Goal: Task Accomplishment & Management: Manage account settings

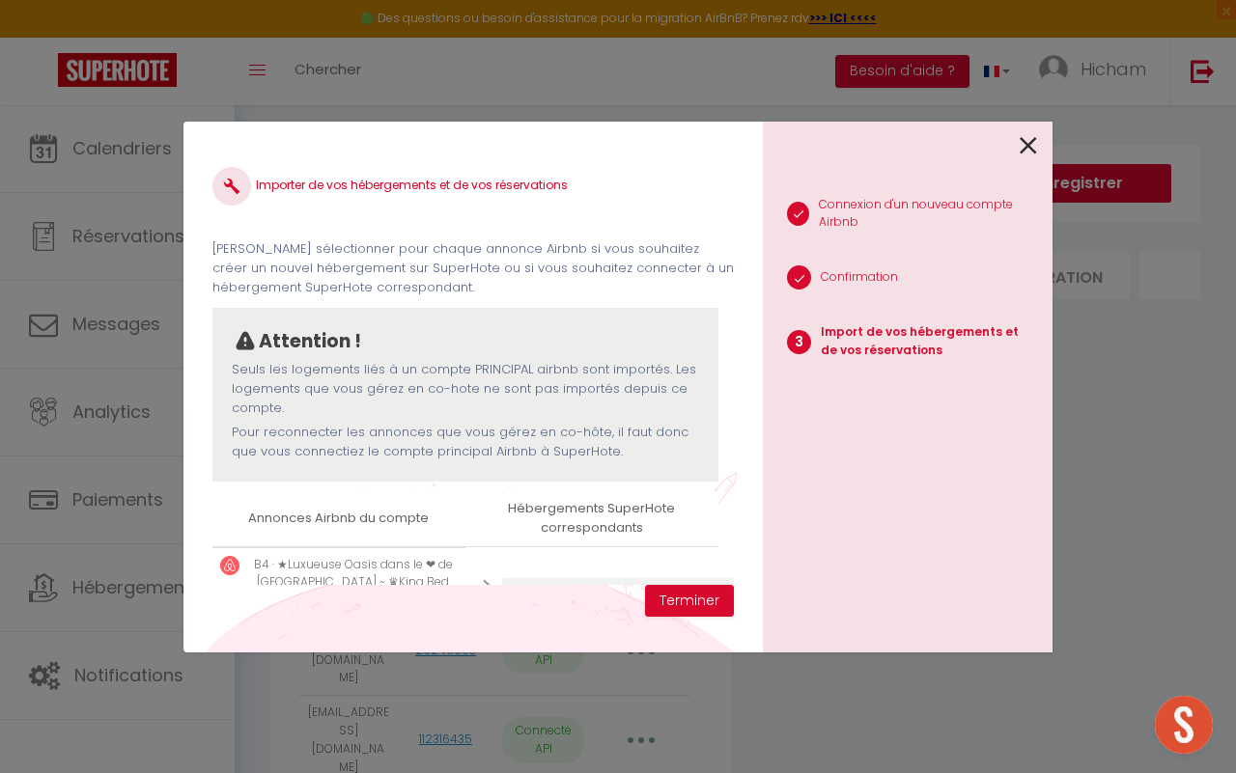
select select "32092"
select select "32093"
select select "32094"
select select "75571"
select select "35550"
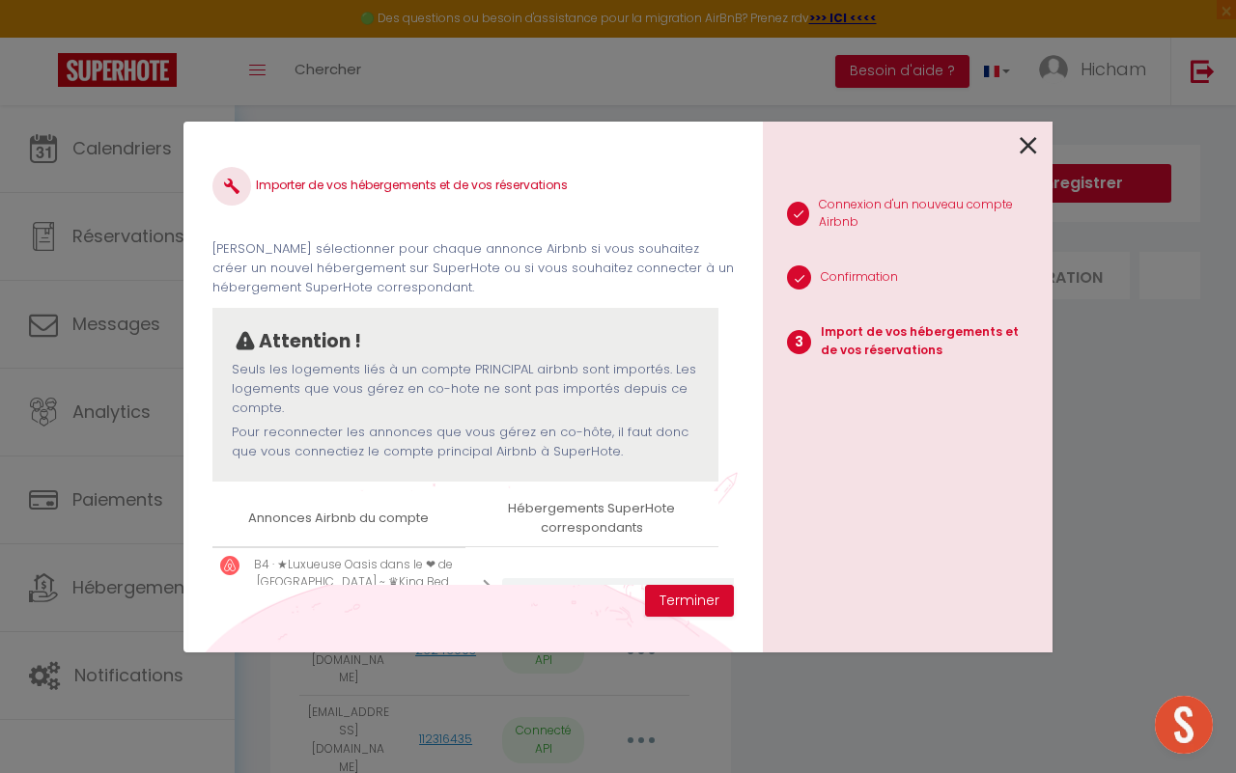
select select "43150"
select select "44205"
select select "47463"
select select "47464"
select select "47465"
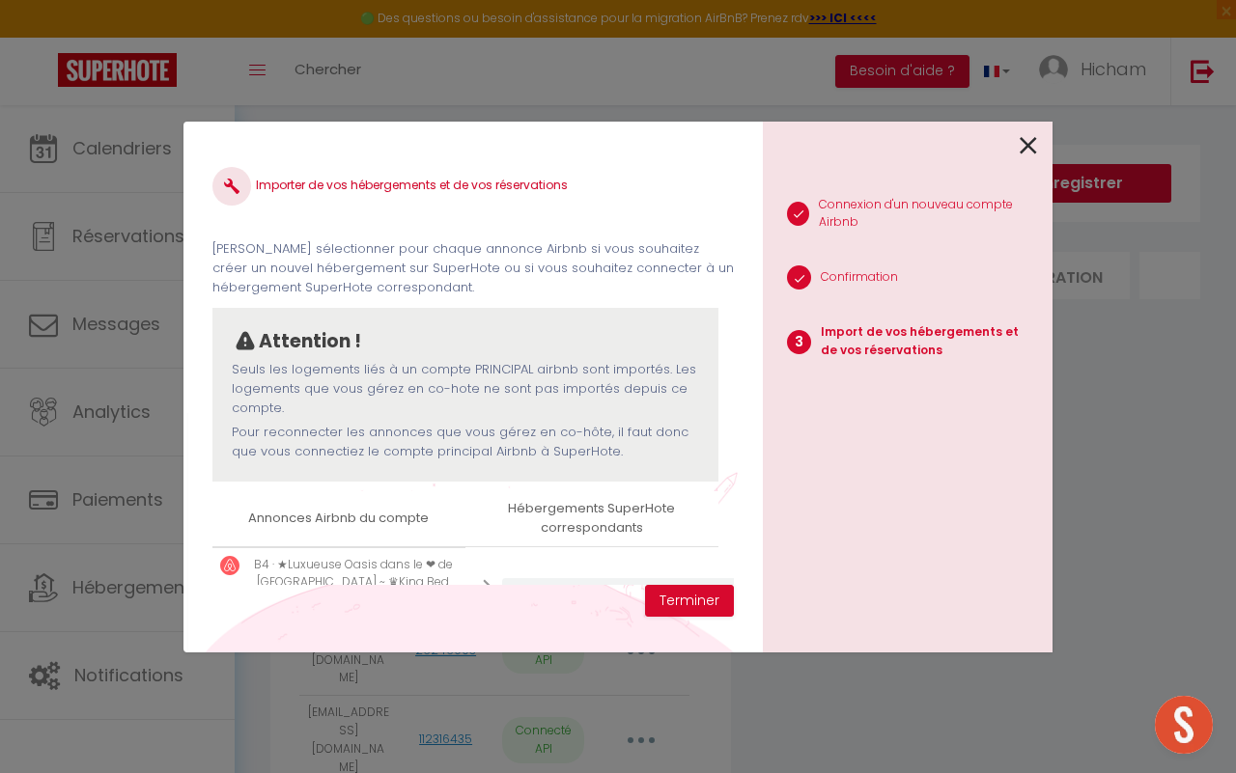
select select "47466"
select select "48542"
select select "49653"
select select "52919"
select select "52920"
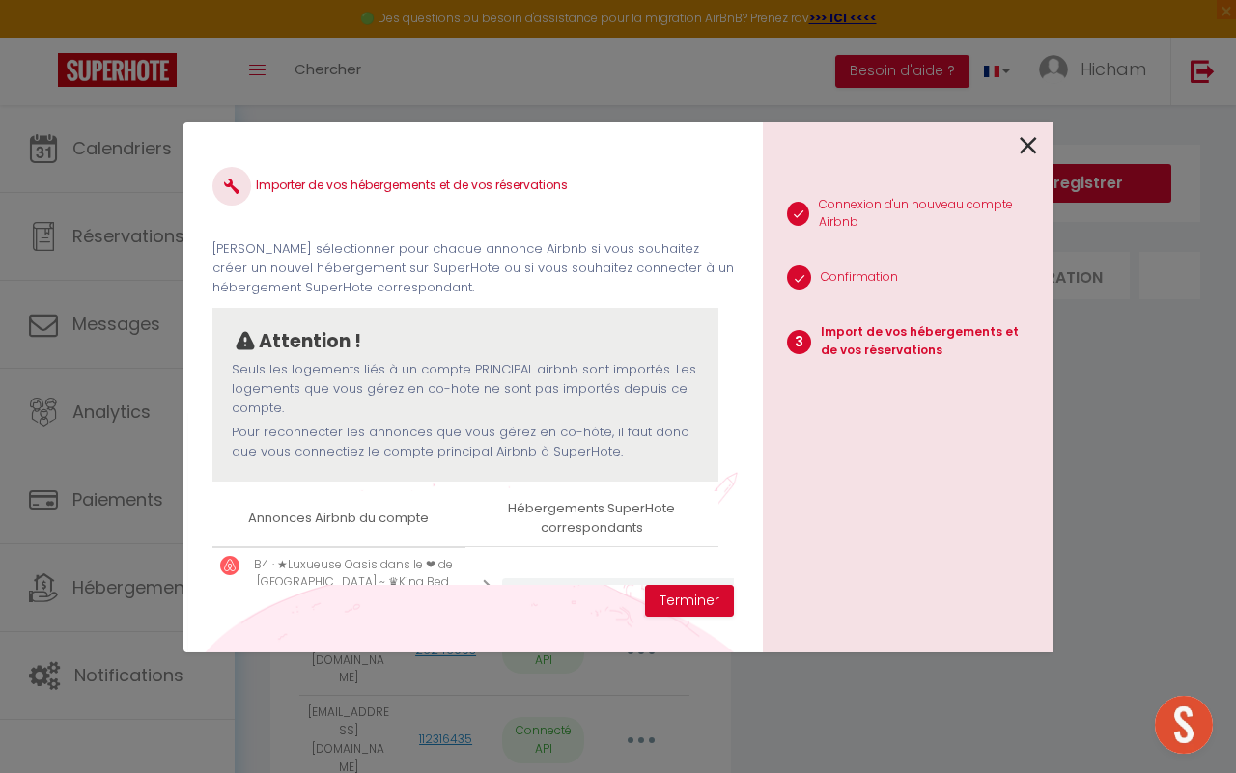
select select "60141"
select select "57085"
select select "60142"
select select "56925"
select select "61643"
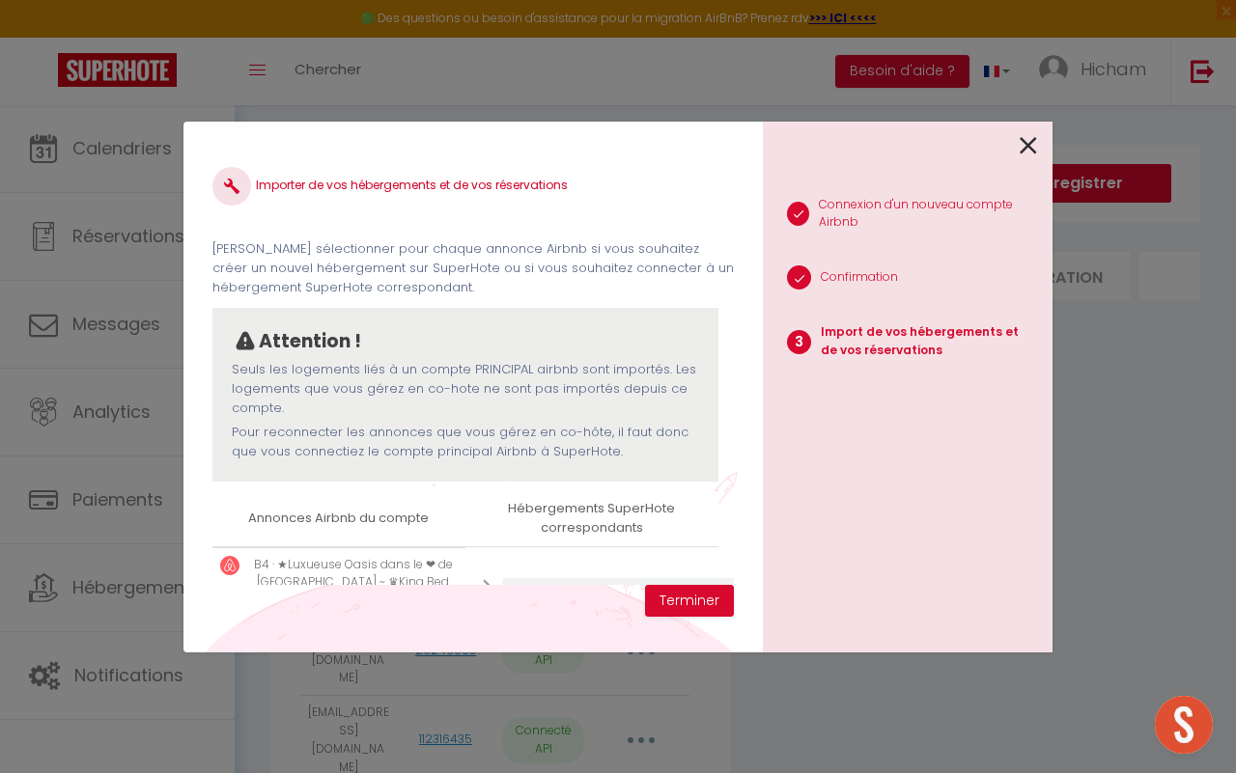
select select "58073"
select select "63302"
select select "63942"
select select "67667"
select select "71269"
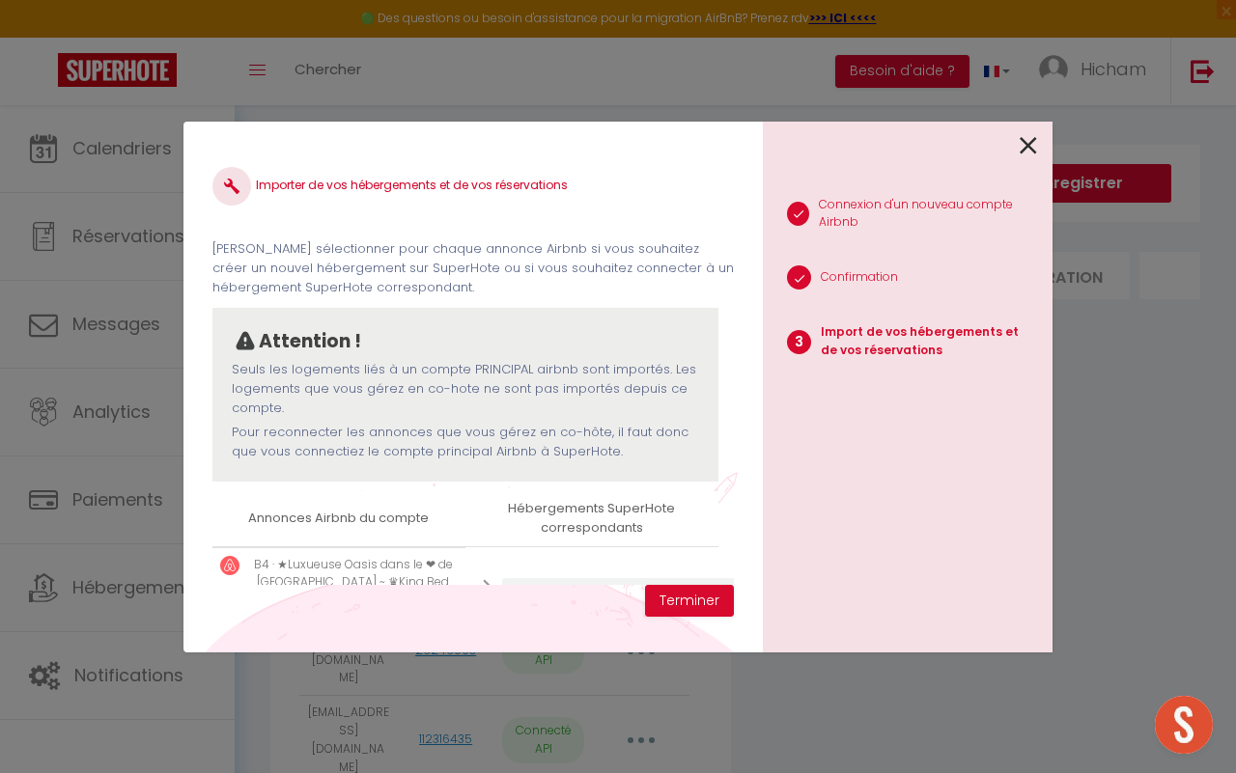
select select
select select "74852"
select select "75713"
select select "75706"
select select "75707"
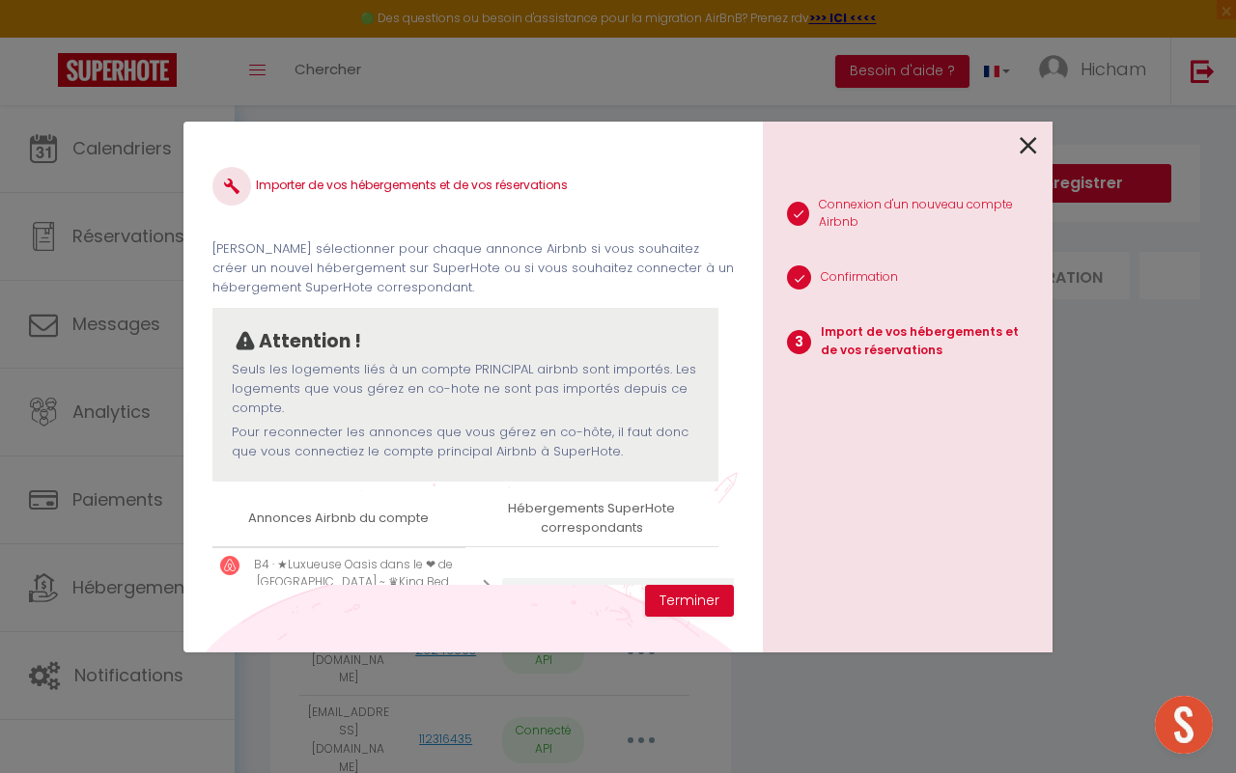
select select "75812"
select select "76451"
select select "77515"
select select
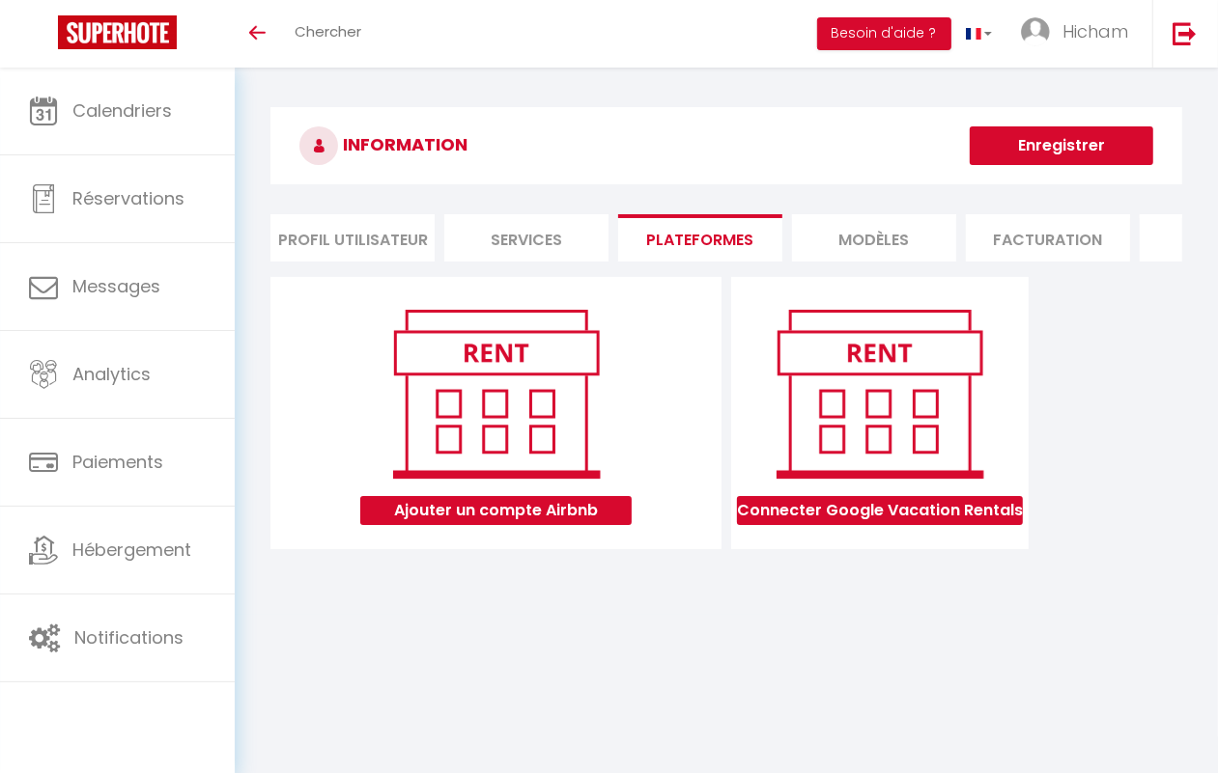
scroll to position [68, 0]
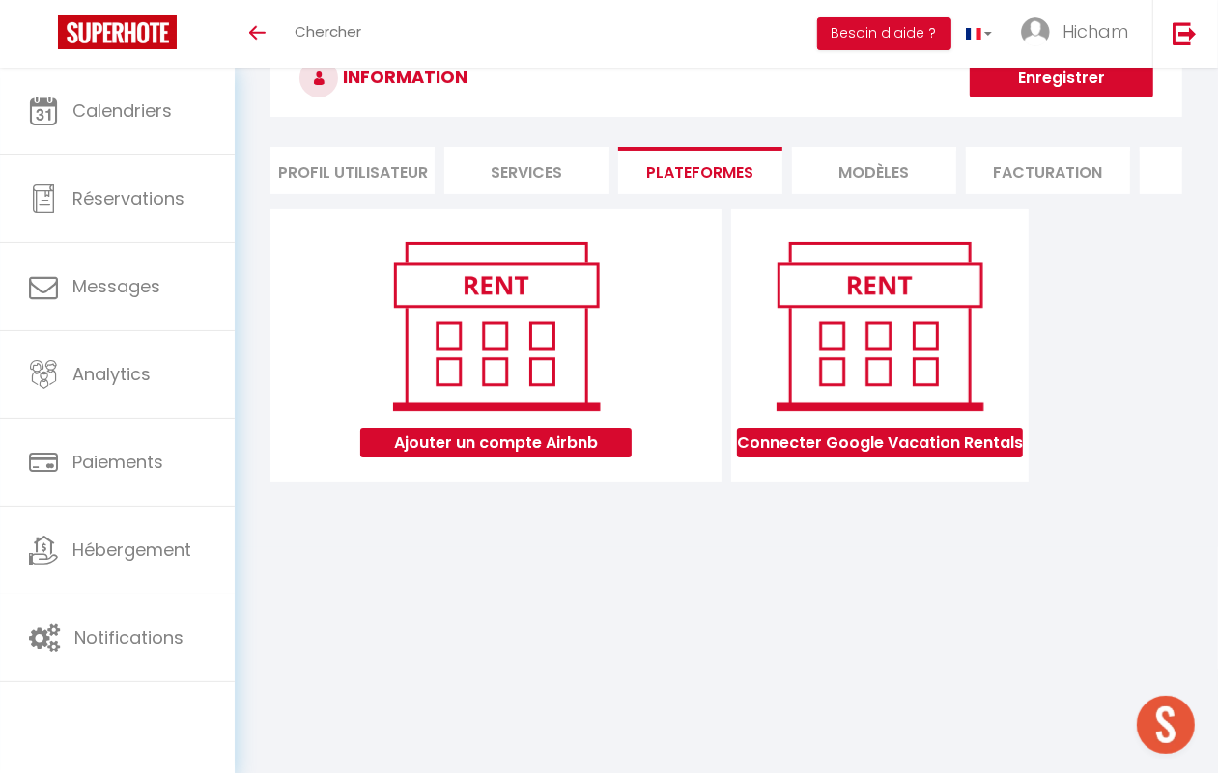
click at [547, 186] on li "Services" at bounding box center [526, 170] width 164 height 47
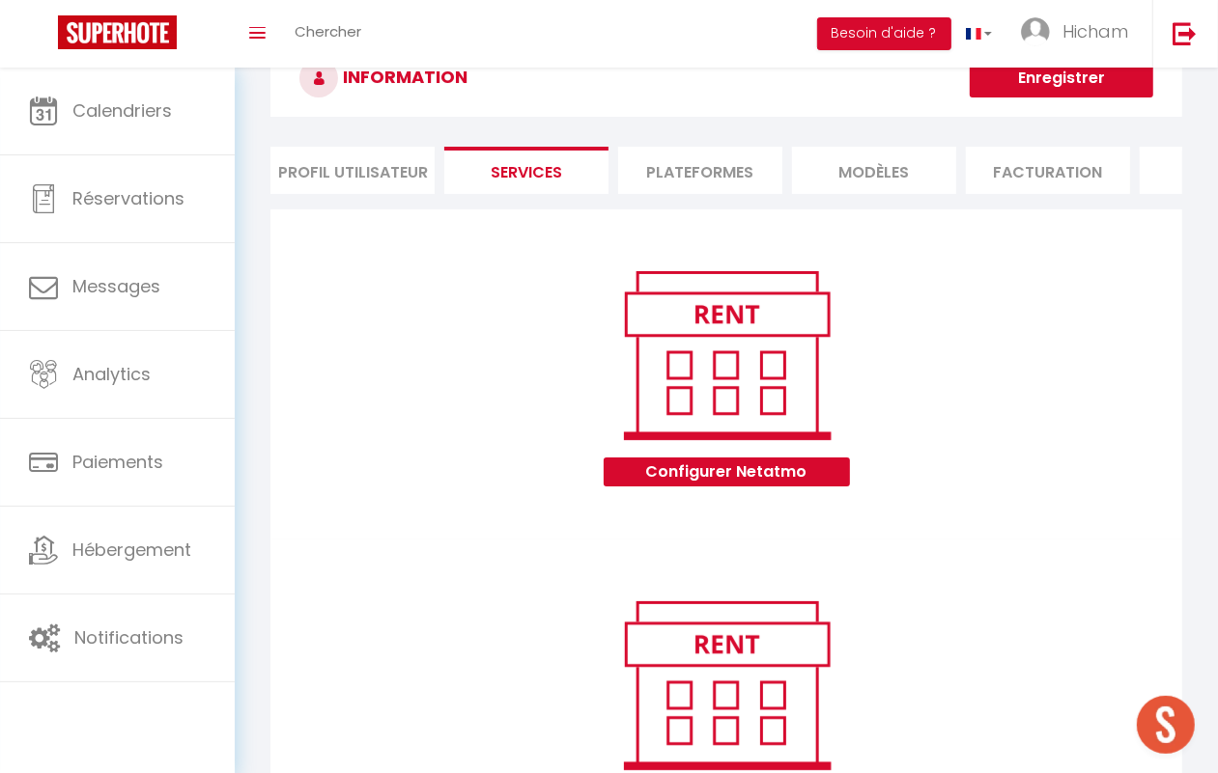
click at [659, 165] on li "Plateformes" at bounding box center [700, 170] width 164 height 47
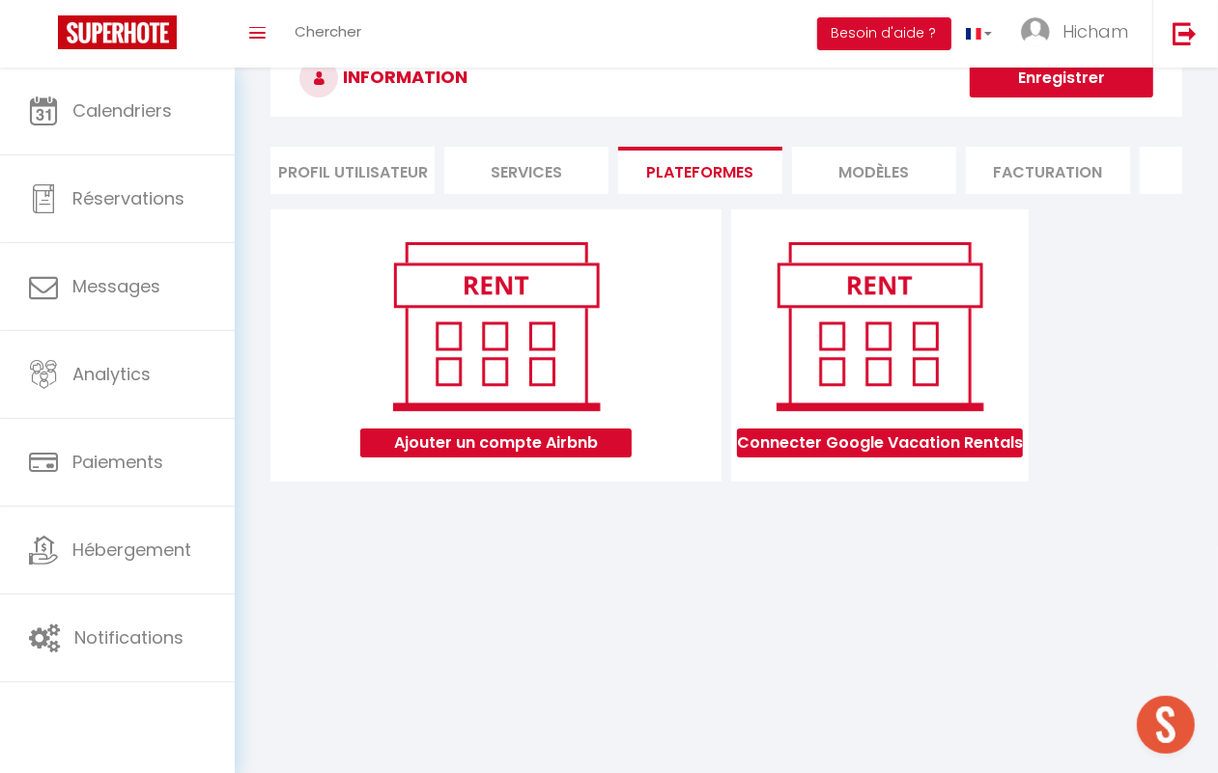
click at [848, 162] on li "MODÈLES" at bounding box center [874, 170] width 164 height 47
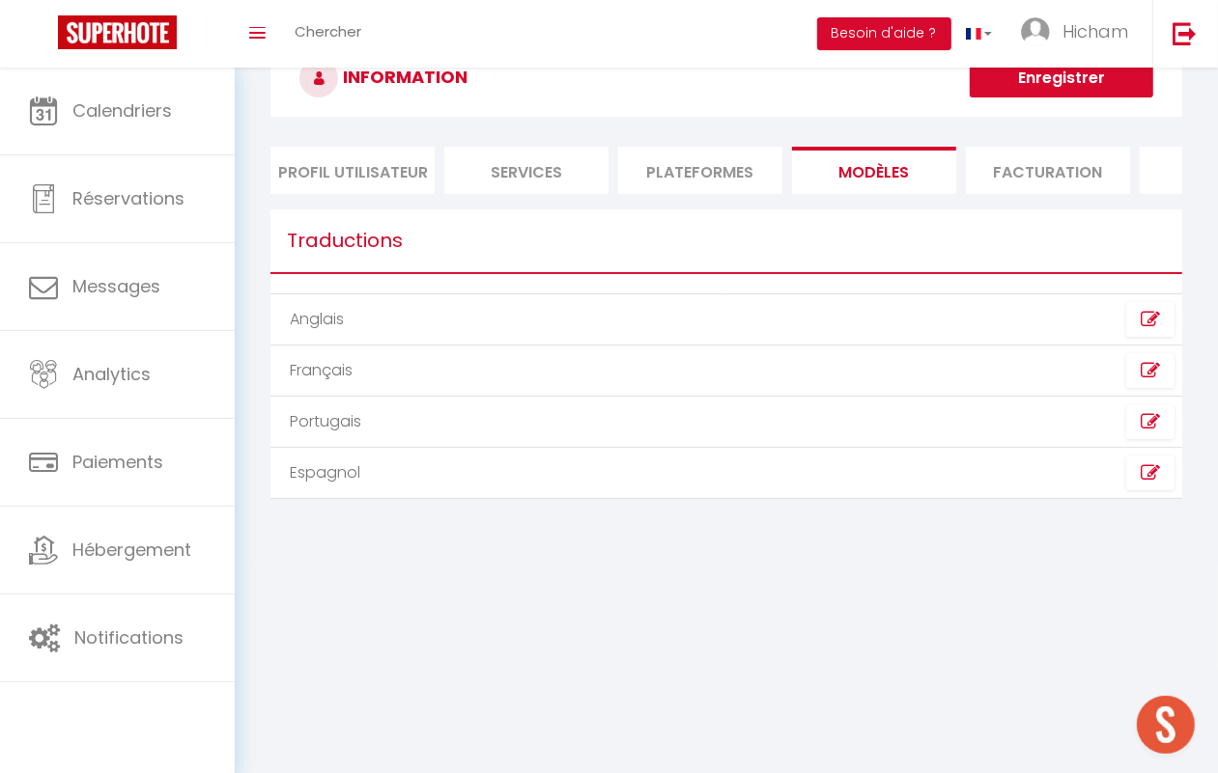
click at [734, 162] on li "Plateformes" at bounding box center [700, 170] width 164 height 47
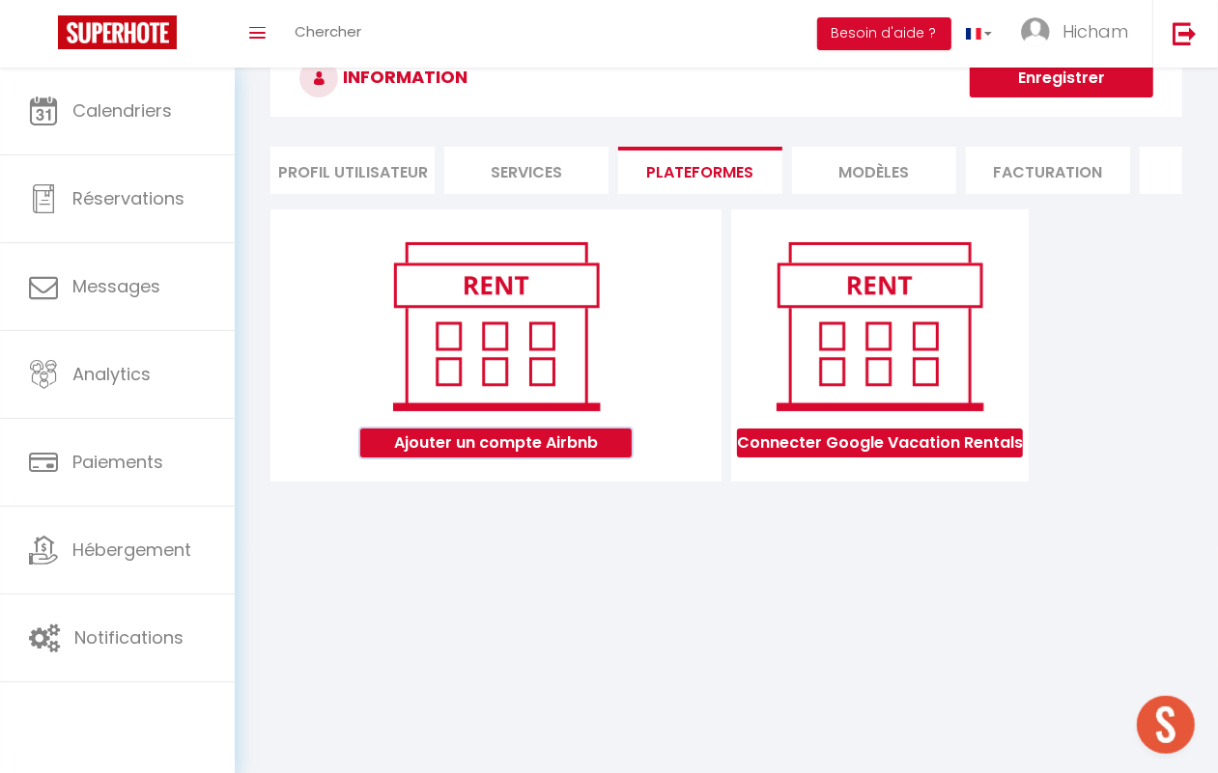
drag, startPoint x: 494, startPoint y: 469, endPoint x: 498, endPoint y: 451, distance: 18.7
click at [495, 458] on button "Ajouter un compte Airbnb" at bounding box center [495, 443] width 271 height 29
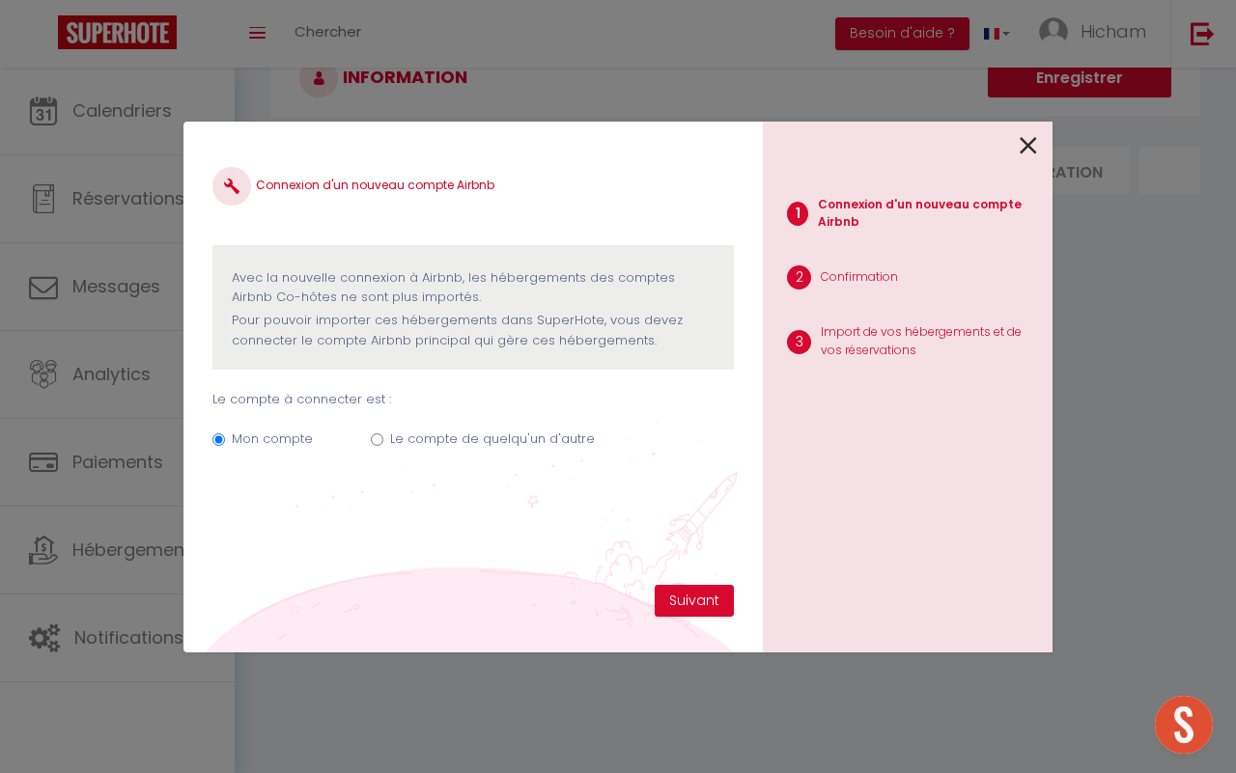
click at [320, 687] on div "Connexion d'un nouveau compte Airbnb Avec la nouvelle connexion à Airbnb, les h…" at bounding box center [617, 386] width 869 height 773
click at [1022, 141] on icon at bounding box center [1028, 145] width 17 height 29
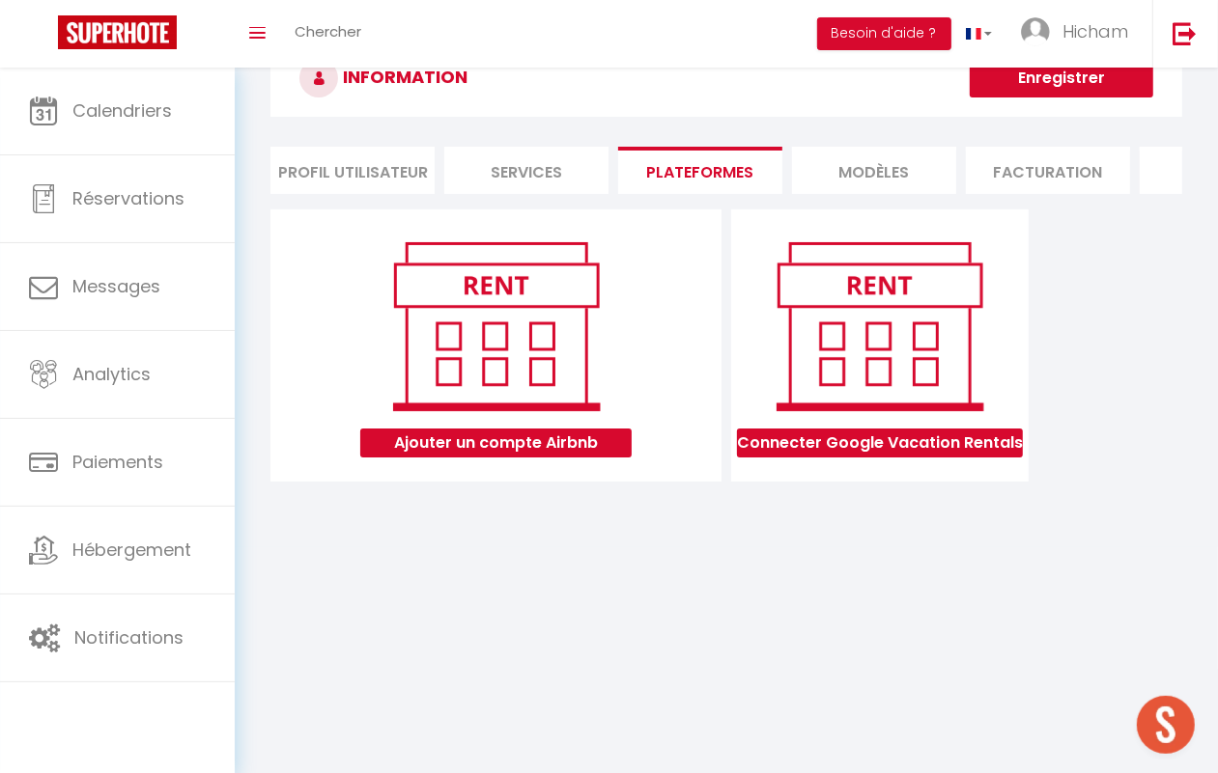
click at [397, 183] on li "Profil Utilisateur" at bounding box center [352, 170] width 164 height 47
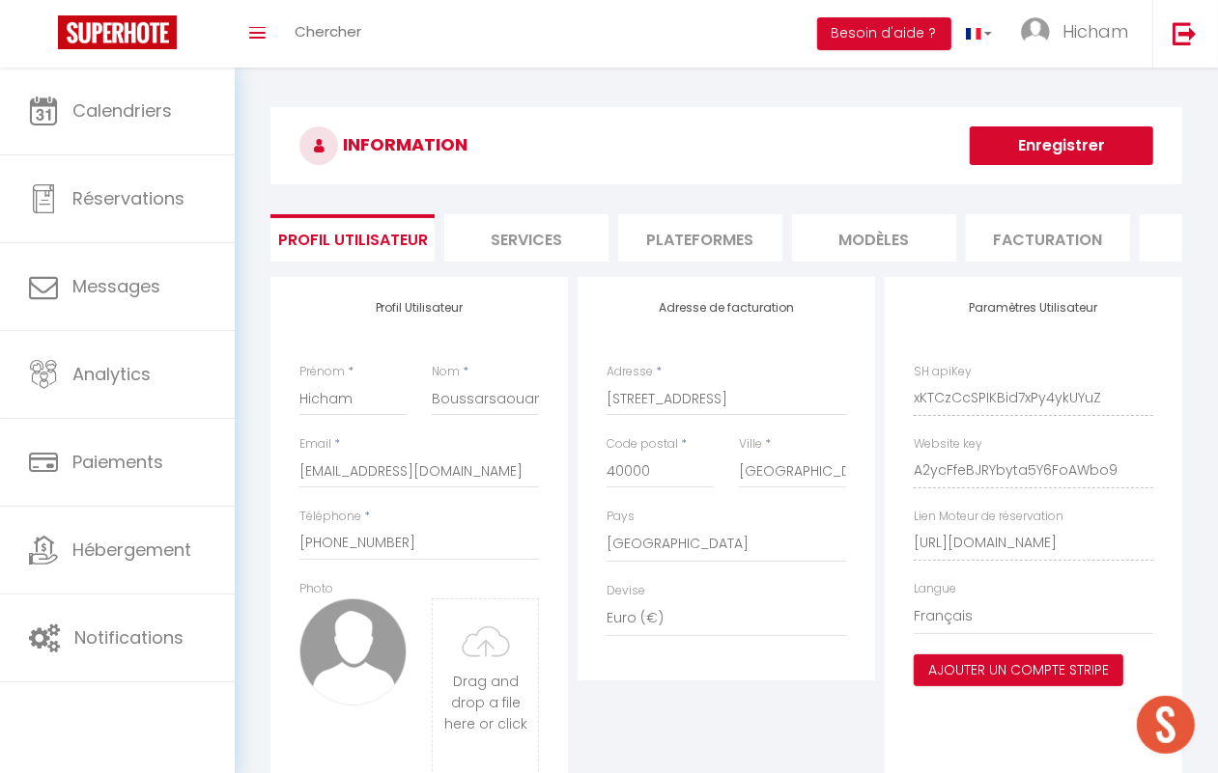
click at [505, 252] on li "Services" at bounding box center [526, 237] width 164 height 47
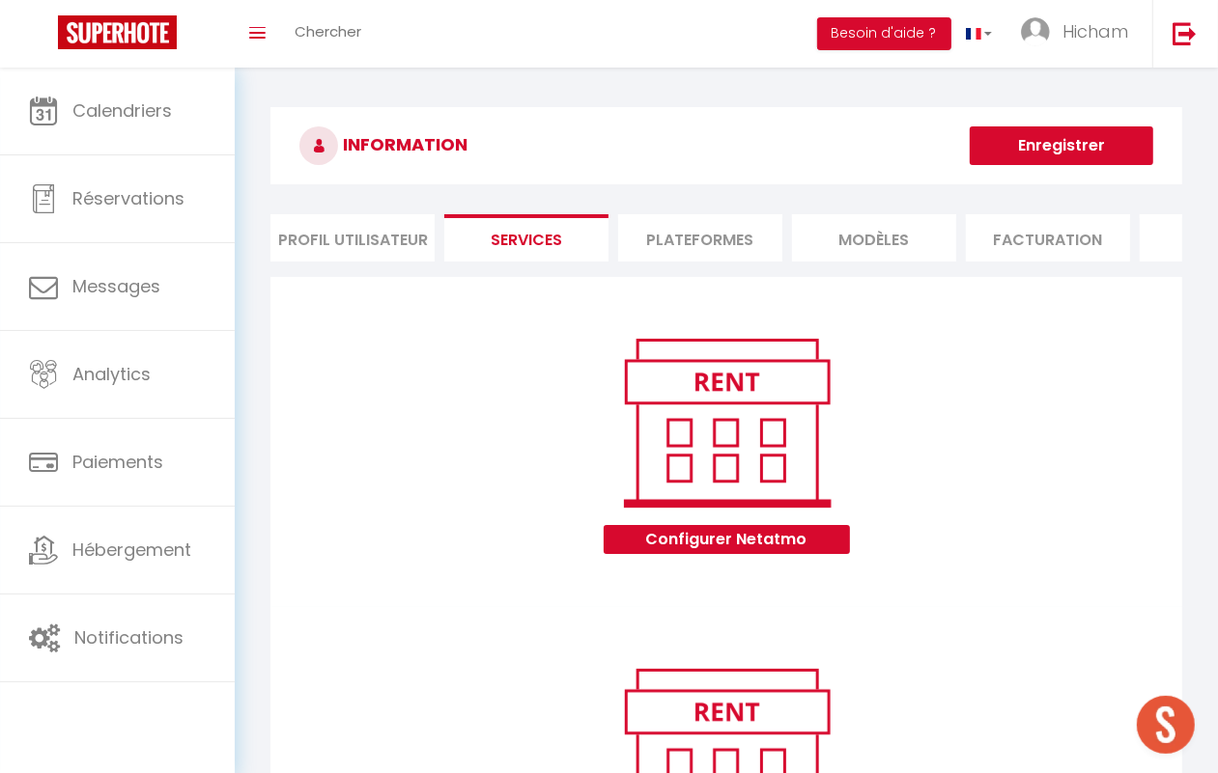
click at [690, 234] on li "Plateformes" at bounding box center [700, 237] width 164 height 47
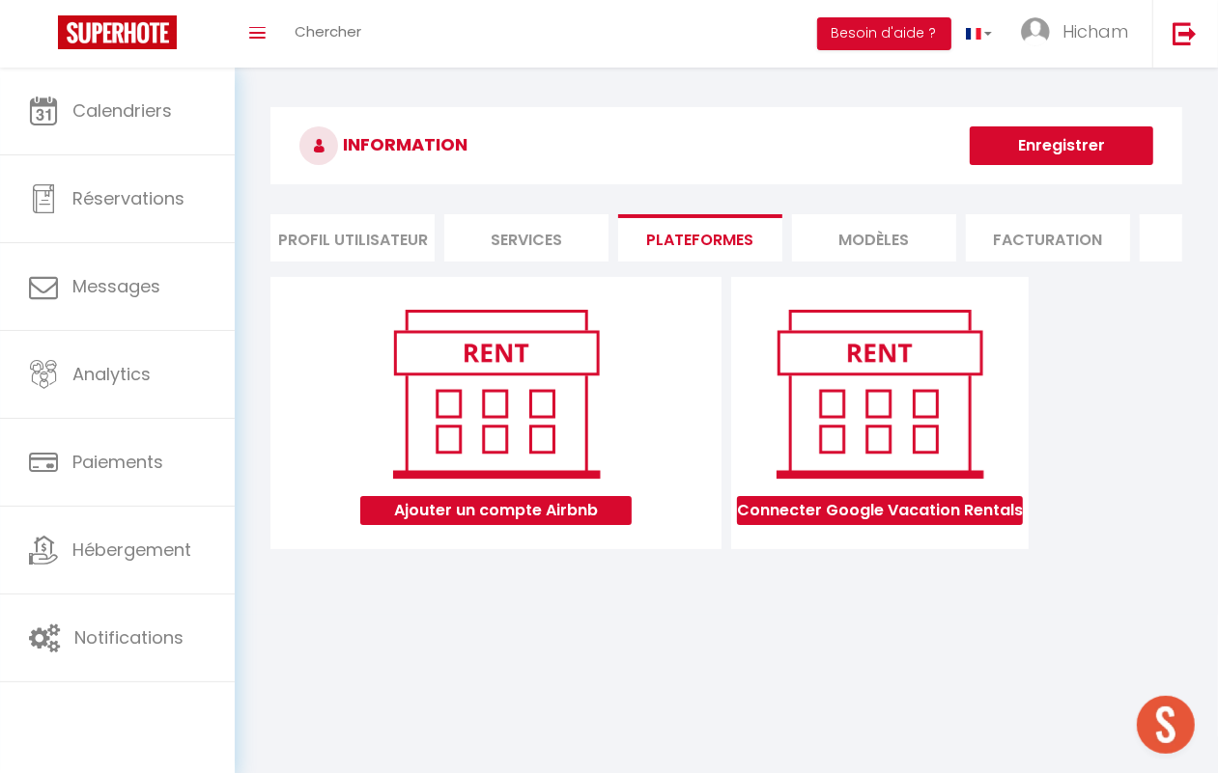
click at [865, 246] on li "MODÈLES" at bounding box center [874, 237] width 164 height 47
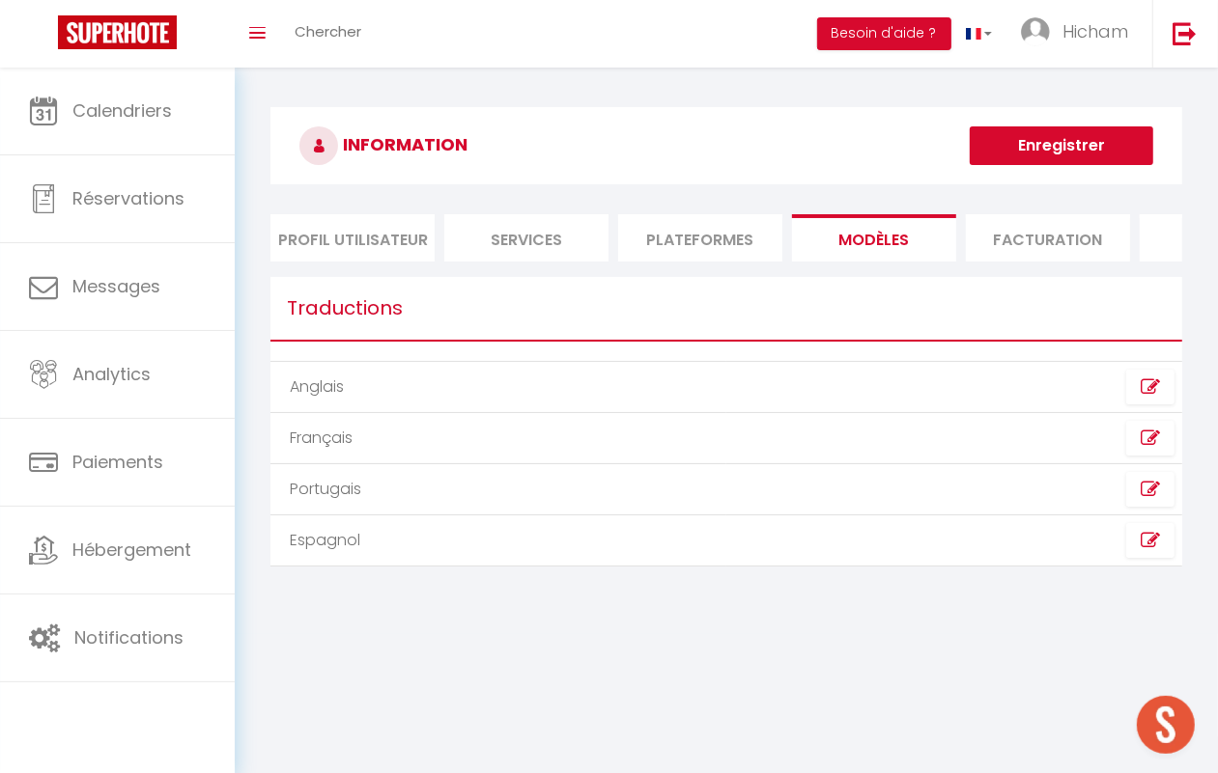
click at [996, 223] on li "Facturation" at bounding box center [1048, 237] width 164 height 47
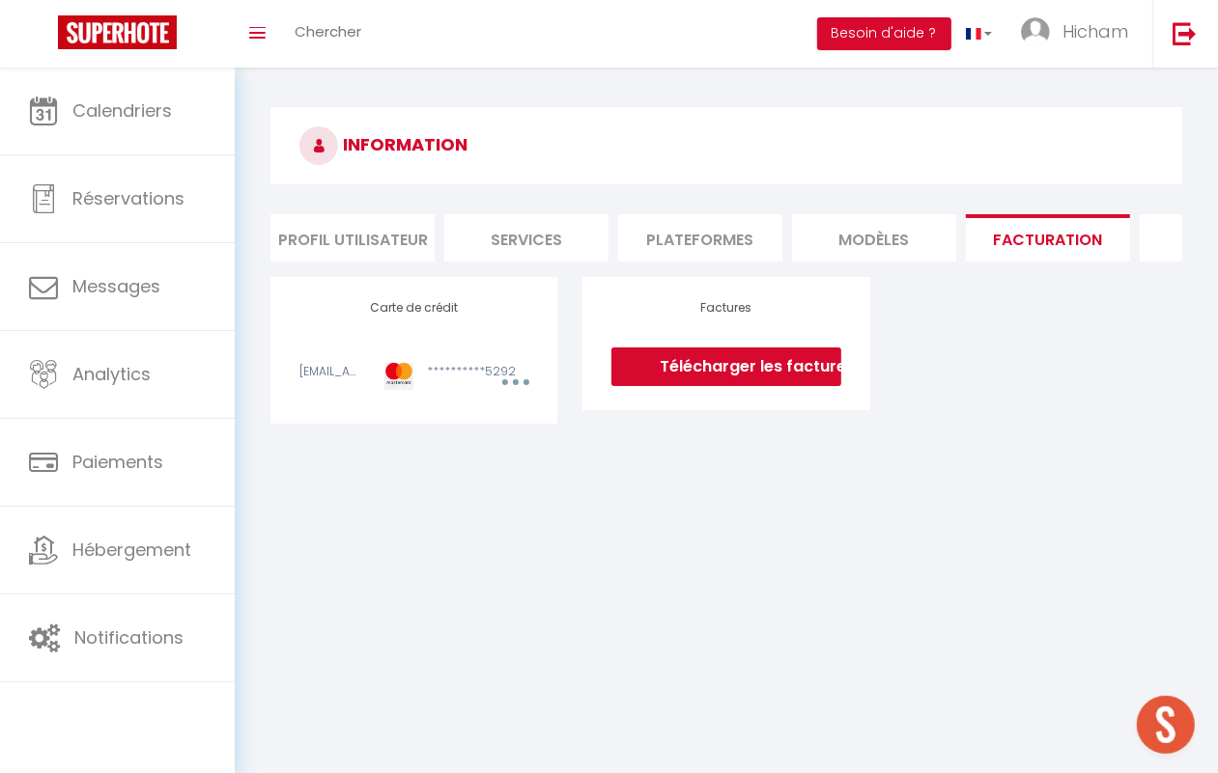
scroll to position [0, 479]
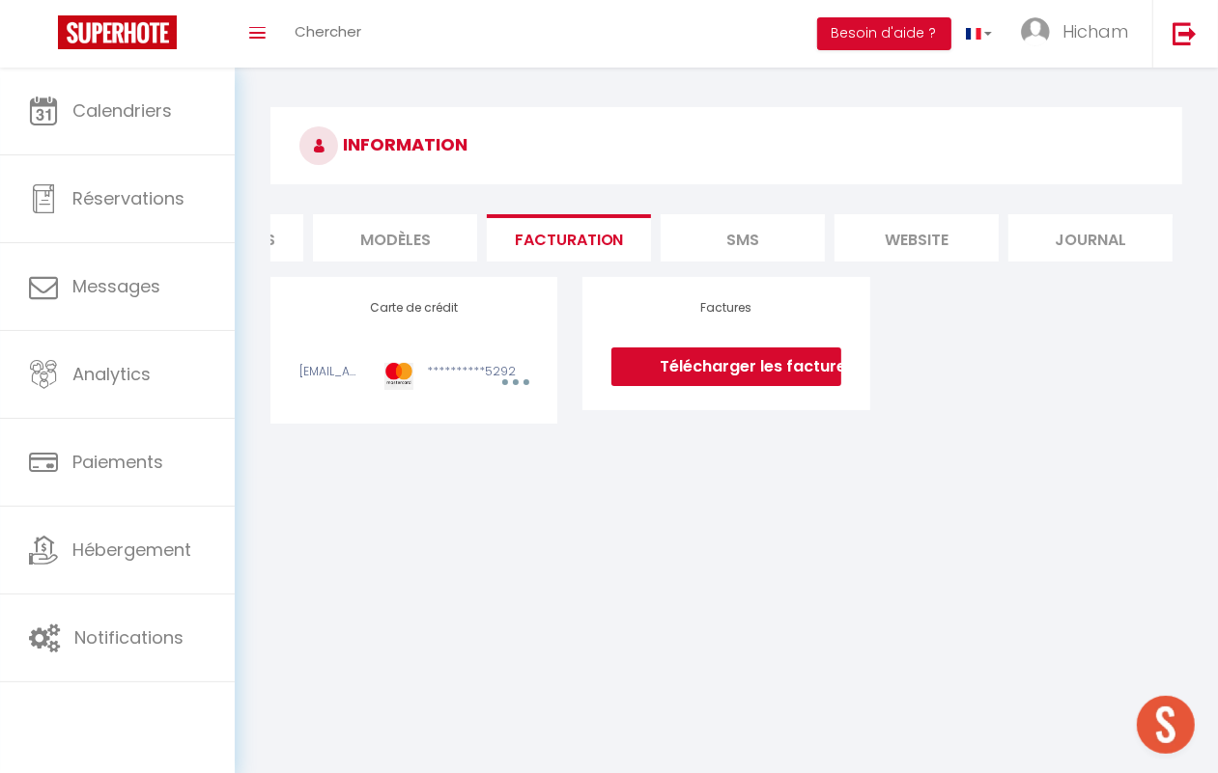
click at [939, 224] on li "website" at bounding box center [916, 237] width 164 height 47
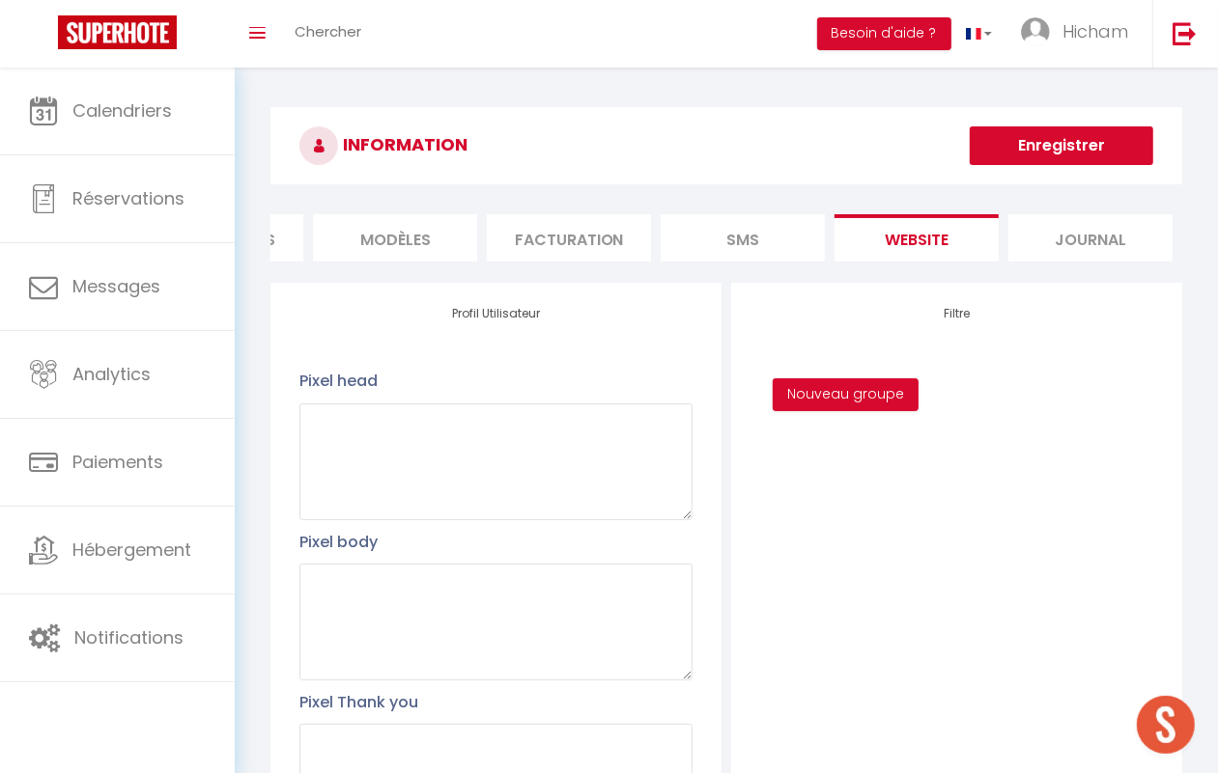
click at [764, 228] on li "SMS" at bounding box center [743, 237] width 164 height 47
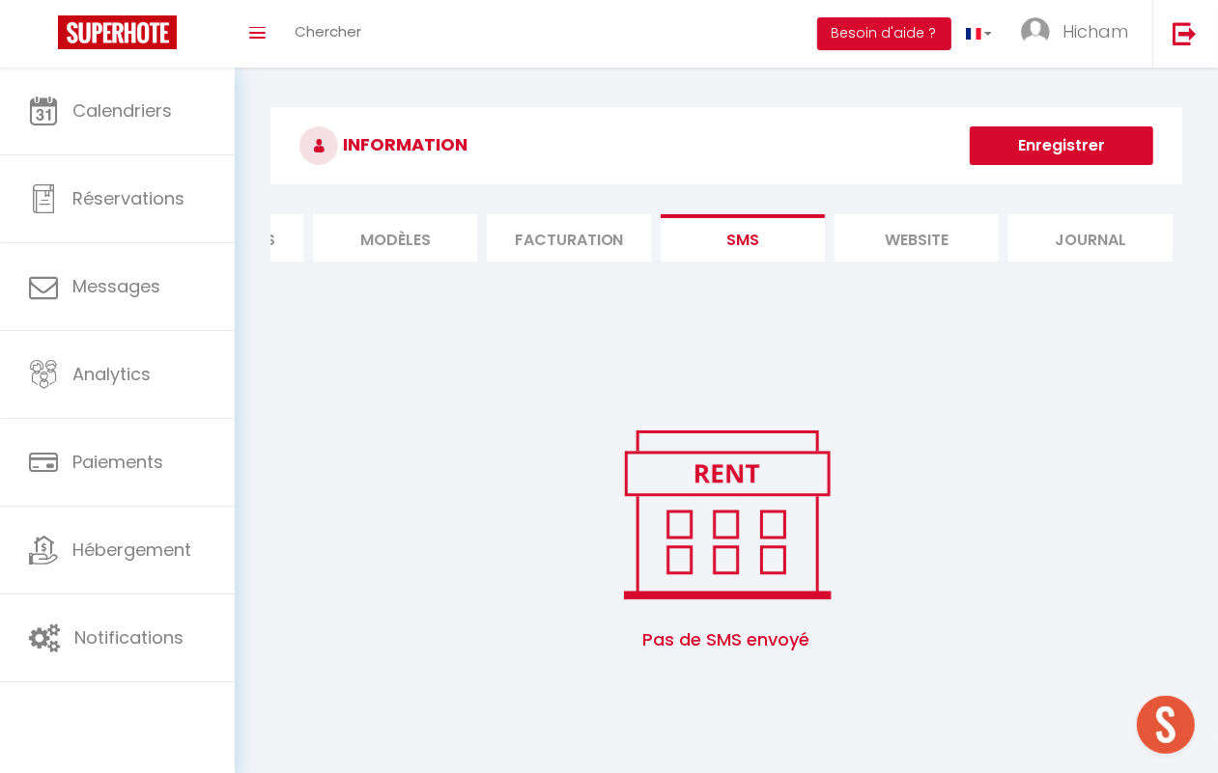
click at [1026, 238] on li "Journal" at bounding box center [1090, 237] width 164 height 47
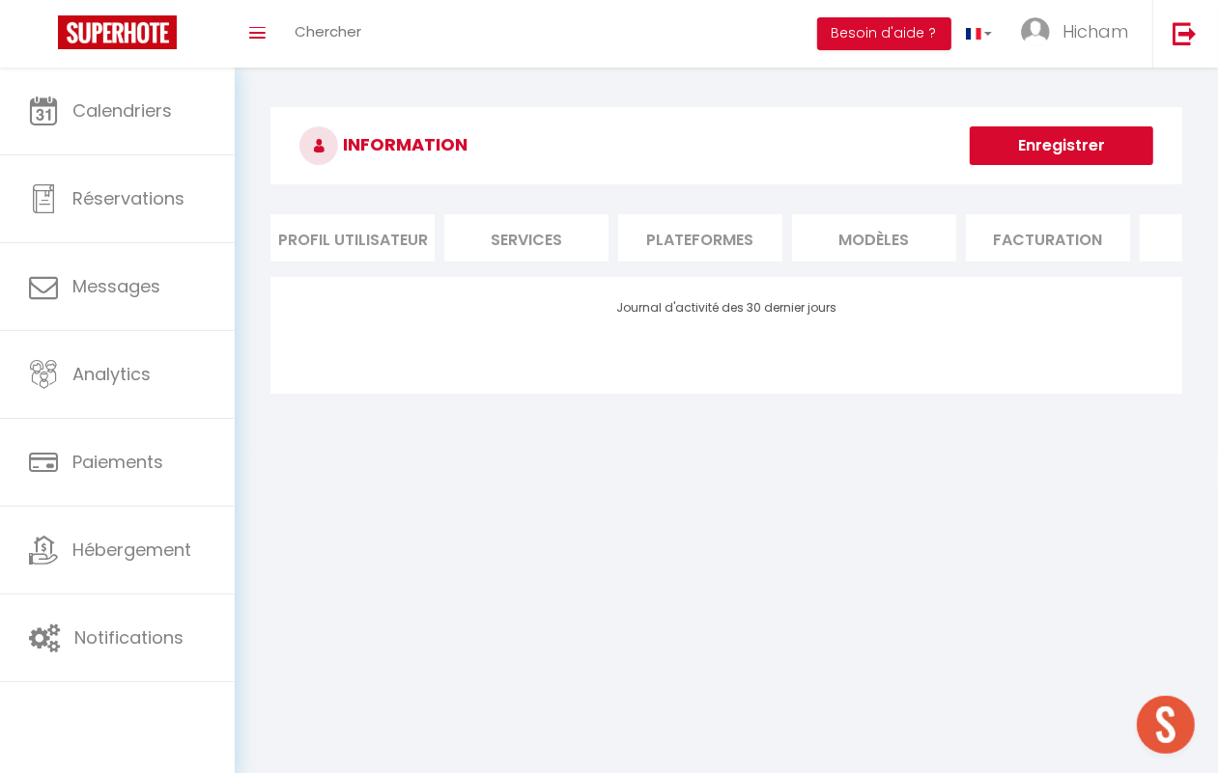
click at [547, 257] on li "Services" at bounding box center [526, 237] width 164 height 47
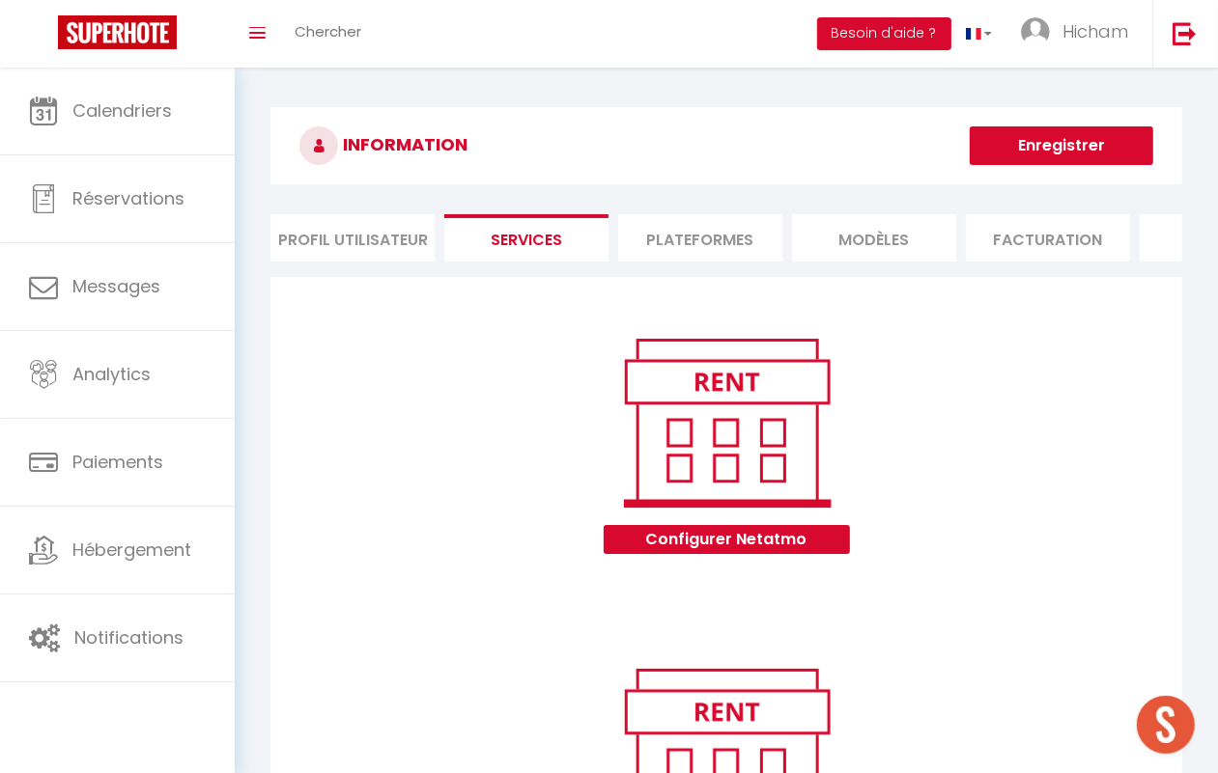
click at [673, 252] on li "Plateformes" at bounding box center [700, 237] width 164 height 47
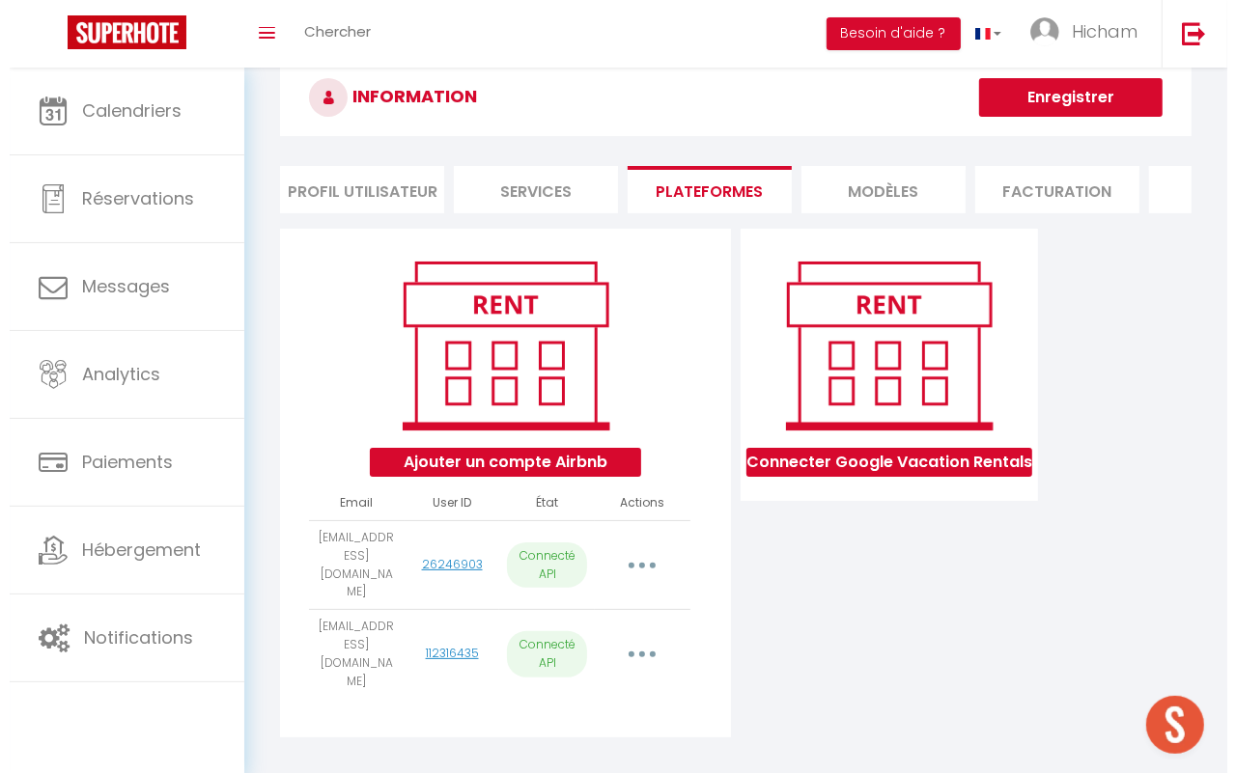
scroll to position [68, 0]
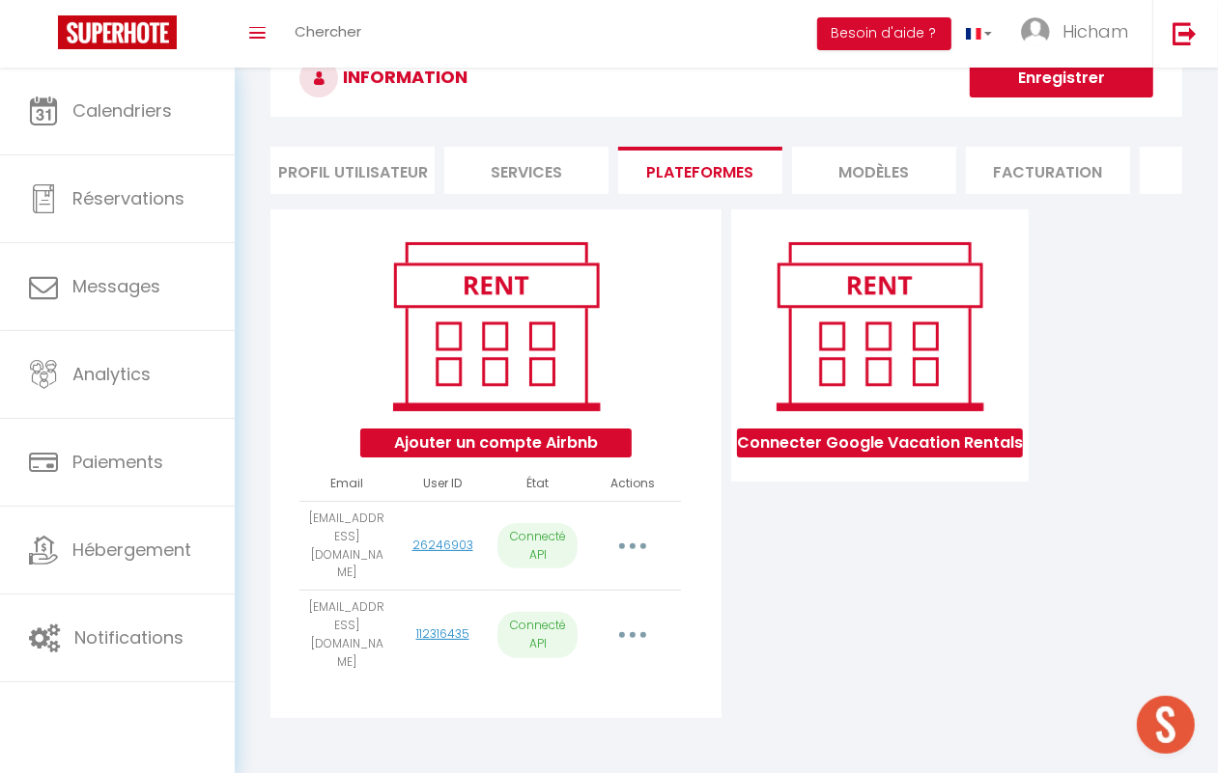
click at [640, 617] on button "button" at bounding box center [632, 635] width 51 height 37
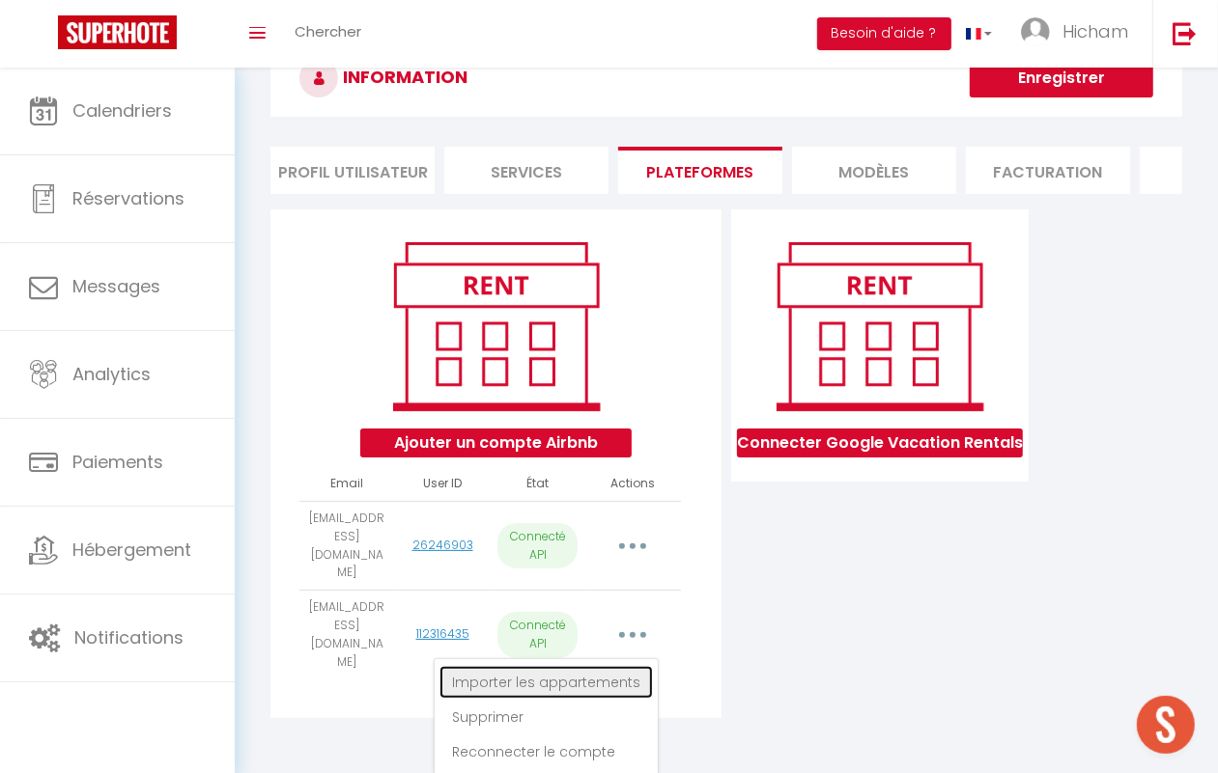
click at [576, 666] on link "Importer les appartements" at bounding box center [545, 682] width 213 height 33
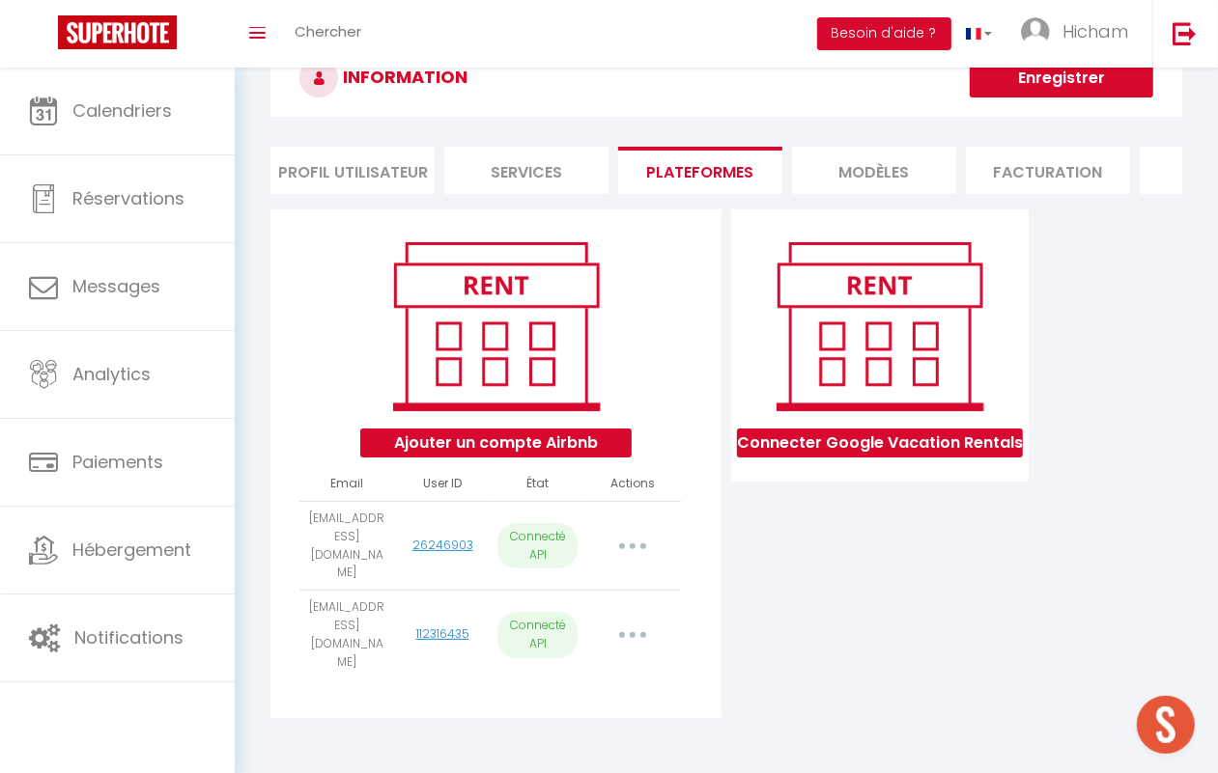
select select "32092"
select select "32093"
select select "32094"
select select "75571"
select select "35550"
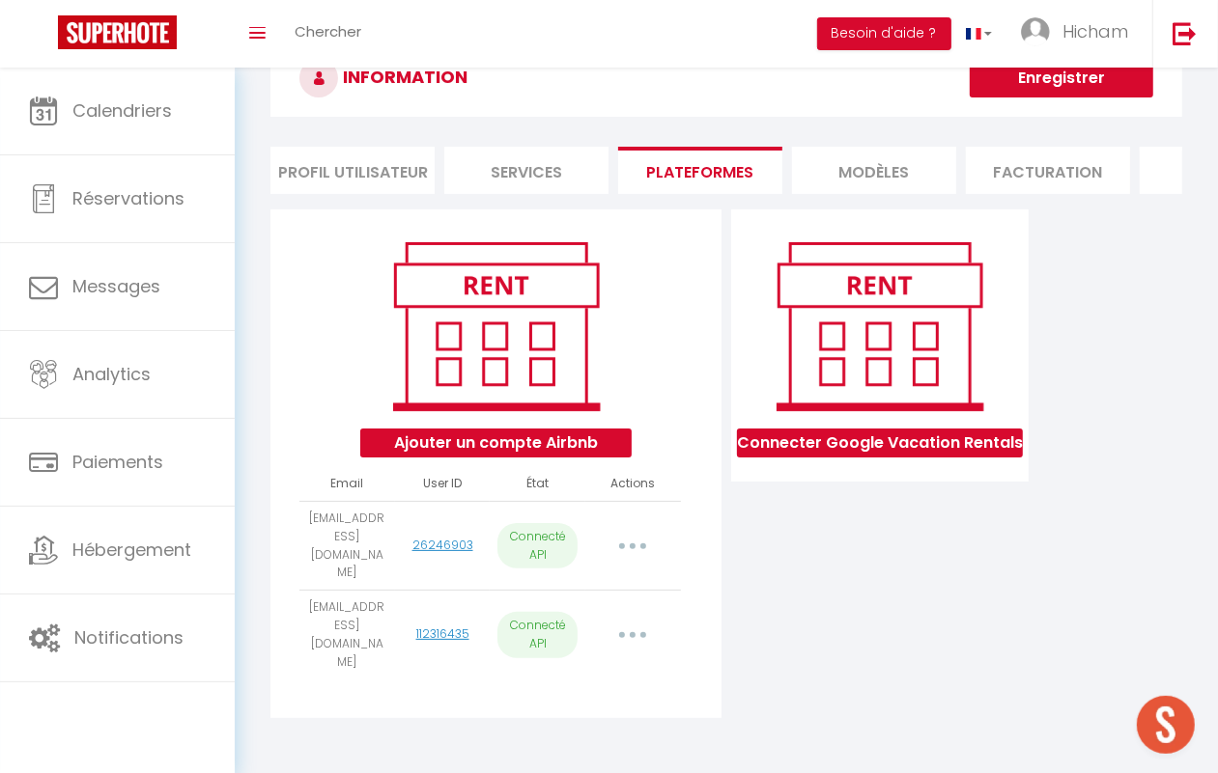
select select "43150"
select select "44205"
select select "47463"
select select "47464"
select select "47465"
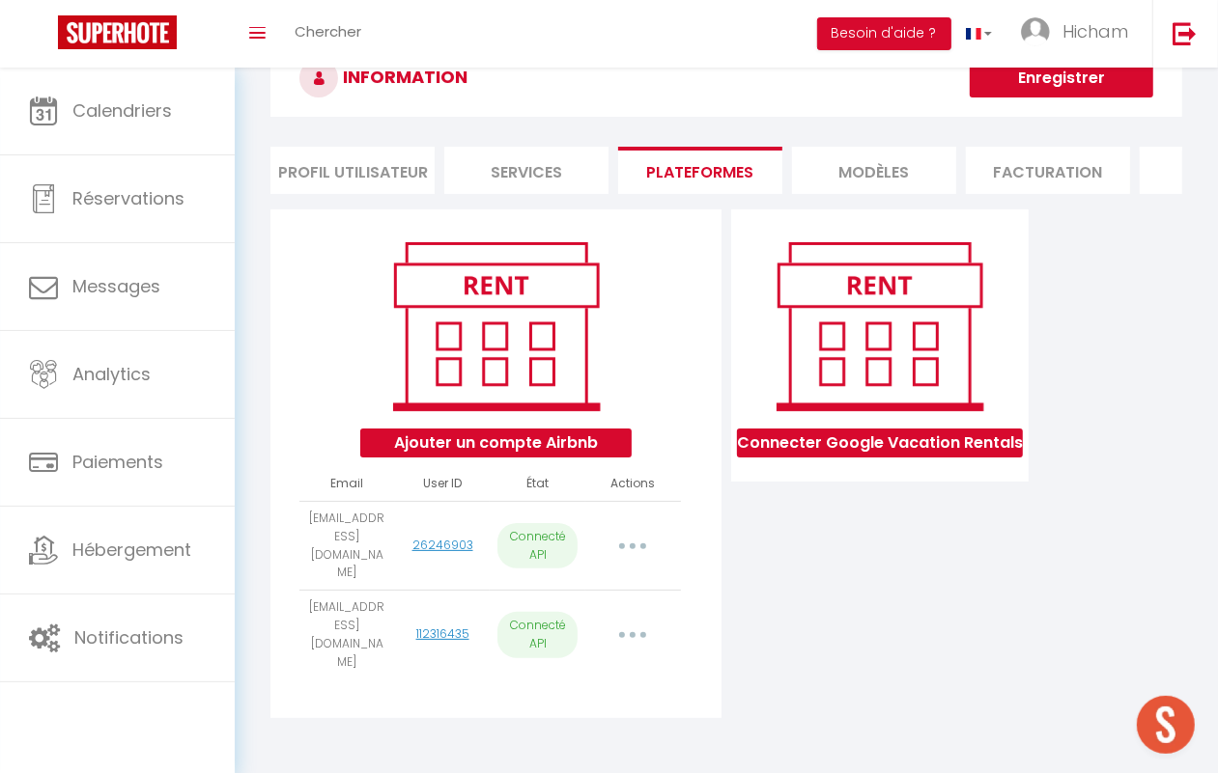
select select "47466"
select select "48542"
select select "49653"
select select "52919"
select select "52920"
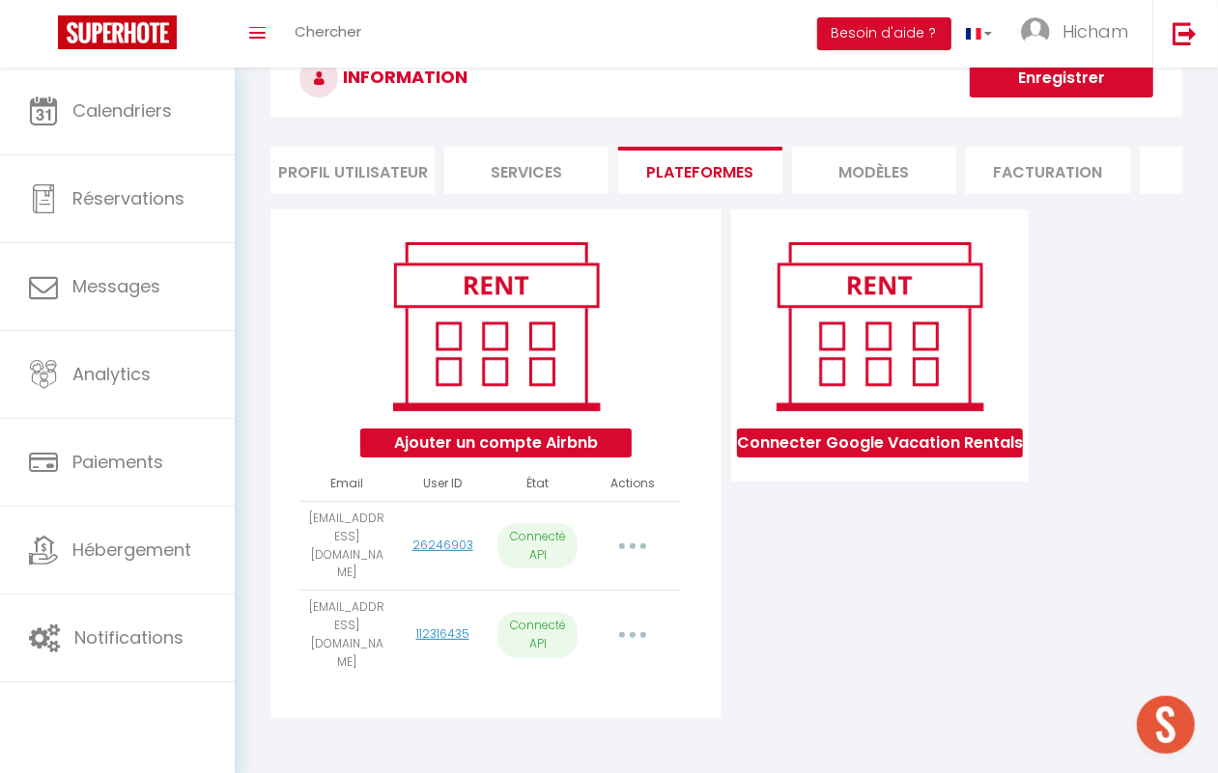
select select "60141"
select select "57085"
select select "60142"
select select "56925"
select select "61643"
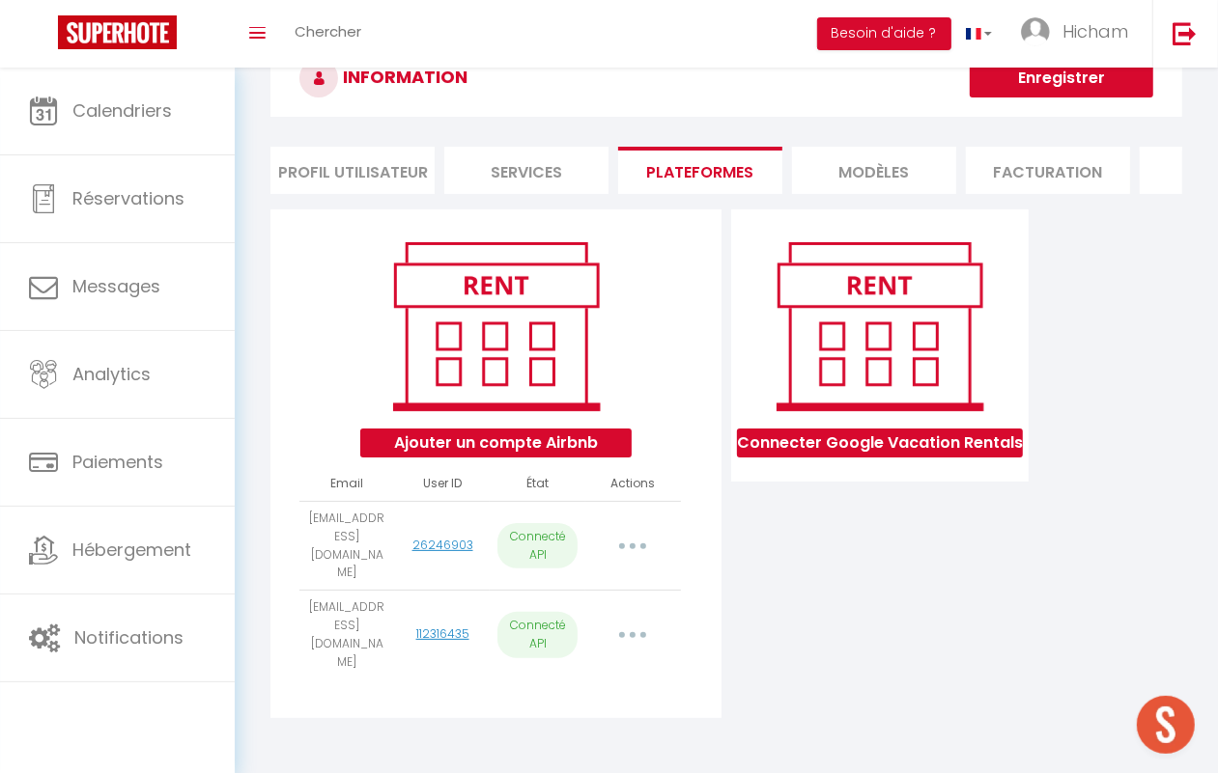
select select "58073"
select select "63302"
select select "63942"
select select "67667"
select select "71269"
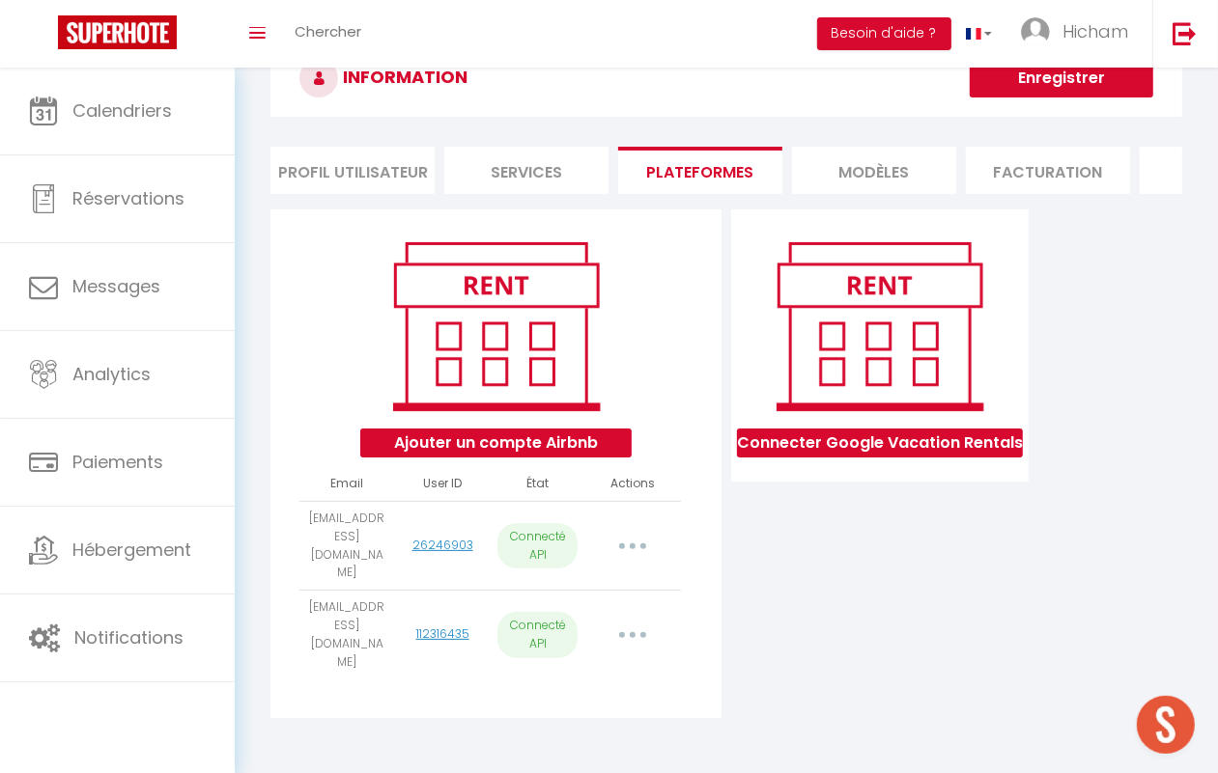
select select
select select "74852"
select select "75713"
select select "75706"
select select "75707"
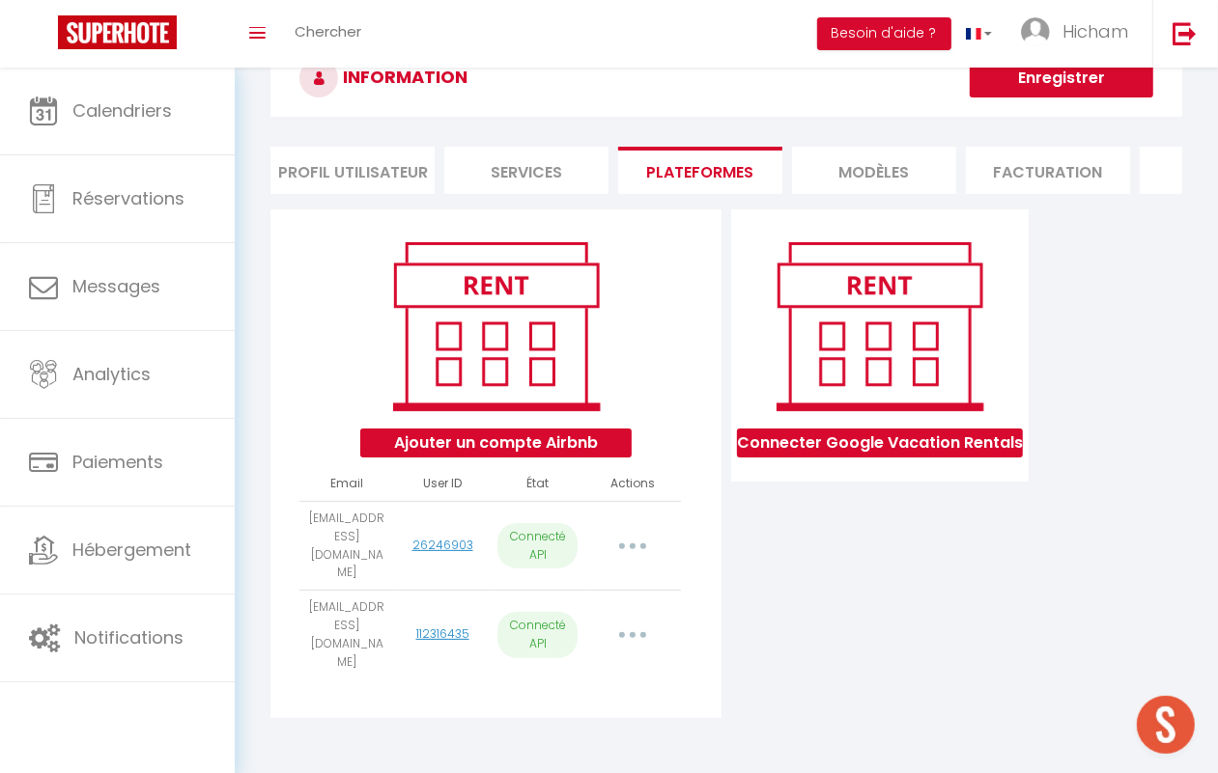
select select "75812"
select select "76451"
select select "77515"
select select
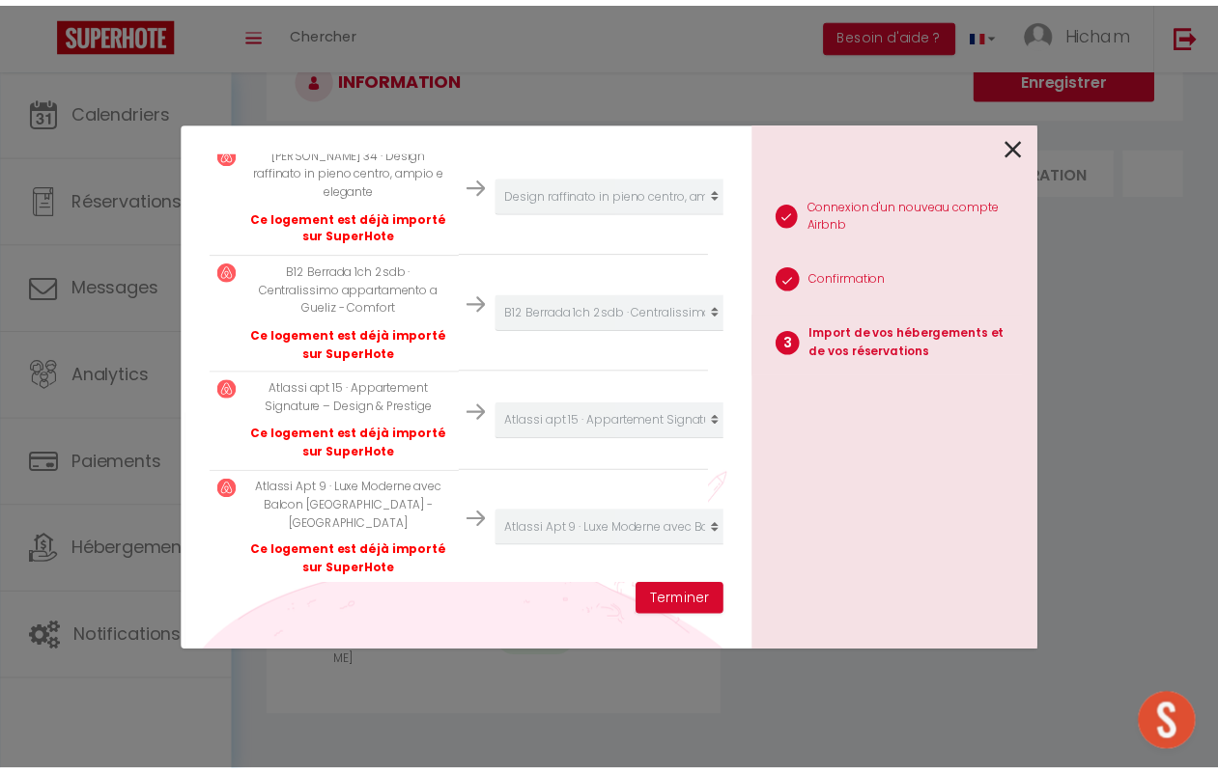
scroll to position [3492, 0]
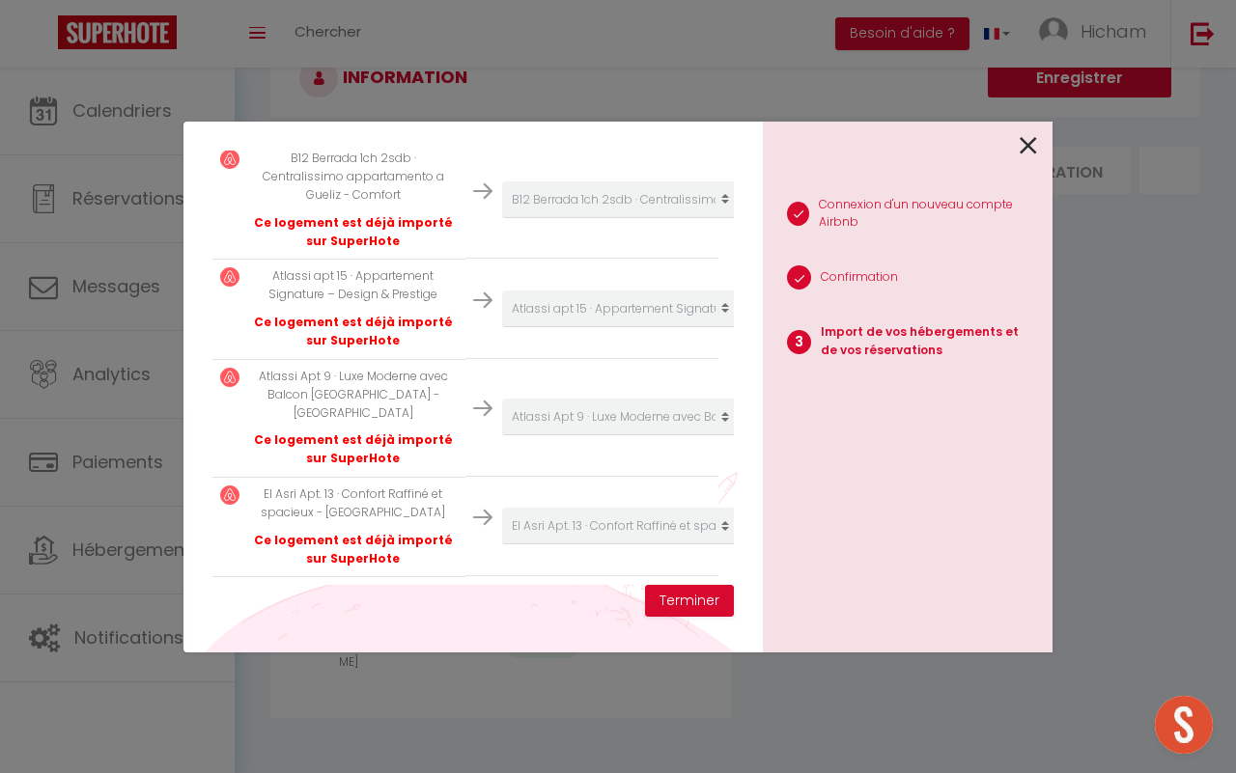
click at [1030, 145] on icon at bounding box center [1028, 145] width 17 height 29
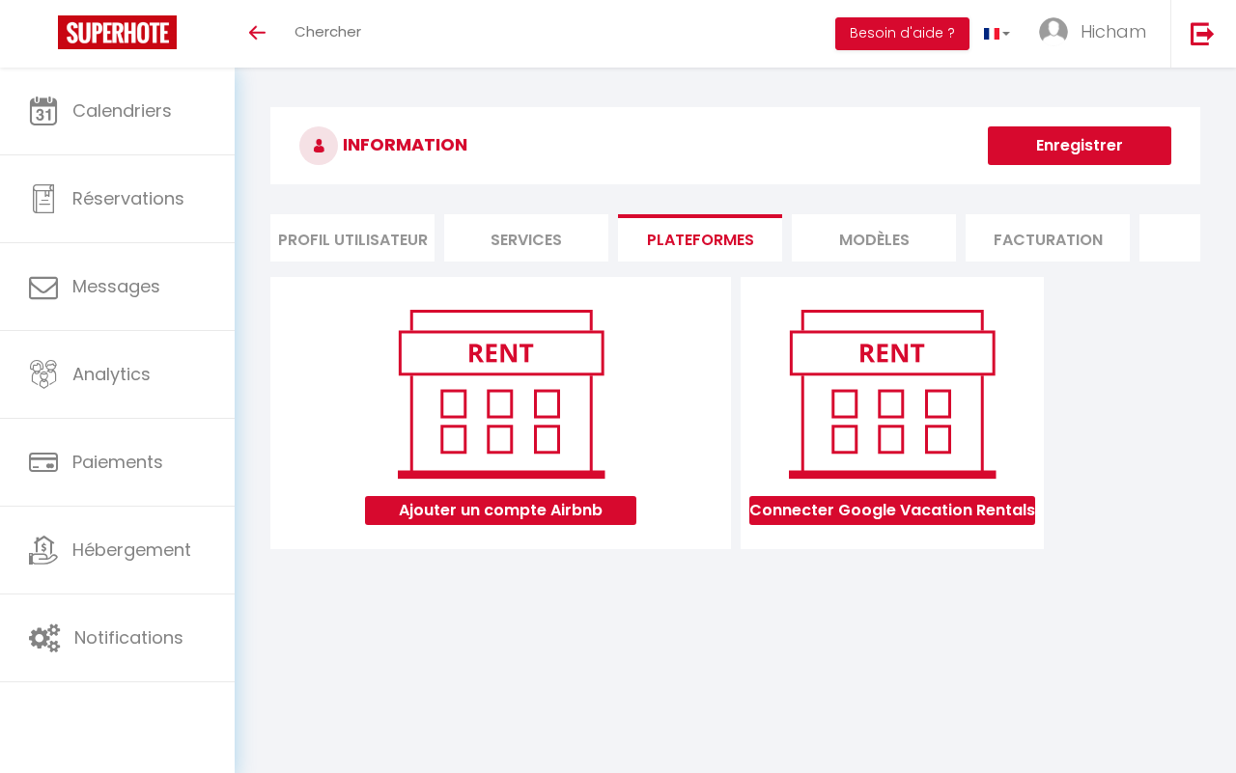
scroll to position [68, 0]
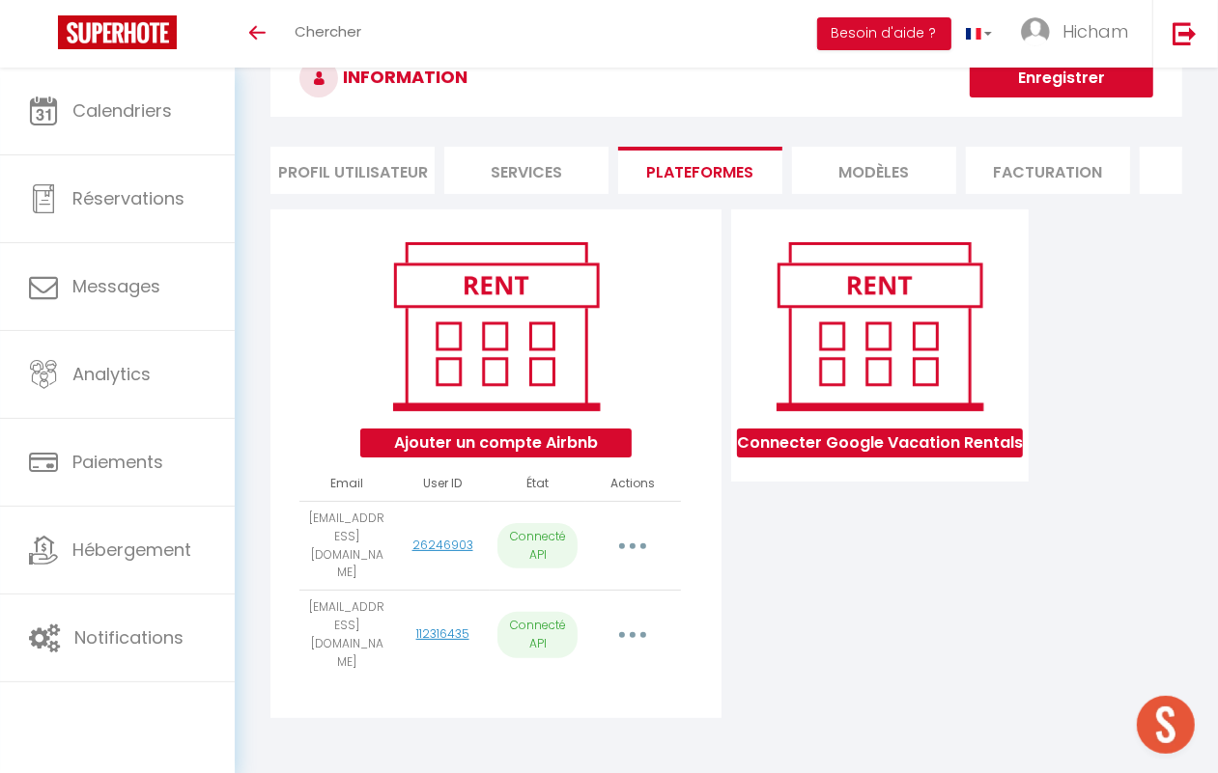
click at [638, 633] on button "button" at bounding box center [632, 635] width 51 height 37
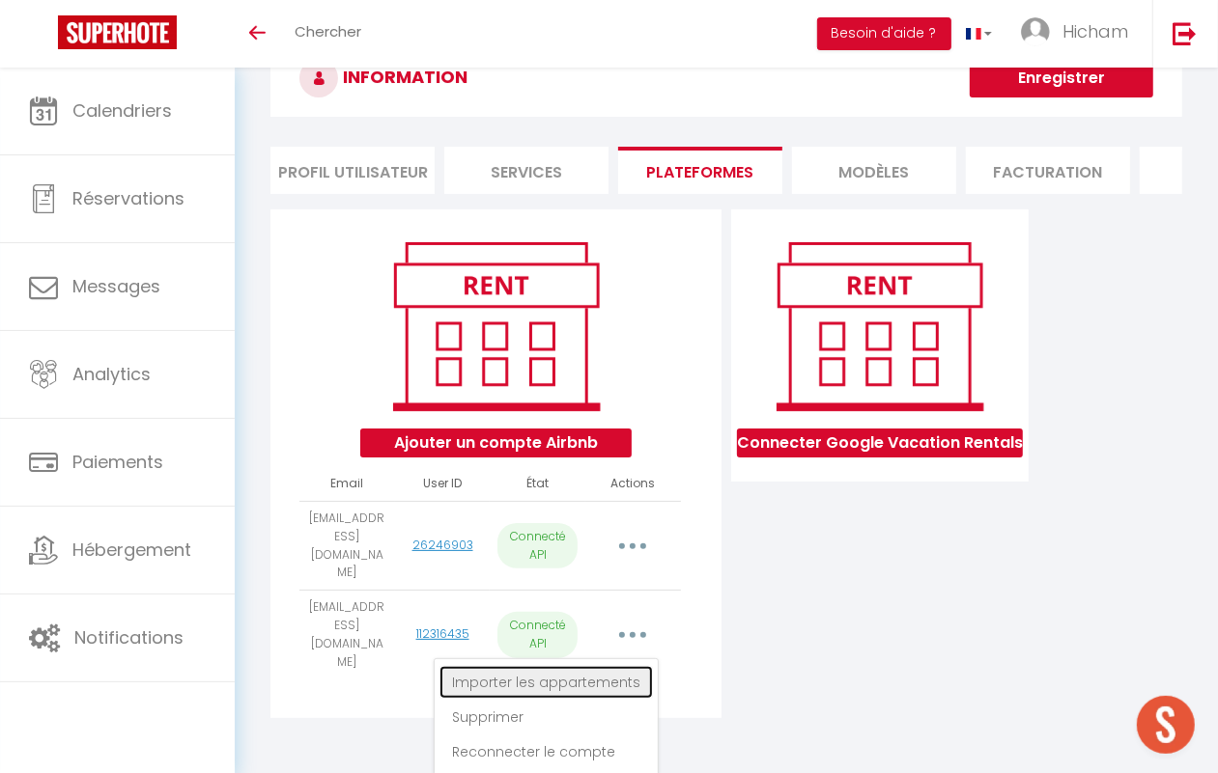
click at [566, 666] on link "Importer les appartements" at bounding box center [545, 682] width 213 height 33
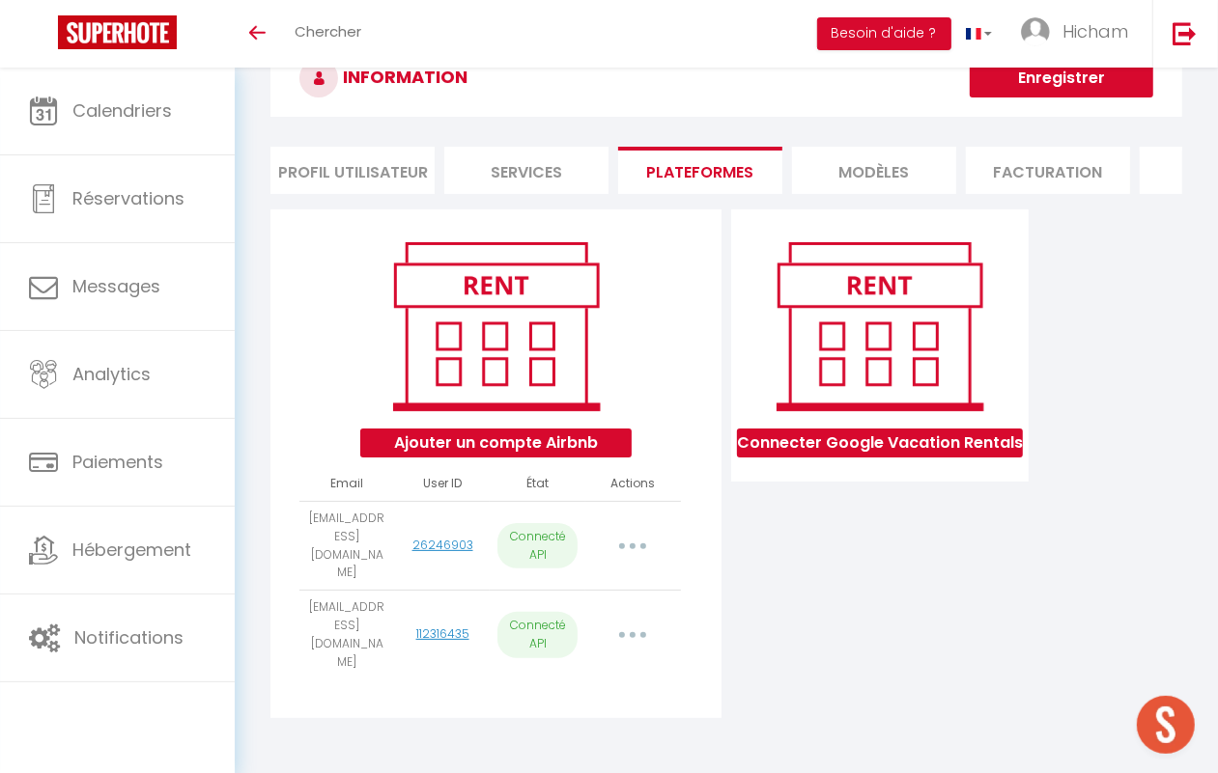
select select "32092"
select select "32093"
select select "32094"
select select "75571"
select select "35550"
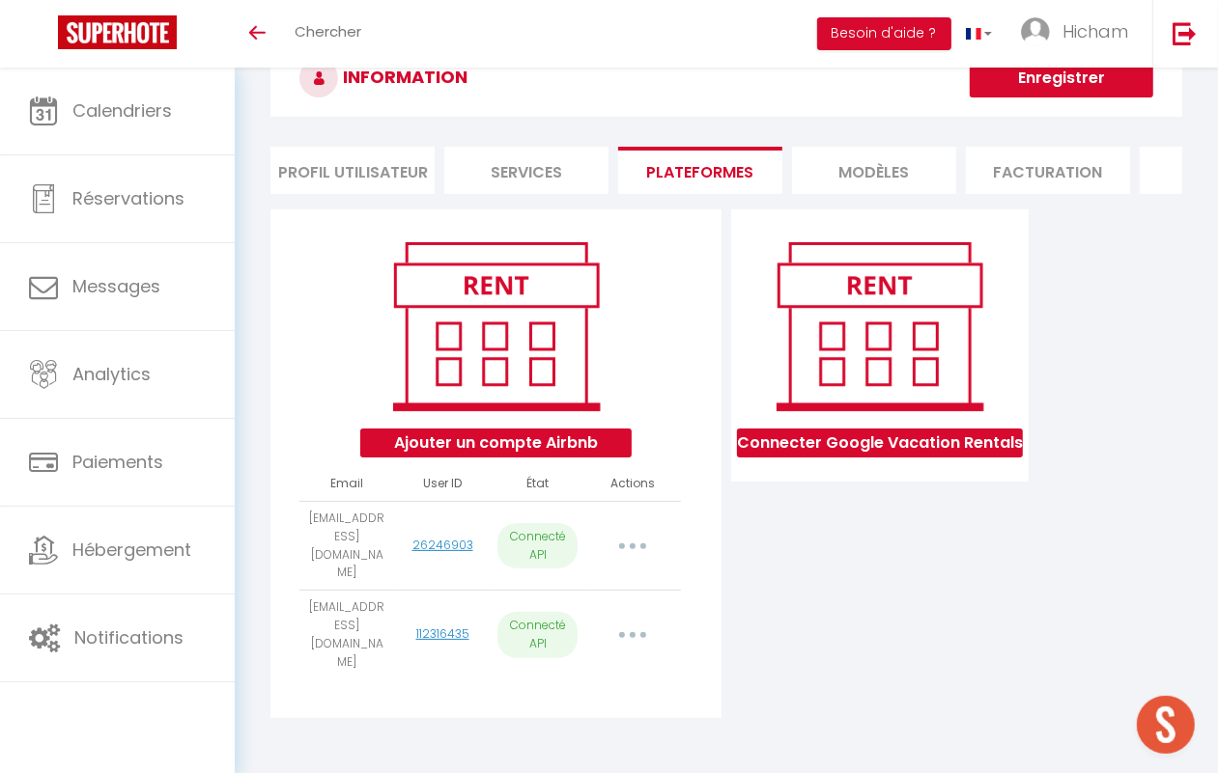
select select "43150"
select select "44205"
select select "47463"
select select "47464"
select select "47465"
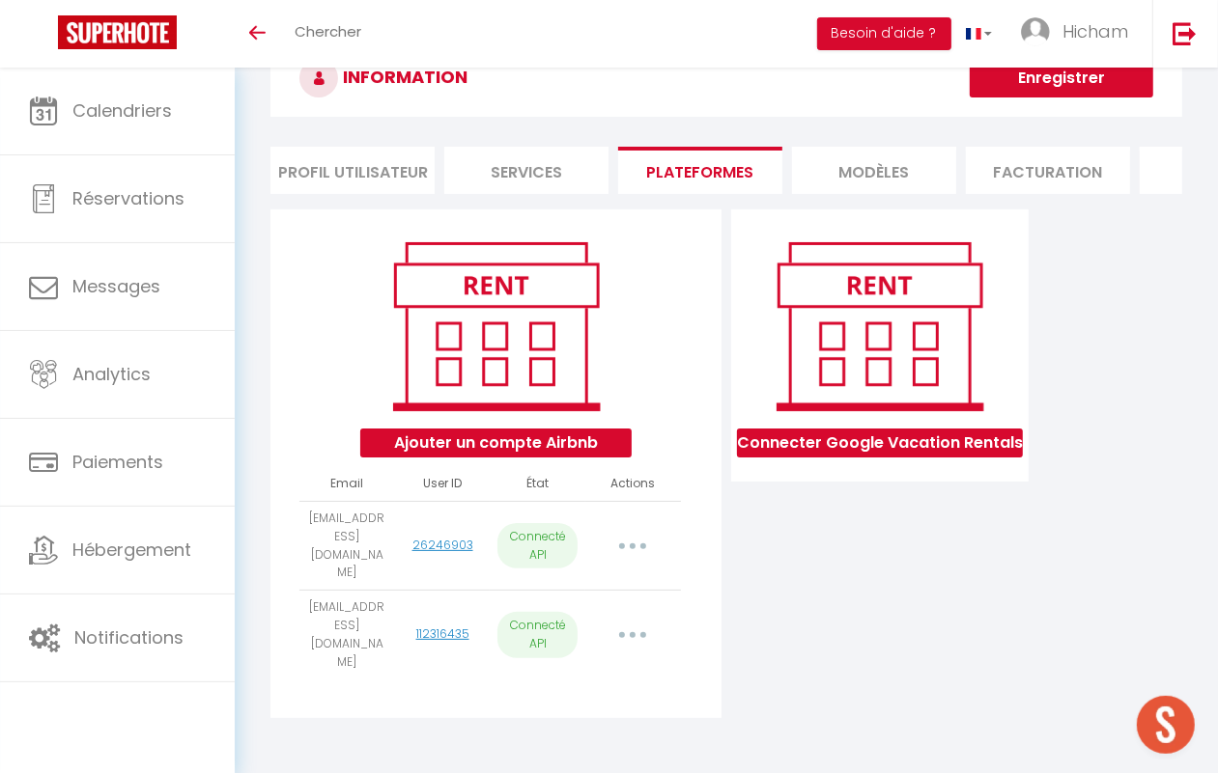
select select "47466"
select select "48542"
select select "49653"
select select "52919"
select select "52920"
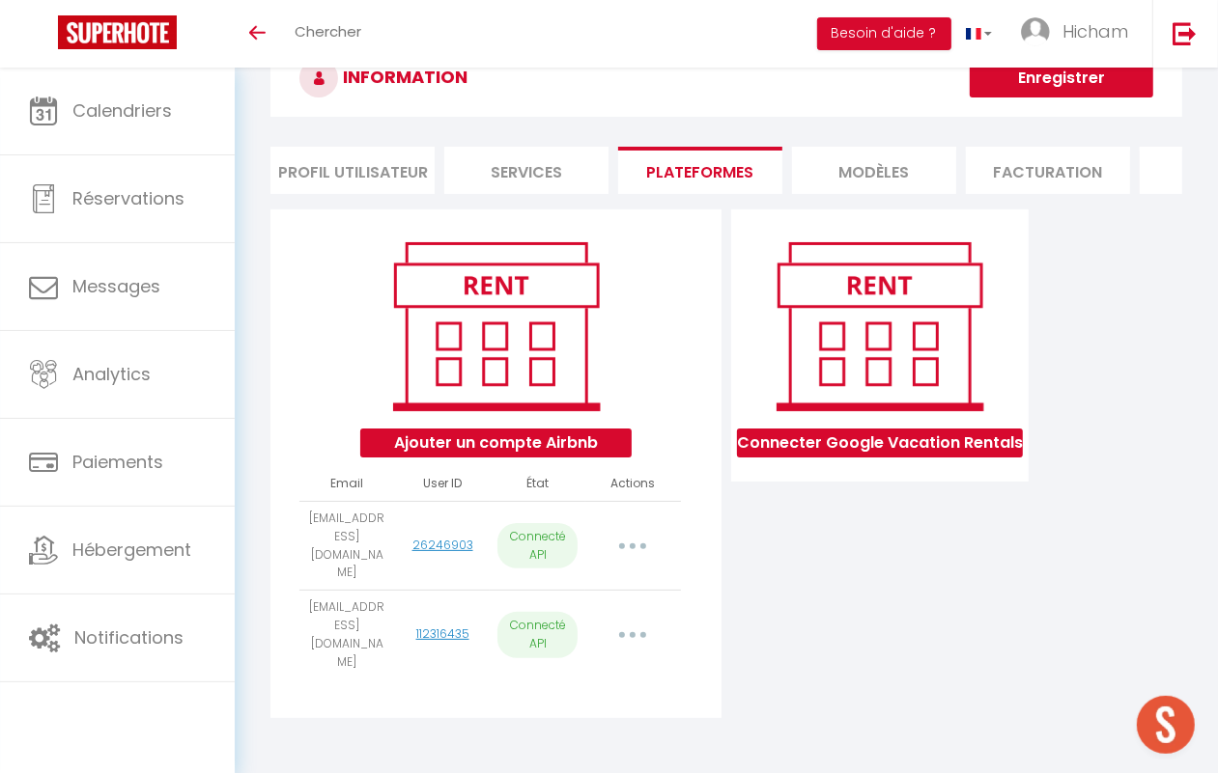
select select "60141"
select select "57085"
select select "60142"
select select "56925"
select select "61643"
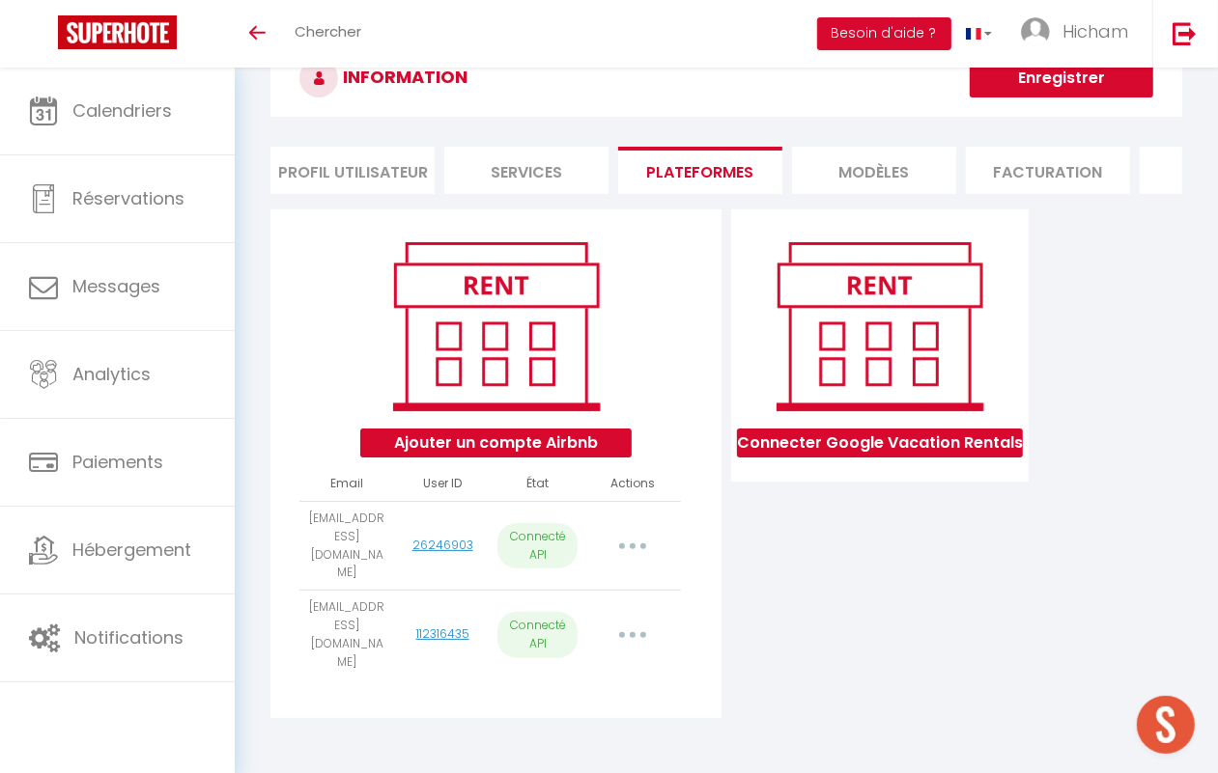
select select "58073"
select select "63302"
select select "63942"
select select "67667"
select select "71269"
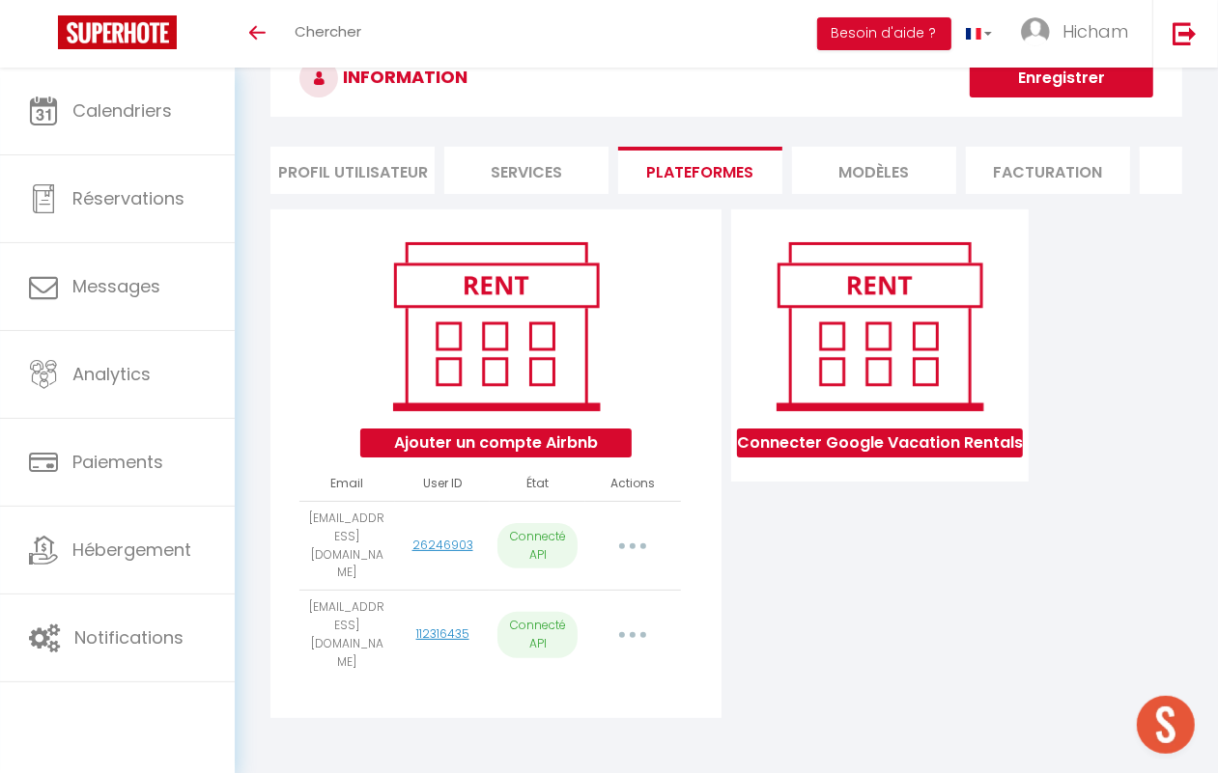
select select
select select "74852"
select select "75713"
select select "75706"
select select "75707"
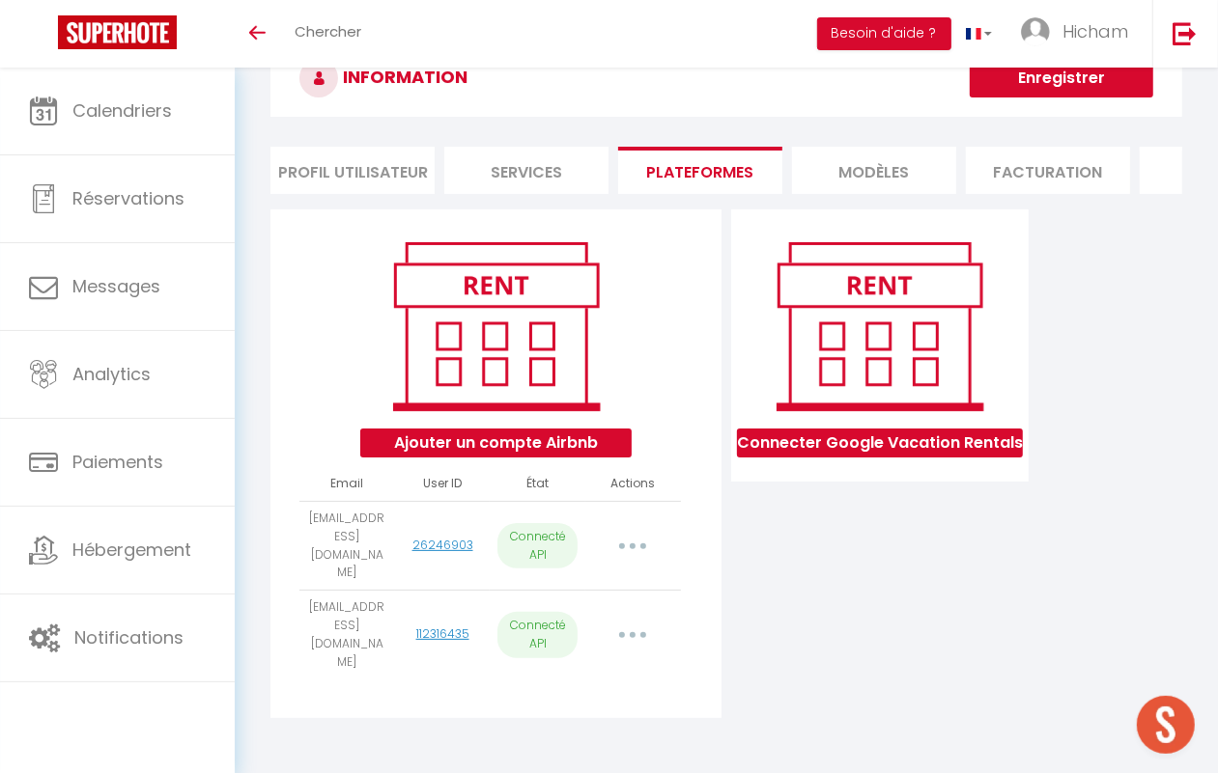
select select "75812"
select select "76451"
select select "77515"
select select
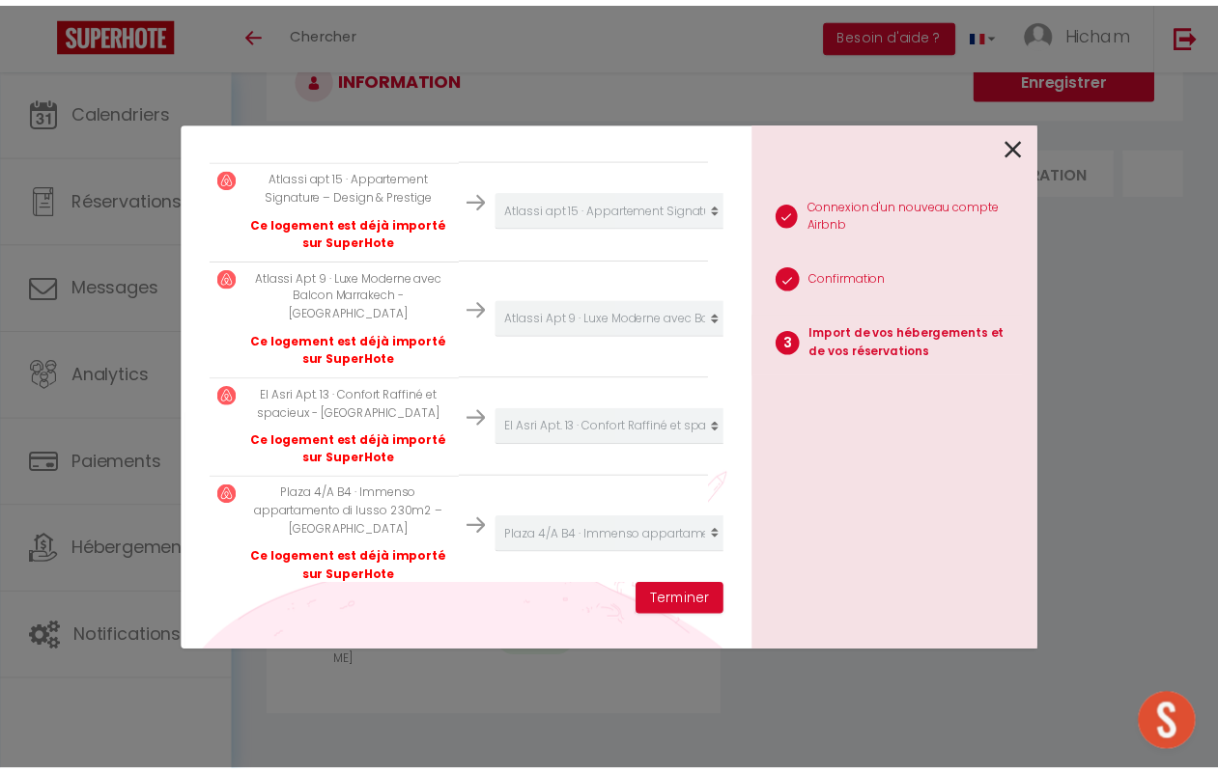
scroll to position [3546, 0]
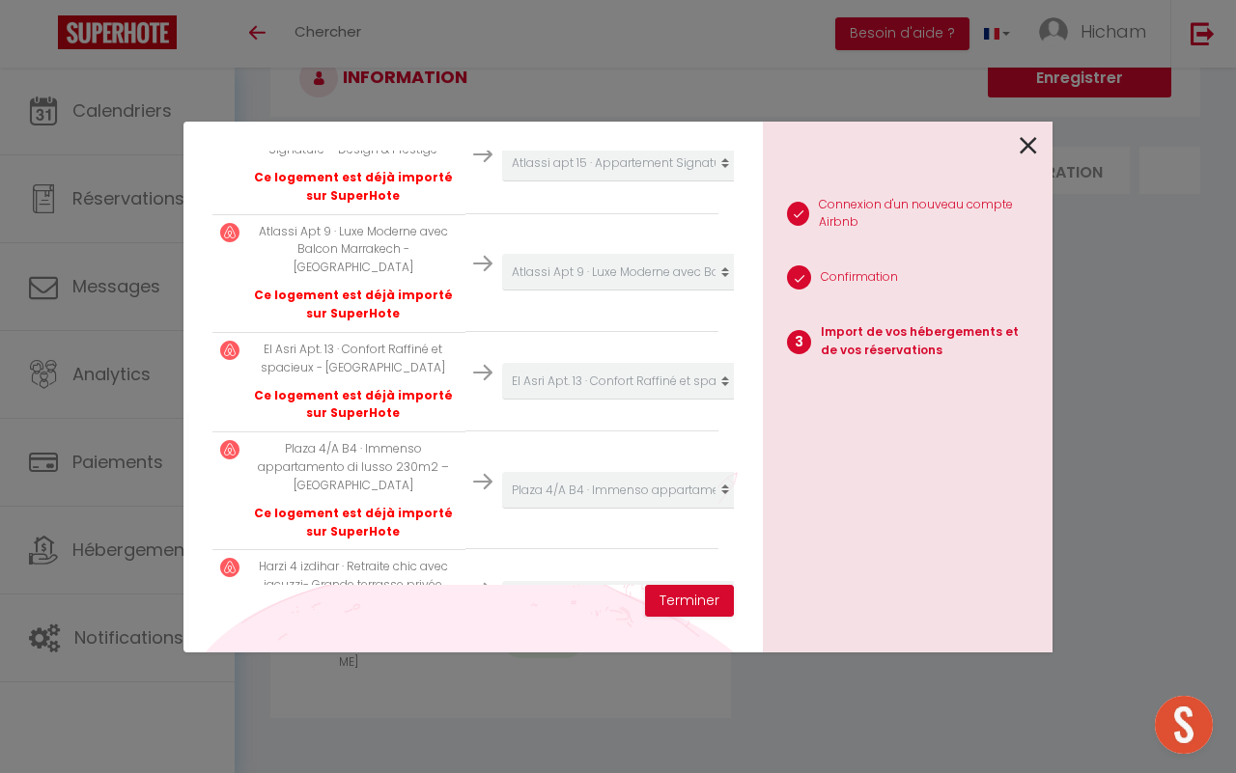
click at [537, 720] on select "Créer un nouvel hébergement Ne rien faire Jnane harti 33 · Spacieux, Élégant et…" at bounding box center [621, 738] width 238 height 37
select select "52920"
click at [473, 720] on icon at bounding box center [482, 738] width 19 height 37
click at [534, 720] on select "Créer un nouvel hébergement Ne rien faire Jnane harti 33 · Spacieux, Élégant et…" at bounding box center [621, 738] width 238 height 37
select select
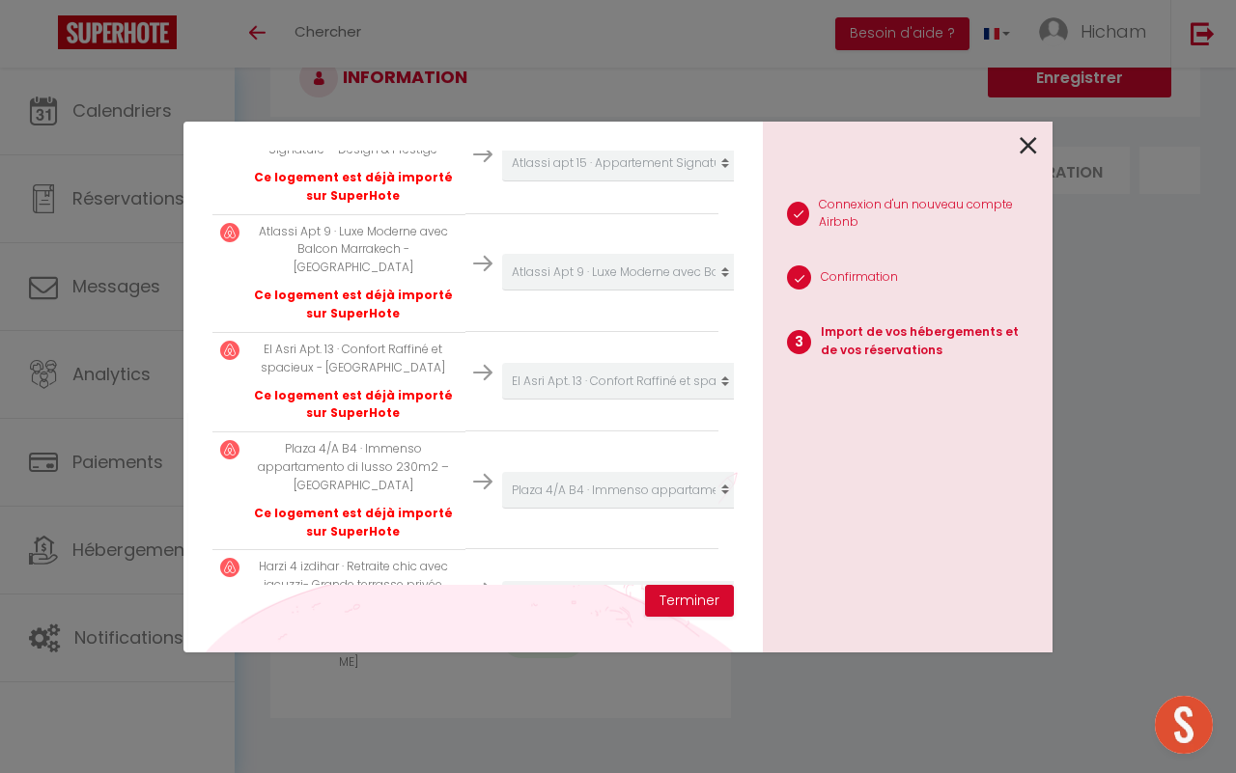
click at [502, 720] on select "Créer un nouvel hébergement Ne rien faire Jnane harti 33 · Spacieux, Élégant et…" at bounding box center [621, 738] width 238 height 37
click at [1028, 133] on icon at bounding box center [1028, 145] width 17 height 29
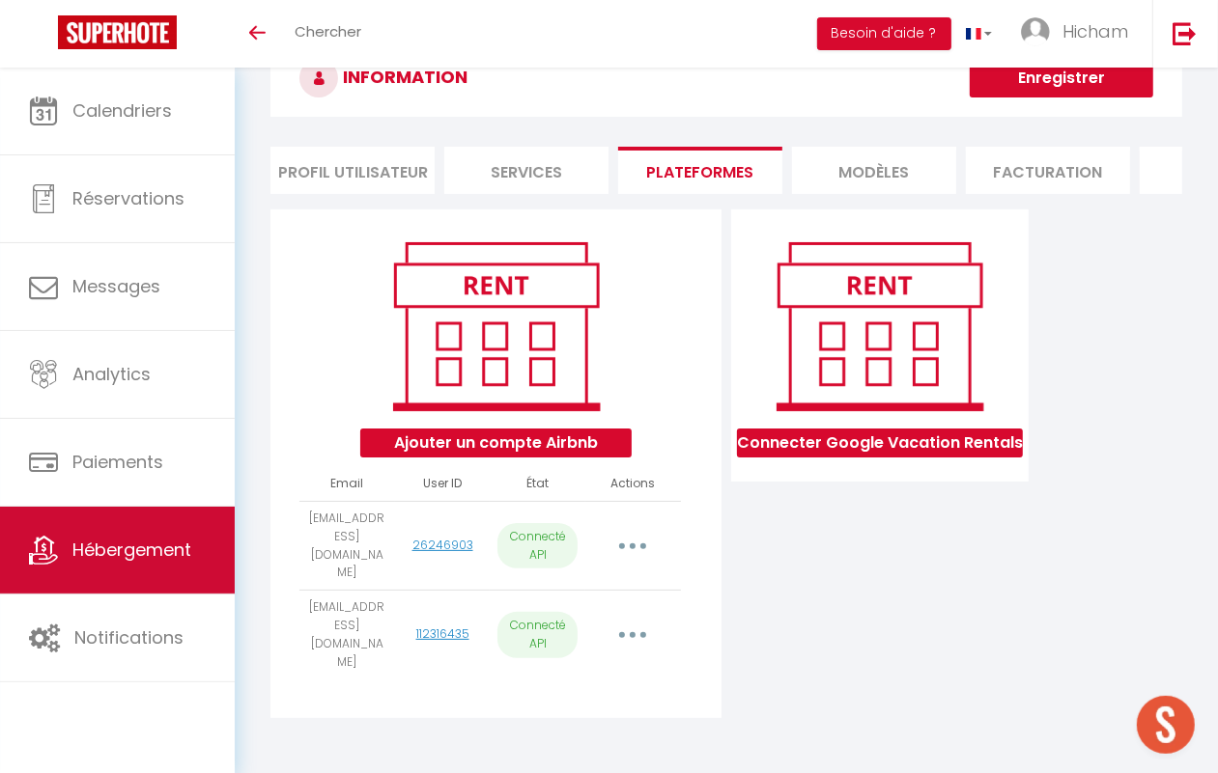
click at [145, 557] on span "Hébergement" at bounding box center [131, 550] width 119 height 24
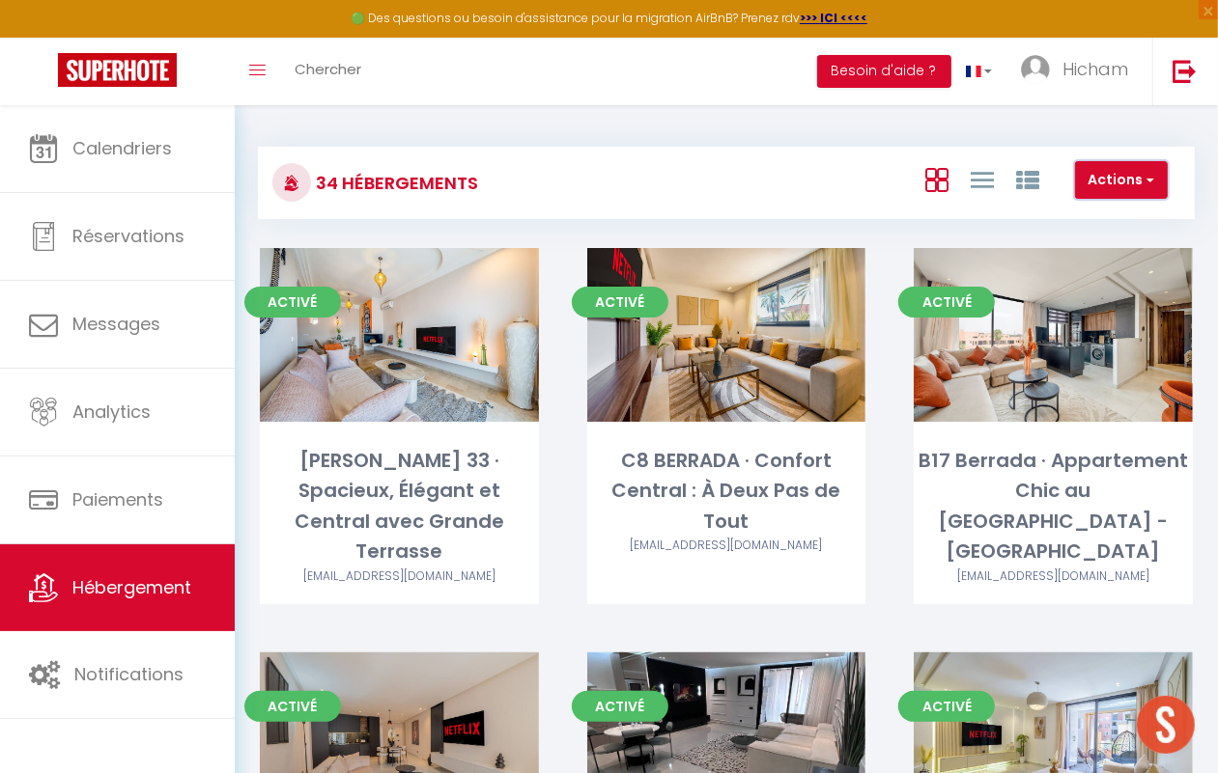
click at [1116, 172] on button "Actions" at bounding box center [1121, 180] width 93 height 39
click at [1070, 217] on li "Créer un Hébergement" at bounding box center [1078, 220] width 177 height 21
select select "3"
select select "2"
select select "1"
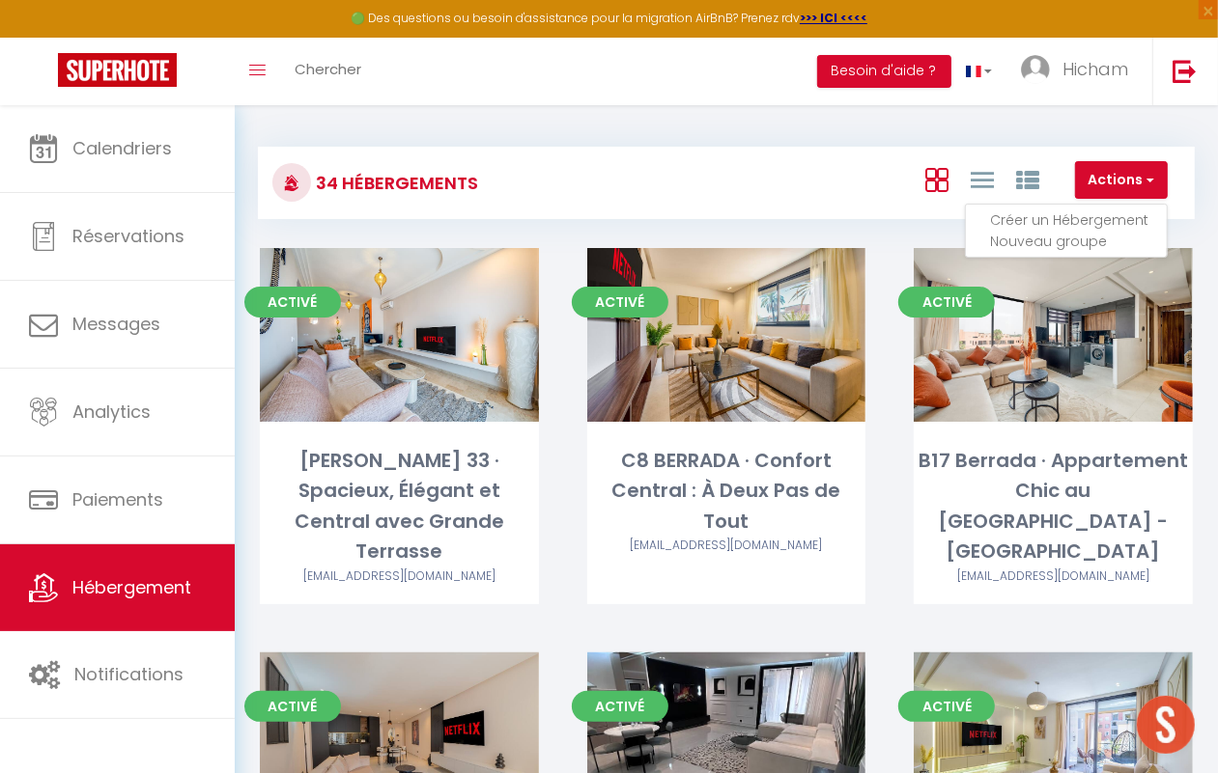
select select "1"
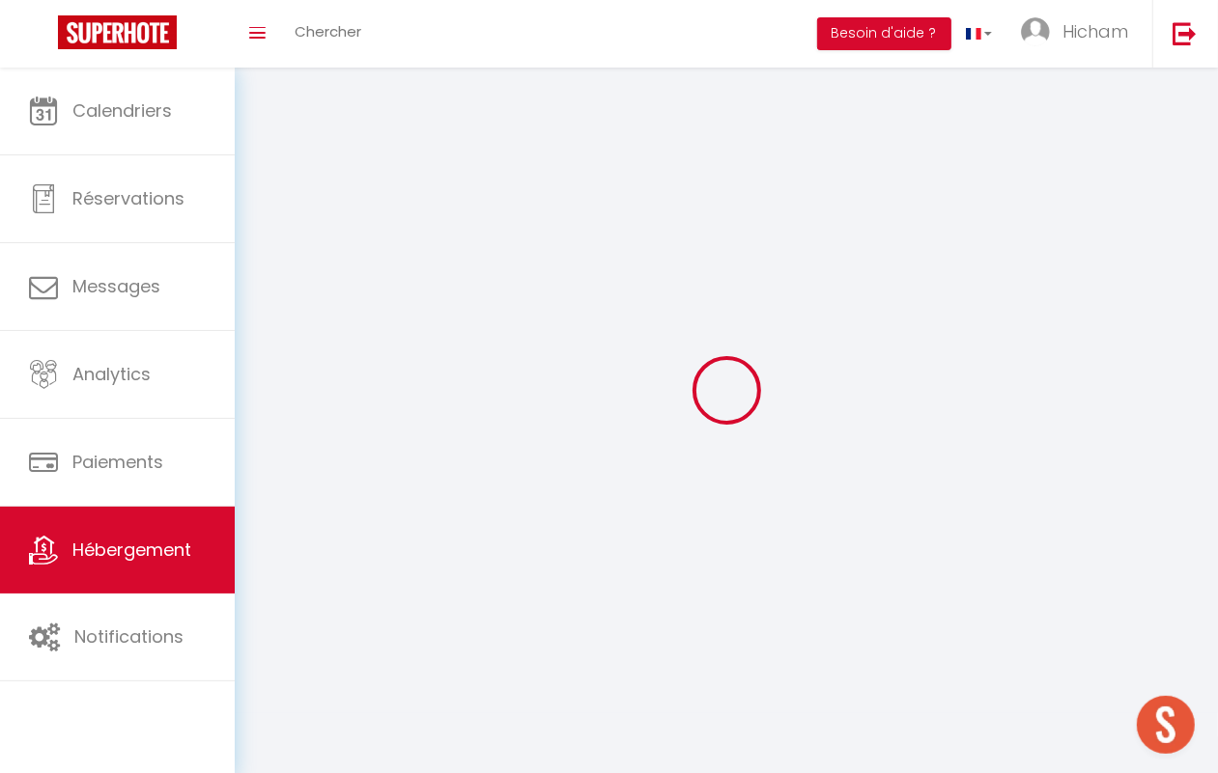
select select
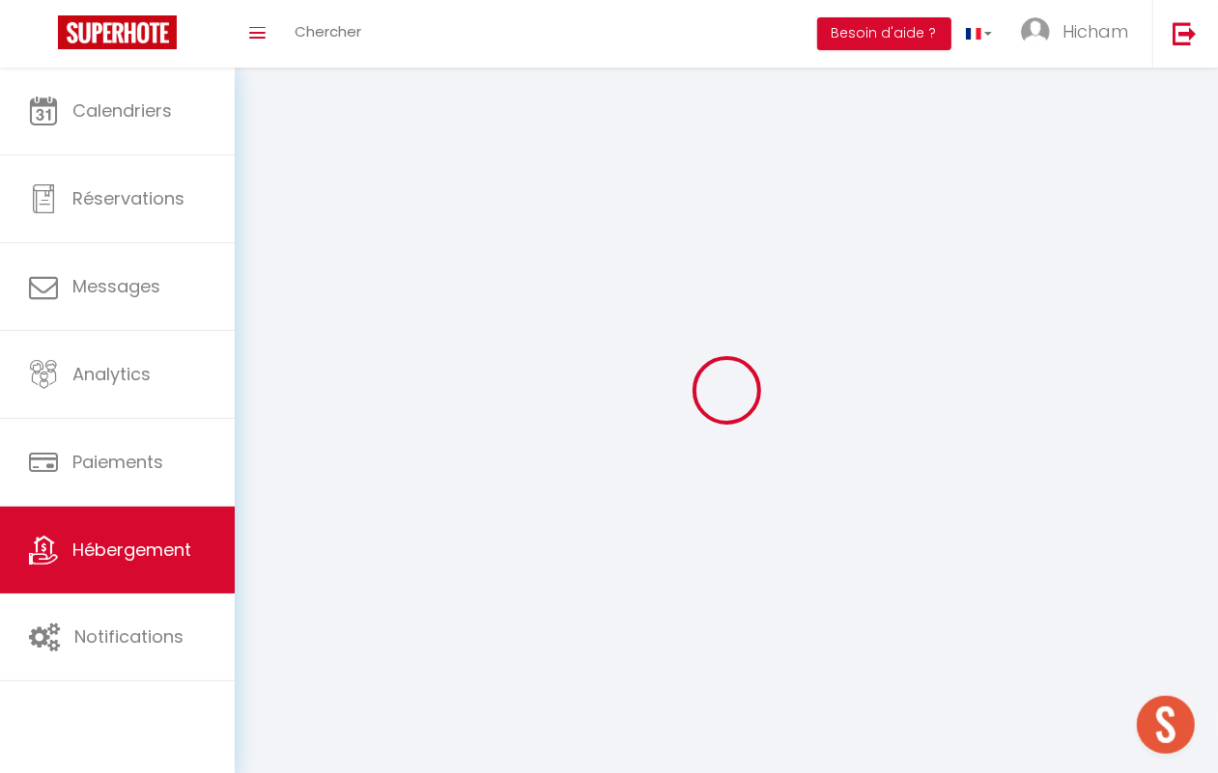
select select
checkbox input "false"
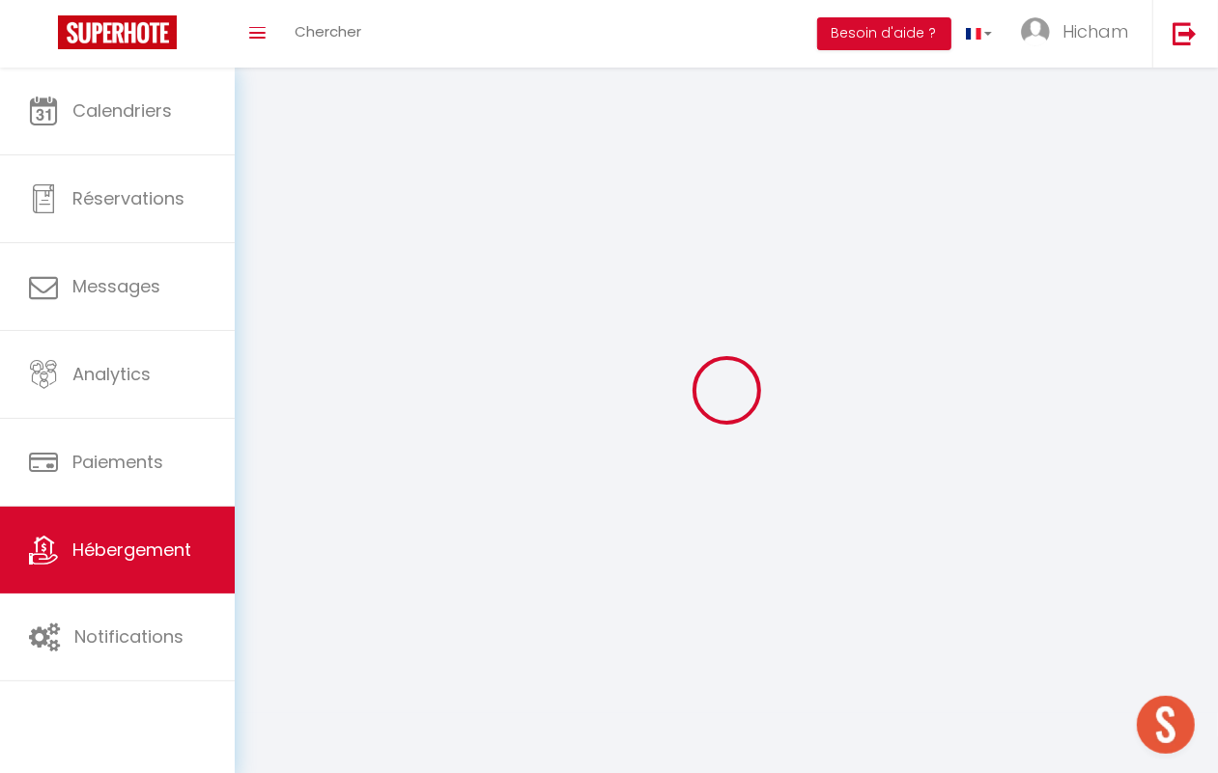
select select
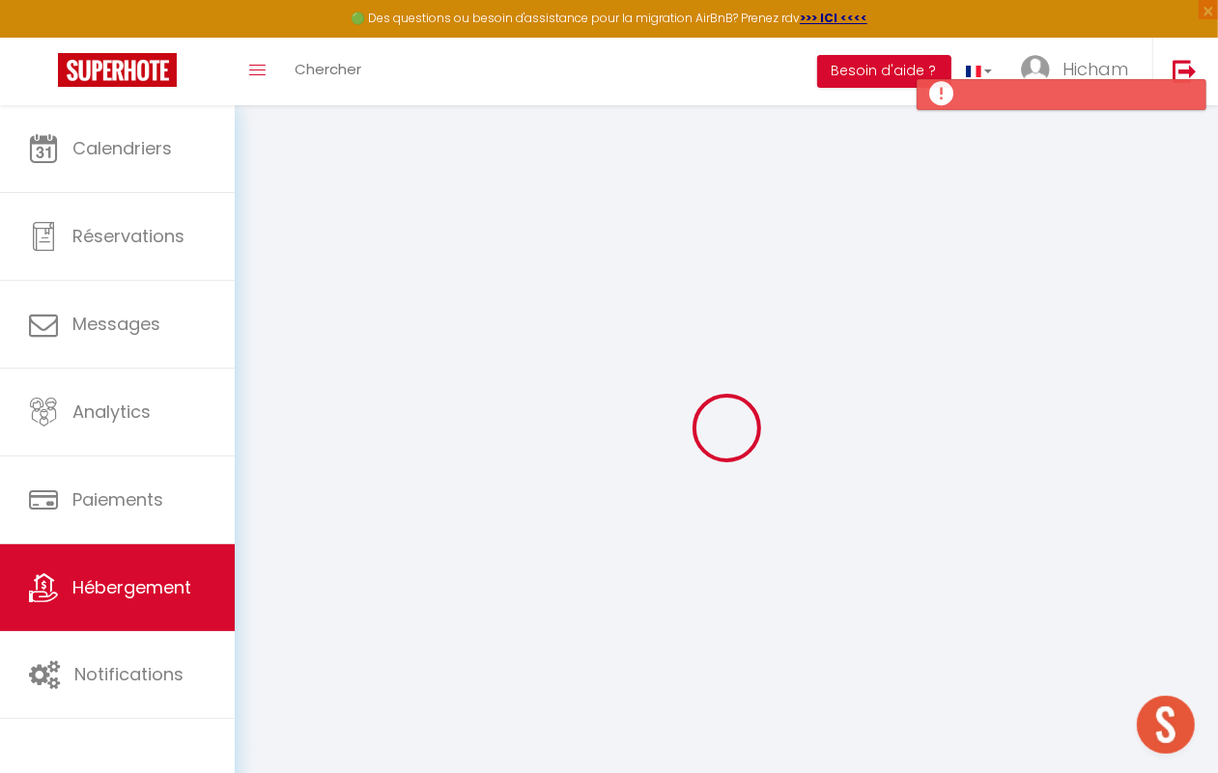
select select
checkbox input "false"
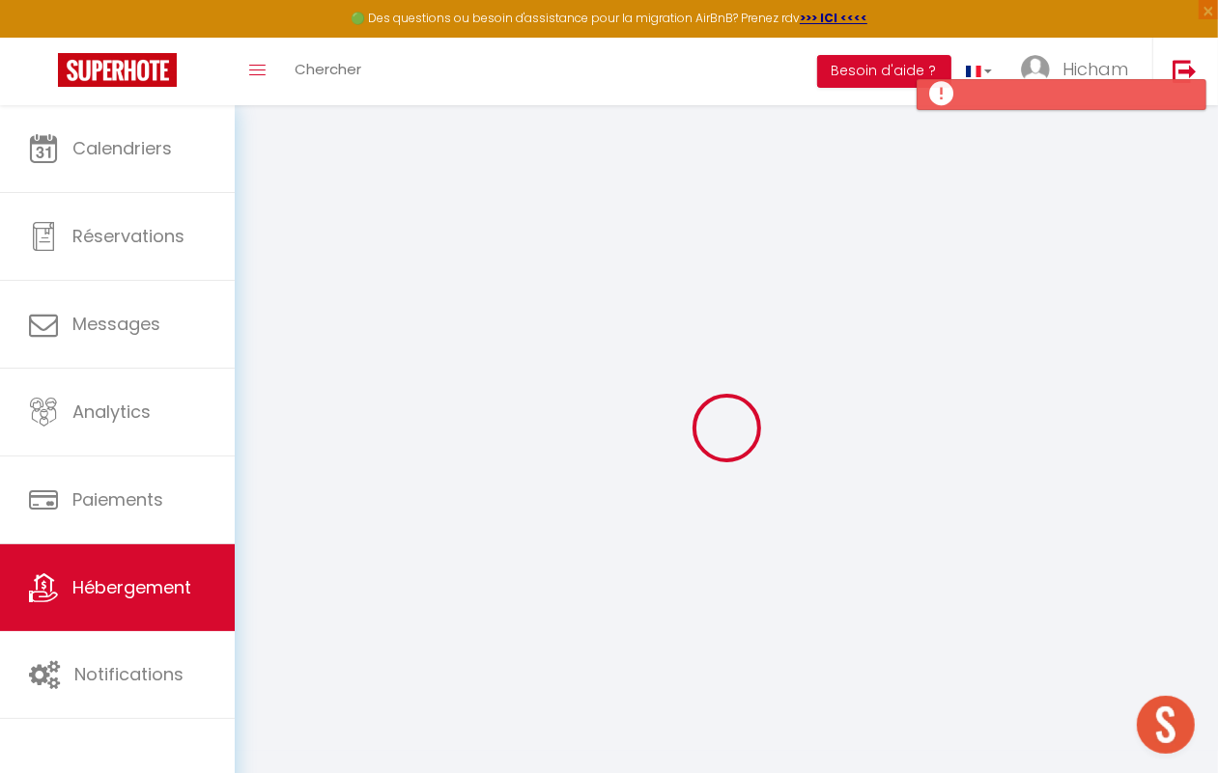
select select
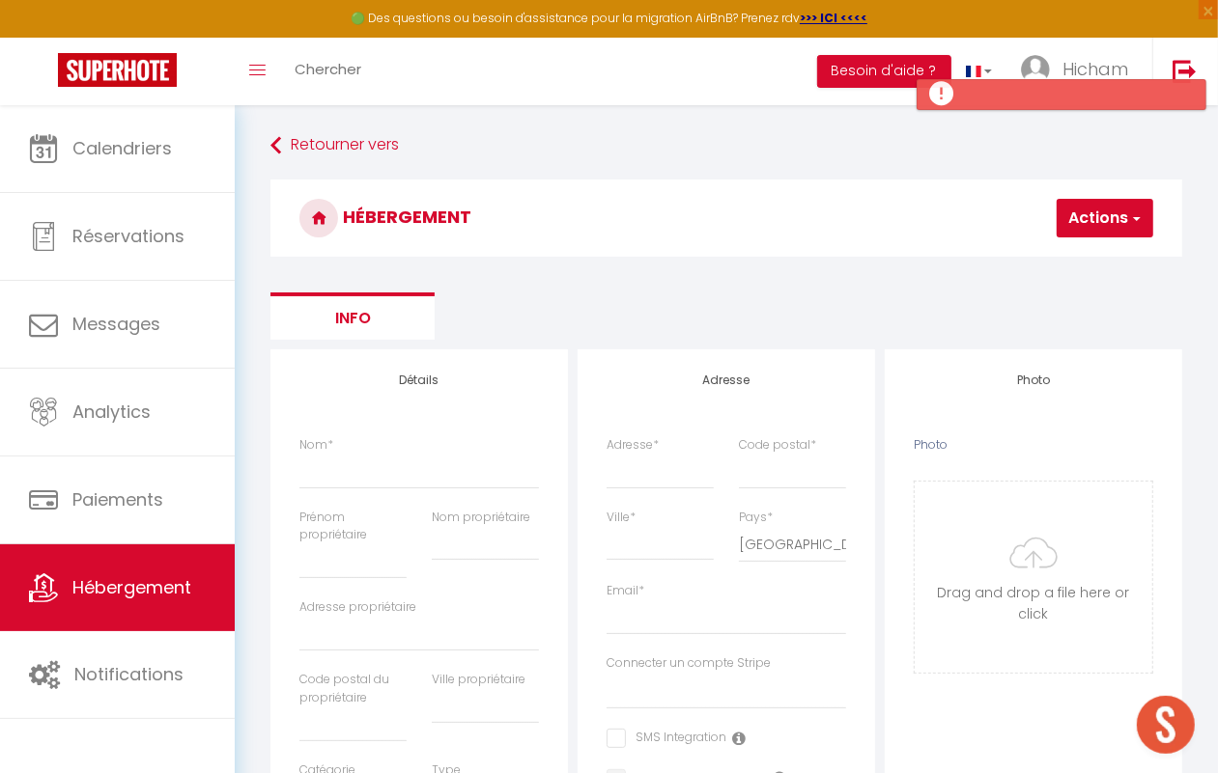
click at [1070, 205] on button "Actions" at bounding box center [1104, 218] width 97 height 39
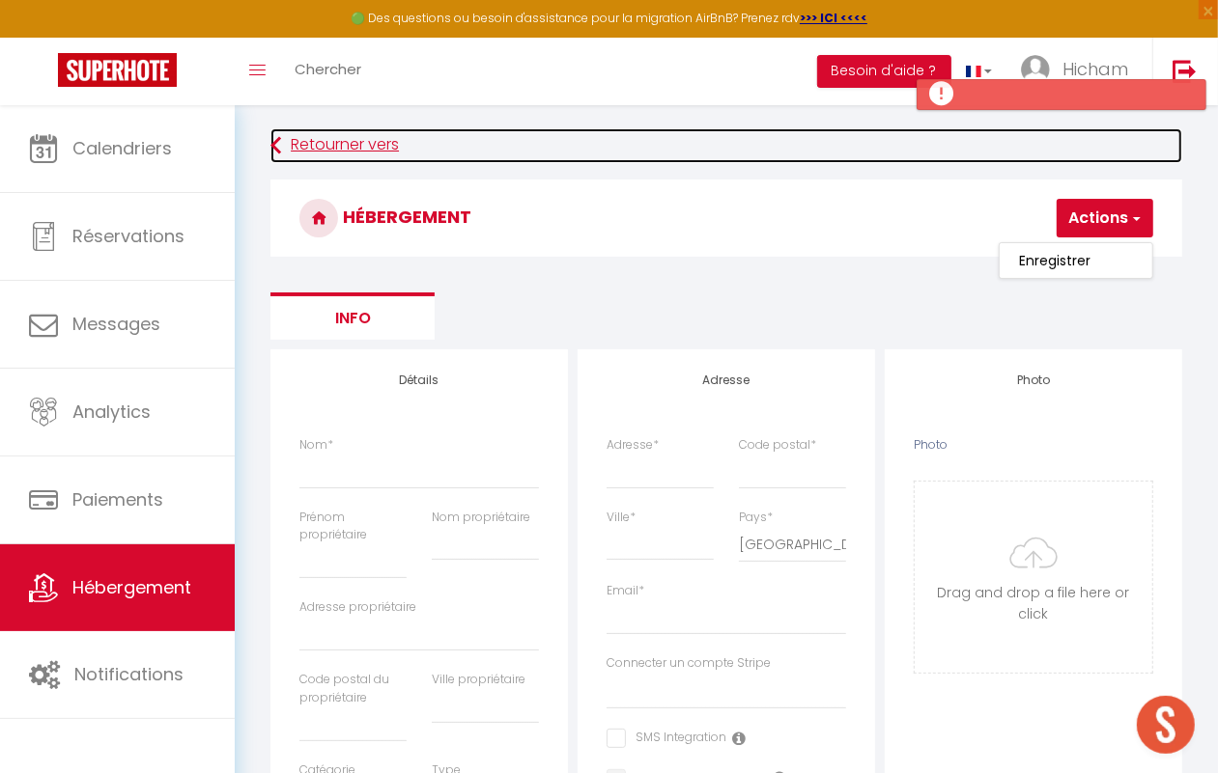
click at [295, 140] on link "Retourner vers" at bounding box center [726, 145] width 912 height 35
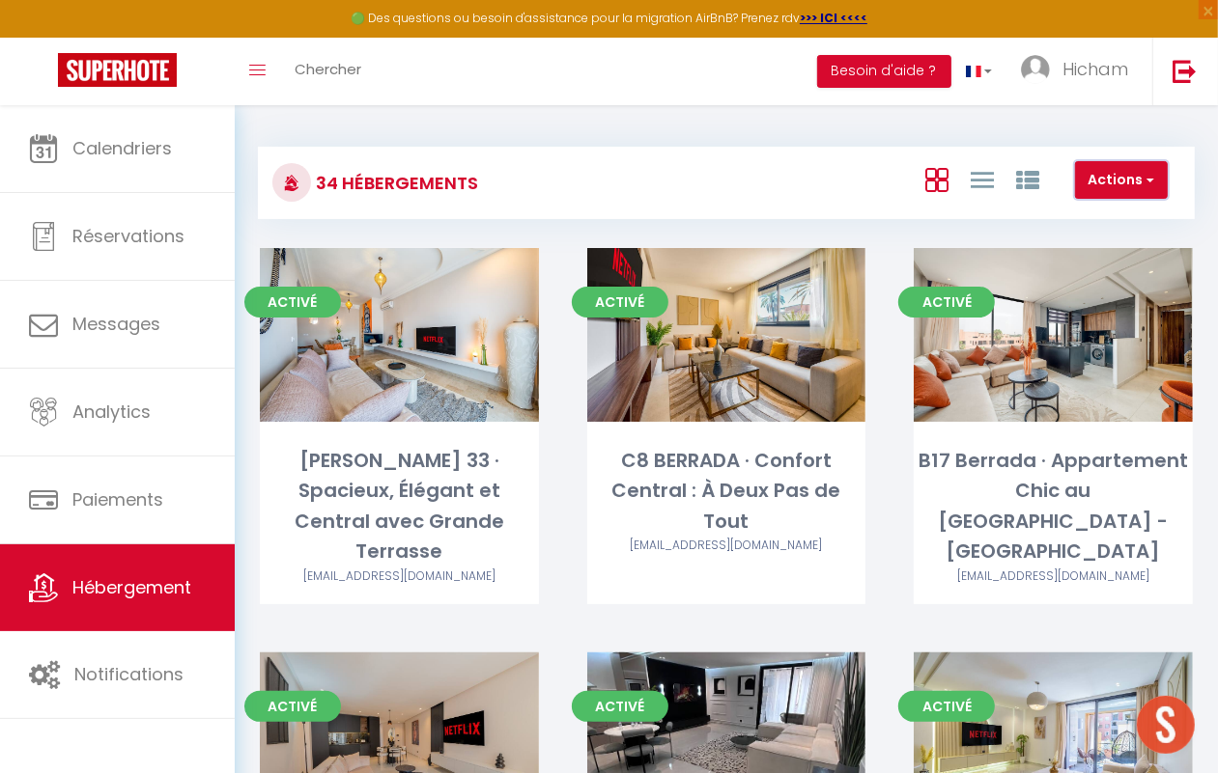
click at [1150, 175] on span "button" at bounding box center [1148, 179] width 12 height 19
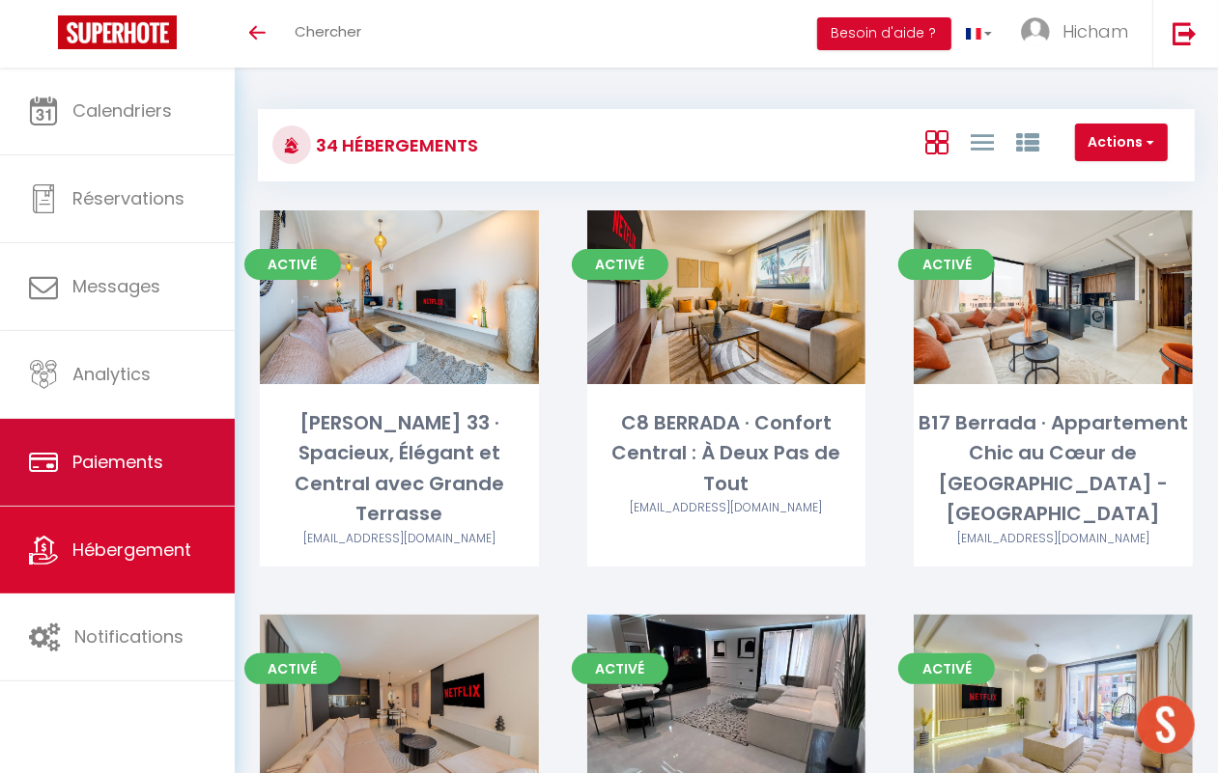
click at [97, 480] on link "Paiements" at bounding box center [117, 462] width 235 height 87
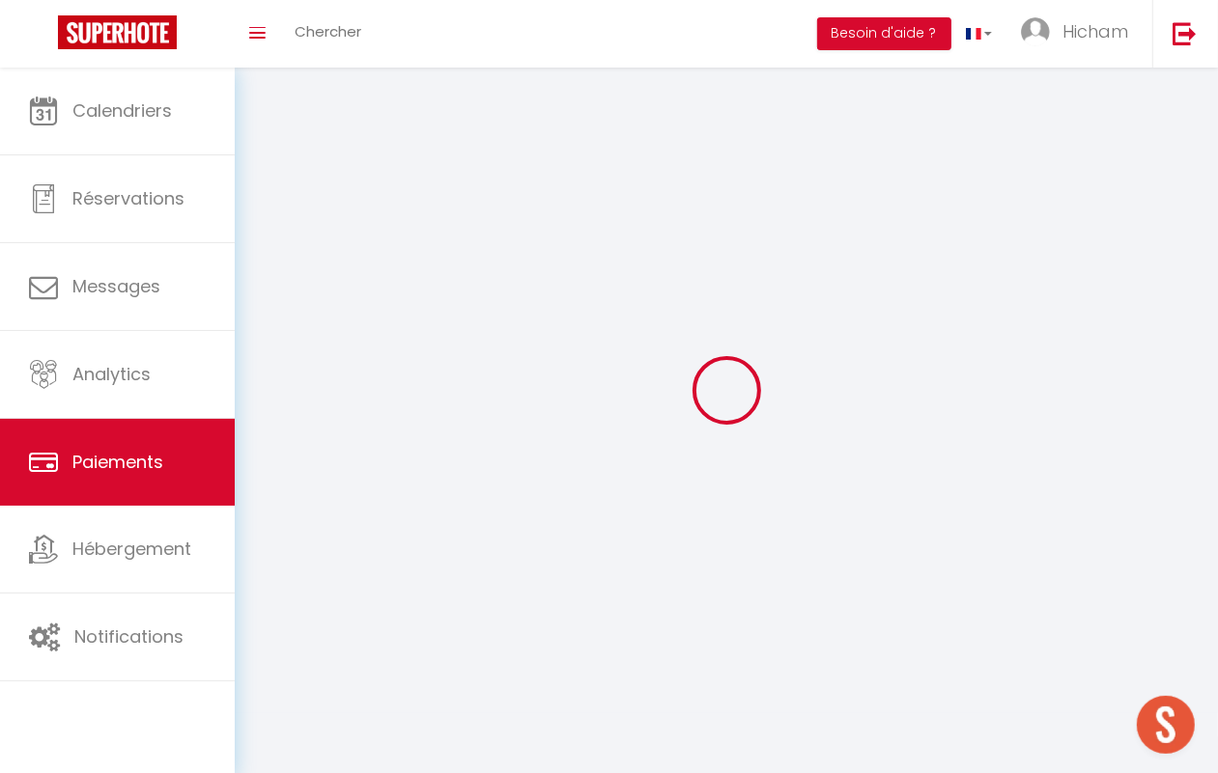
select select "2"
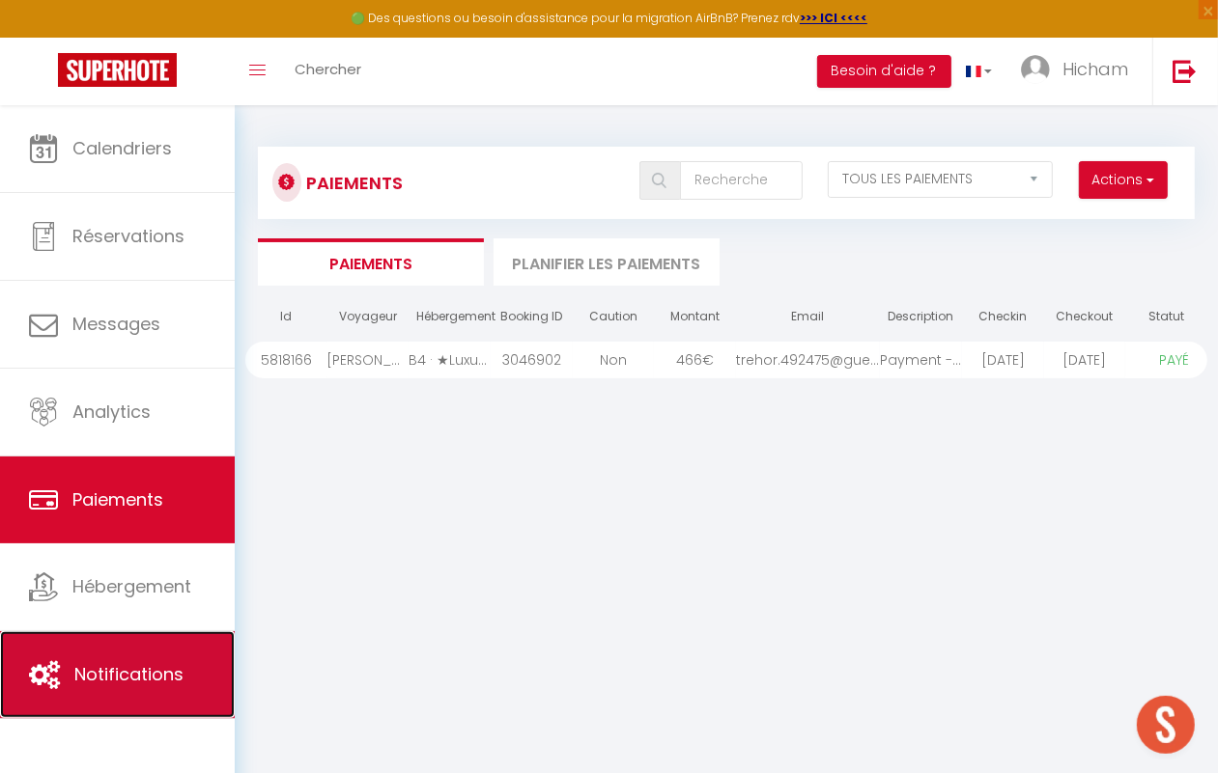
click at [161, 684] on span "Notifications" at bounding box center [128, 674] width 109 height 24
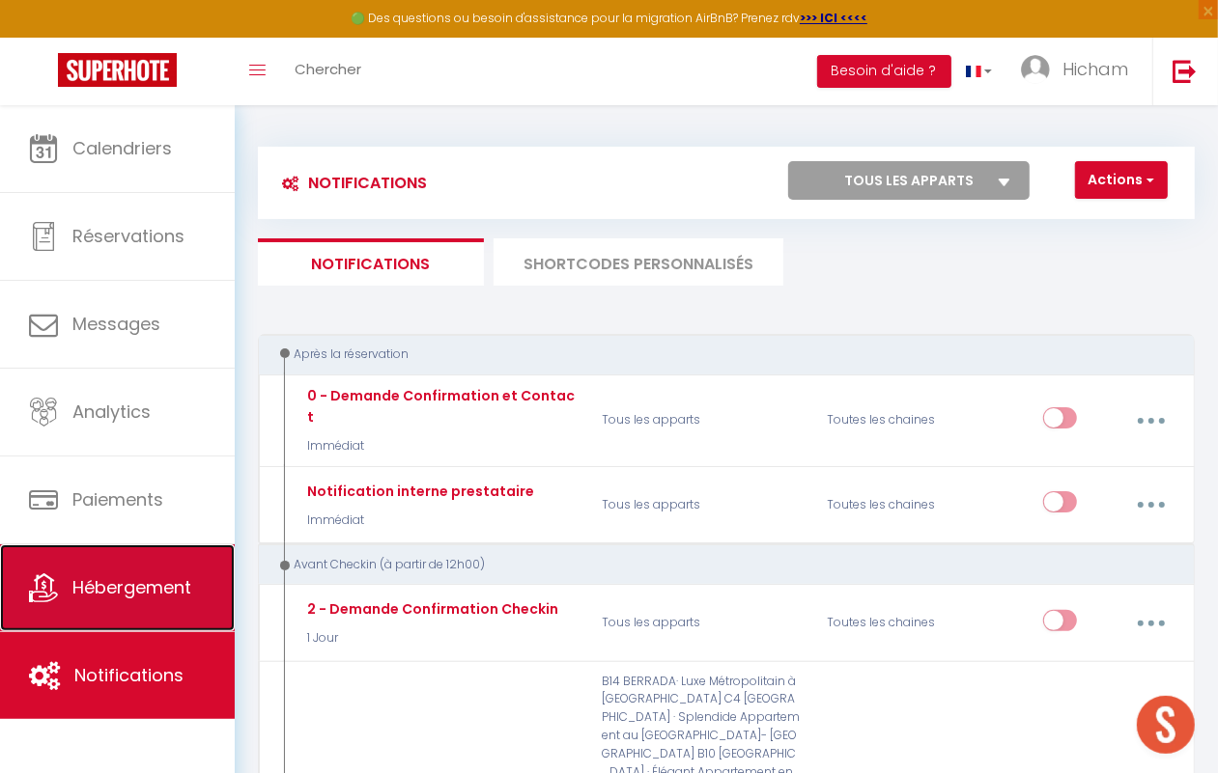
click at [165, 615] on link "Hébergement" at bounding box center [117, 588] width 235 height 87
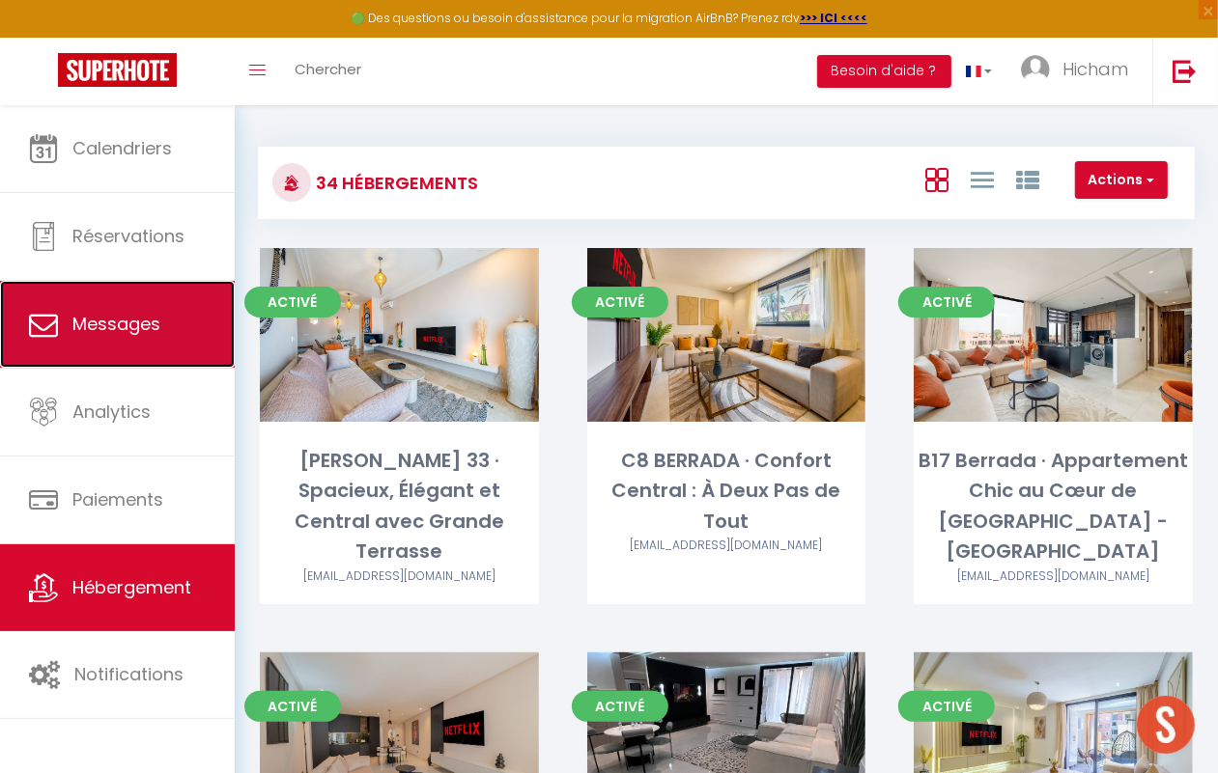
click at [155, 326] on span "Messages" at bounding box center [116, 324] width 88 height 24
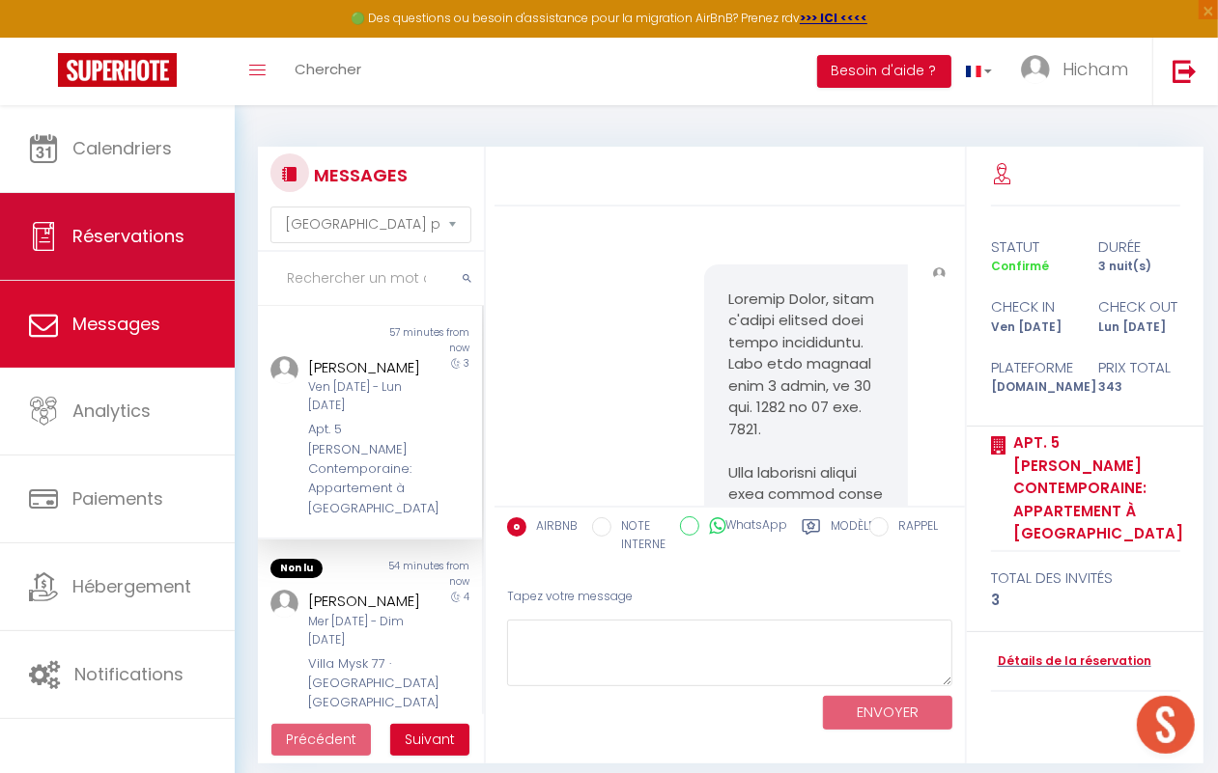
scroll to position [2121, 0]
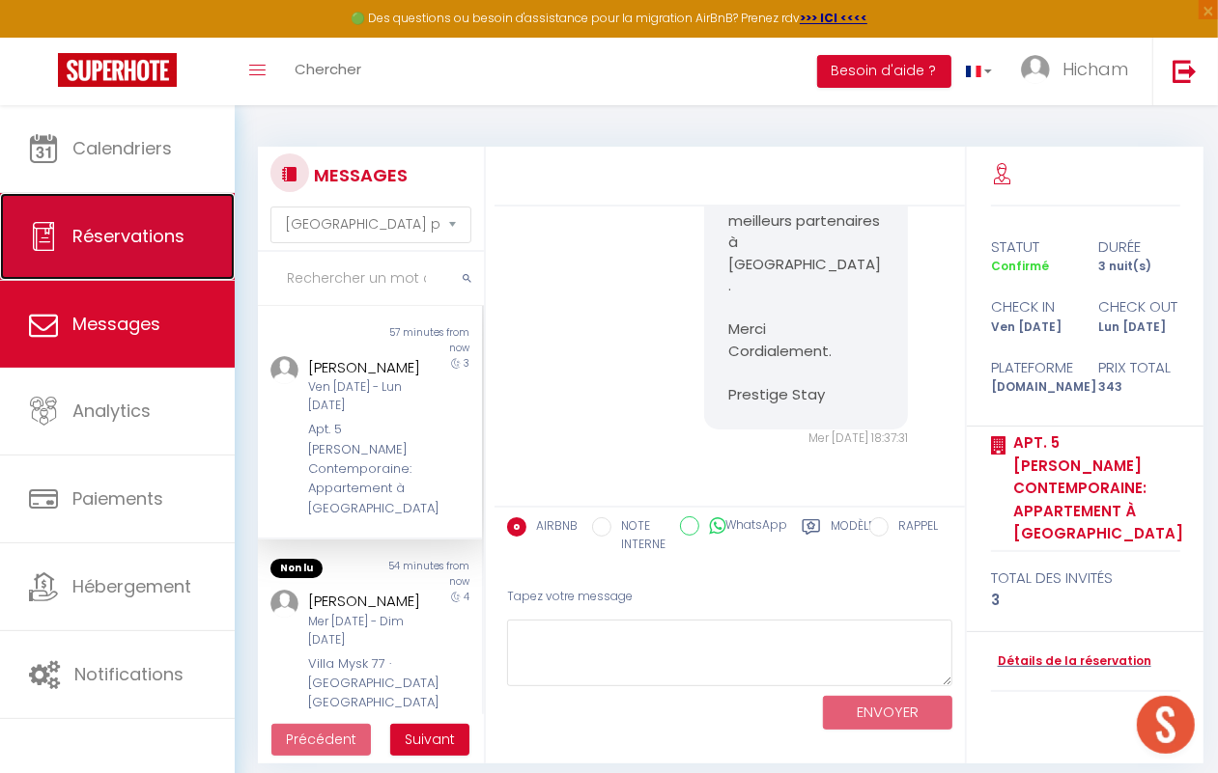
click at [151, 259] on link "Réservations" at bounding box center [117, 236] width 235 height 87
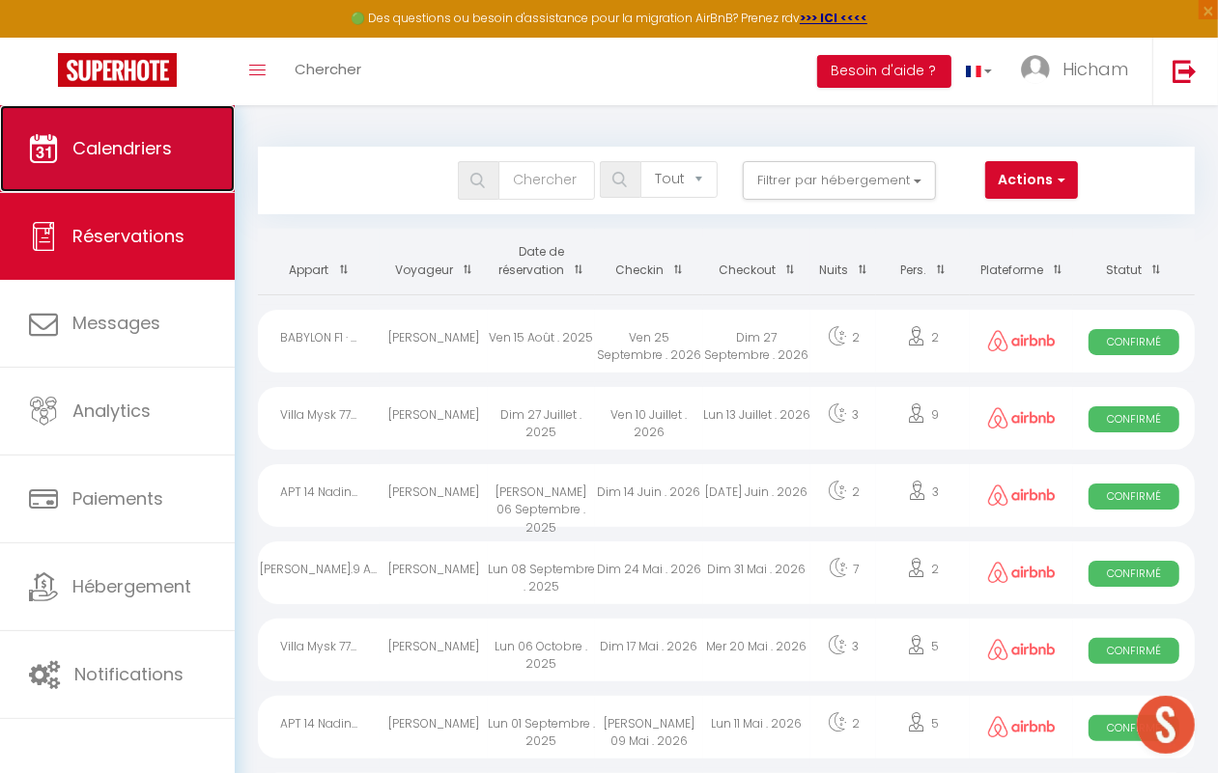
click at [167, 170] on link "Calendriers" at bounding box center [117, 148] width 235 height 87
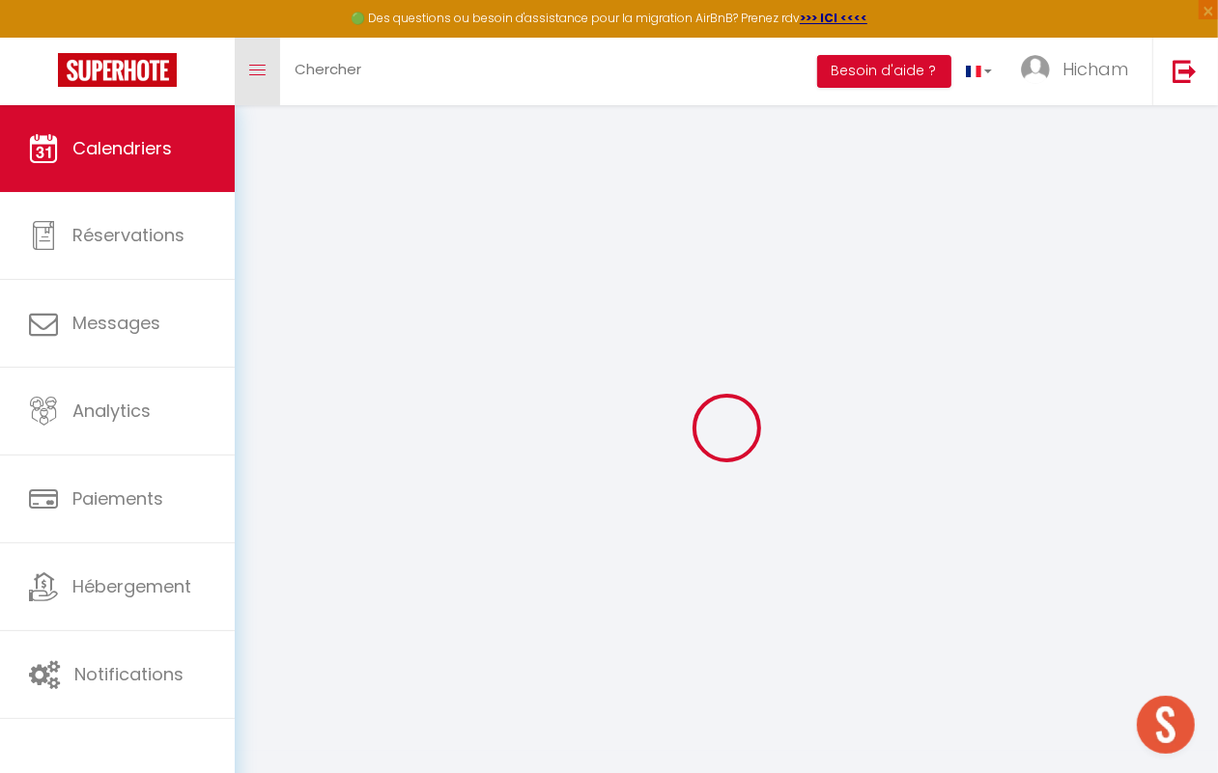
click at [251, 70] on span at bounding box center [257, 71] width 16 height 2
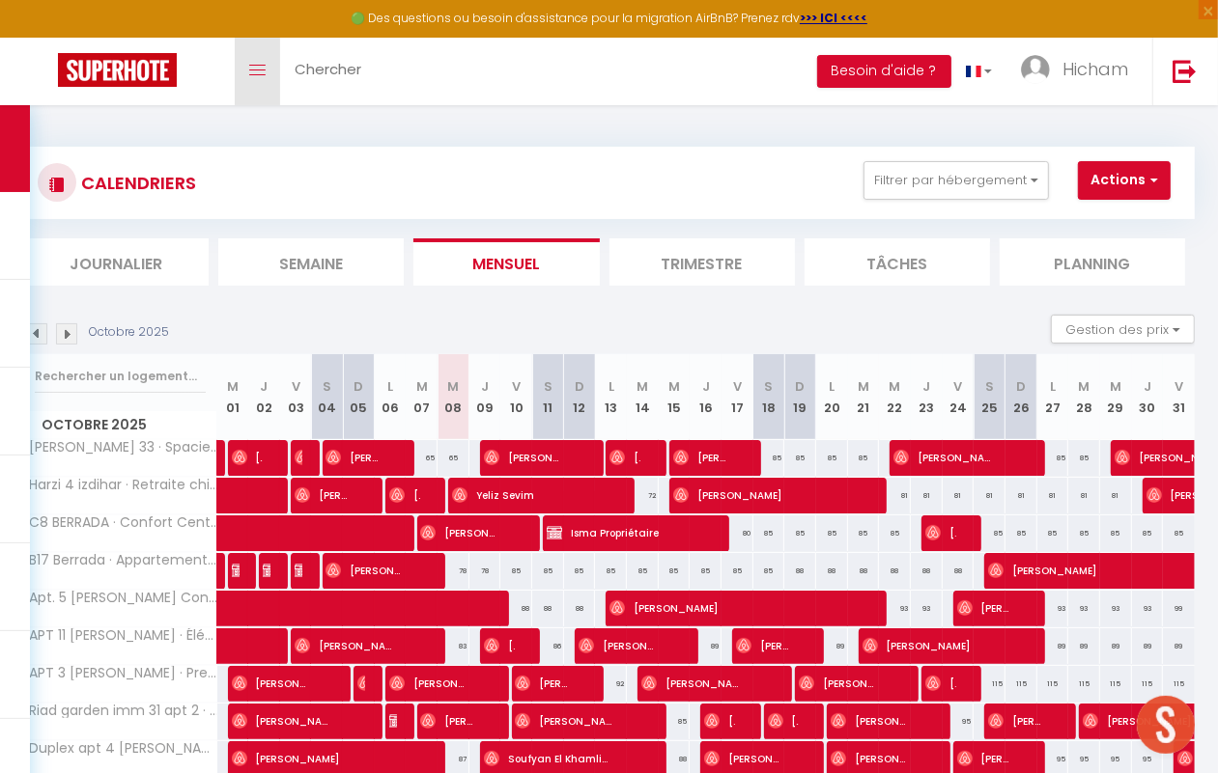
click at [256, 65] on icon "Toggle menubar" at bounding box center [257, 71] width 16 height 12
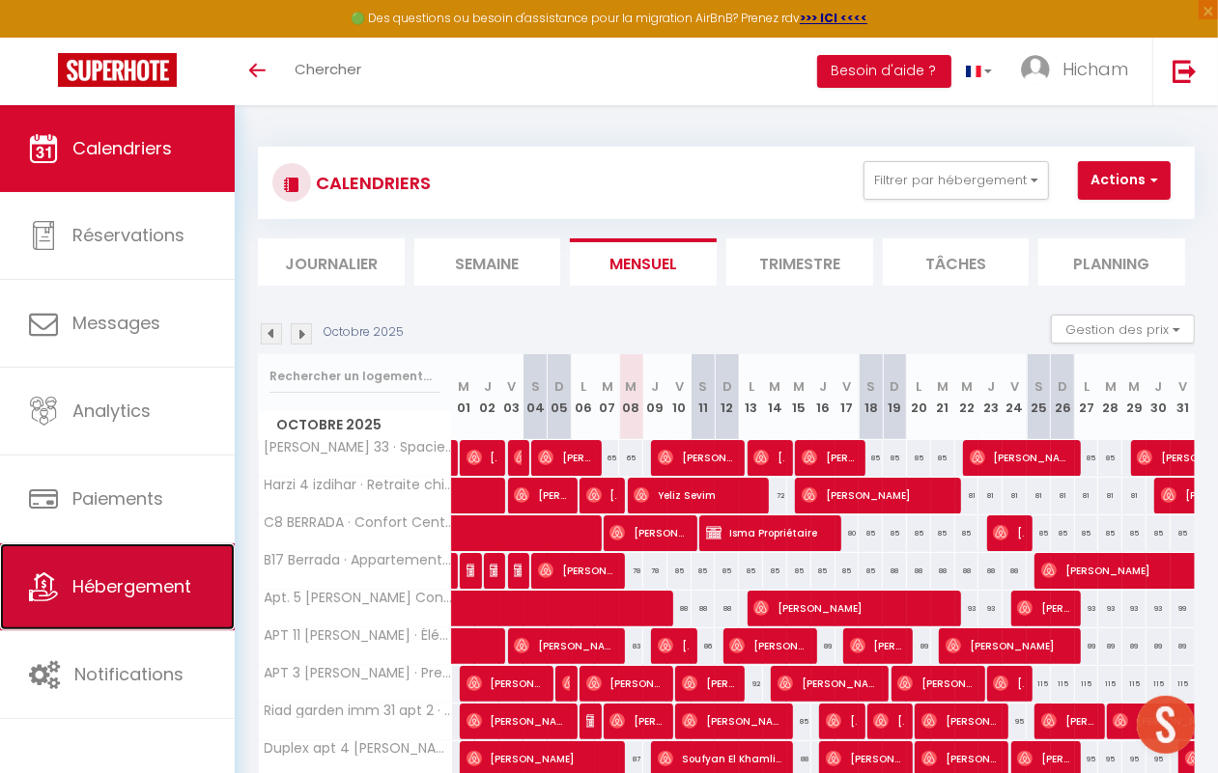
click at [107, 592] on span "Hébergement" at bounding box center [131, 587] width 119 height 24
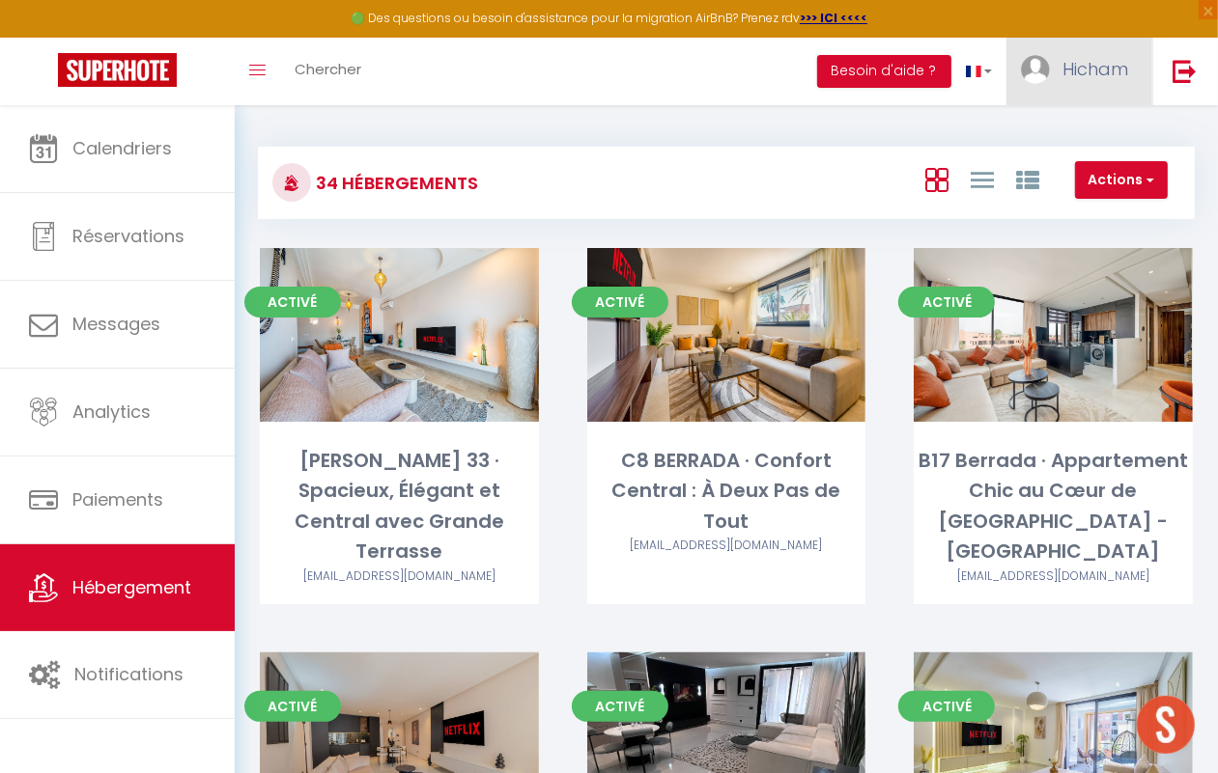
click at [1069, 64] on span "Hicham" at bounding box center [1095, 69] width 66 height 24
click at [1079, 118] on link "Paramètres" at bounding box center [1074, 134] width 143 height 33
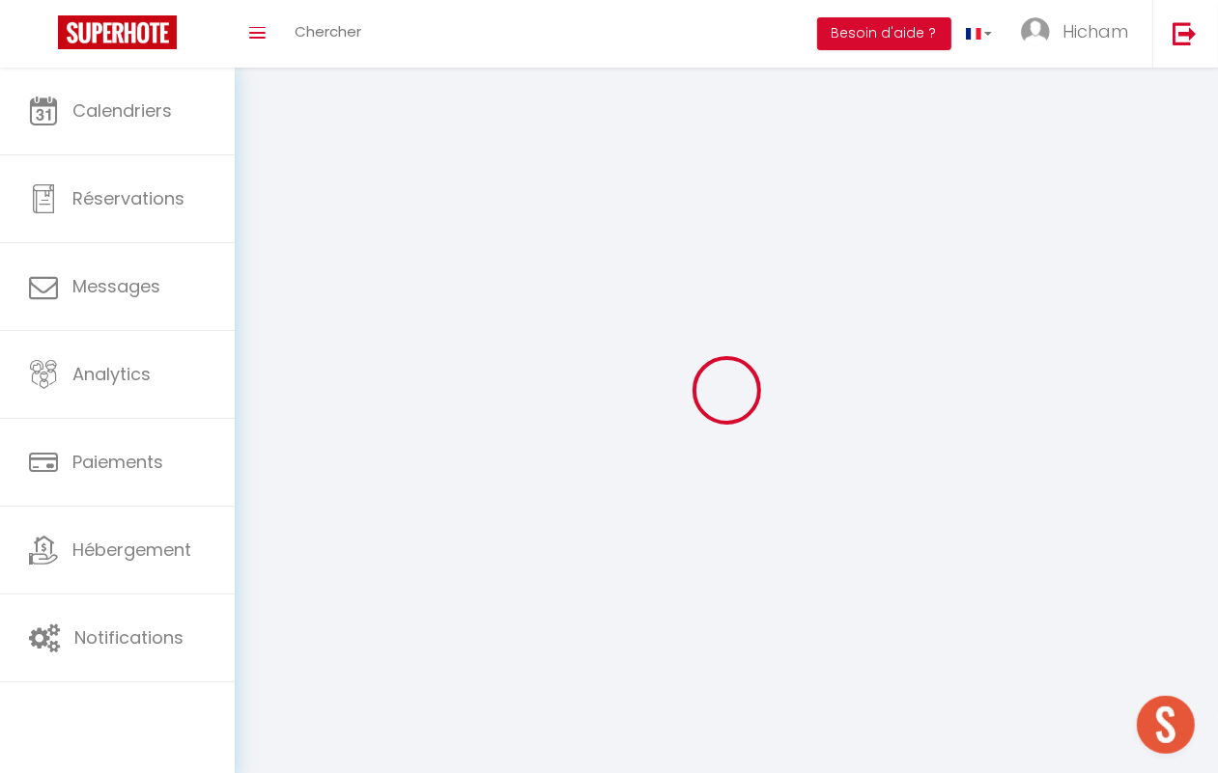
type input "Hicham"
type input "Boussarsaouane"
type input "[PHONE_NUMBER]"
type input "[STREET_ADDRESS]"
type input "40000"
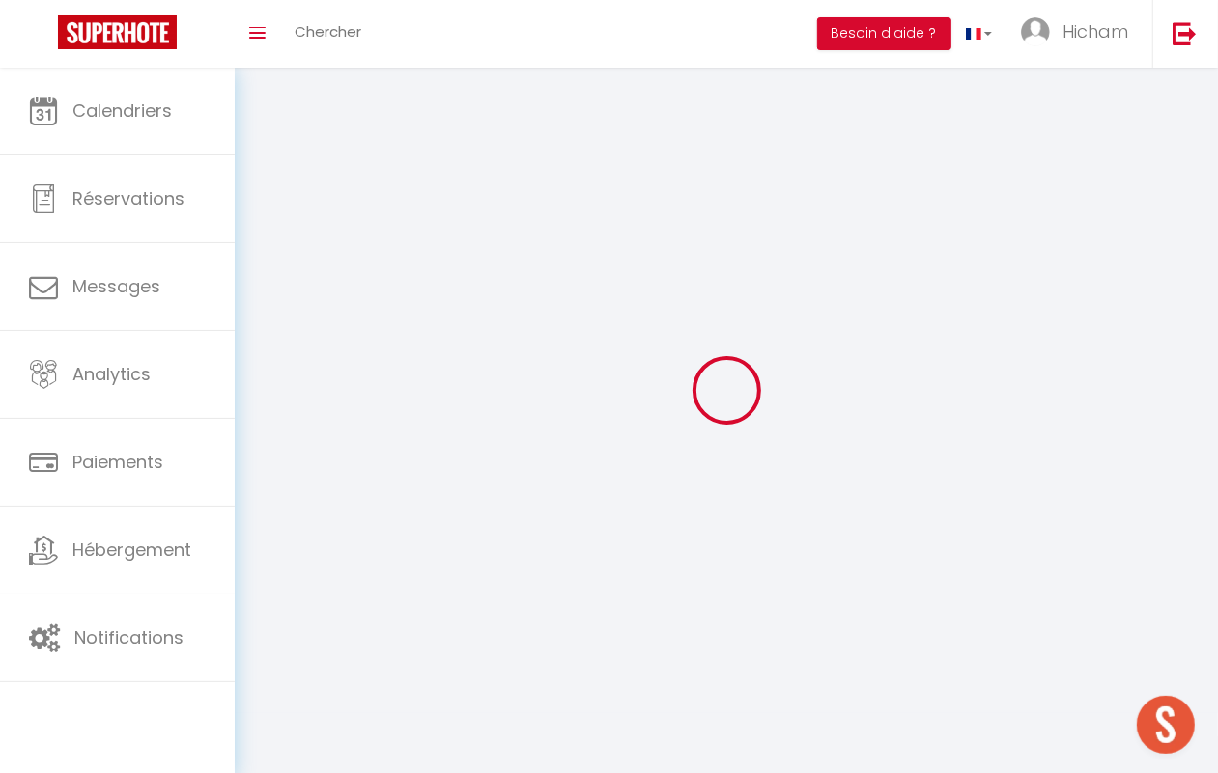
type input "[GEOGRAPHIC_DATA]"
type input "xKTCzCcSPIKBid7xPy4ykUYuZ"
type input "A2ycFfeBJRYbyta5Y6FoAWbo9"
select select "146"
select select "28"
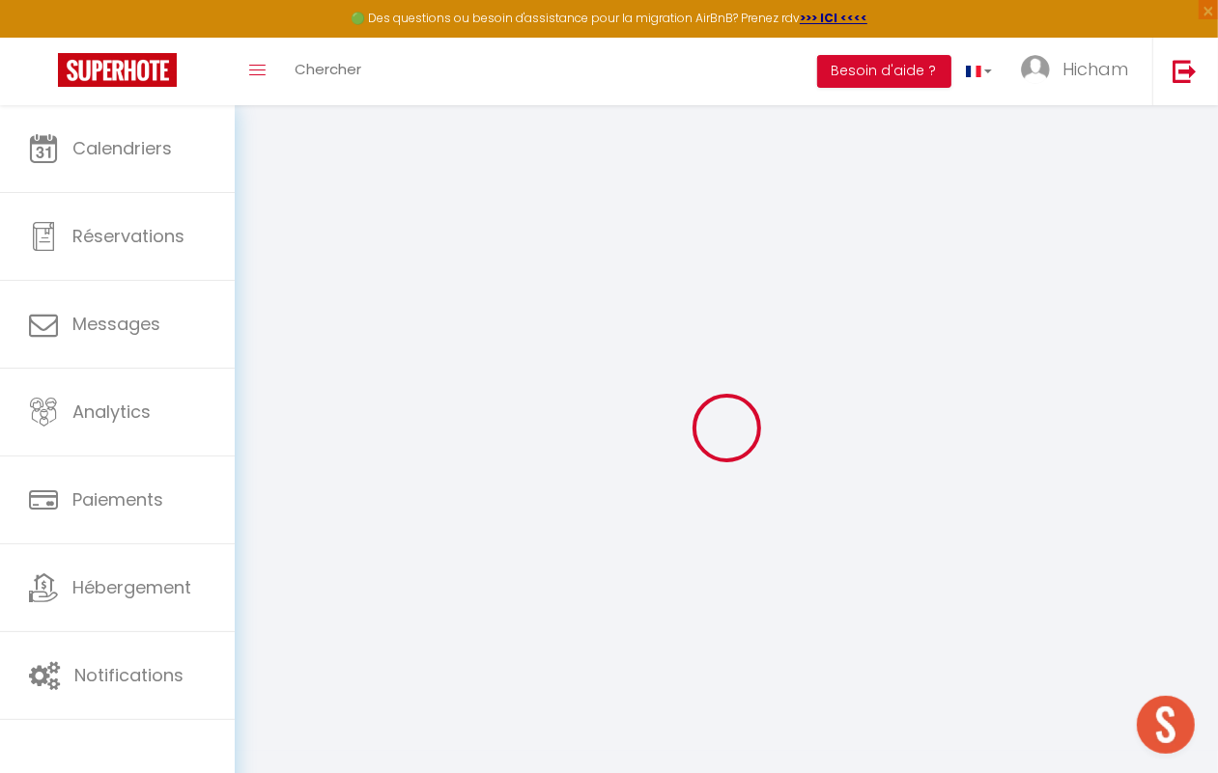
type input "xKTCzCcSPIKBid7xPy4ykUYuZ"
type input "A2ycFfeBJRYbyta5Y6FoAWbo9"
type input "[URL][DOMAIN_NAME]"
select select "fr"
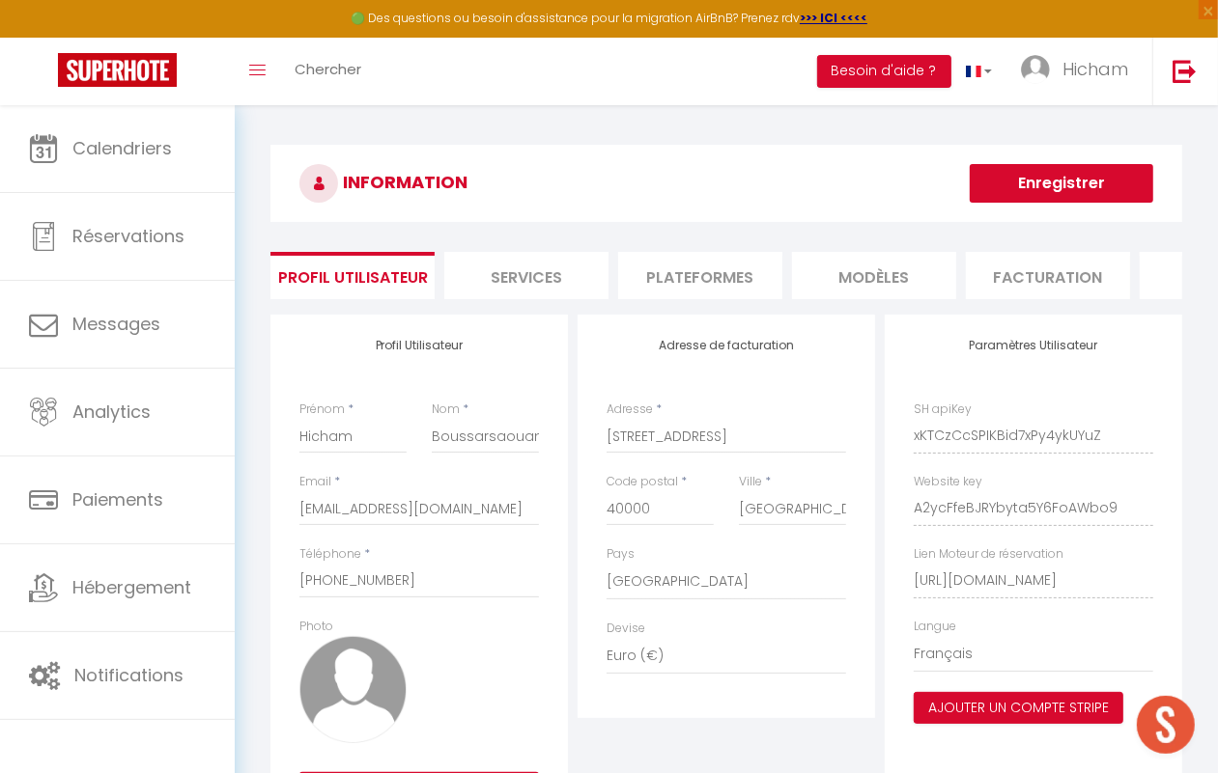
click at [505, 283] on li "Services" at bounding box center [526, 275] width 164 height 47
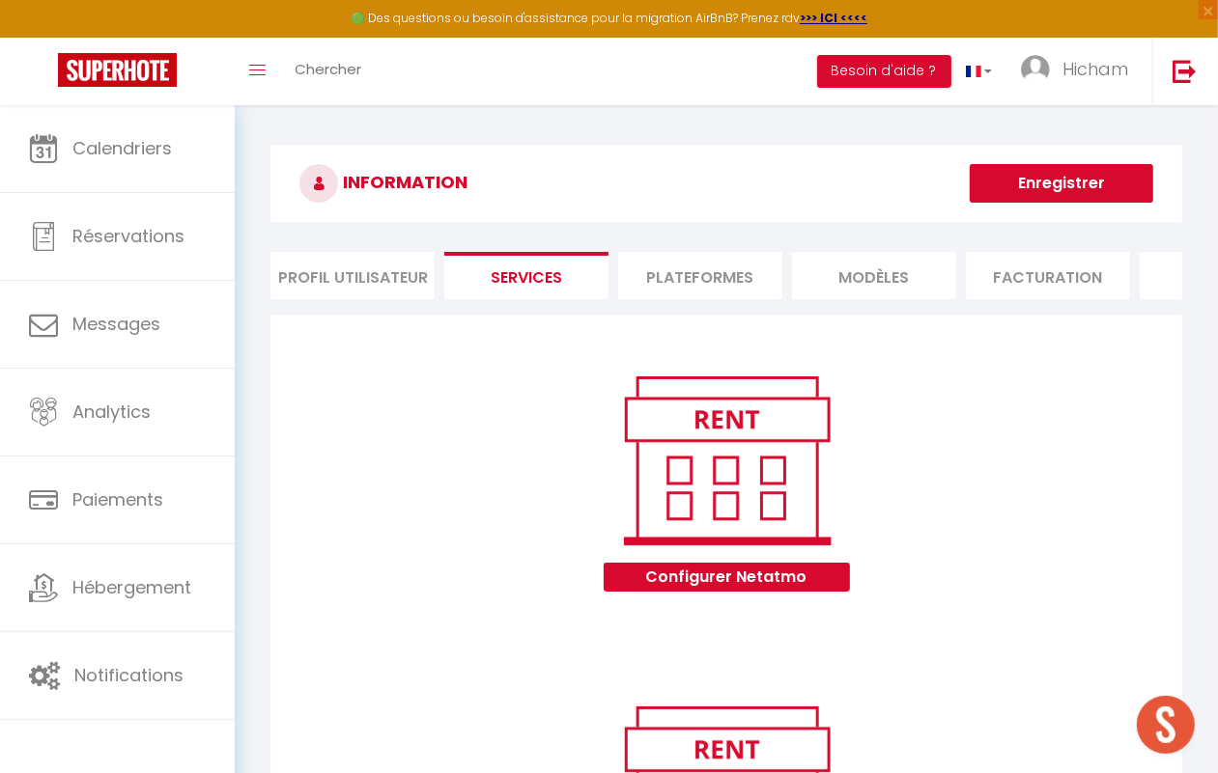
click at [712, 288] on li "Plateformes" at bounding box center [700, 275] width 164 height 47
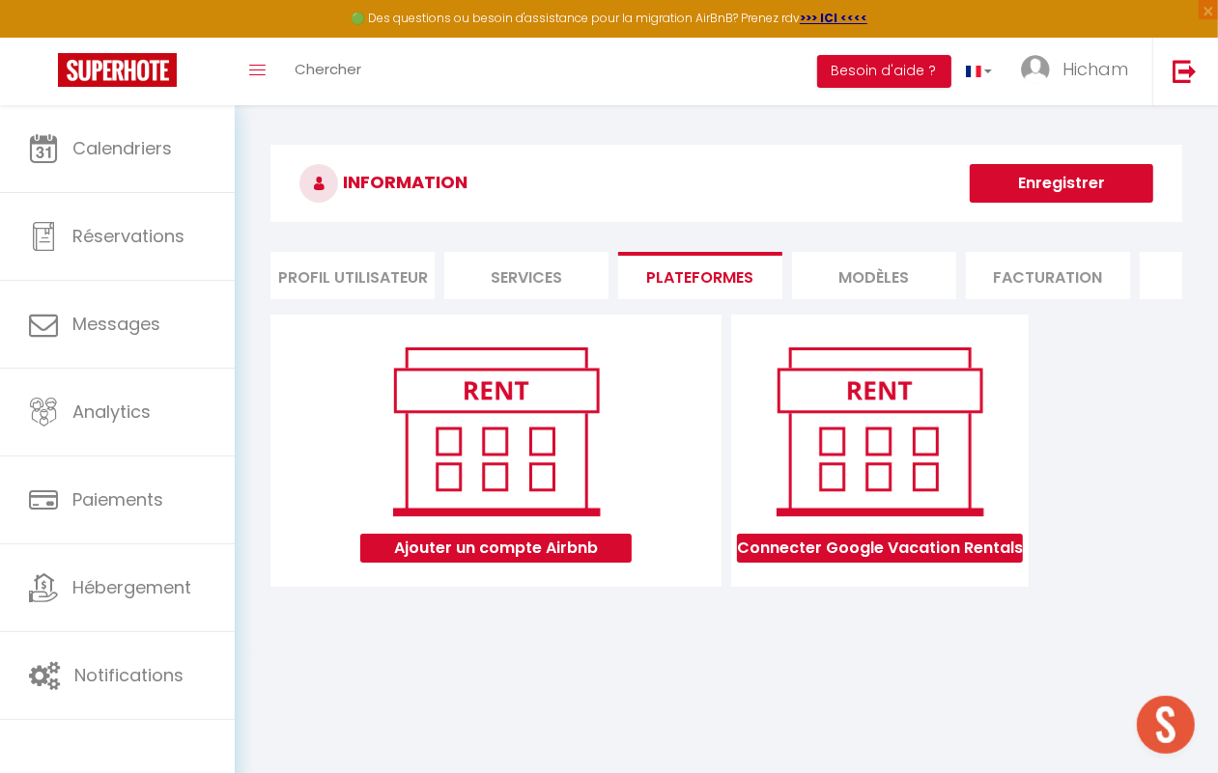
click at [513, 210] on h3 "INFORMATION" at bounding box center [726, 183] width 912 height 77
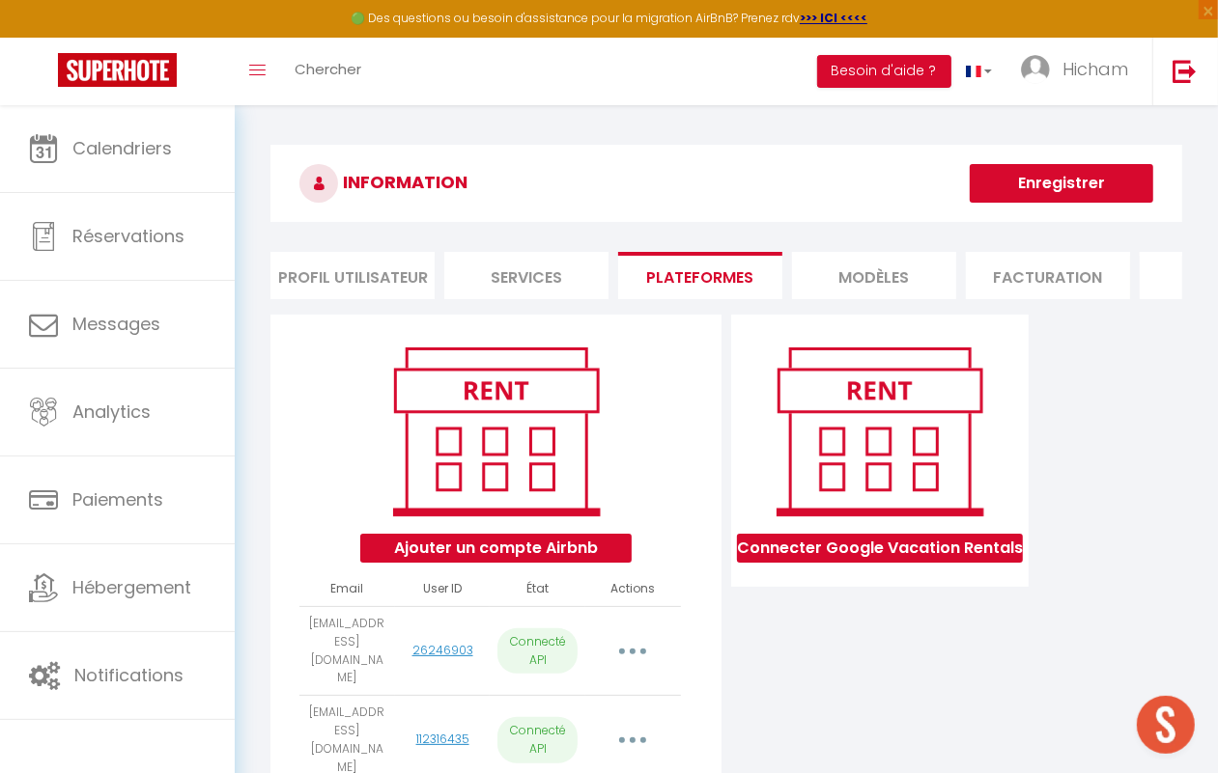
click at [638, 727] on button "button" at bounding box center [632, 740] width 51 height 37
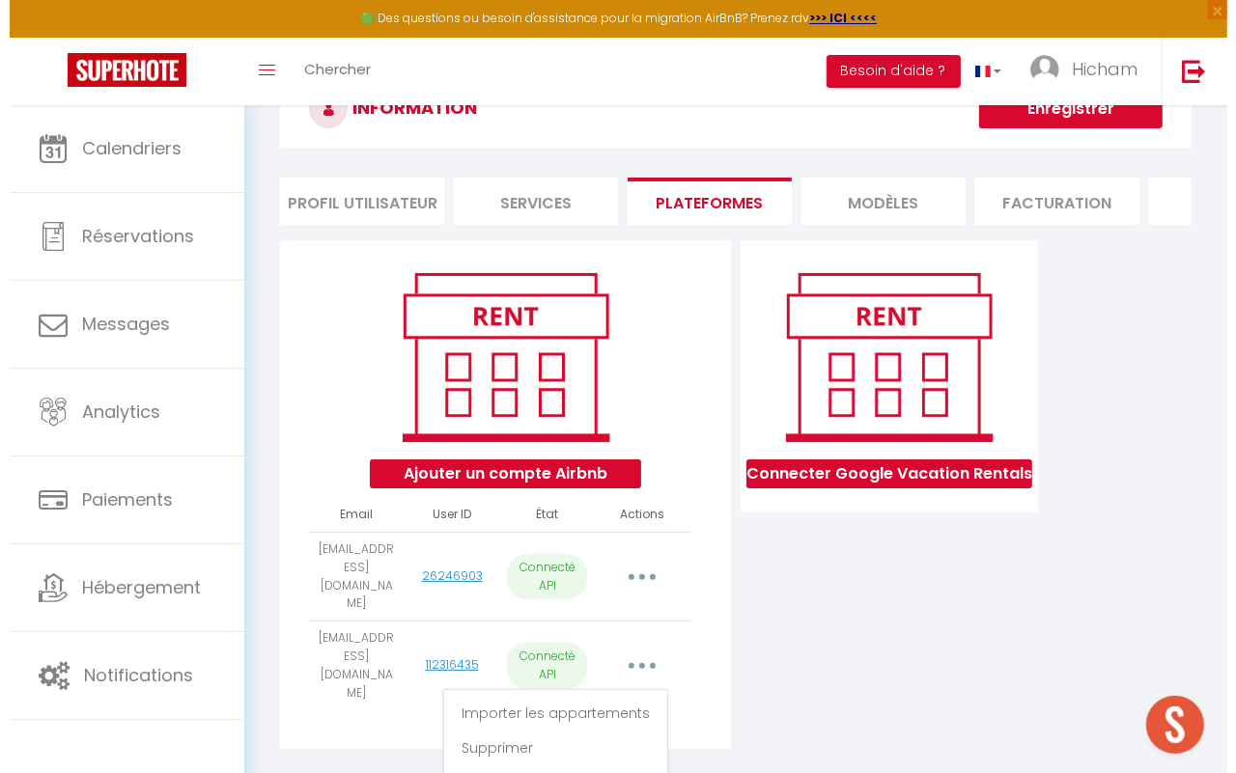
scroll to position [104, 0]
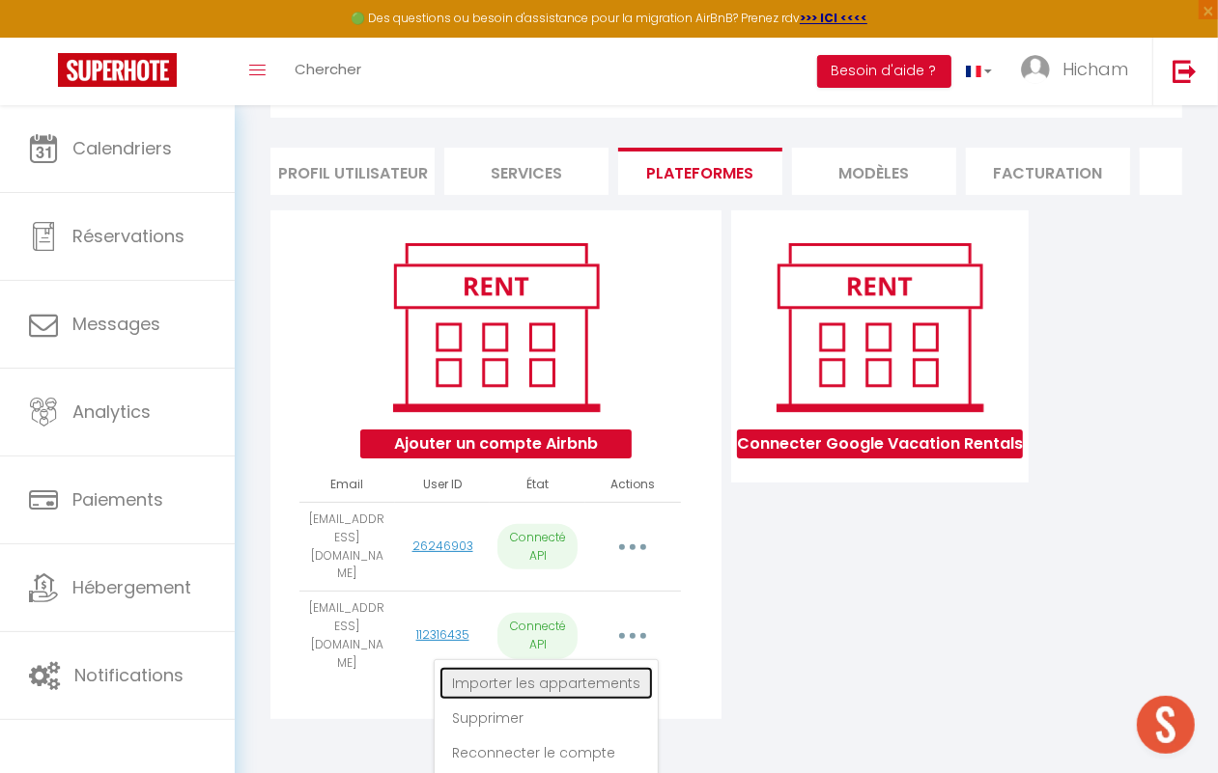
click at [628, 667] on link "Importer les appartements" at bounding box center [545, 683] width 213 height 33
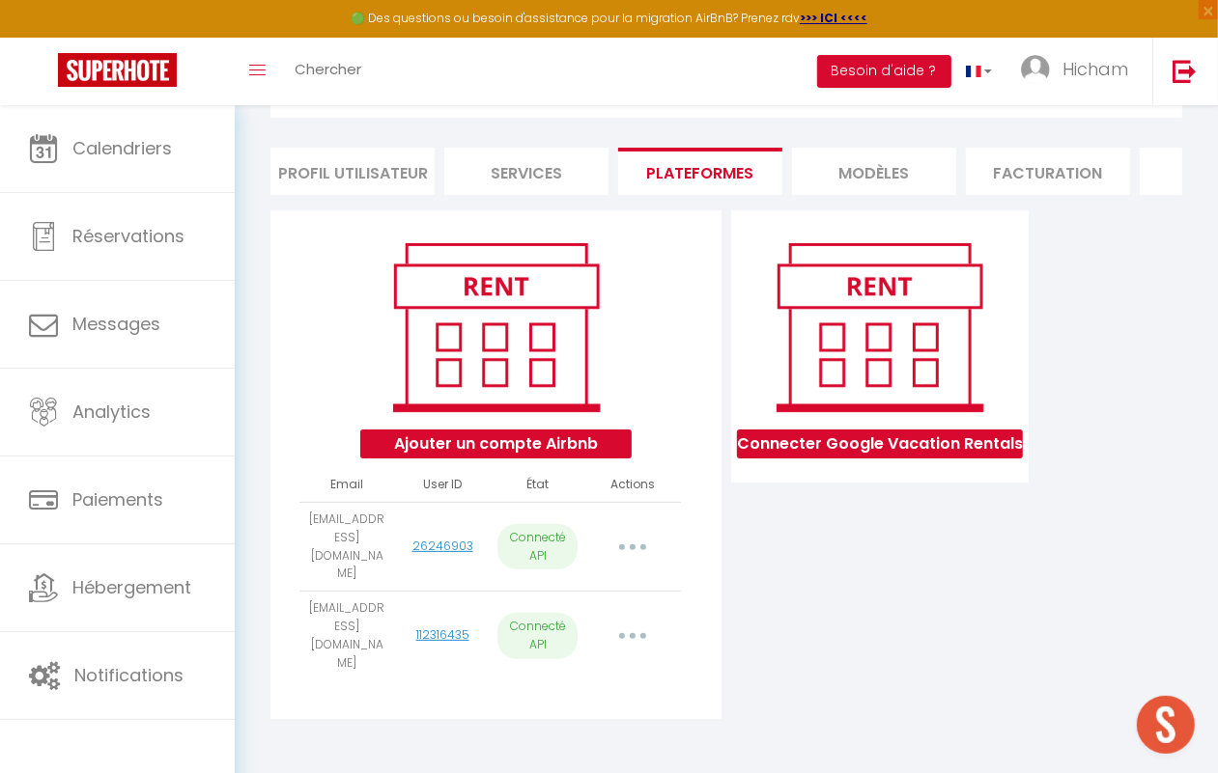
select select "32092"
select select "32093"
select select "32094"
select select "75571"
select select "35550"
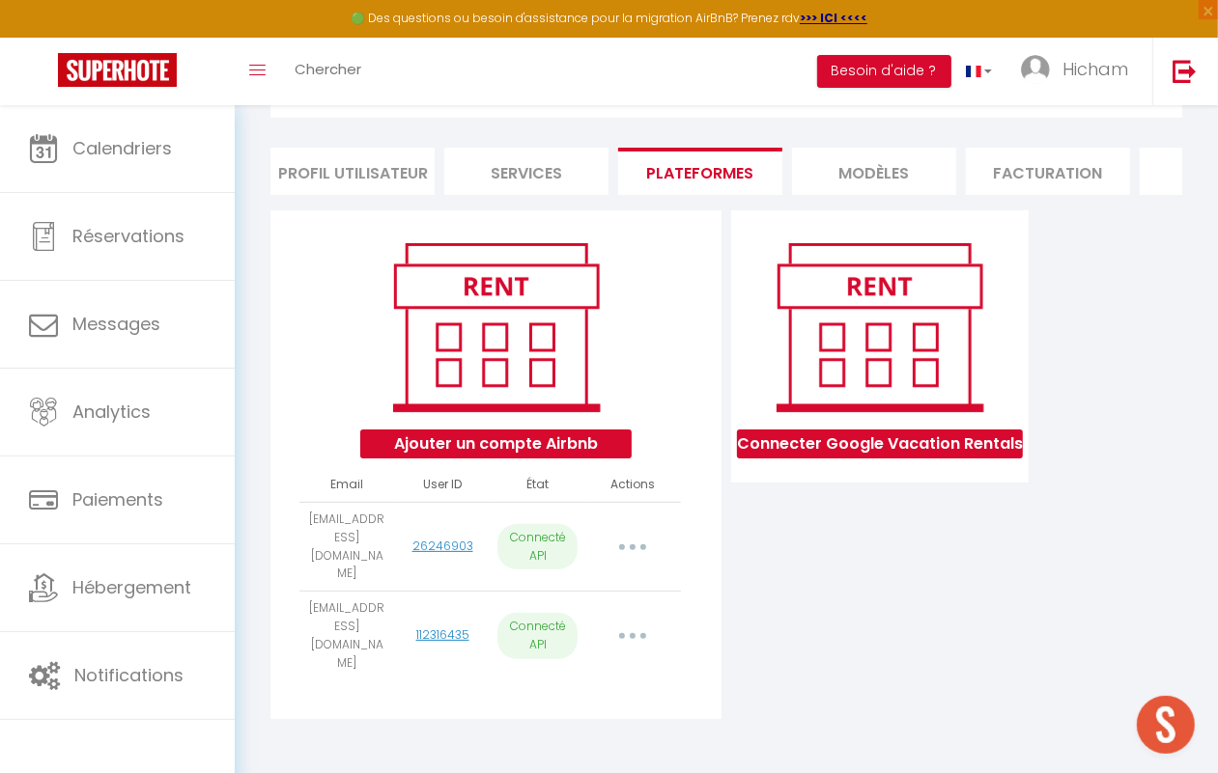
select select "43150"
select select "44205"
select select "47463"
select select "47464"
select select "47465"
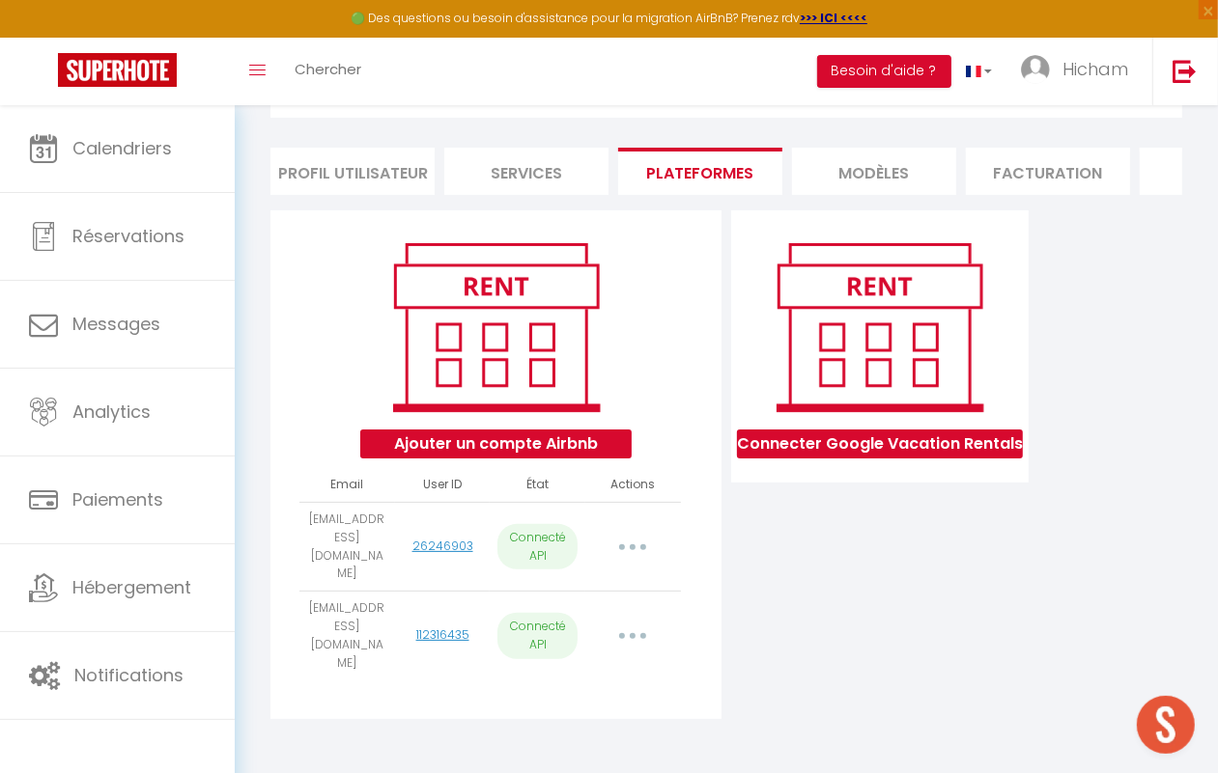
select select "47466"
select select "48542"
select select "49653"
select select "52919"
select select "52920"
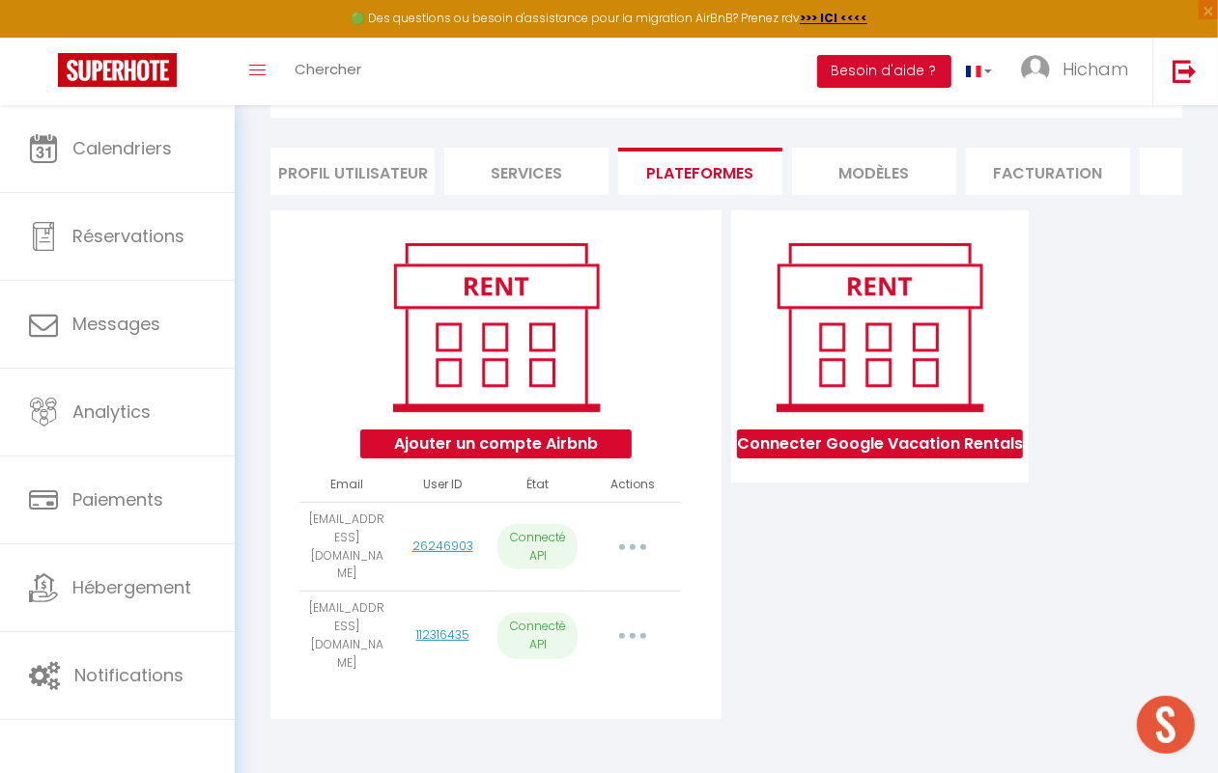
select select "60141"
select select "57085"
select select "60142"
select select "56925"
select select "61643"
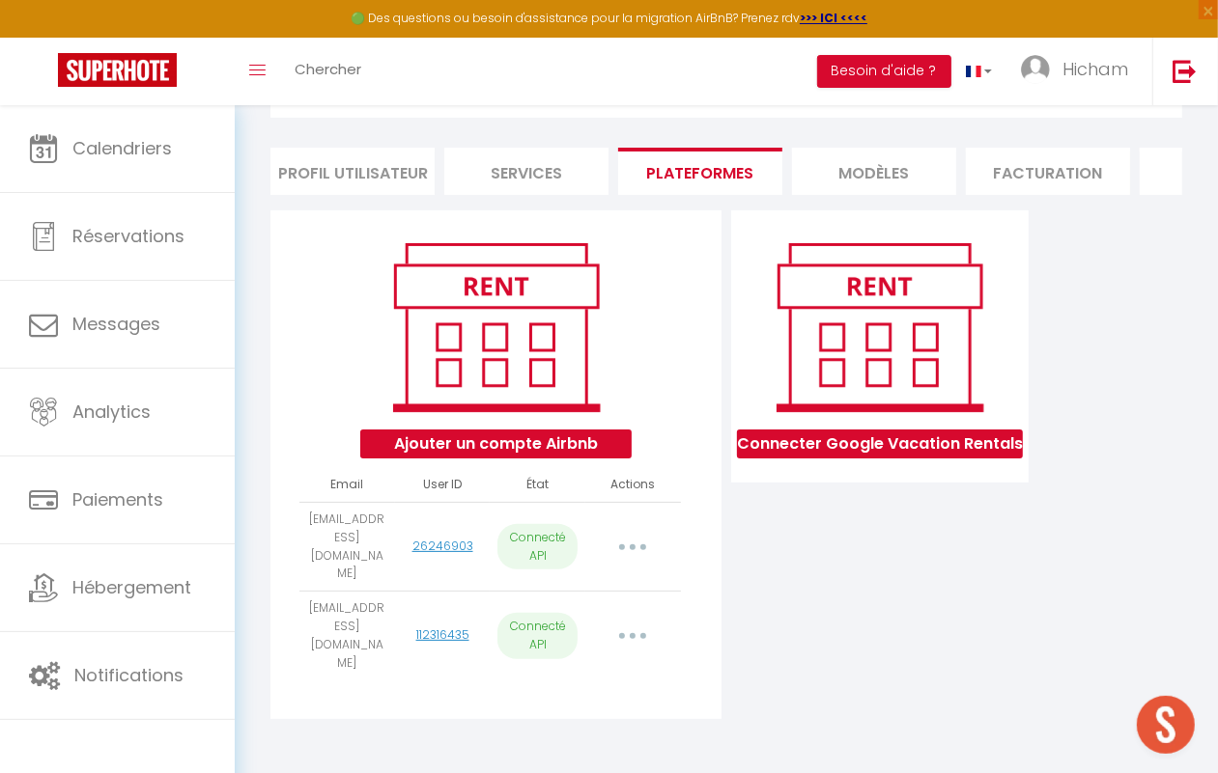
select select "58073"
select select "63302"
select select "63942"
select select "67667"
select select "71269"
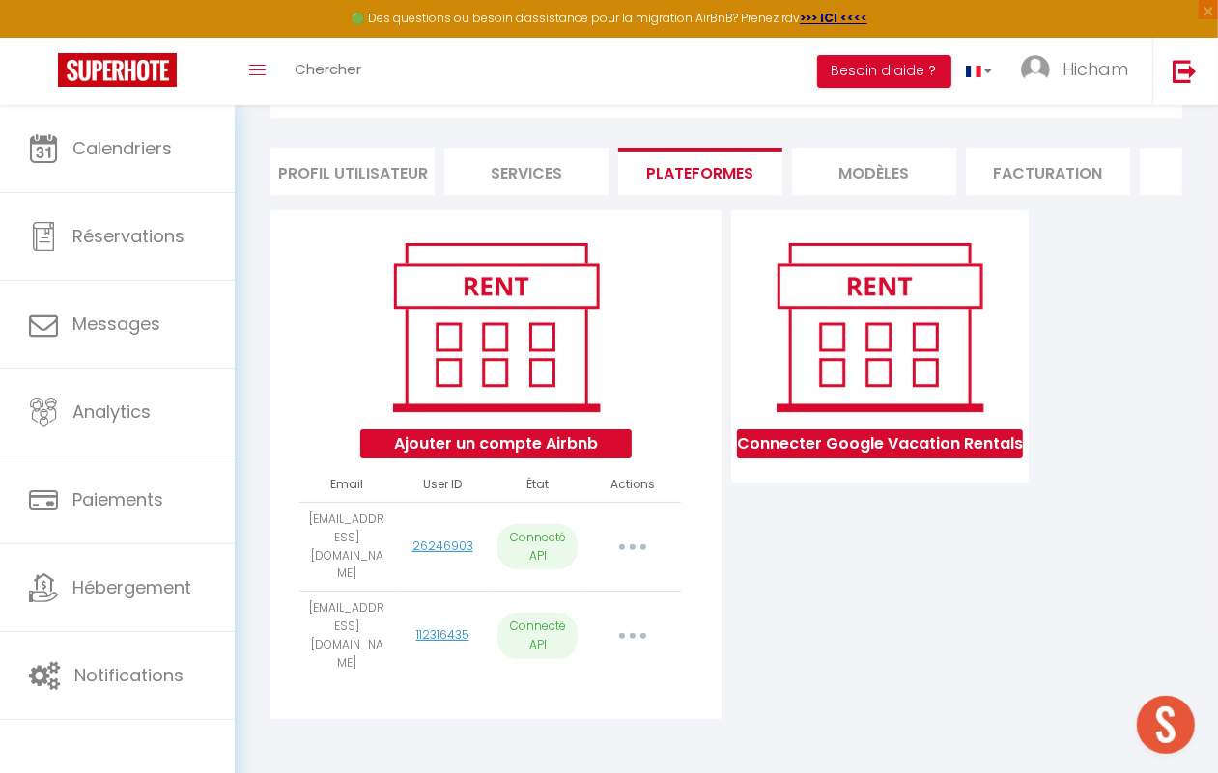
select select
select select "74852"
select select "75713"
select select "75706"
select select "75707"
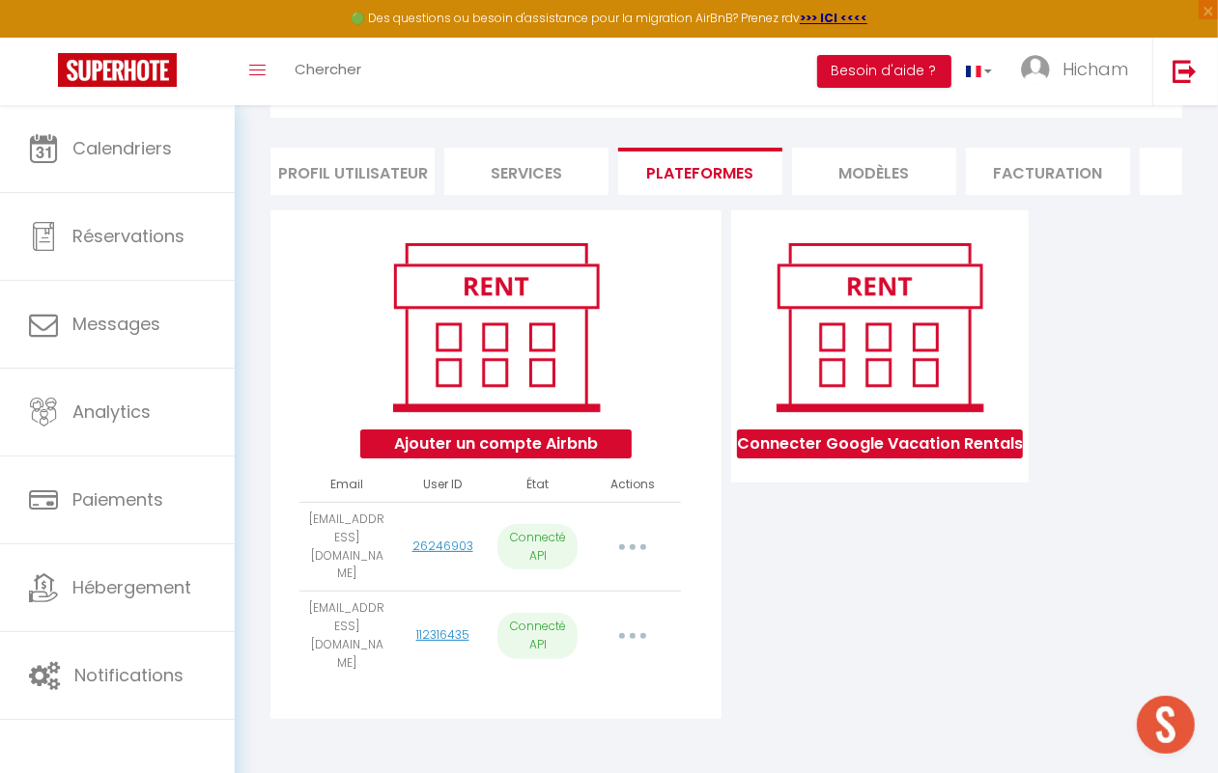
select select "75812"
select select "76451"
select select "77515"
select select
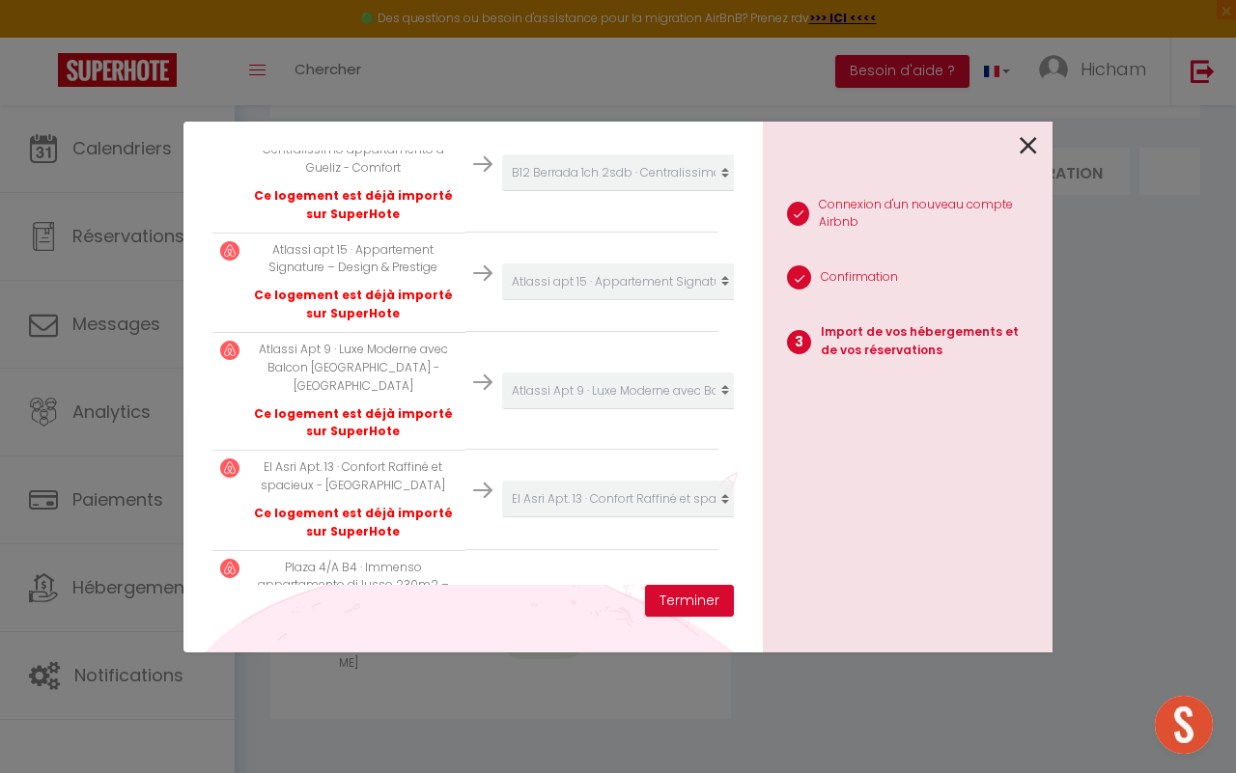
scroll to position [3546, 0]
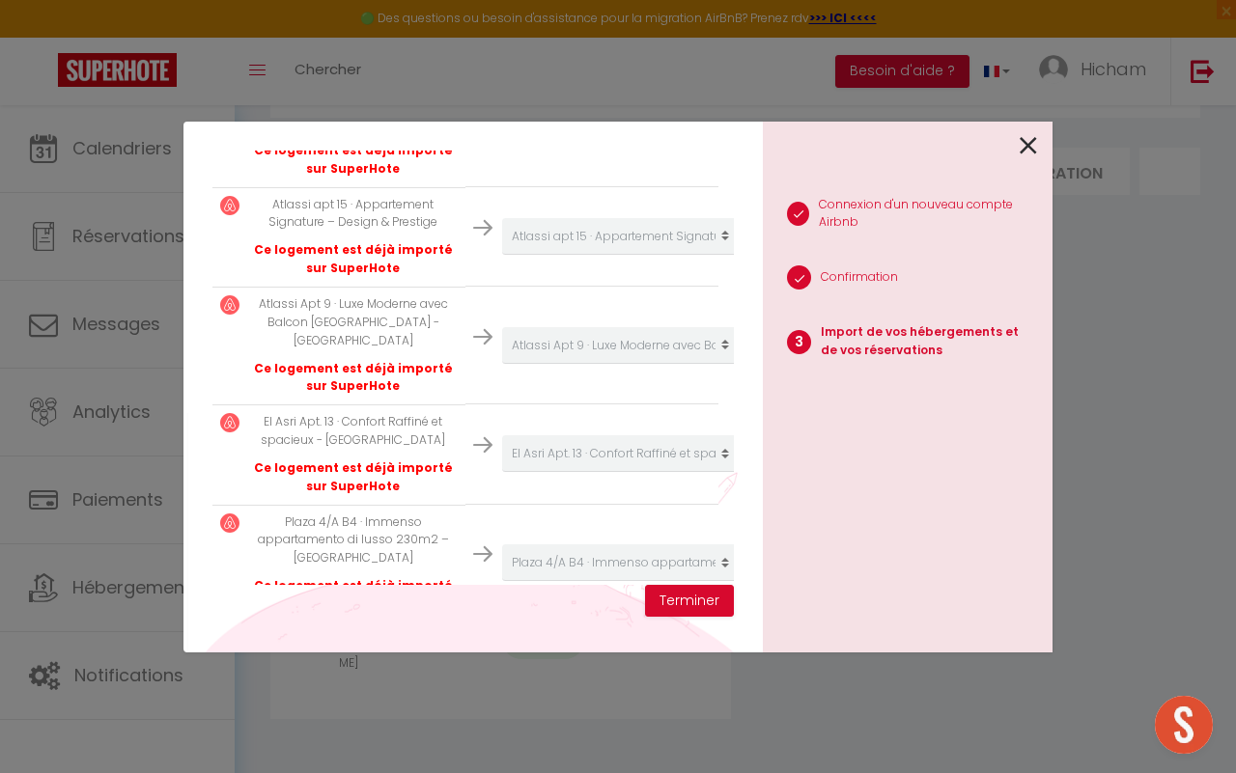
click at [209, 162] on div "Importer de vos hébergements et de vos réservations [PERSON_NAME] sélectionner …" at bounding box center [472, 387] width 579 height 531
click at [117, 150] on div "Importer de vos hébergements et de vos réservations [PERSON_NAME] sélectionner …" at bounding box center [618, 386] width 1236 height 773
click at [1033, 143] on icon at bounding box center [1028, 145] width 17 height 29
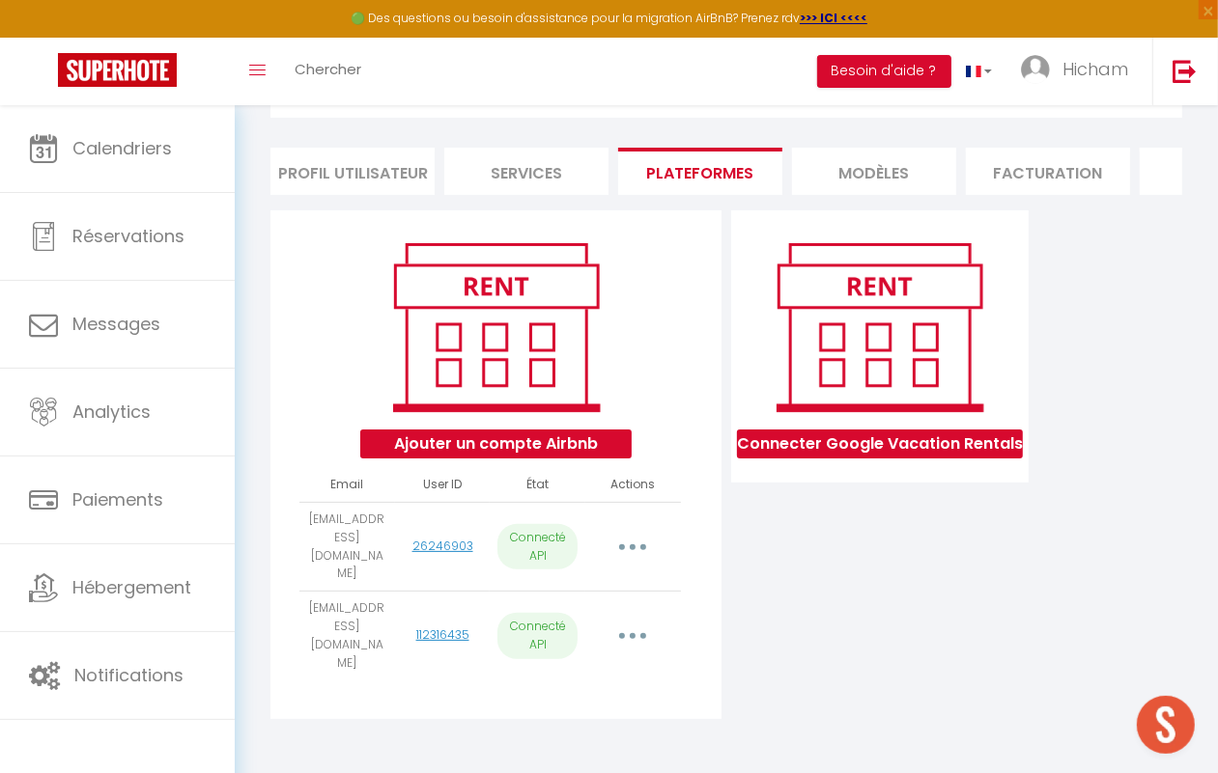
click at [570, 22] on div "🟢 Des questions ou besoin d'assistance pour la migration AirBnB? Prenez rdv >>>…" at bounding box center [609, 19] width 1218 height 38
click at [601, 75] on div "Toggle menubar Chercher BUTTON Besoin d'aide ? Hicham Paramètres Équipe" at bounding box center [671, 72] width 1063 height 68
click at [648, 618] on button "button" at bounding box center [632, 636] width 51 height 37
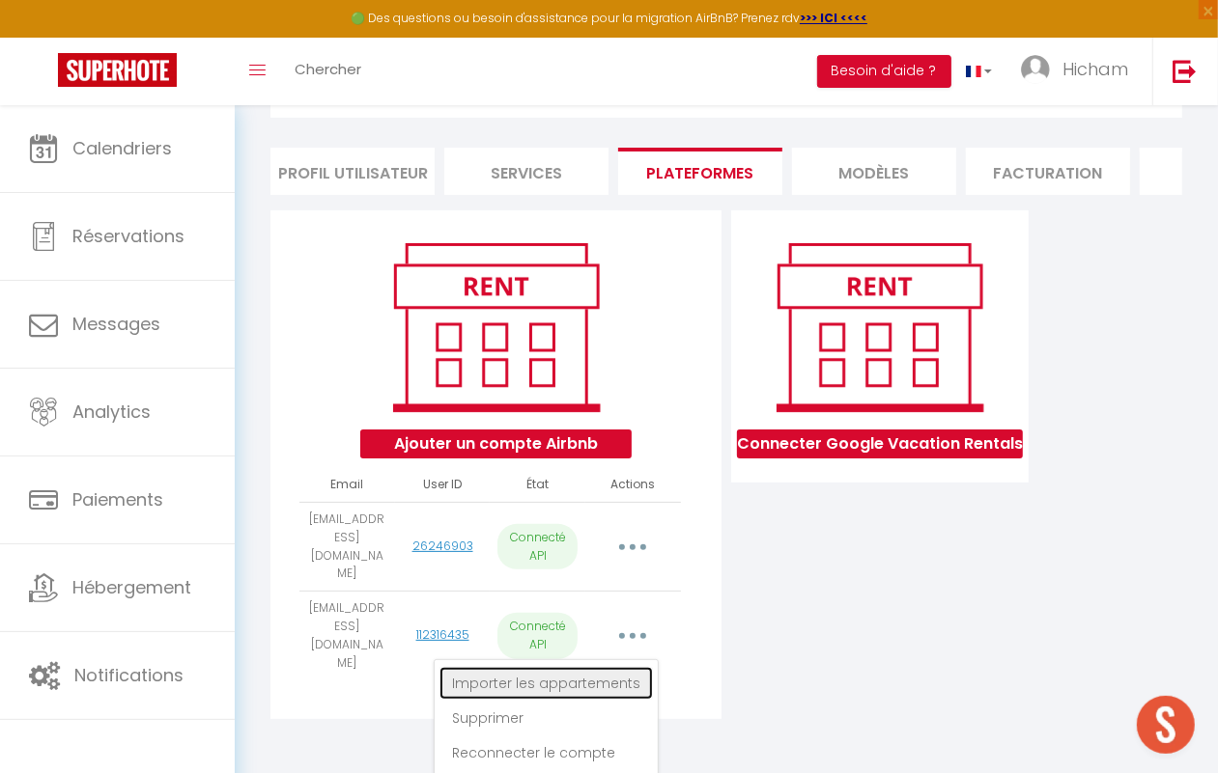
click at [551, 667] on link "Importer les appartements" at bounding box center [545, 683] width 213 height 33
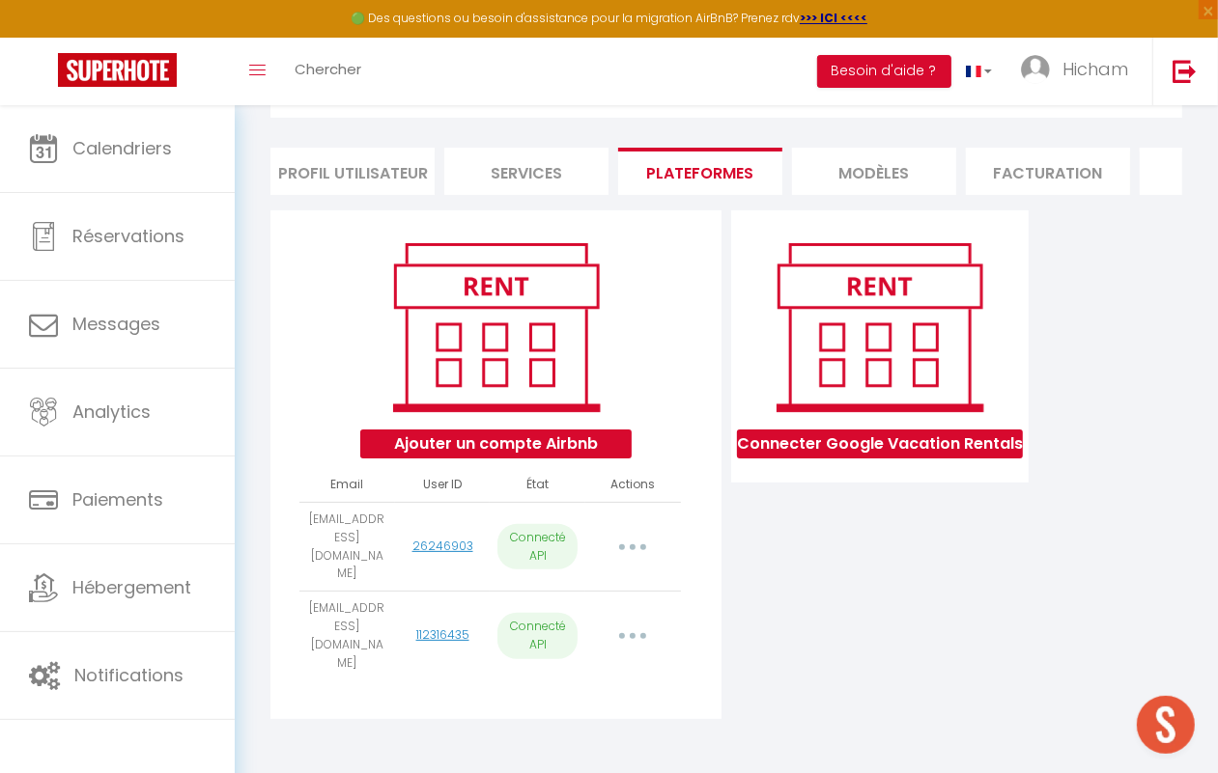
select select "32092"
select select "32093"
select select "32094"
select select "75571"
select select "35550"
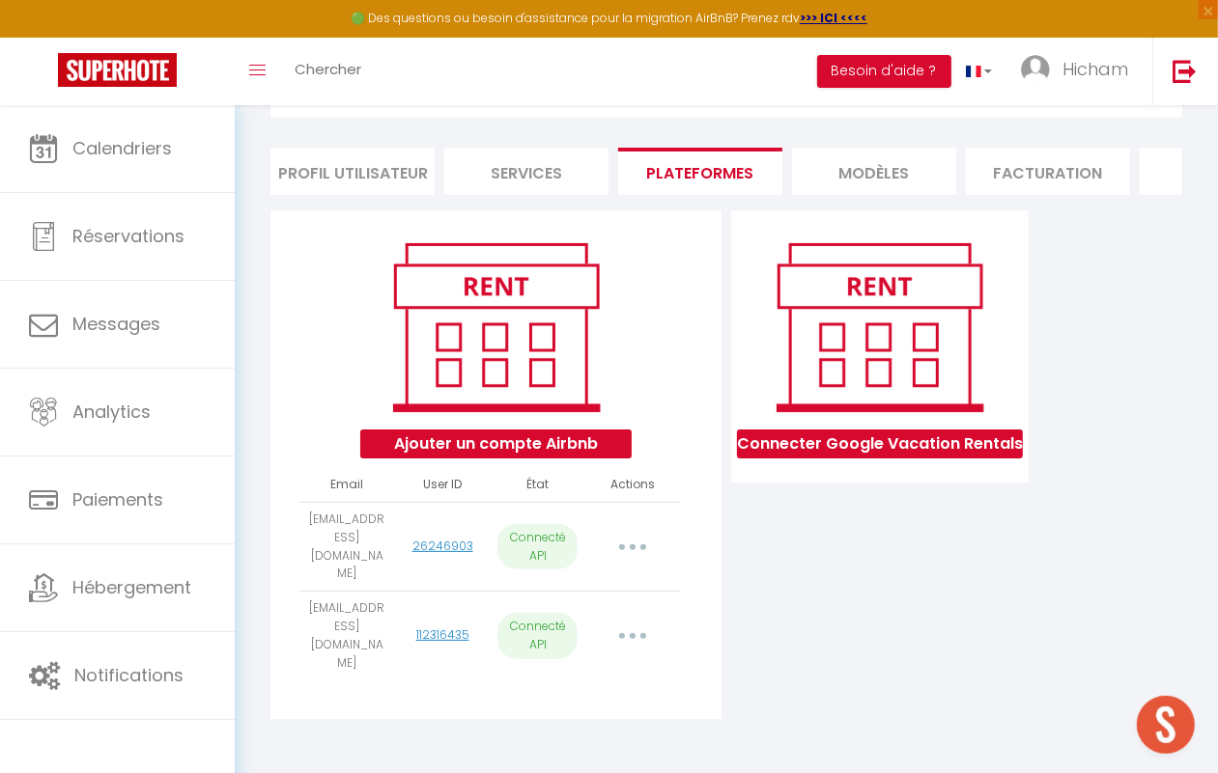
select select "43150"
select select "44205"
select select "47463"
select select "47464"
select select "47465"
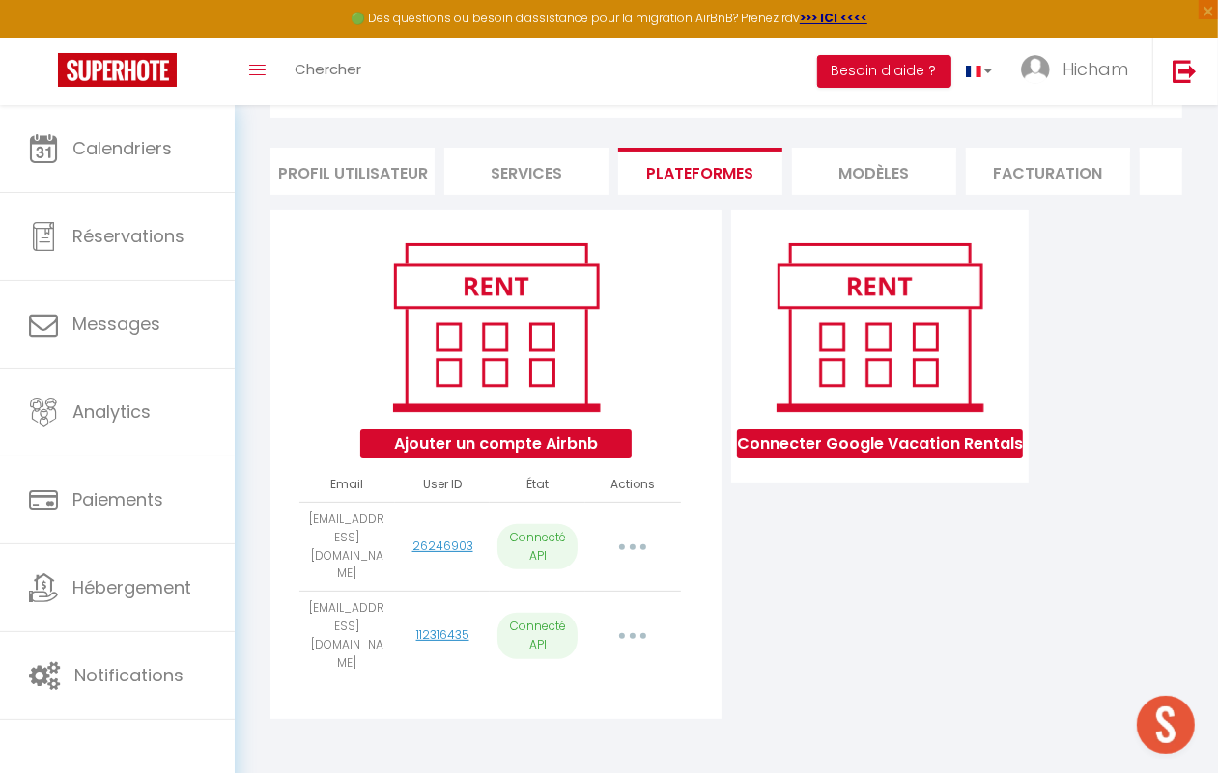
select select "47466"
select select "48542"
select select "49653"
select select "52919"
select select "52920"
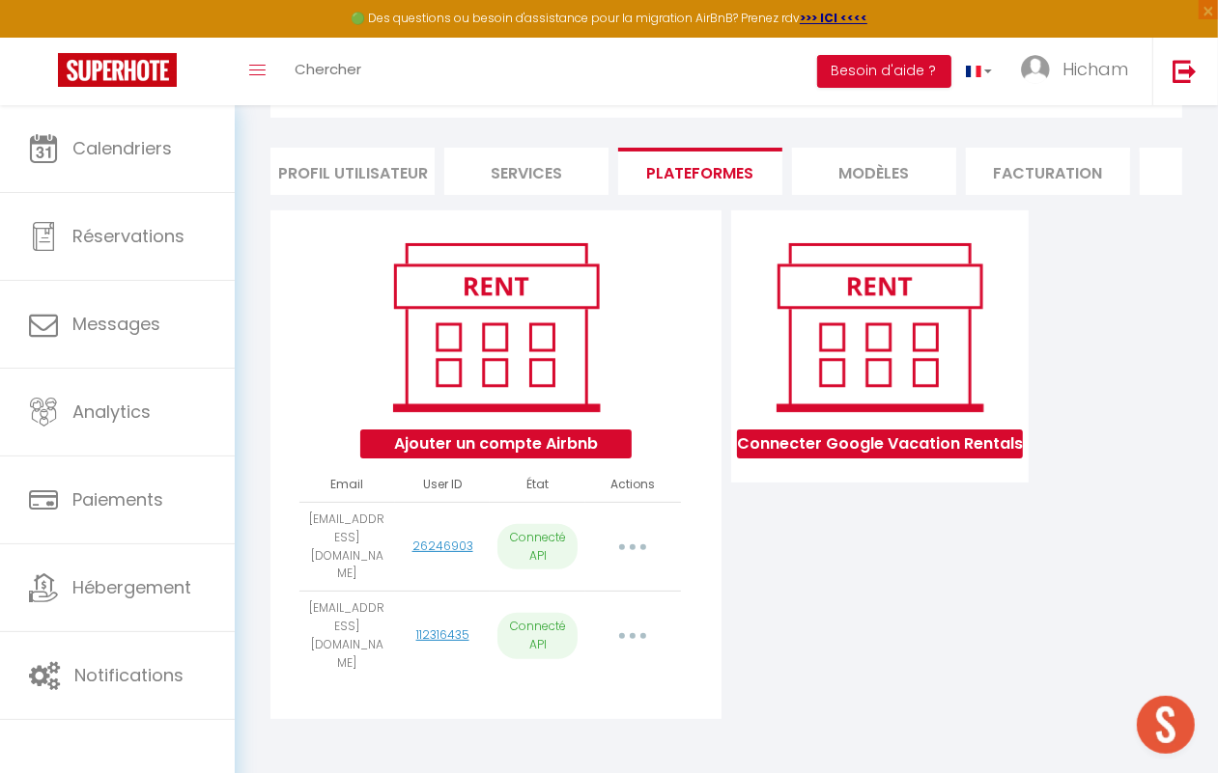
select select "60141"
select select "57085"
select select "60142"
select select "56925"
select select "61643"
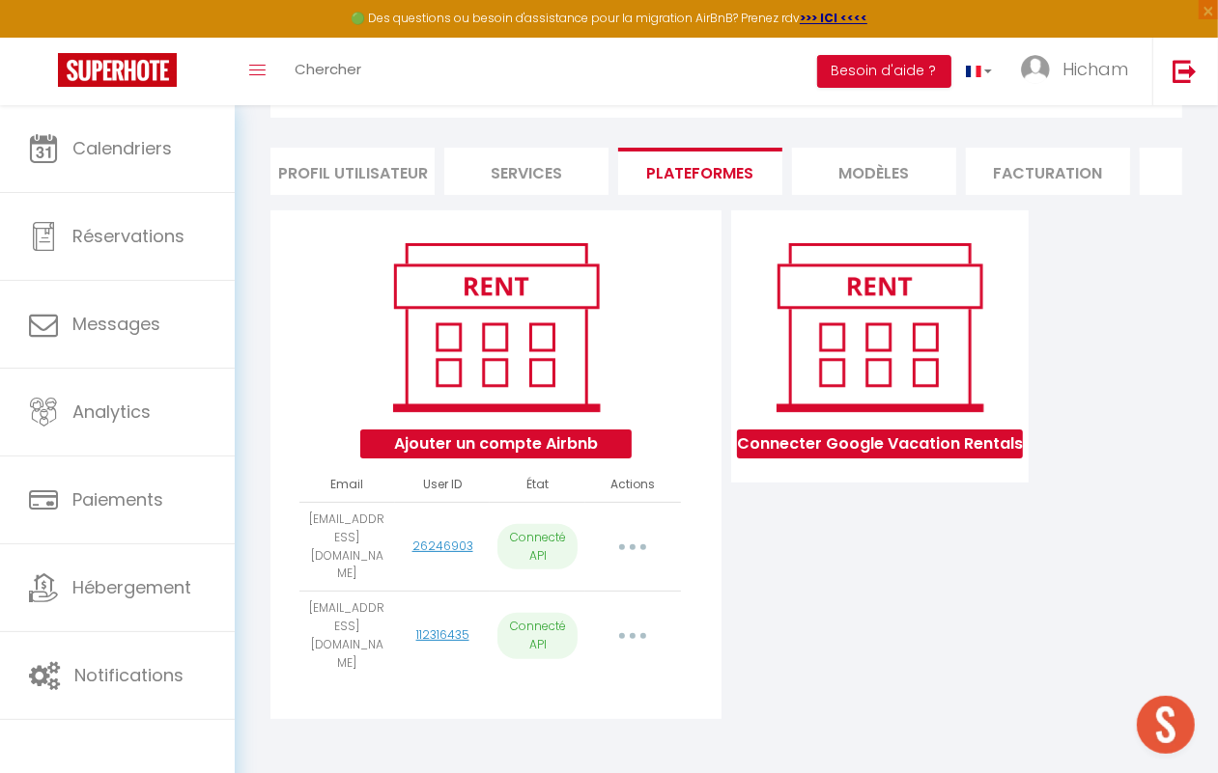
select select "58073"
select select "63302"
select select "63942"
select select "67667"
select select "71269"
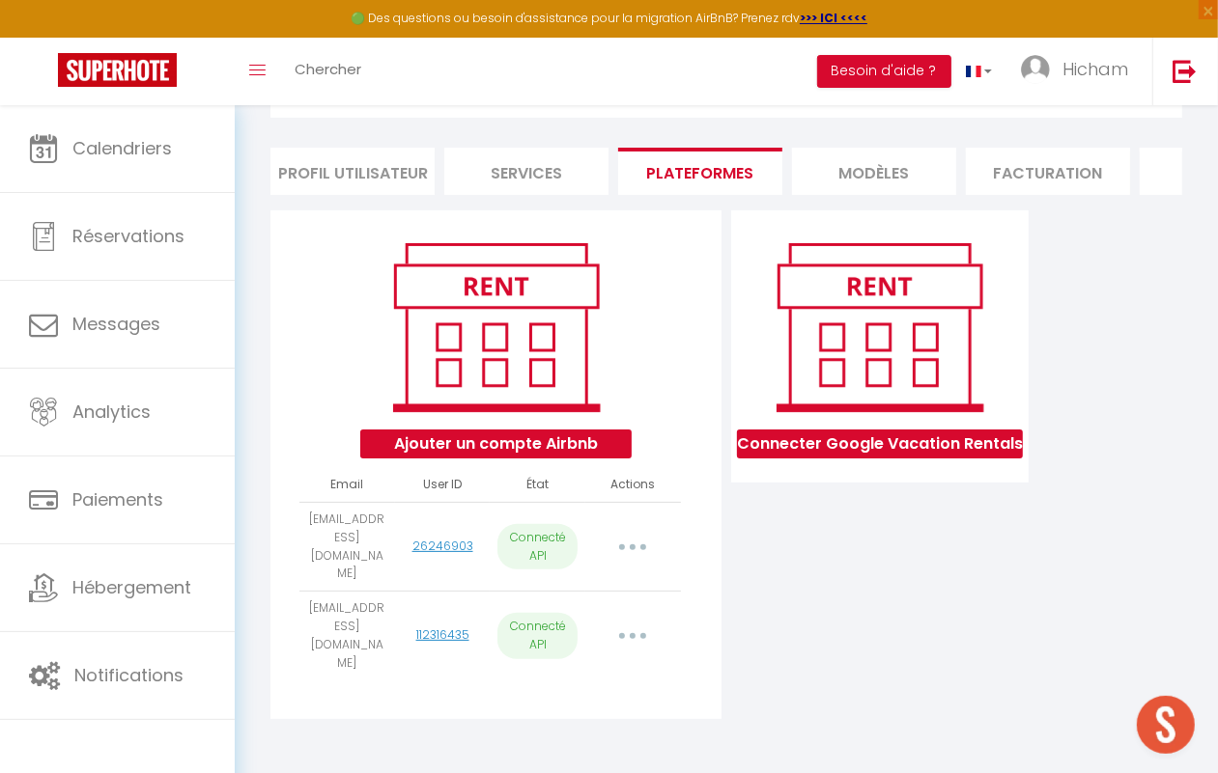
select select
select select "74852"
select select "75713"
select select "75706"
select select "75707"
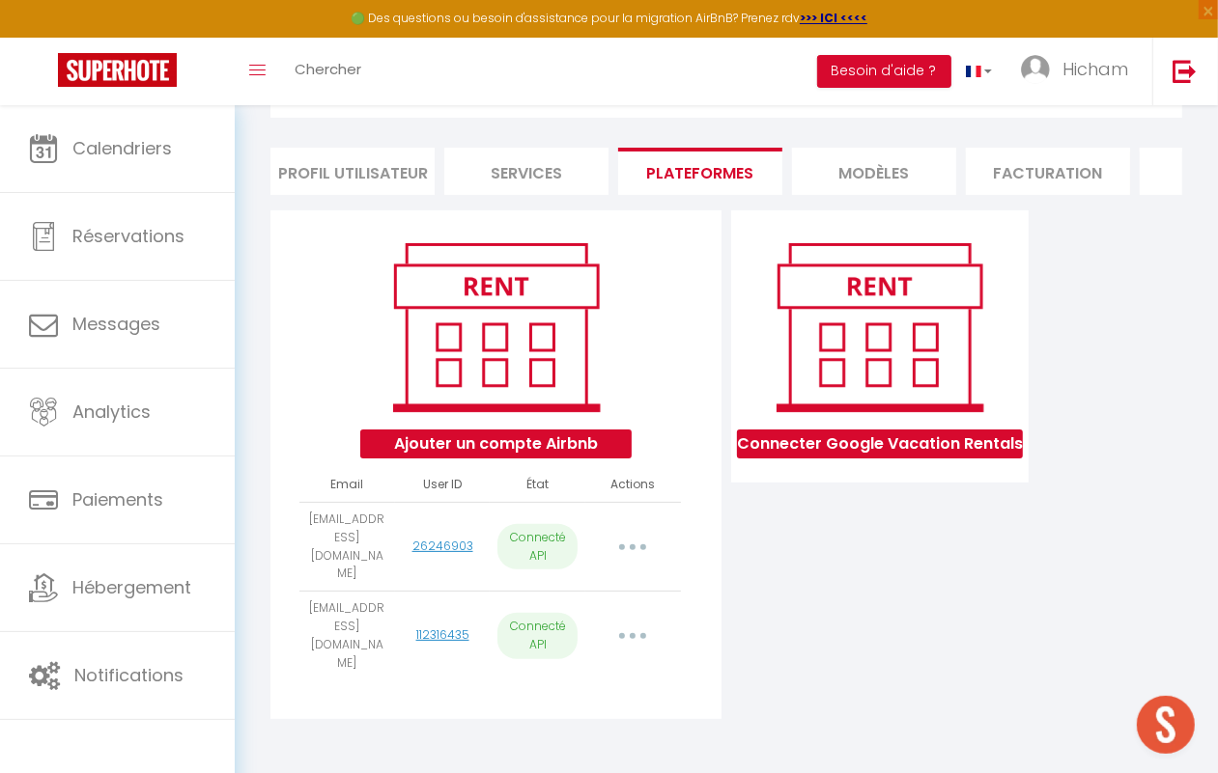
select select "75812"
select select "76451"
select select "77515"
select select
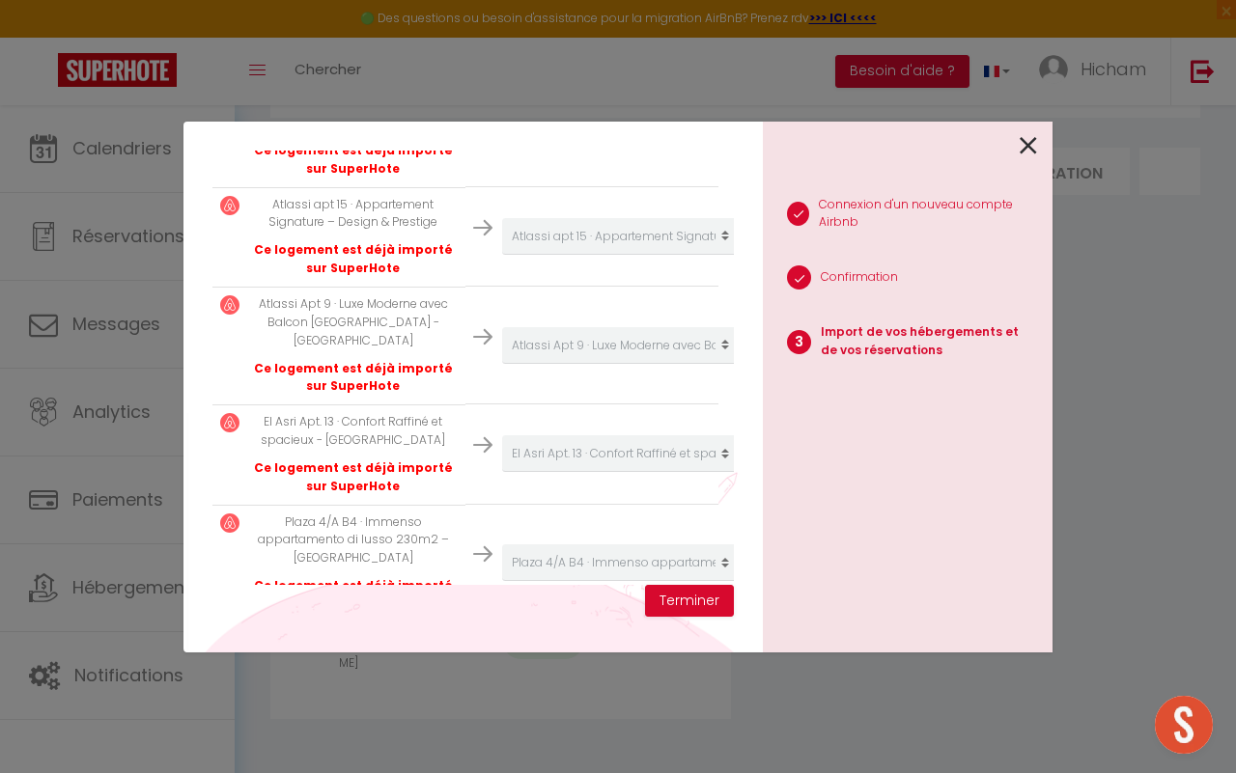
click at [372, 514] on p "Plaza 4/A B4 · Immenso appartamento di lusso 230m2 – [GEOGRAPHIC_DATA]" at bounding box center [353, 541] width 209 height 55
click at [1026, 155] on icon at bounding box center [1028, 145] width 17 height 29
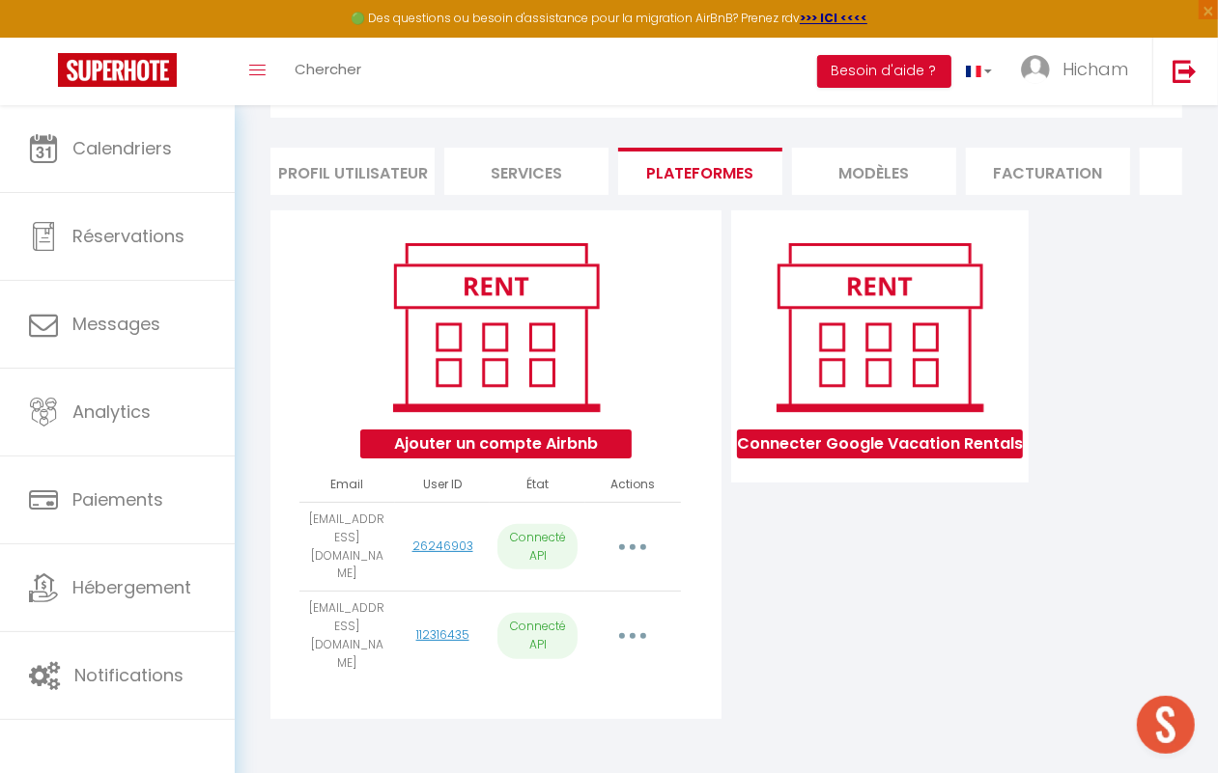
click at [623, 618] on button "button" at bounding box center [632, 636] width 51 height 37
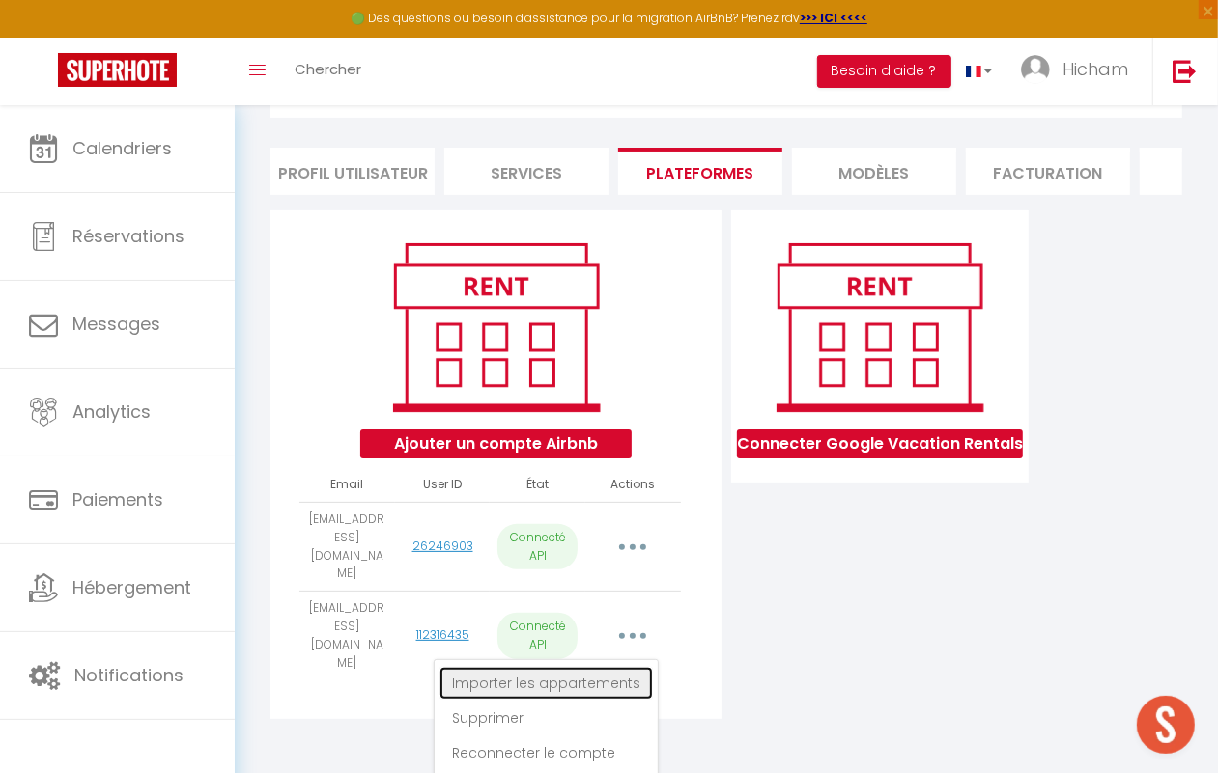
click at [618, 669] on link "Importer les appartements" at bounding box center [545, 683] width 213 height 33
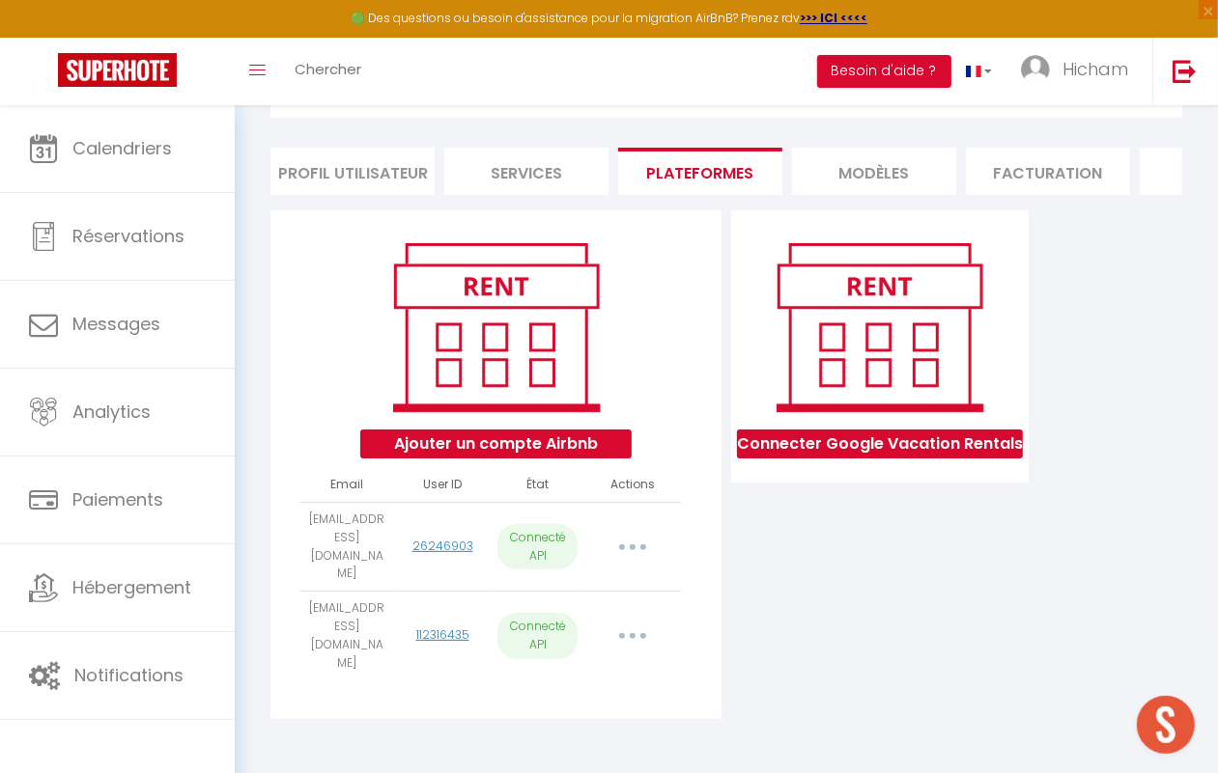
select select "32092"
select select "32093"
select select "32094"
select select "75571"
select select "35550"
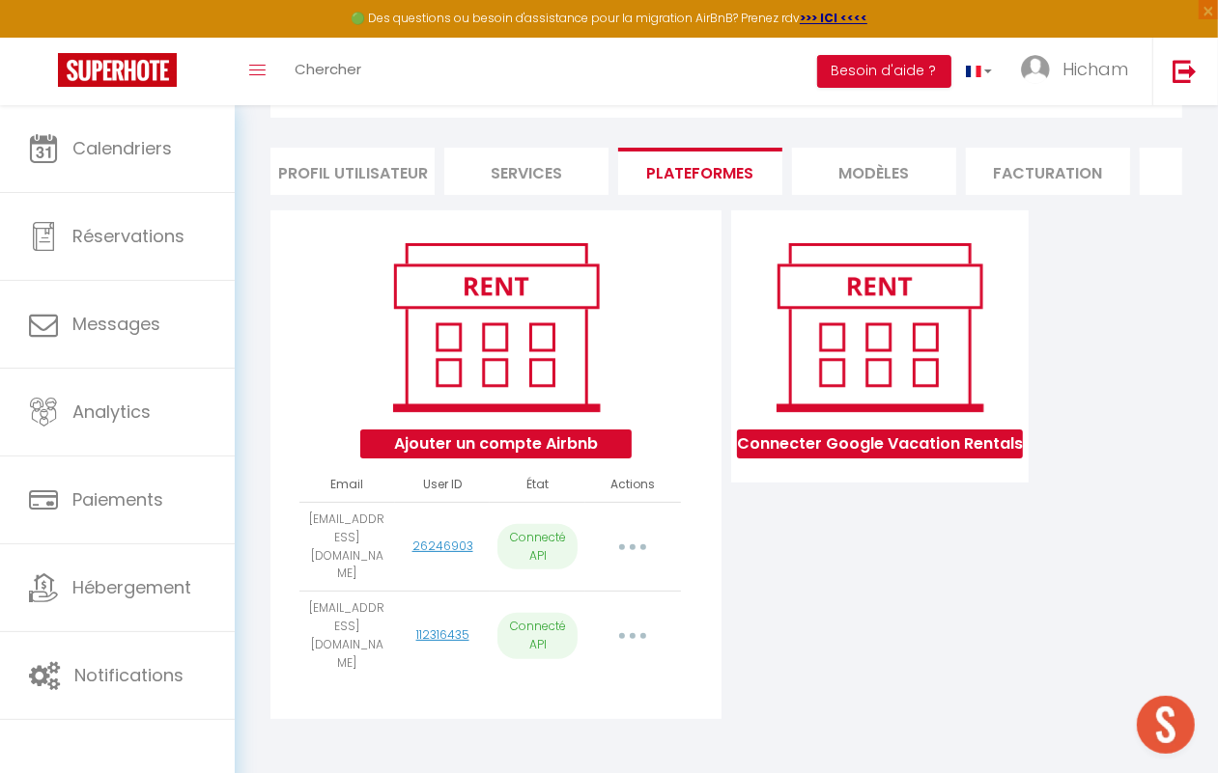
select select "43150"
select select "44205"
select select "47463"
select select "47464"
select select "47465"
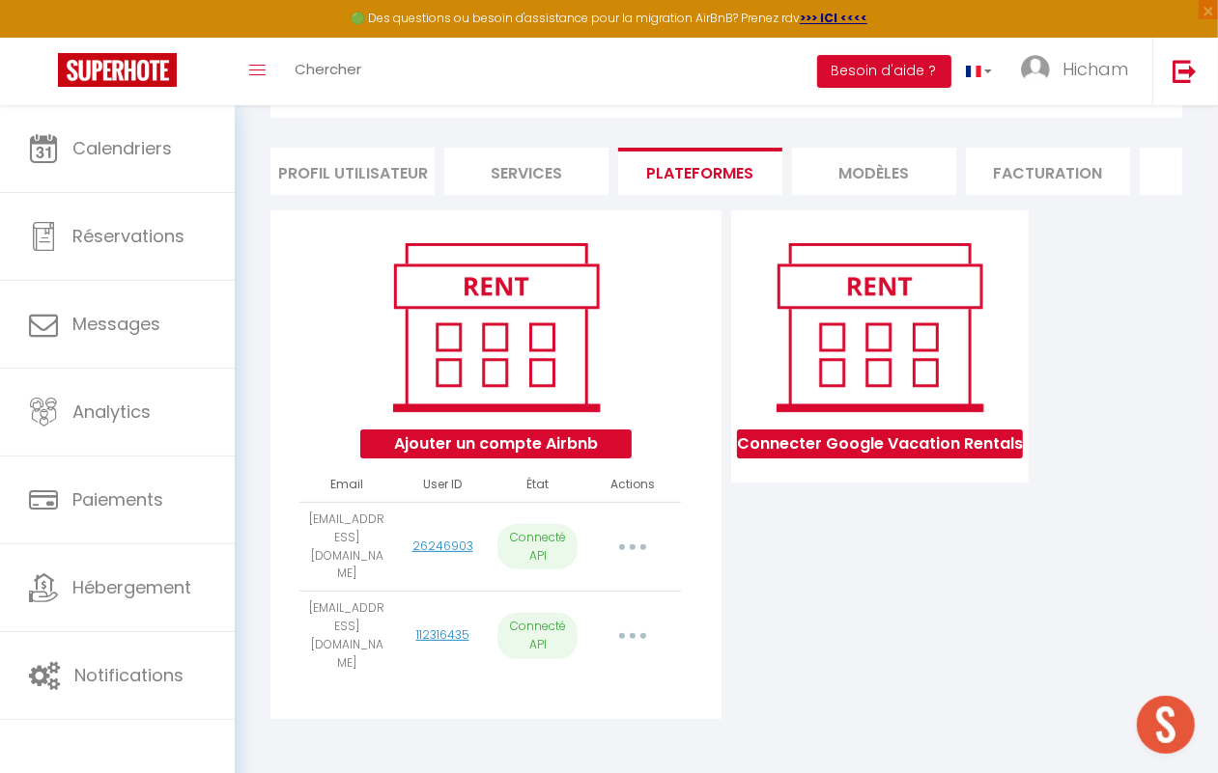
select select "47466"
select select "48542"
select select "49653"
select select "52919"
select select "52920"
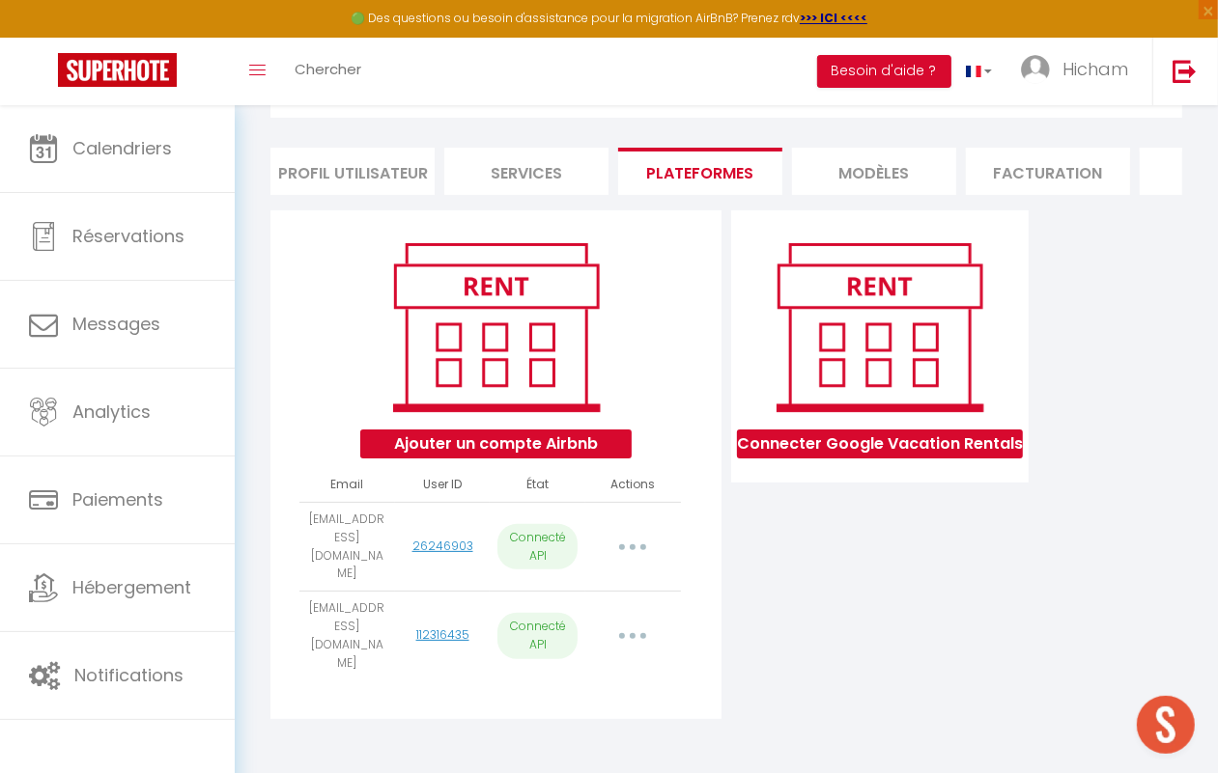
select select "60141"
select select "57085"
select select "60142"
select select "56925"
select select "61643"
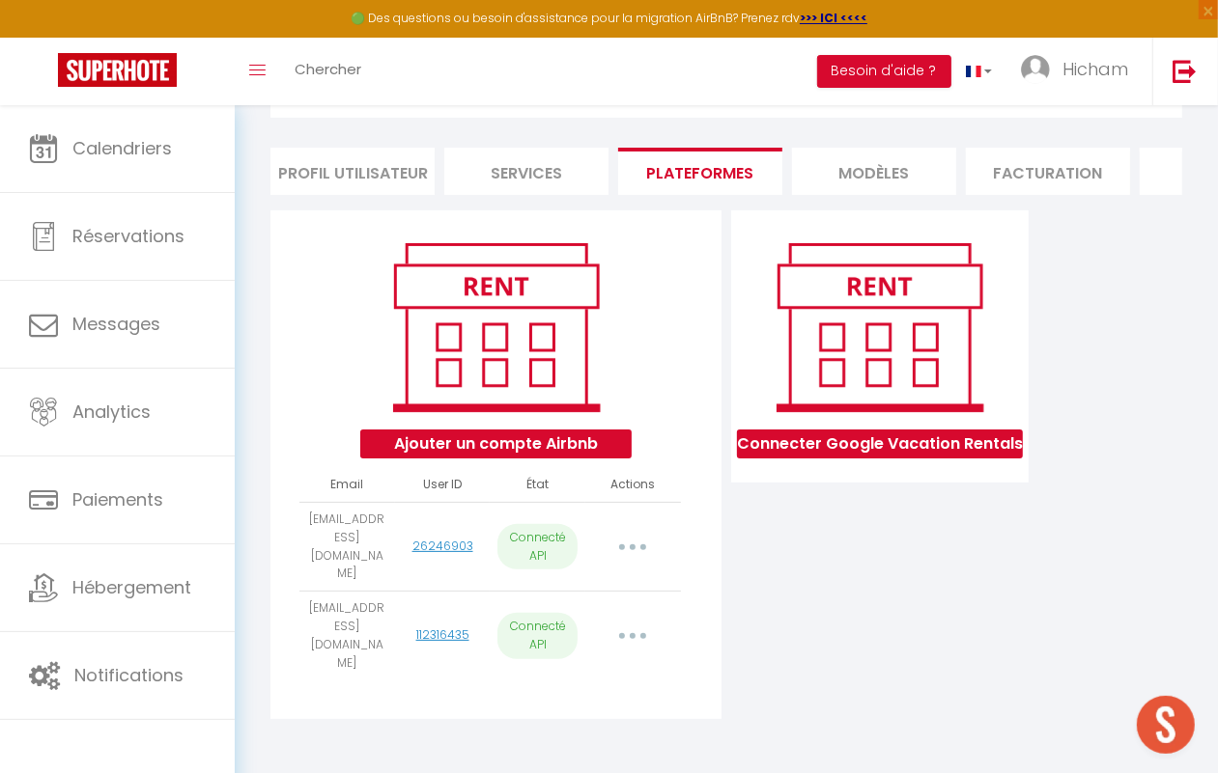
select select "58073"
select select "63302"
select select "63942"
select select "67667"
select select "71269"
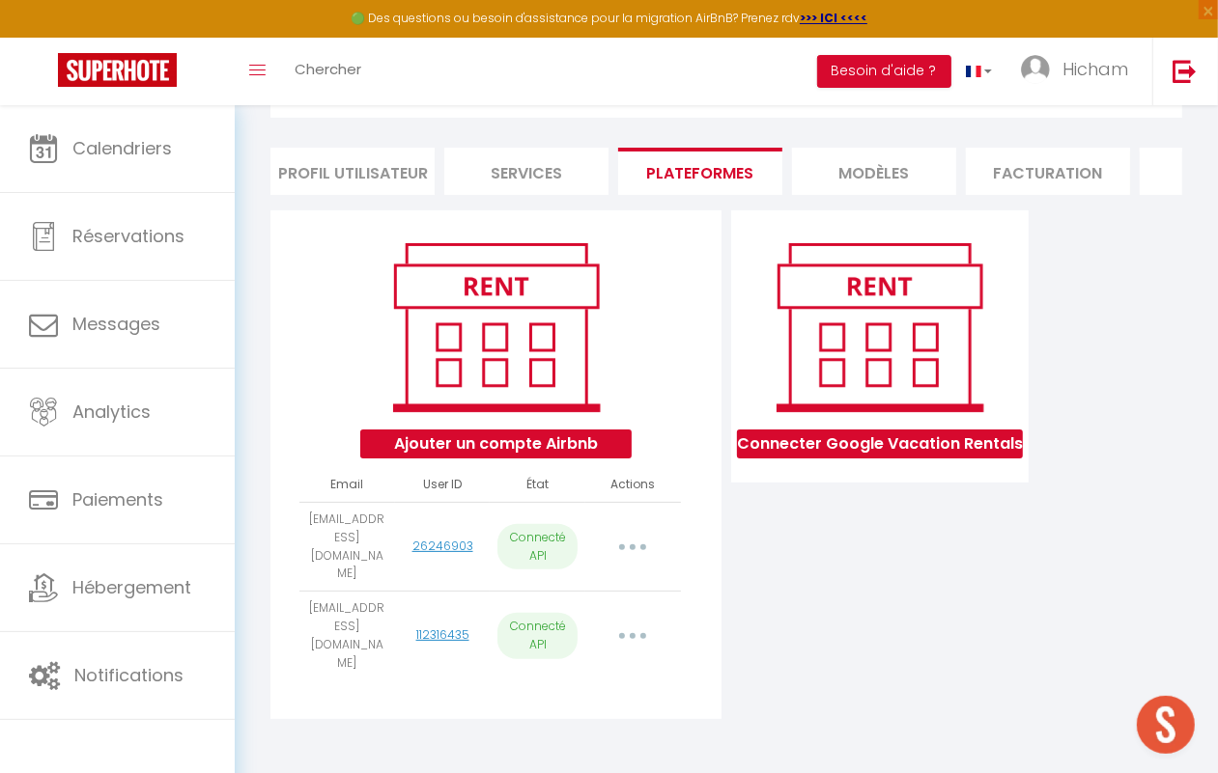
select select
select select "74852"
select select "75713"
select select "75706"
select select "75707"
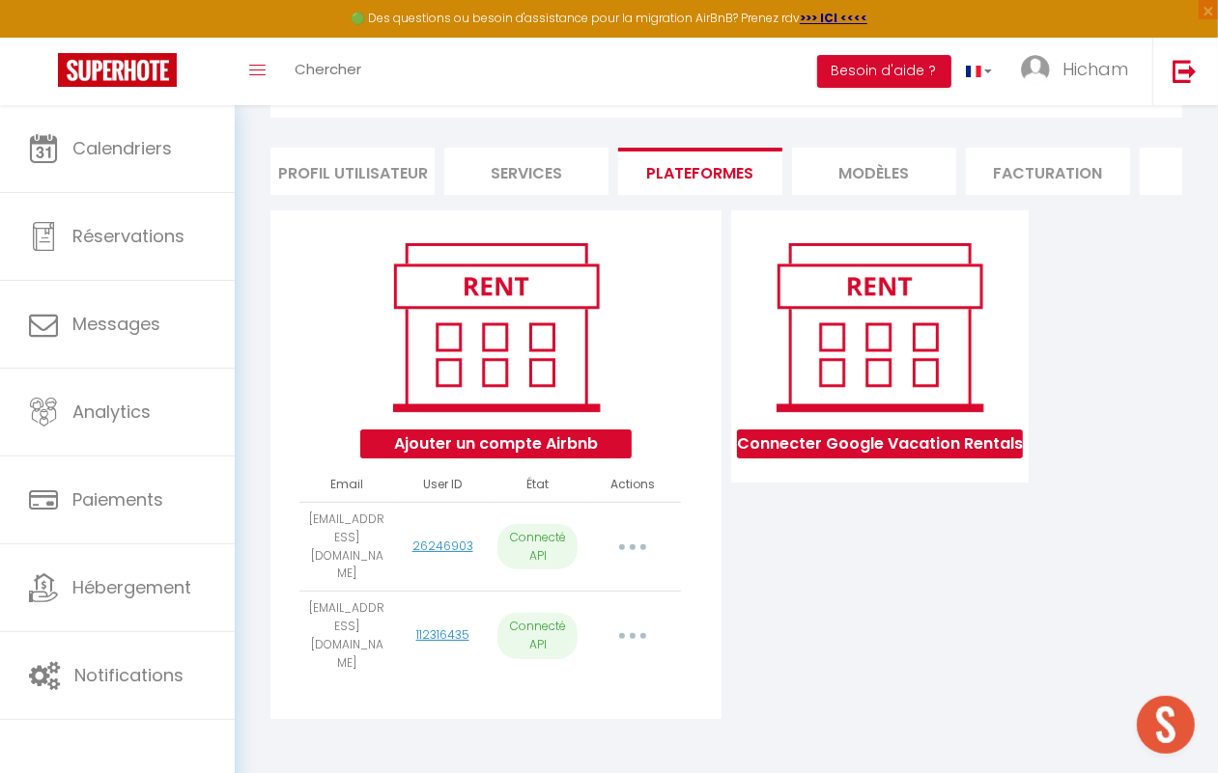
select select "75812"
select select "76451"
select select "77515"
select select
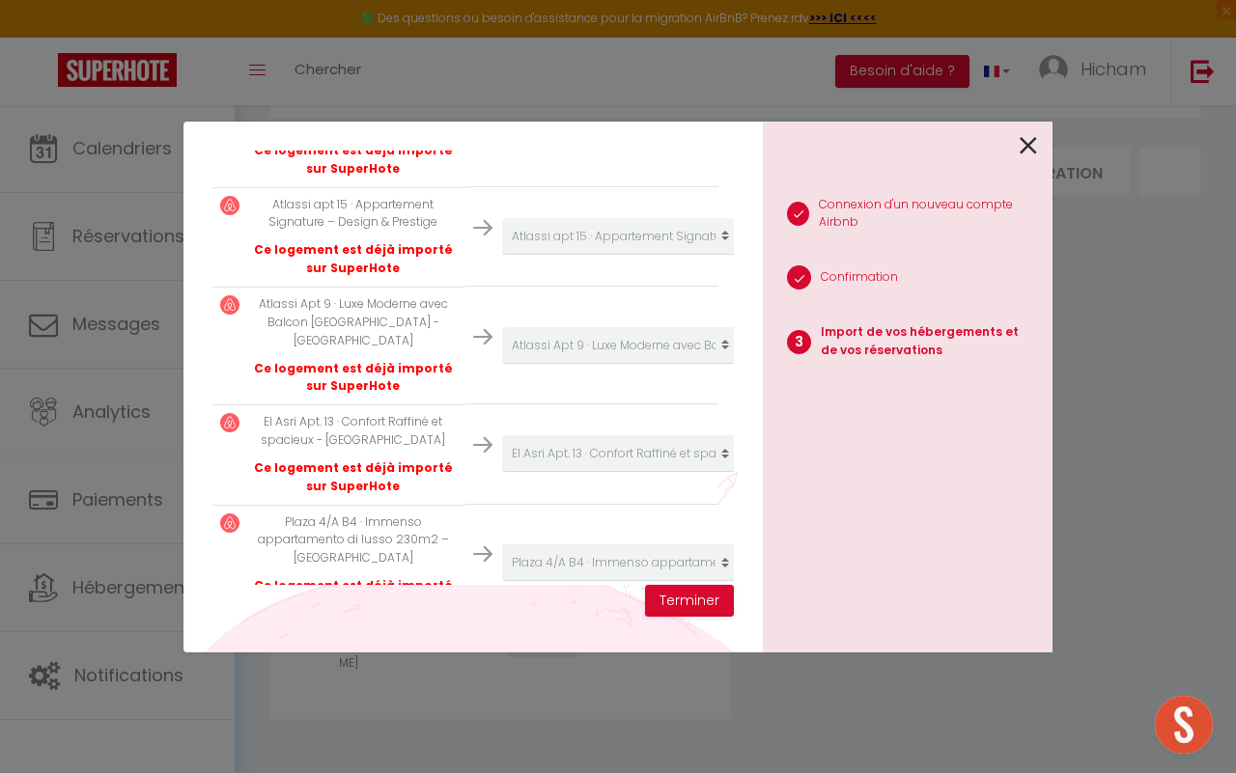
select select "create_new"
click at [710, 601] on button "Terminer" at bounding box center [689, 601] width 89 height 33
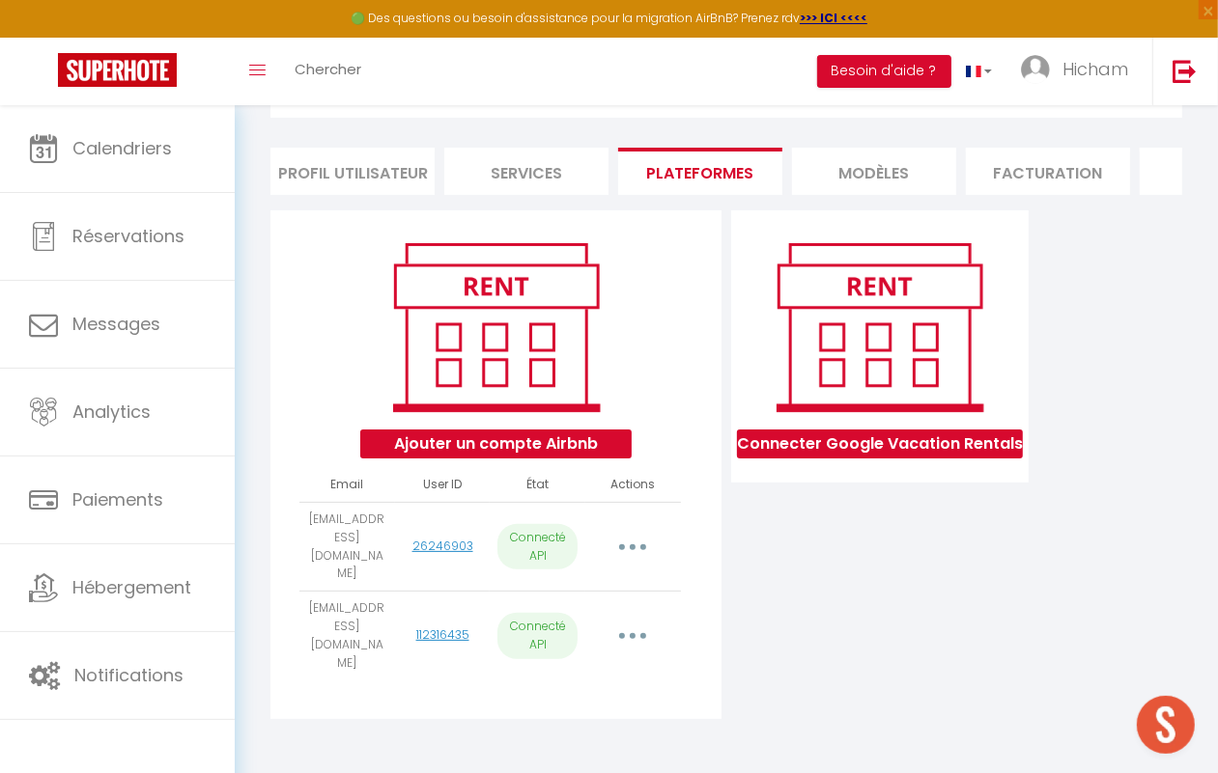
scroll to position [0, 479]
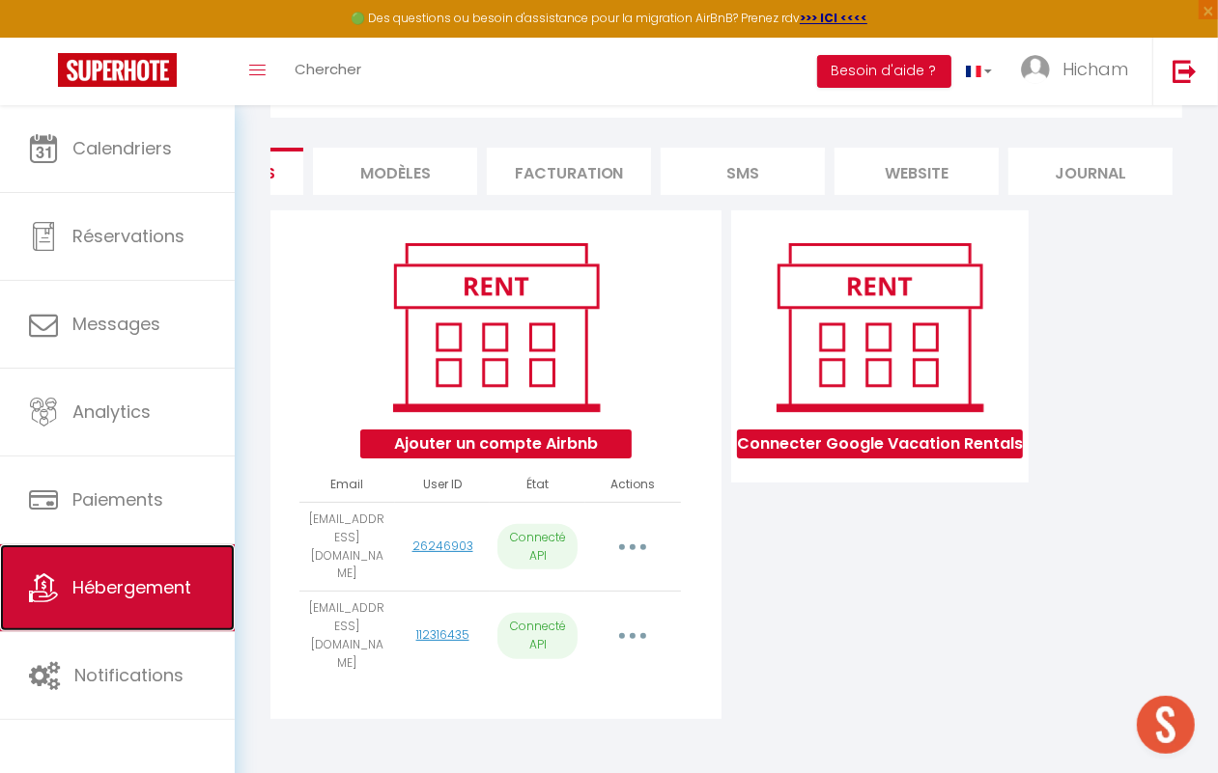
click at [124, 591] on span "Hébergement" at bounding box center [131, 588] width 119 height 24
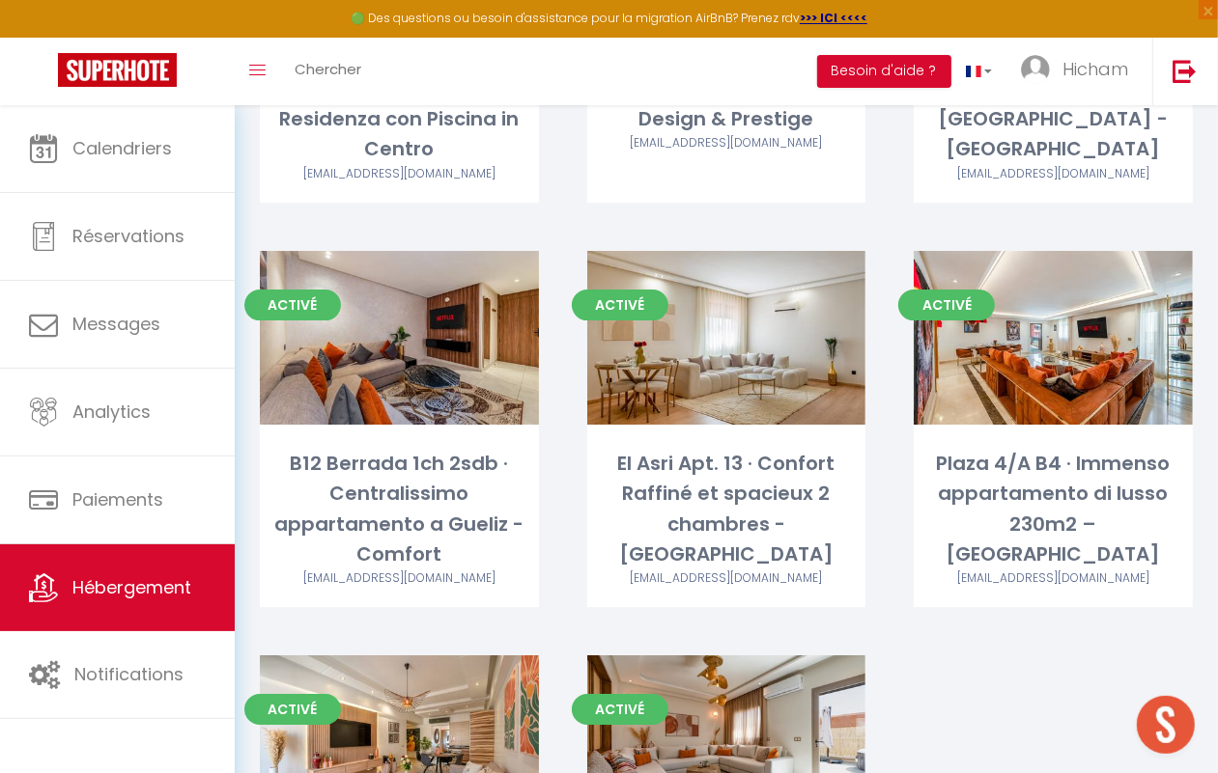
scroll to position [4025, 0]
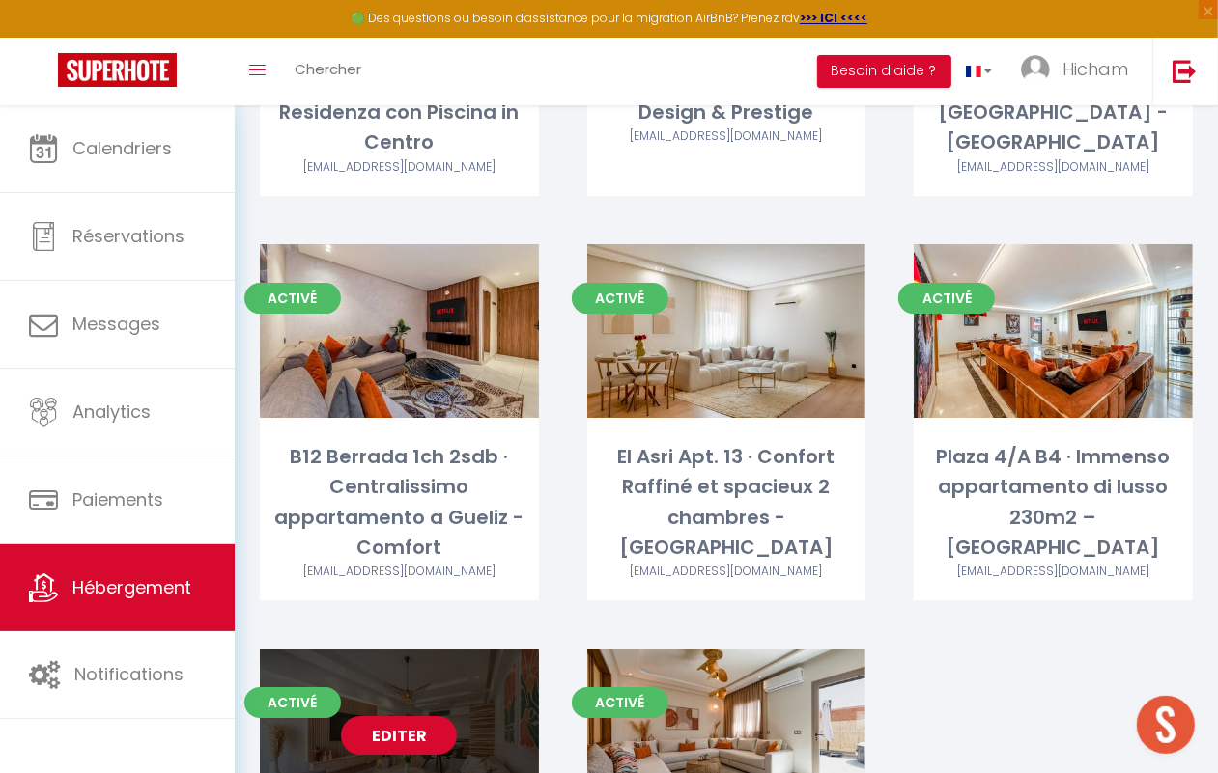
click at [410, 717] on link "Editer" at bounding box center [399, 736] width 116 height 39
select select "3"
select select "2"
select select "1"
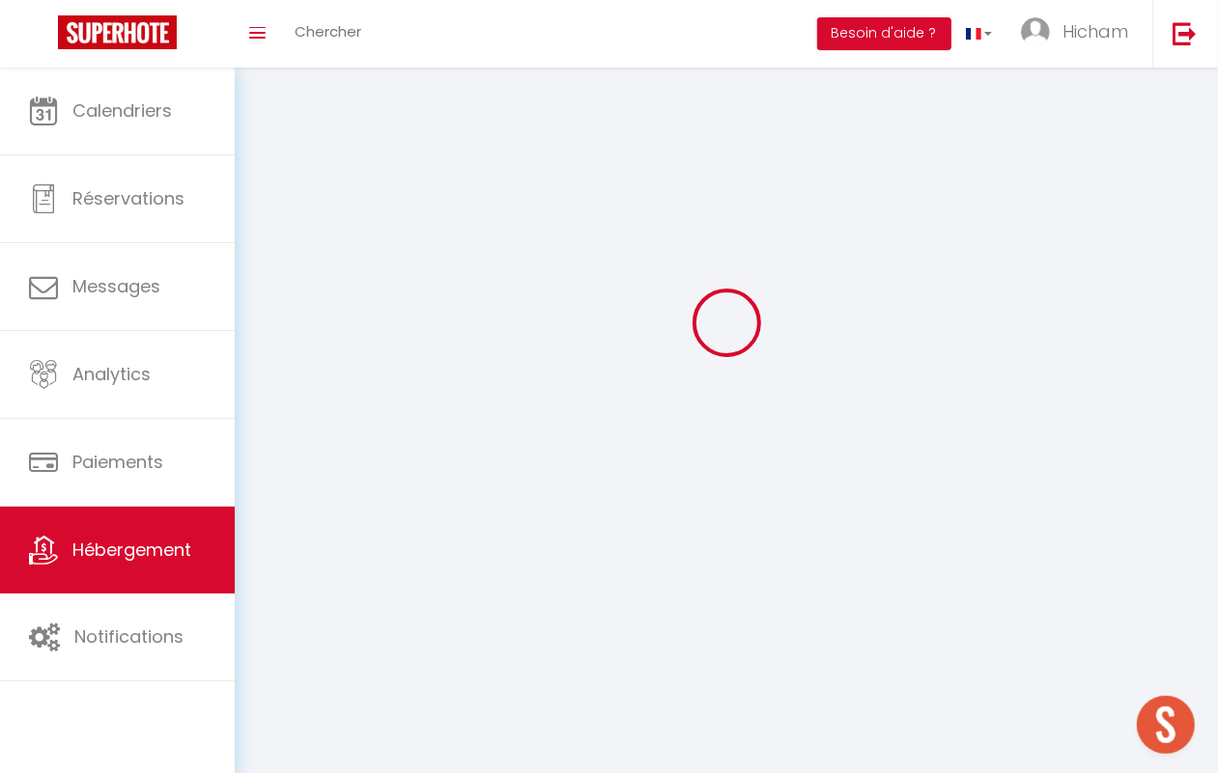
select select
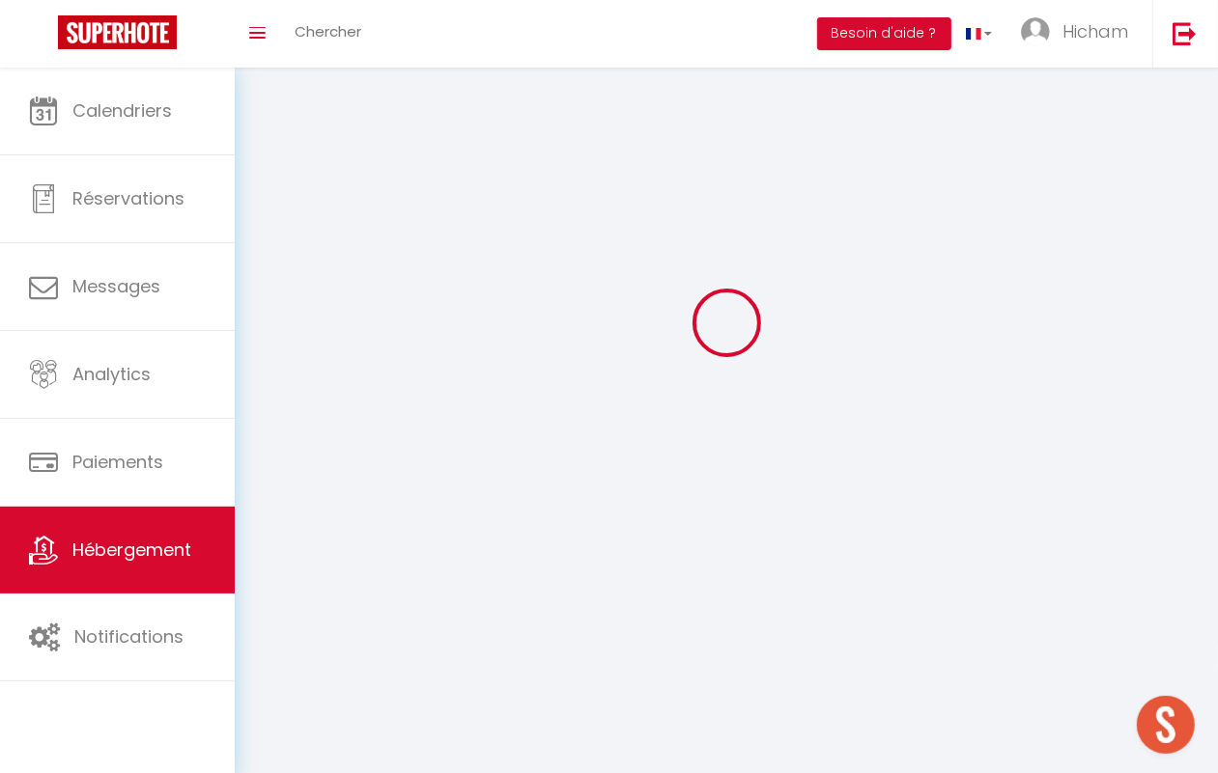
select select
checkbox input "false"
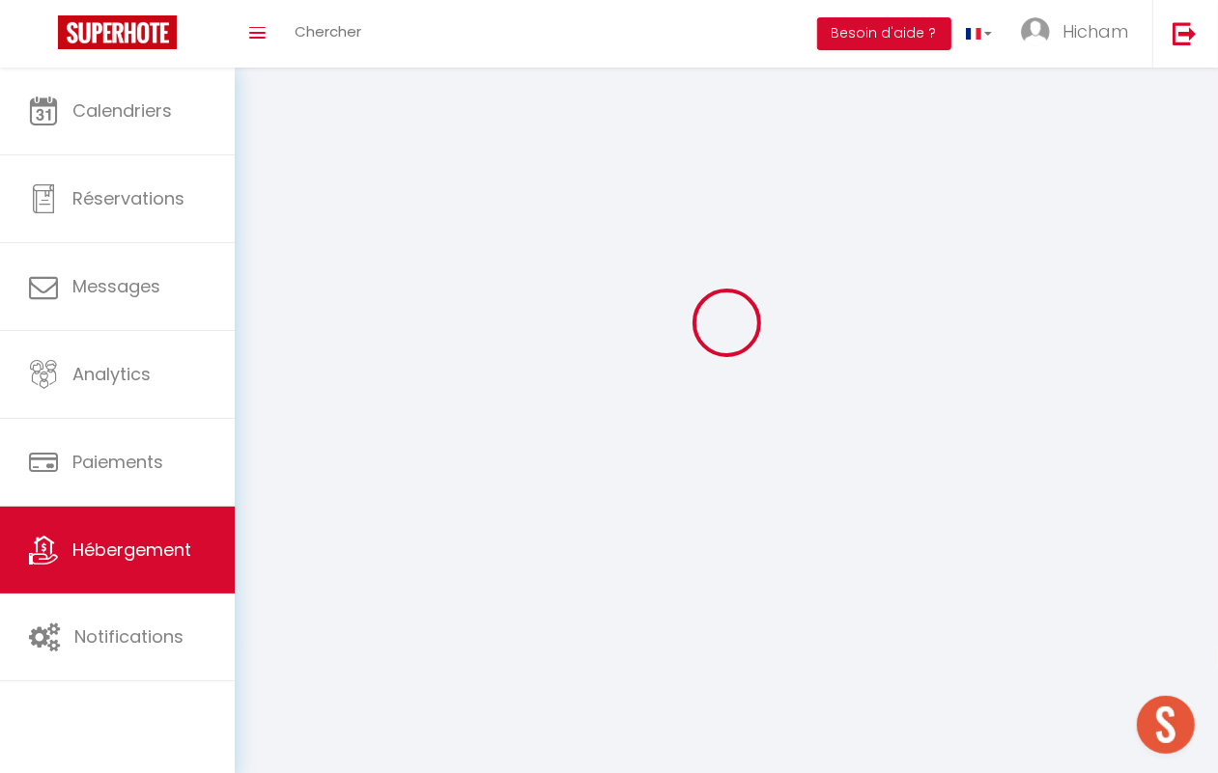
select select
select select "1"
select select "28"
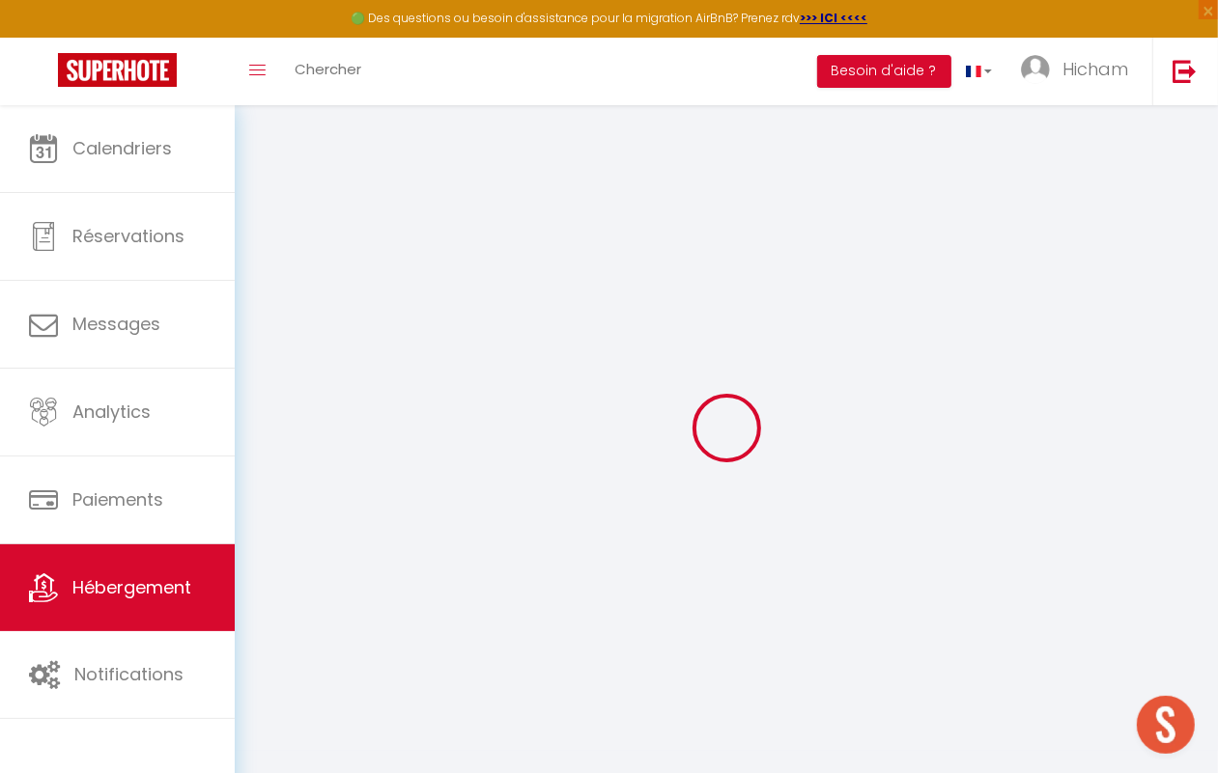
select select
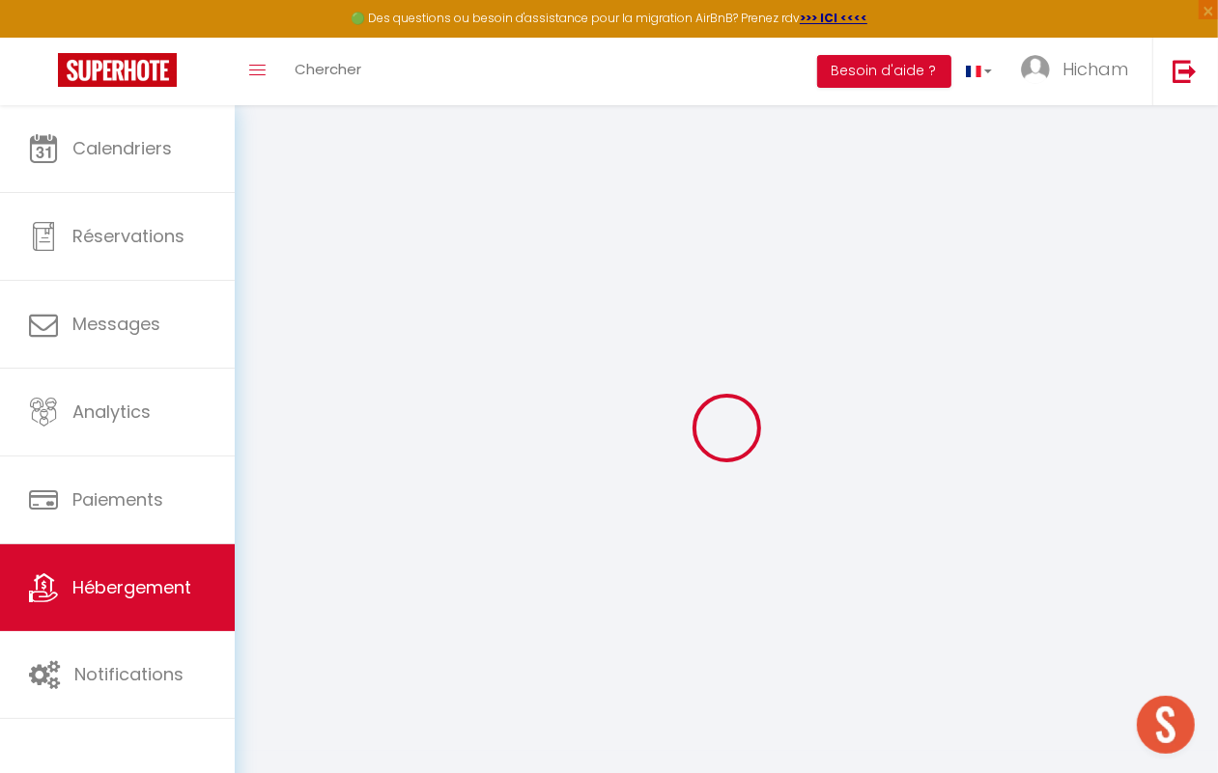
select select
checkbox input "false"
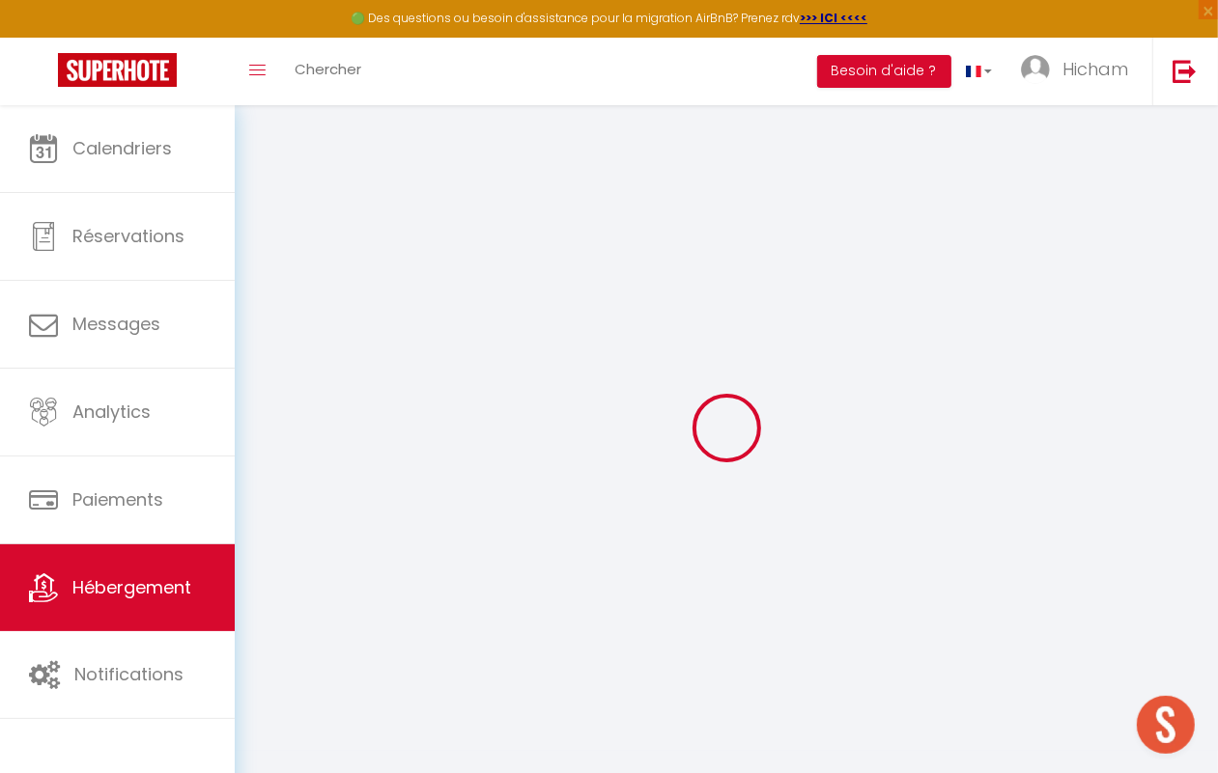
select select
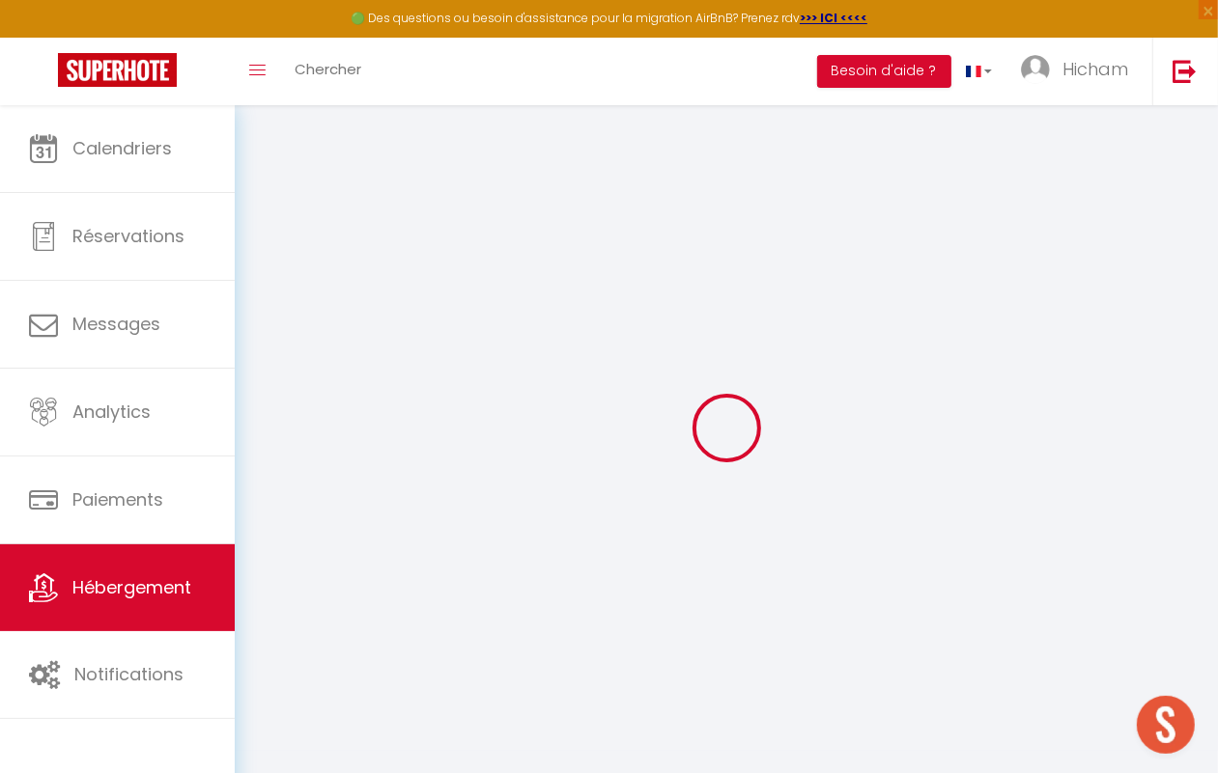
select select
checkbox input "false"
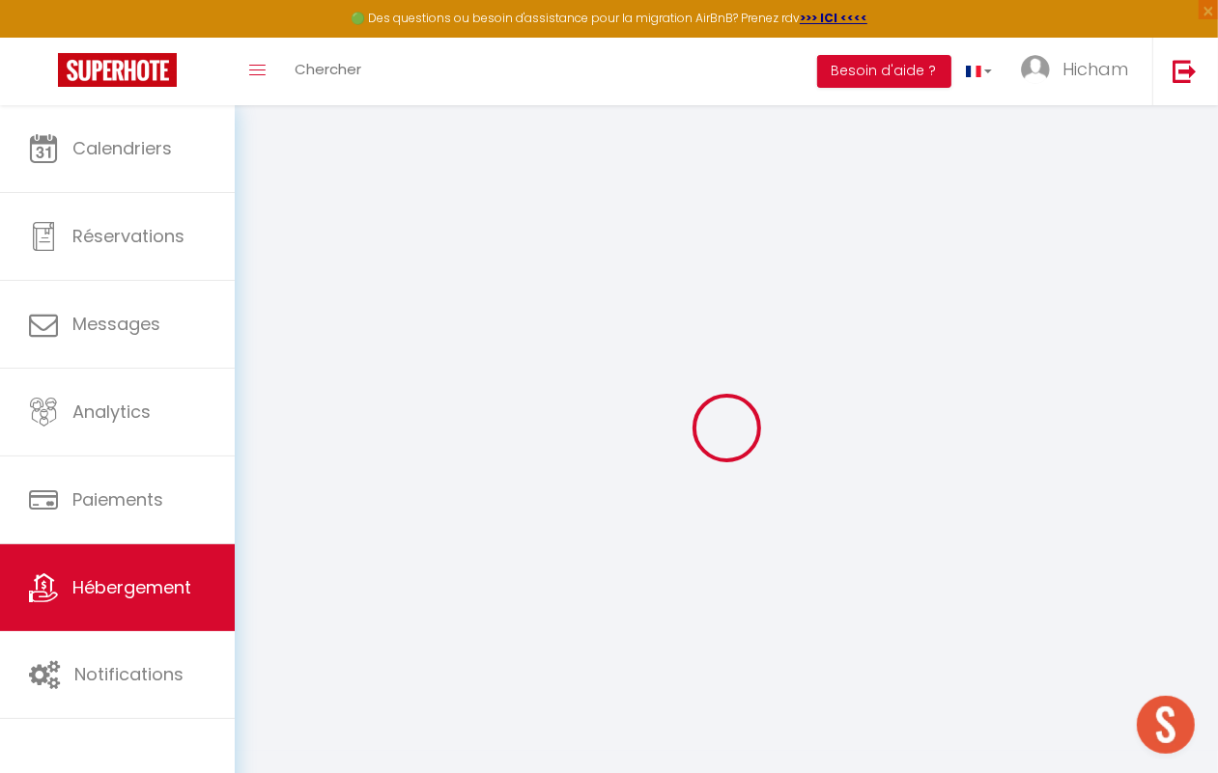
checkbox input "false"
select select
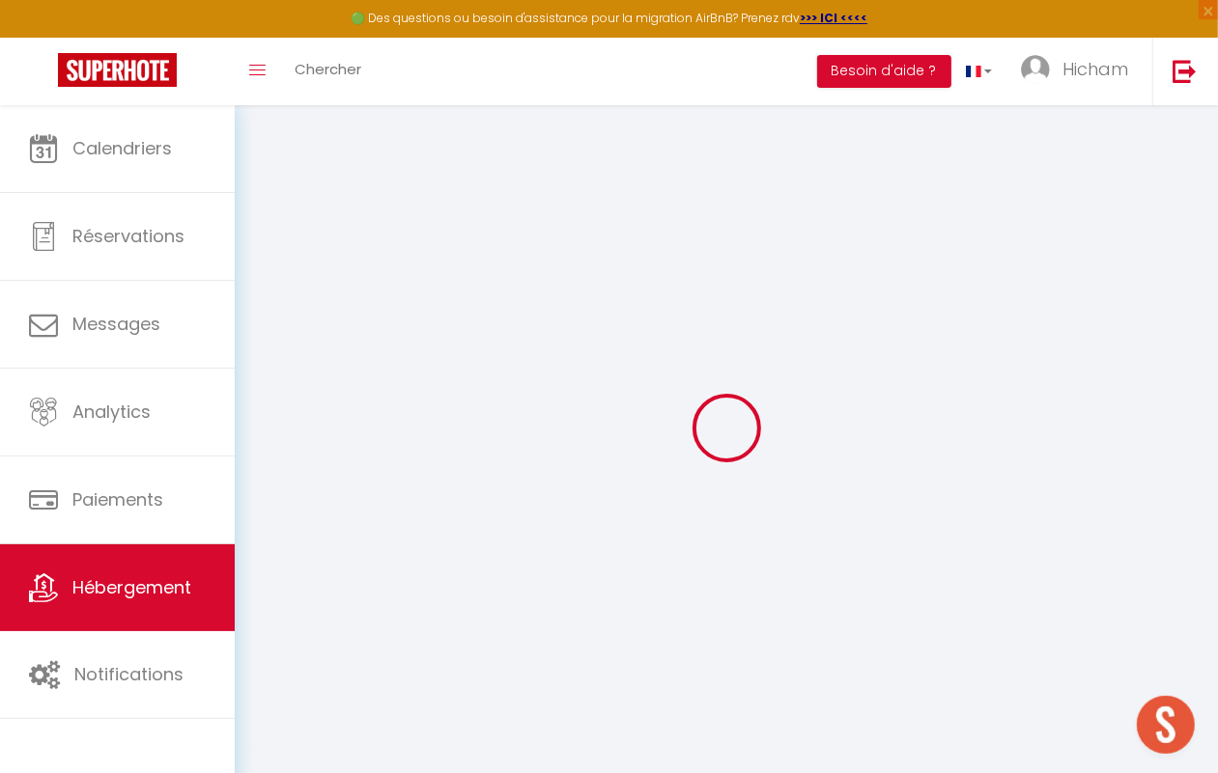
select select
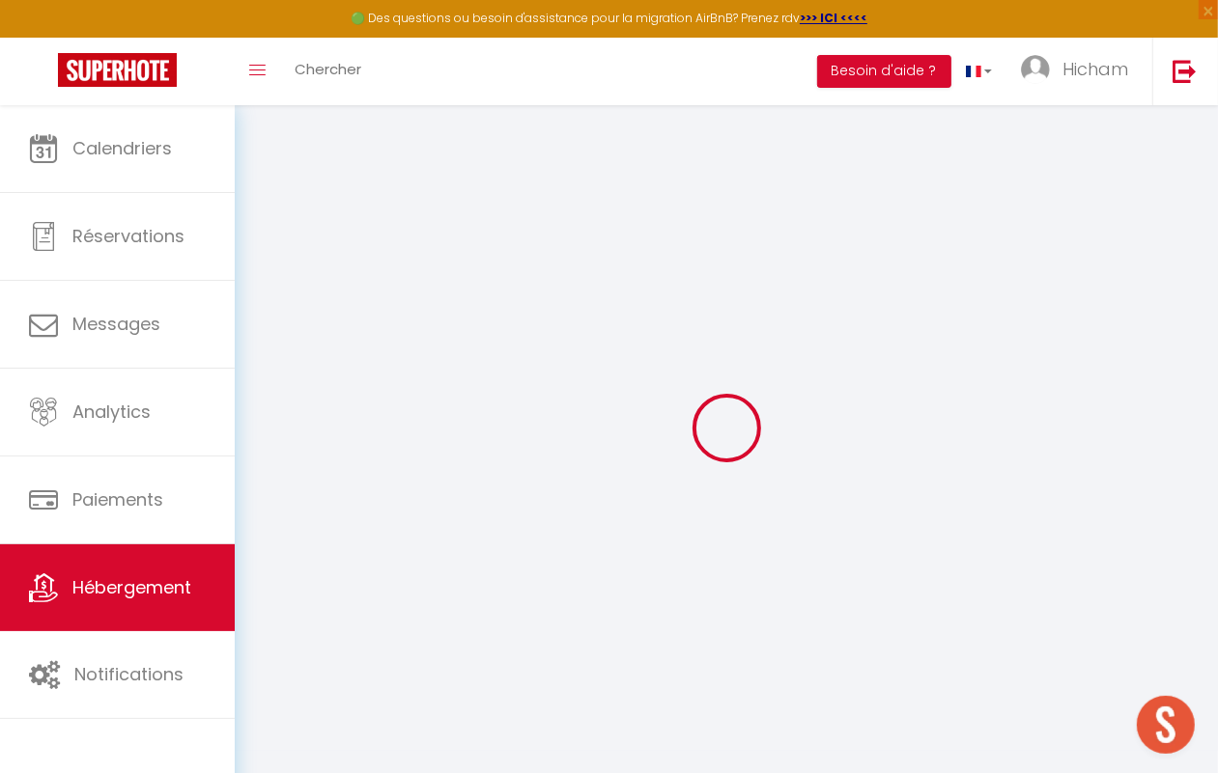
checkbox input "false"
select select
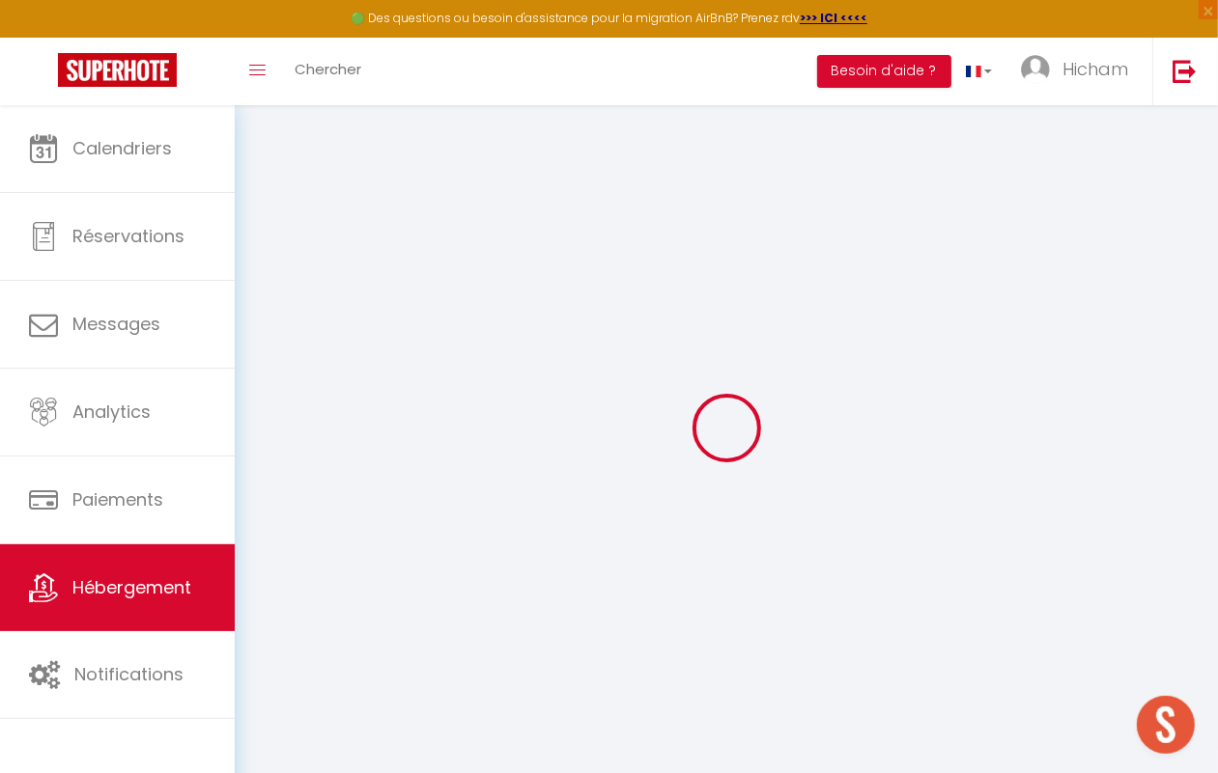
select select
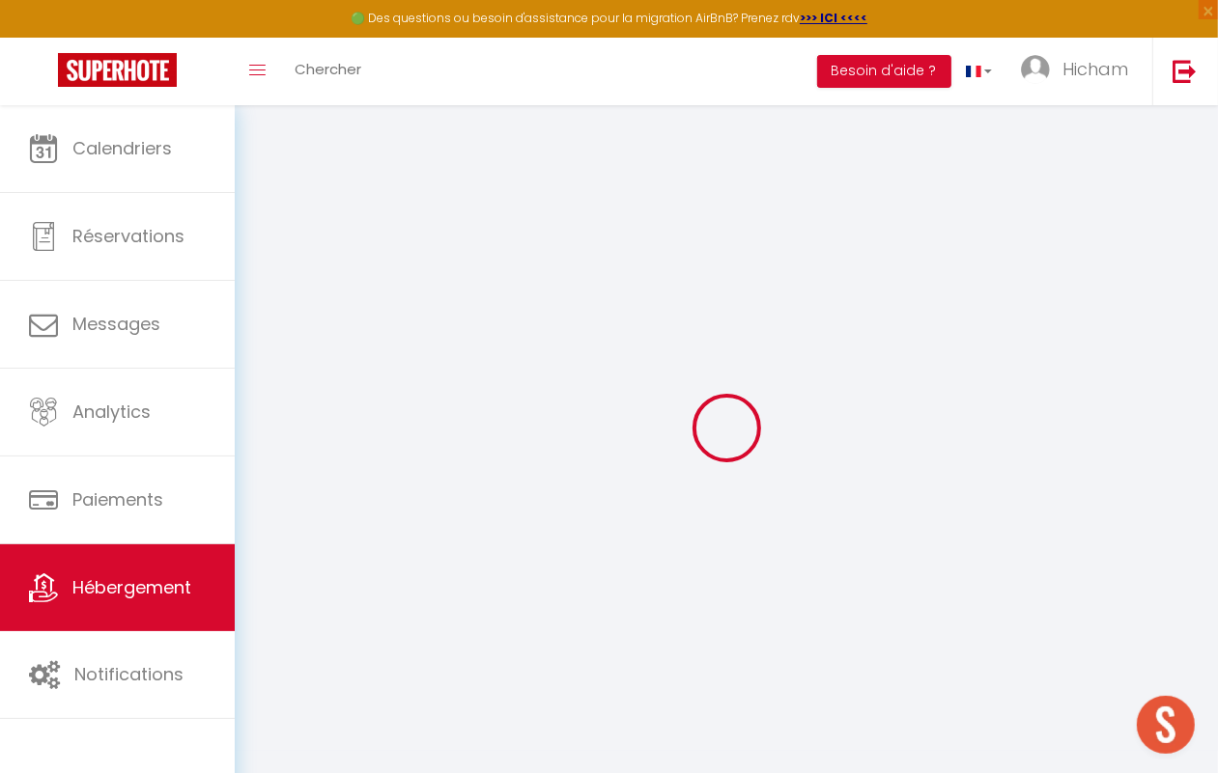
select select
checkbox input "false"
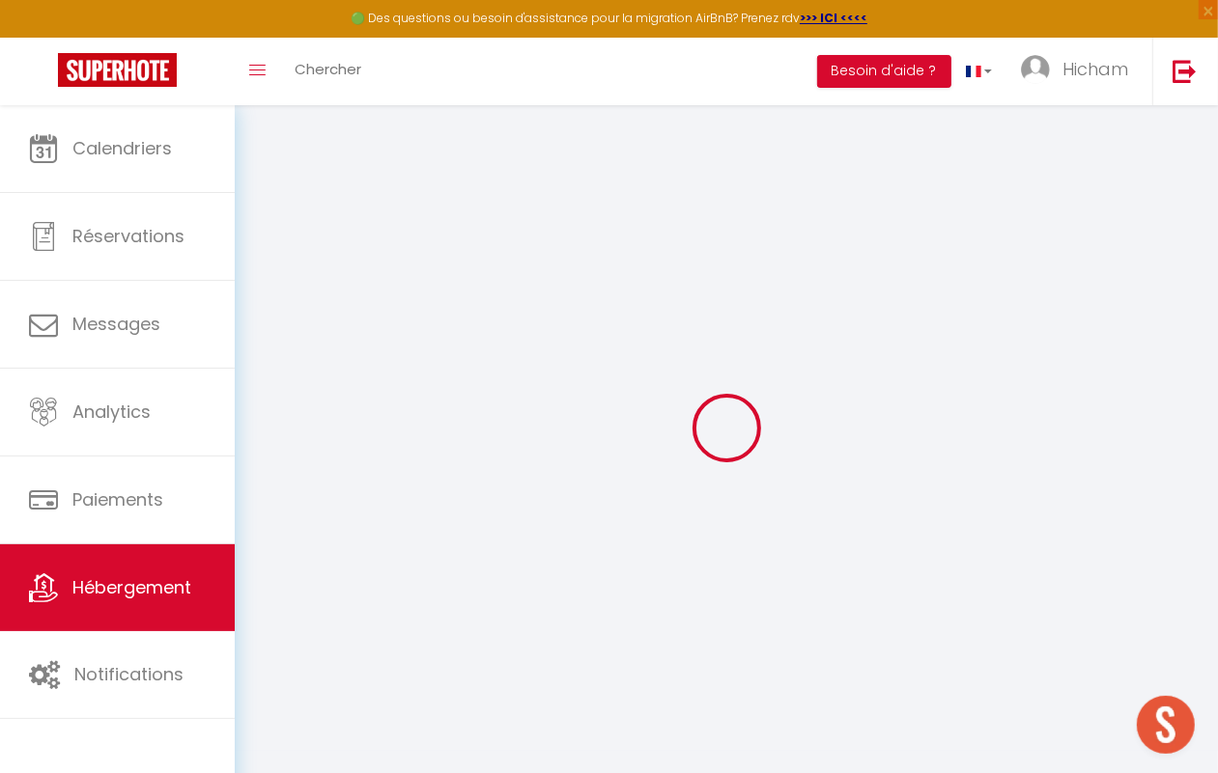
checkbox input "false"
select select
type input "Dades 21 · Appartement Sérénité à [GEOGRAPHIC_DATA]"
select select "condominium"
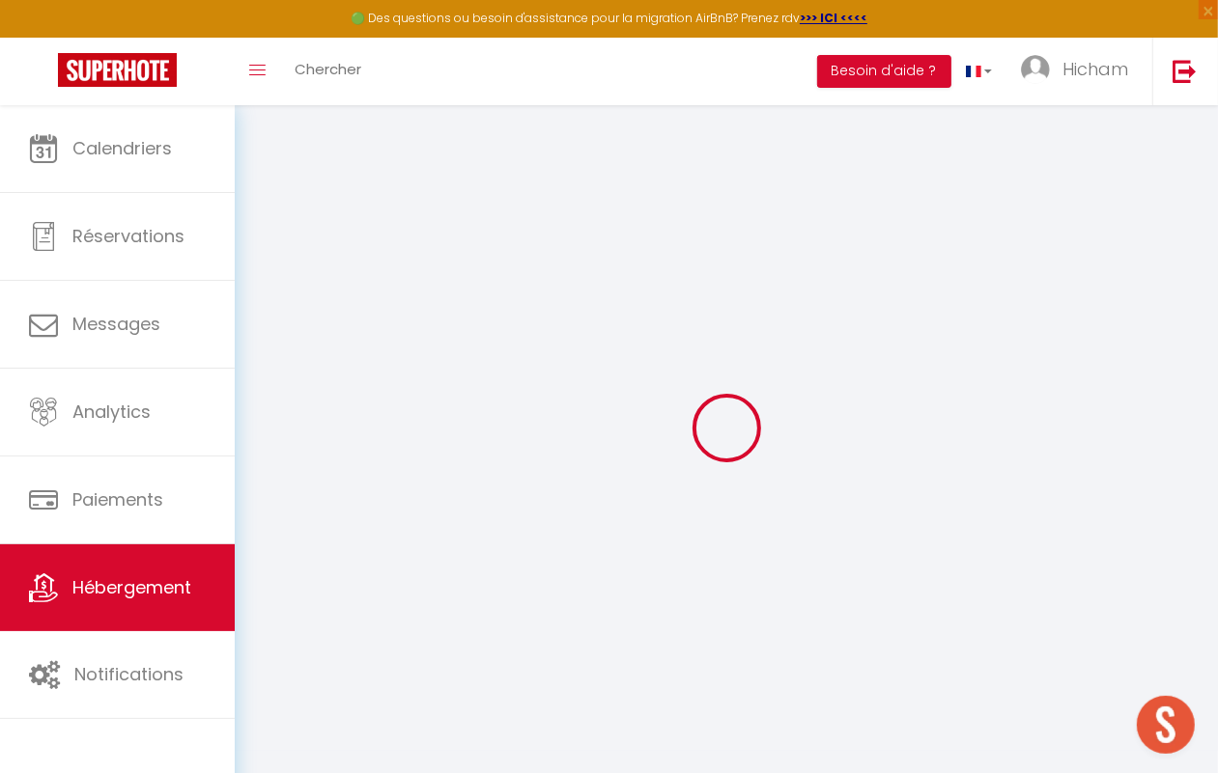
type input "458"
select select
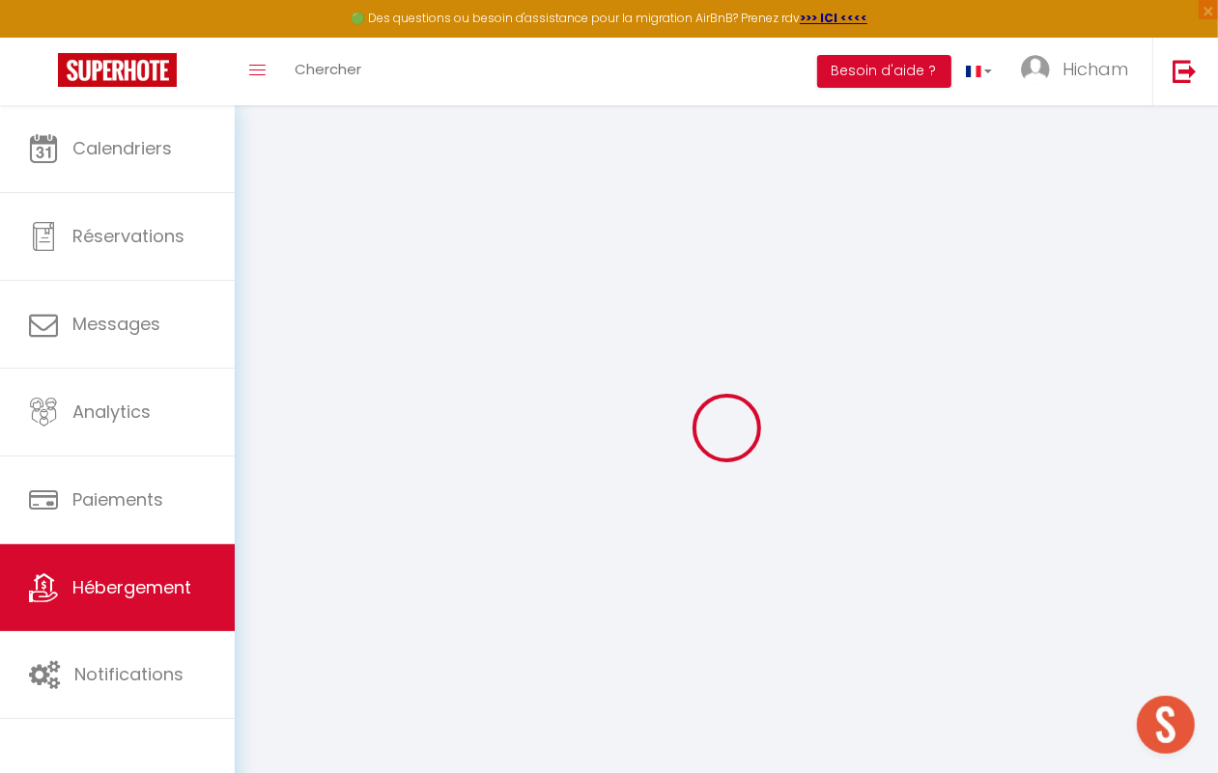
select select
type input "Rue Hassania"
type input "40000"
type input "Marrakesh"
select select "146"
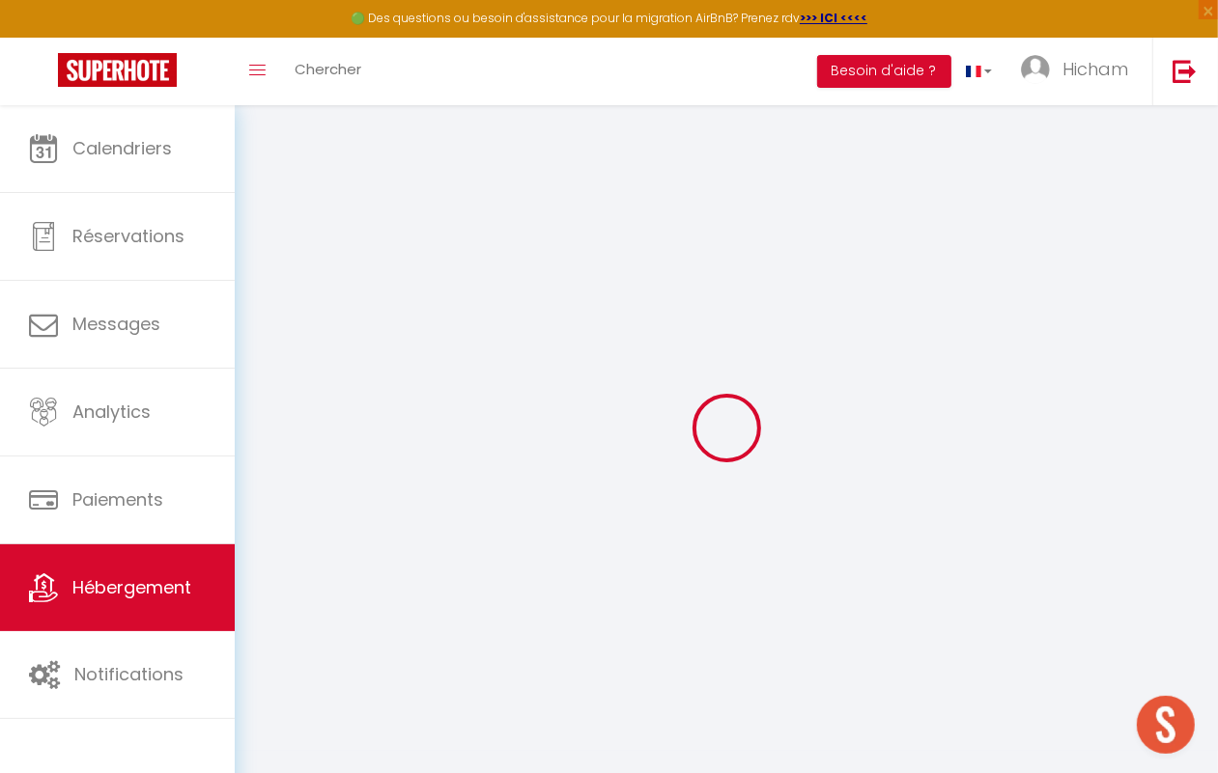
type input "[EMAIL_ADDRESS][DOMAIN_NAME]"
select select
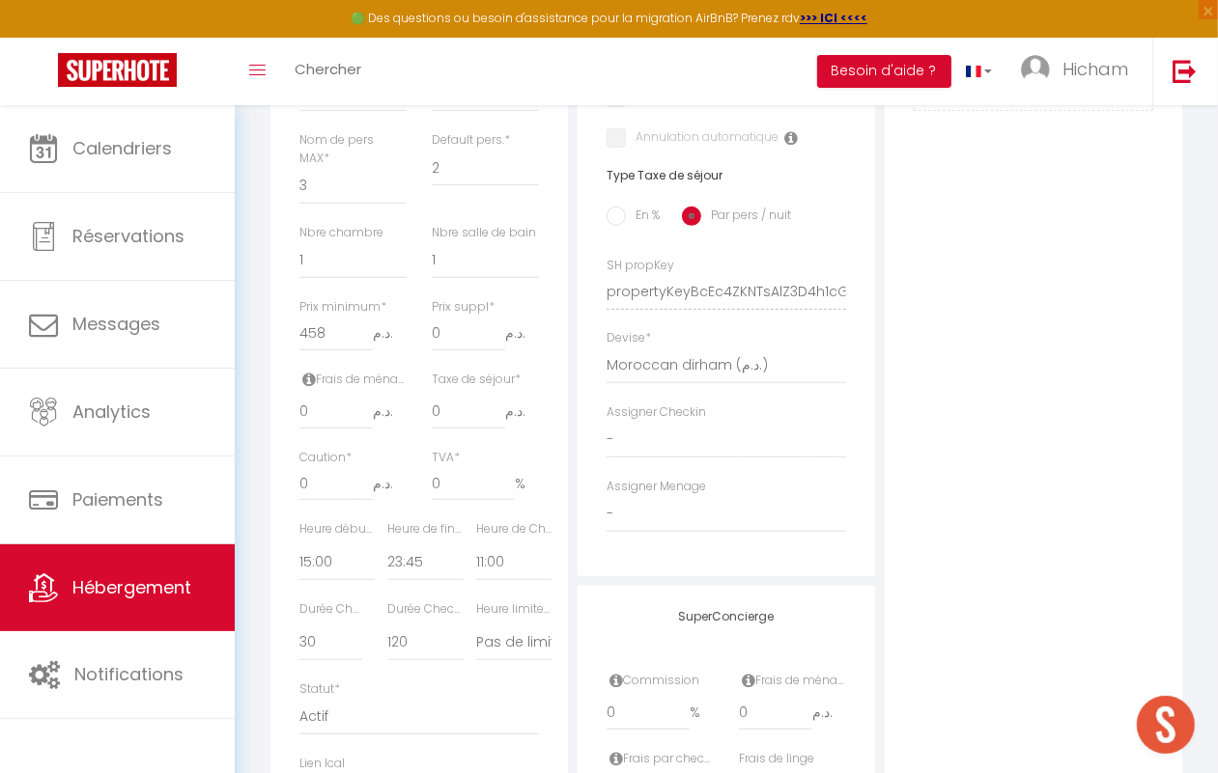
scroll to position [724, 0]
click at [521, 348] on span "د.م." at bounding box center [522, 332] width 34 height 35
click at [387, 350] on span "د.م." at bounding box center [390, 332] width 34 height 35
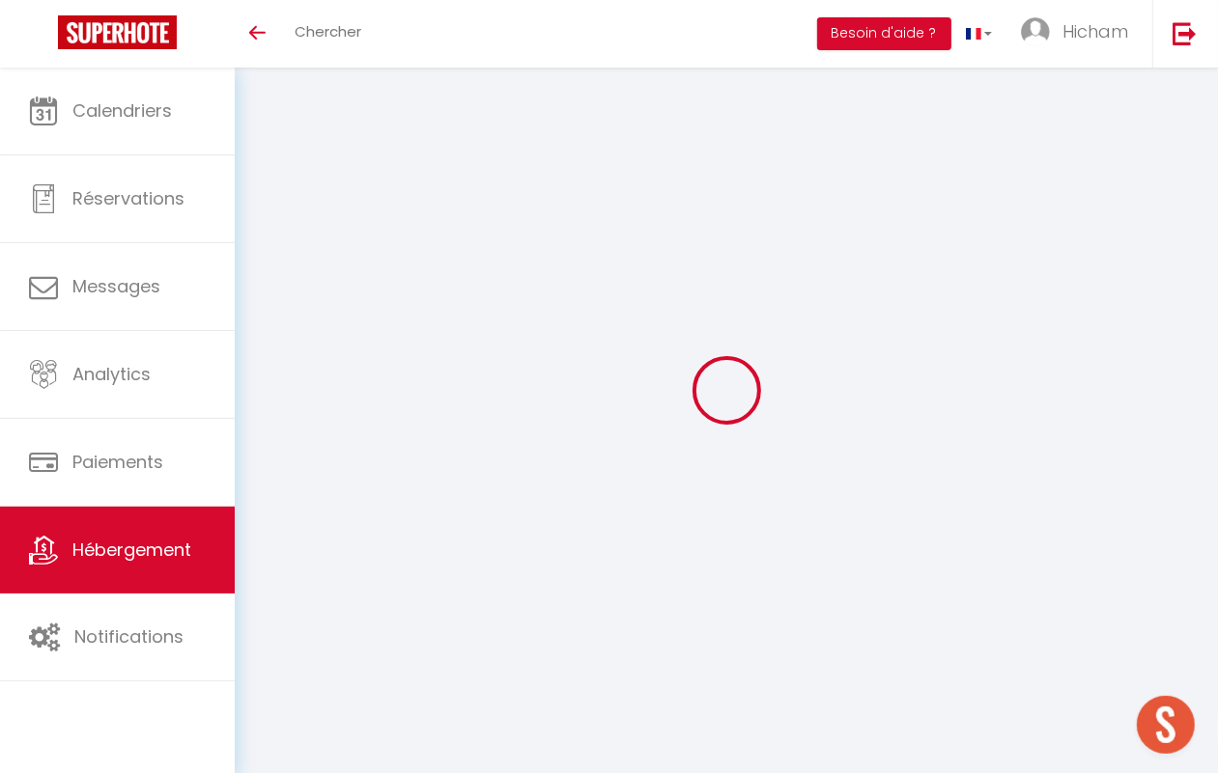
scroll to position [68, 0]
select select
checkbox input "false"
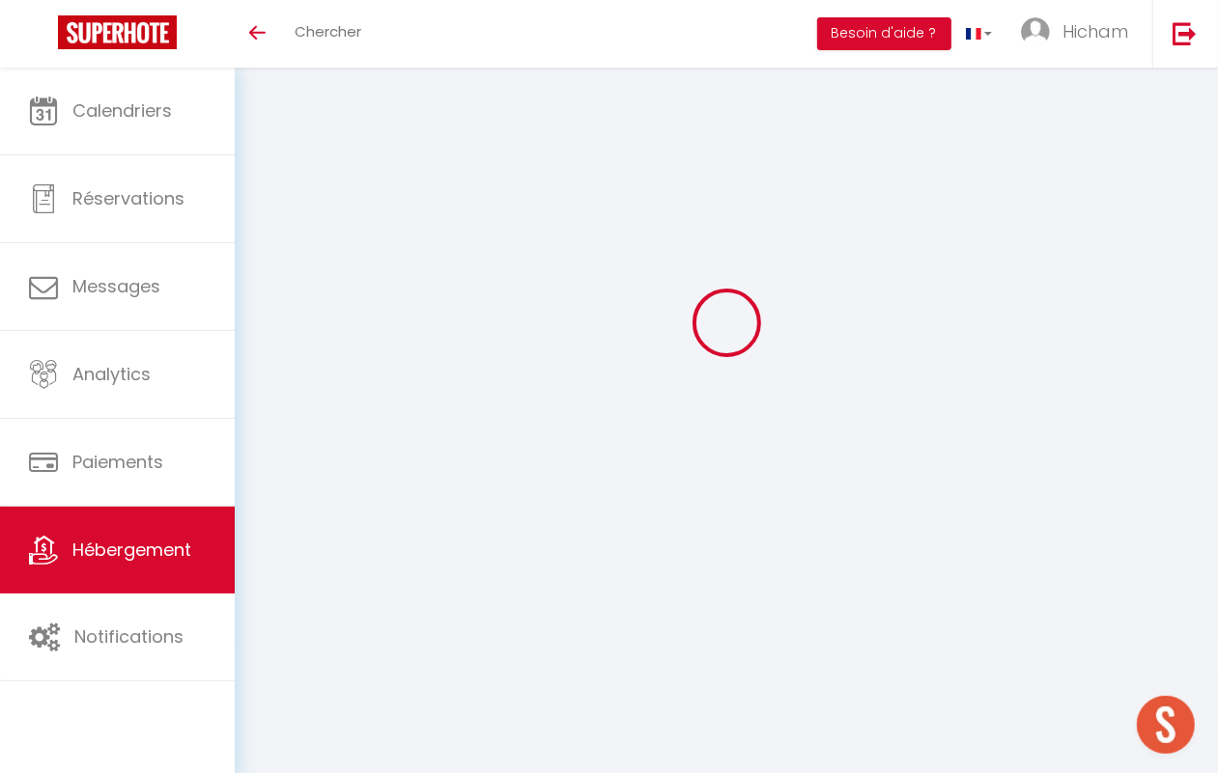
checkbox input "false"
select select
checkbox input "false"
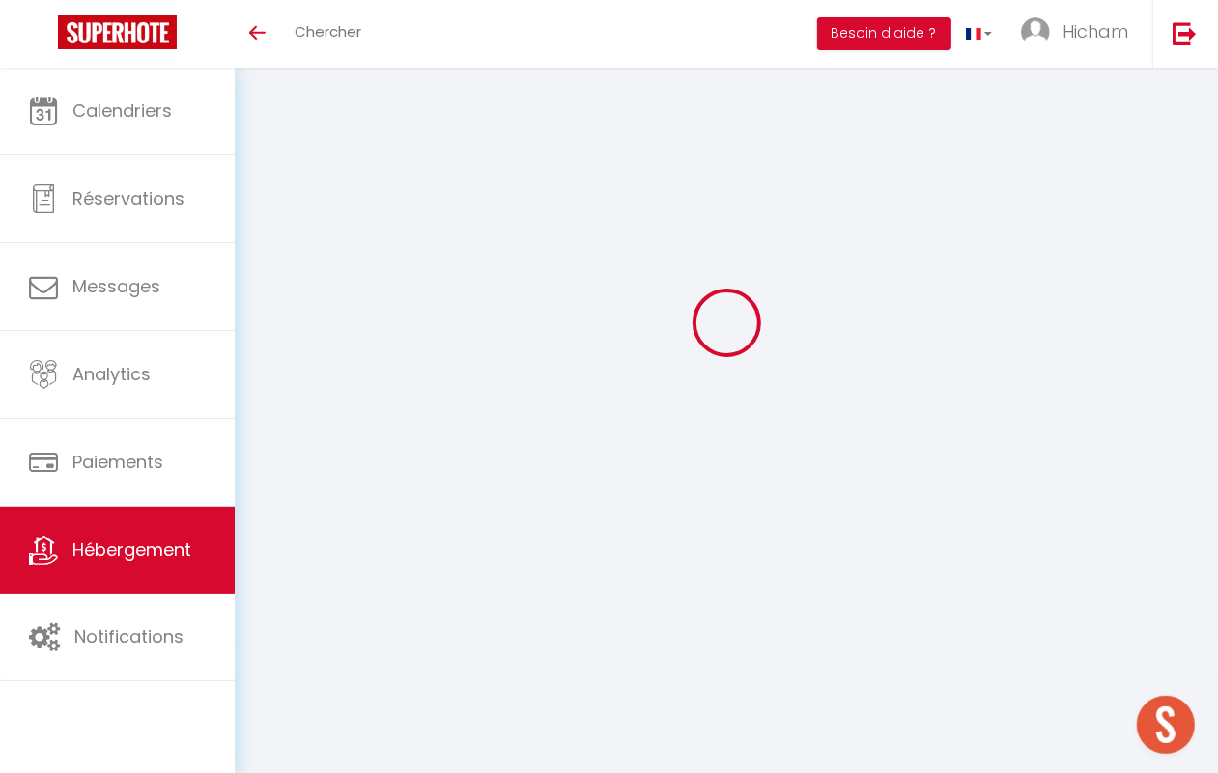
checkbox input "false"
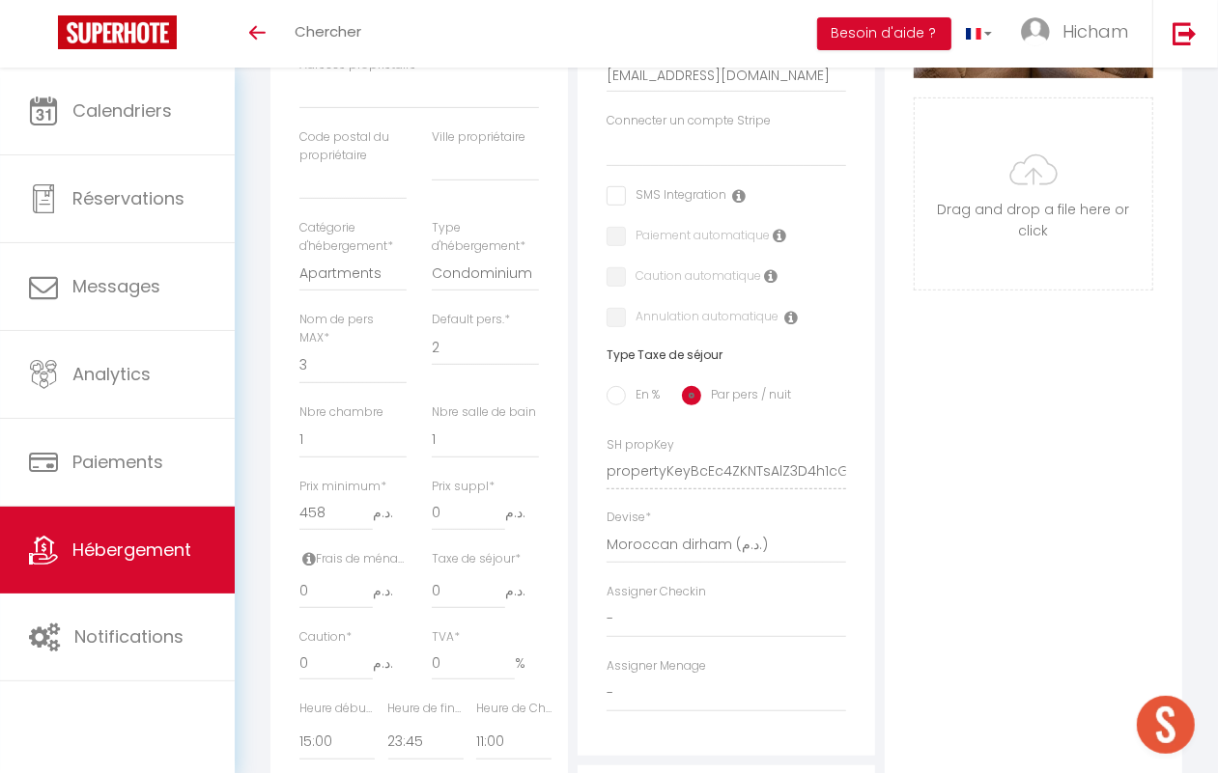
select select
checkbox input "false"
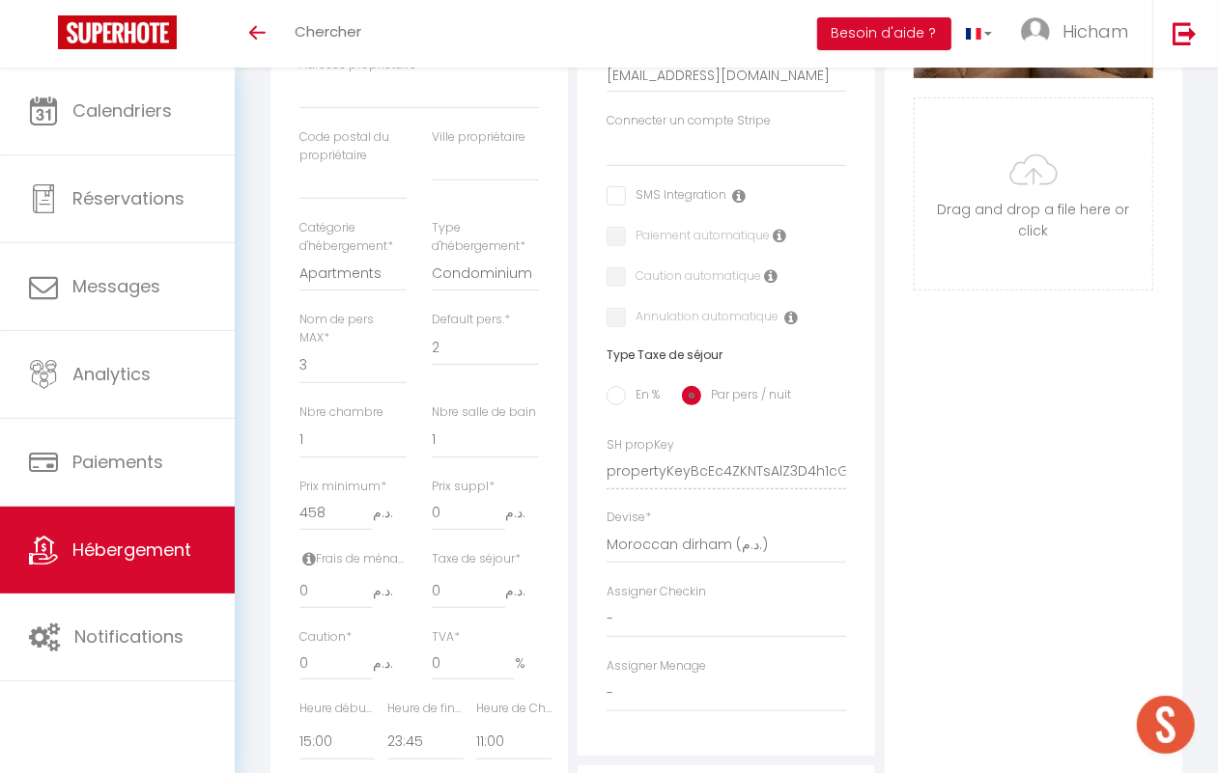
scroll to position [550, 0]
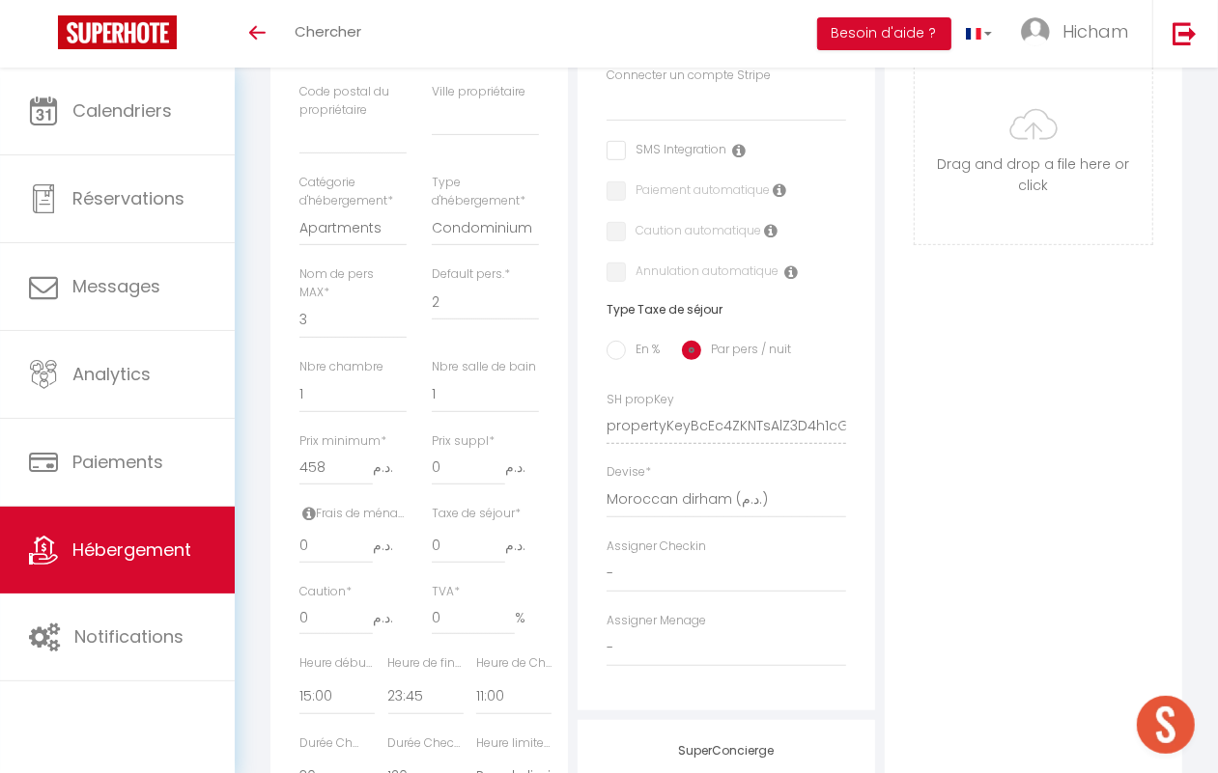
click at [113, 532] on link "Hébergement" at bounding box center [117, 550] width 235 height 87
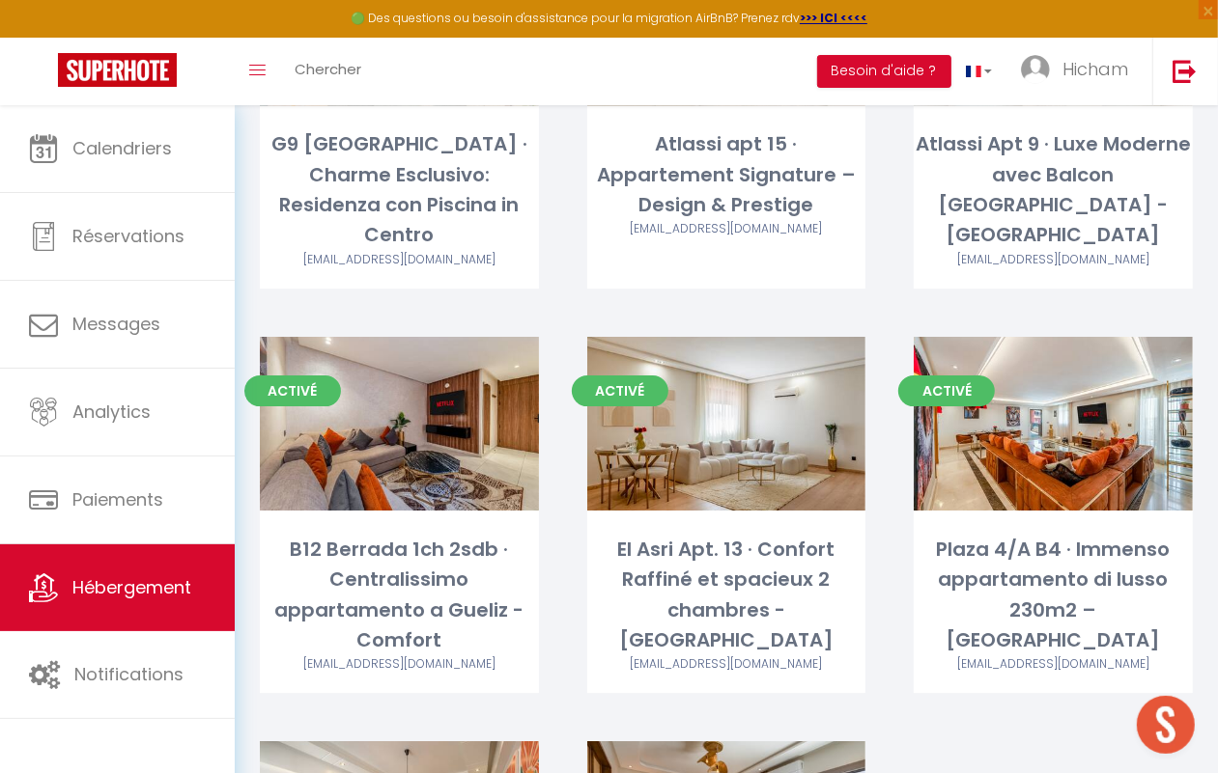
scroll to position [4025, 0]
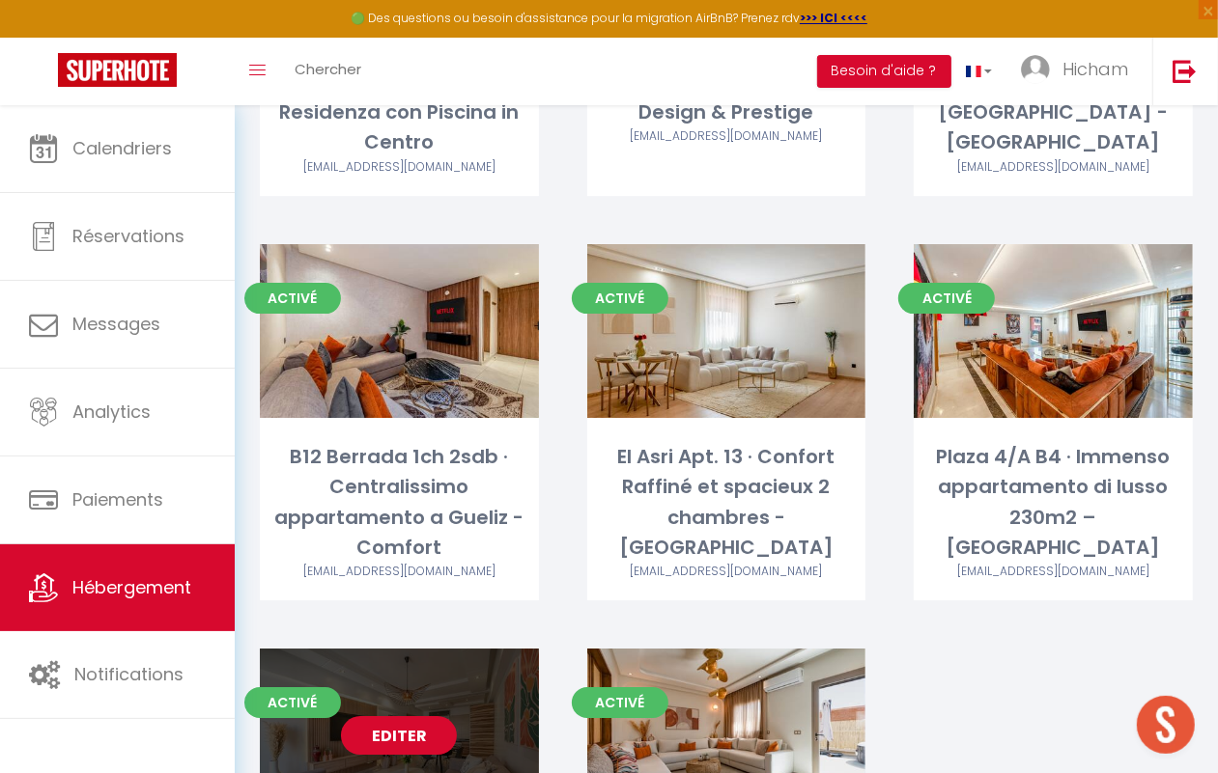
click at [393, 717] on link "Editer" at bounding box center [399, 736] width 116 height 39
select select "3"
select select "2"
select select "1"
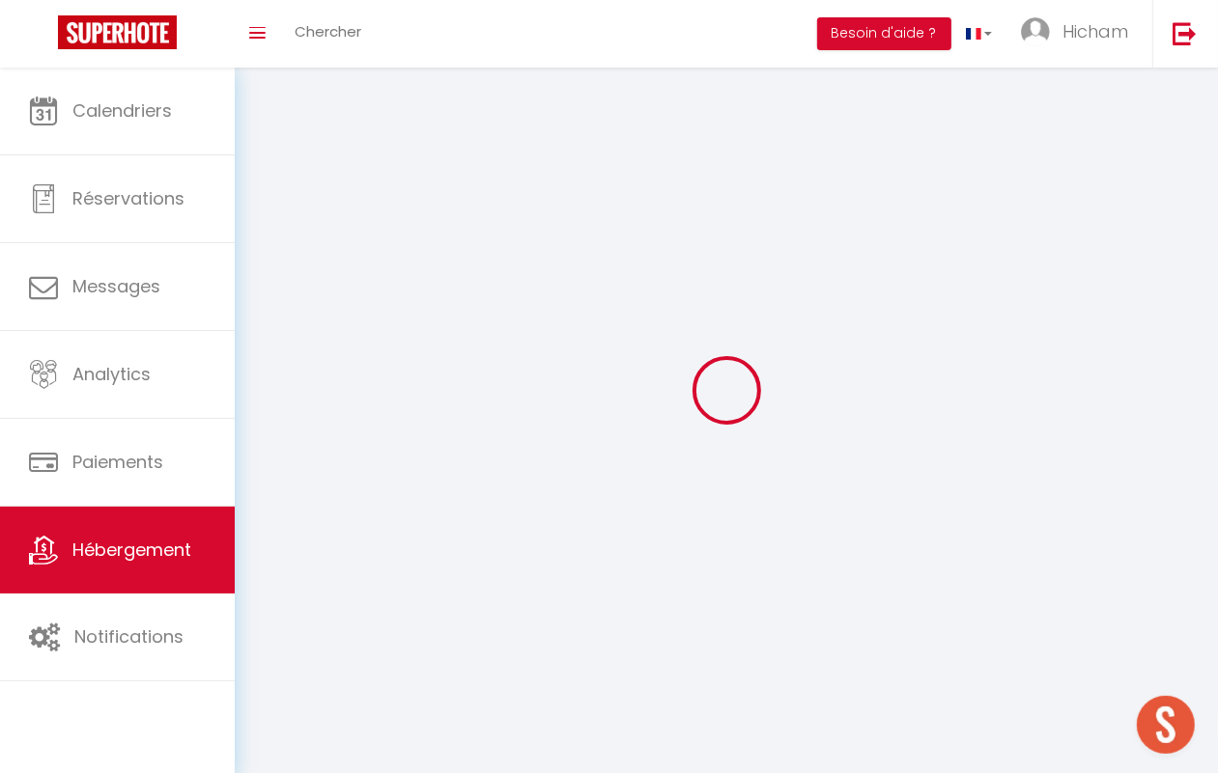
select select
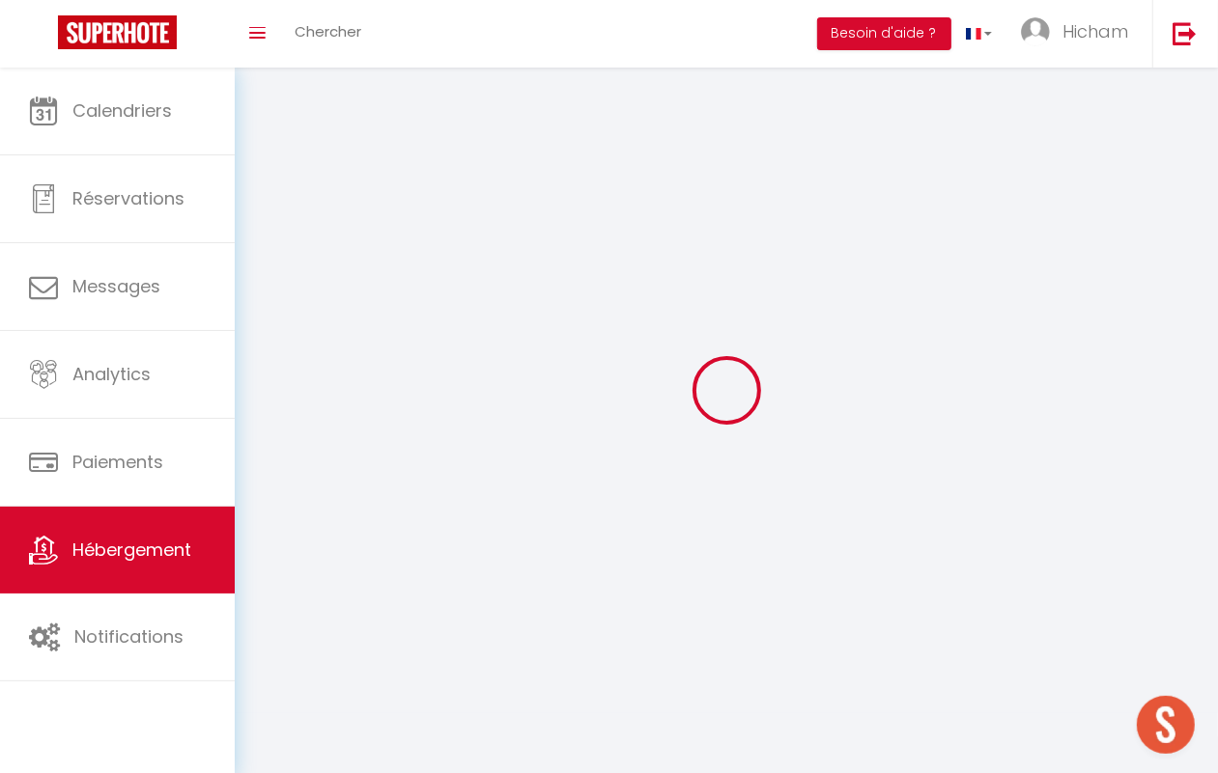
select select "1"
select select
checkbox input "false"
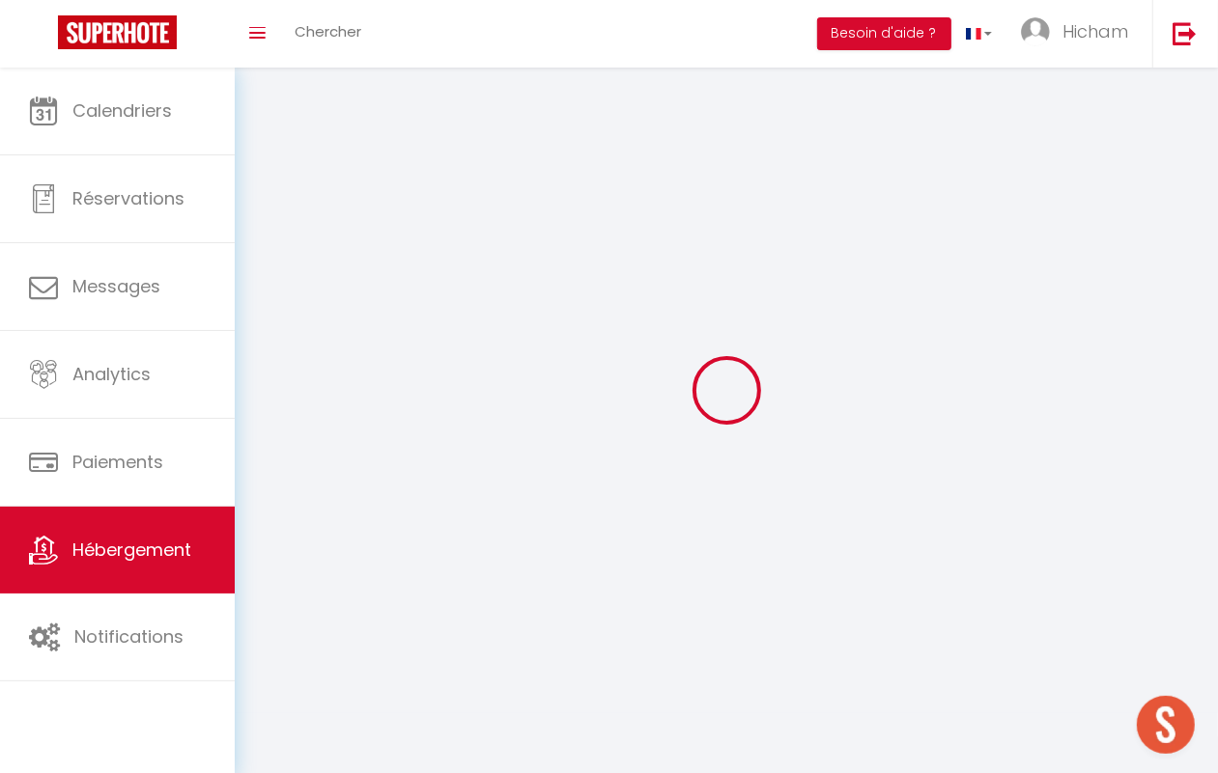
checkbox input "false"
select select "28"
select select
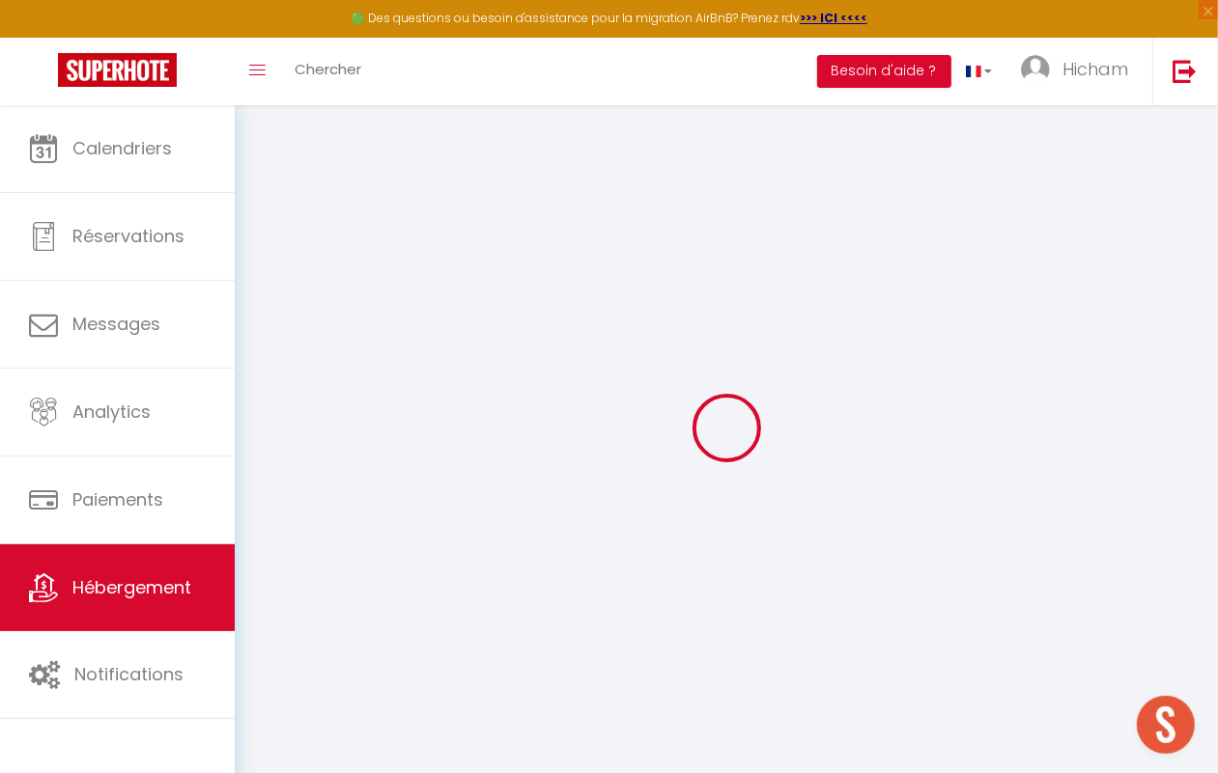
select select
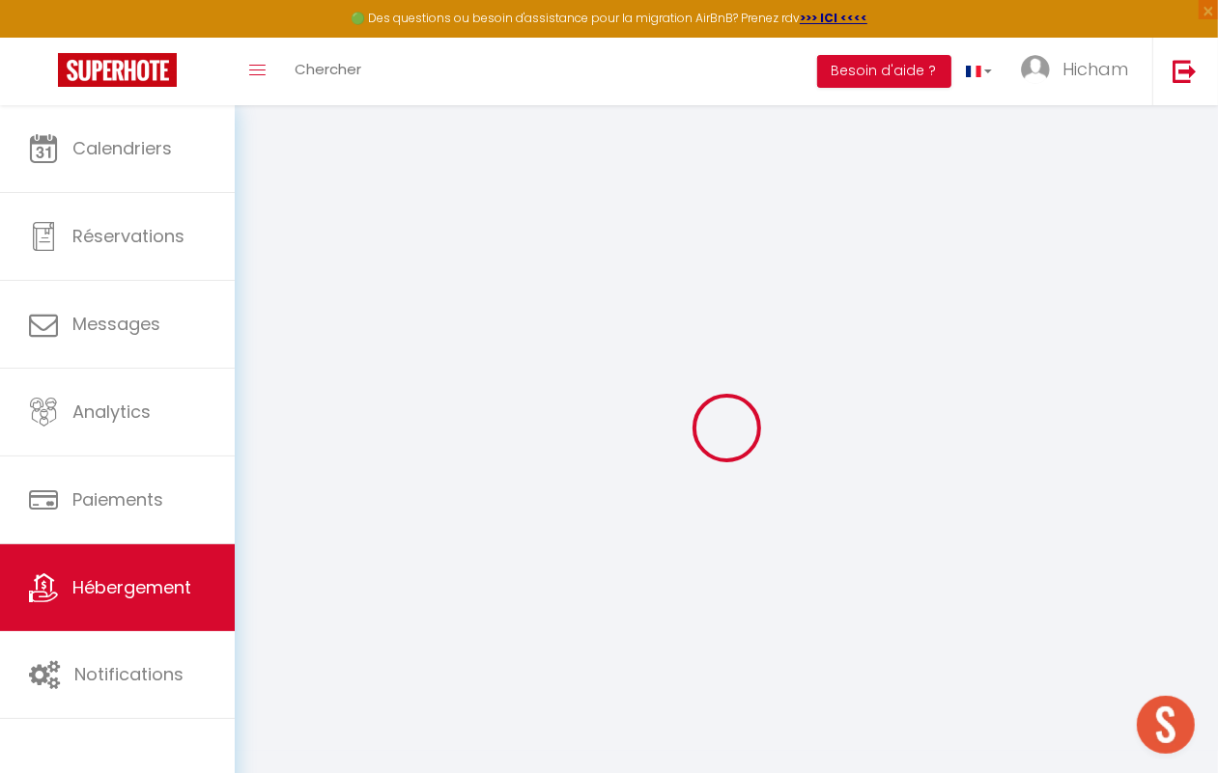
select select
checkbox input "false"
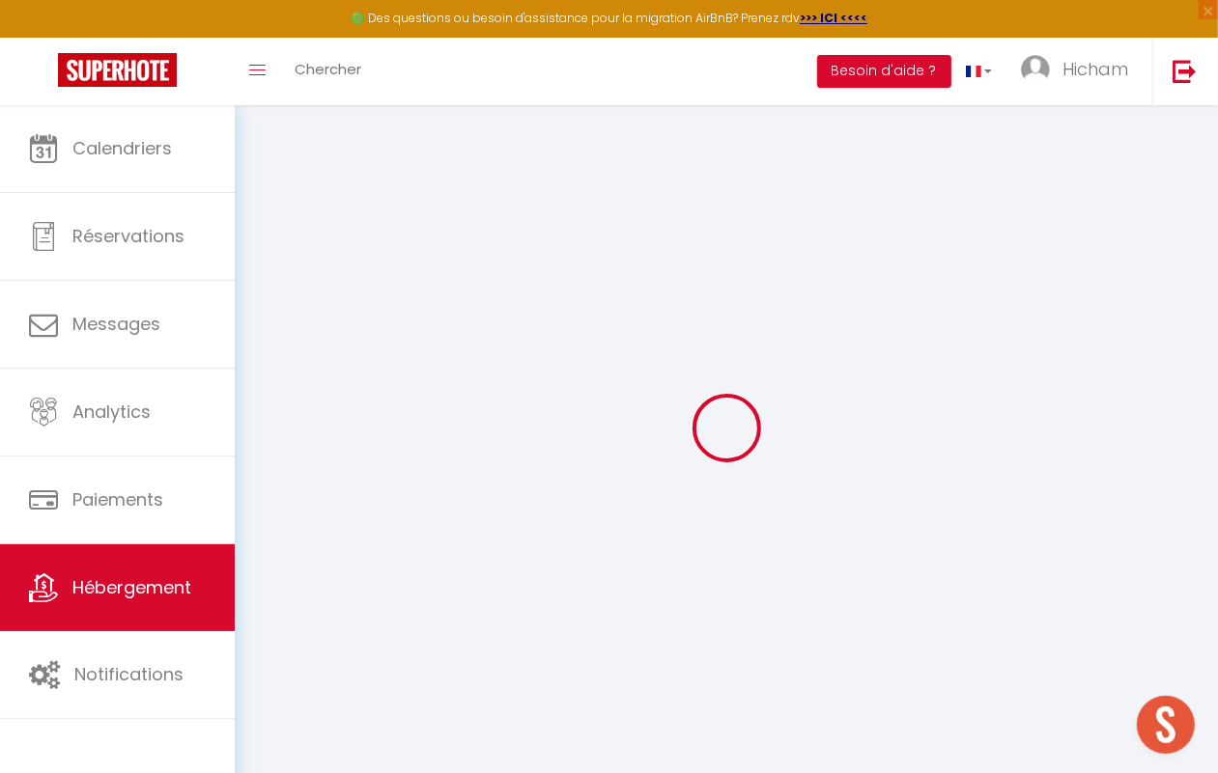
select select
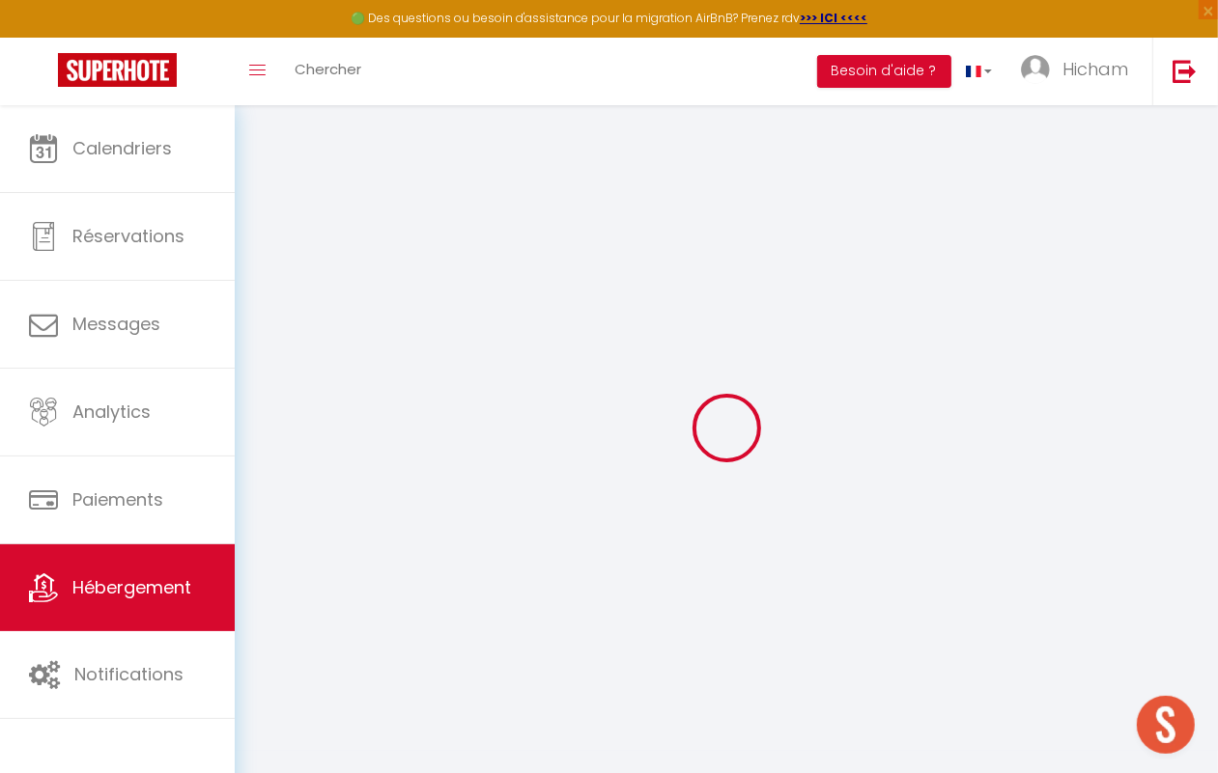
select select
checkbox input "false"
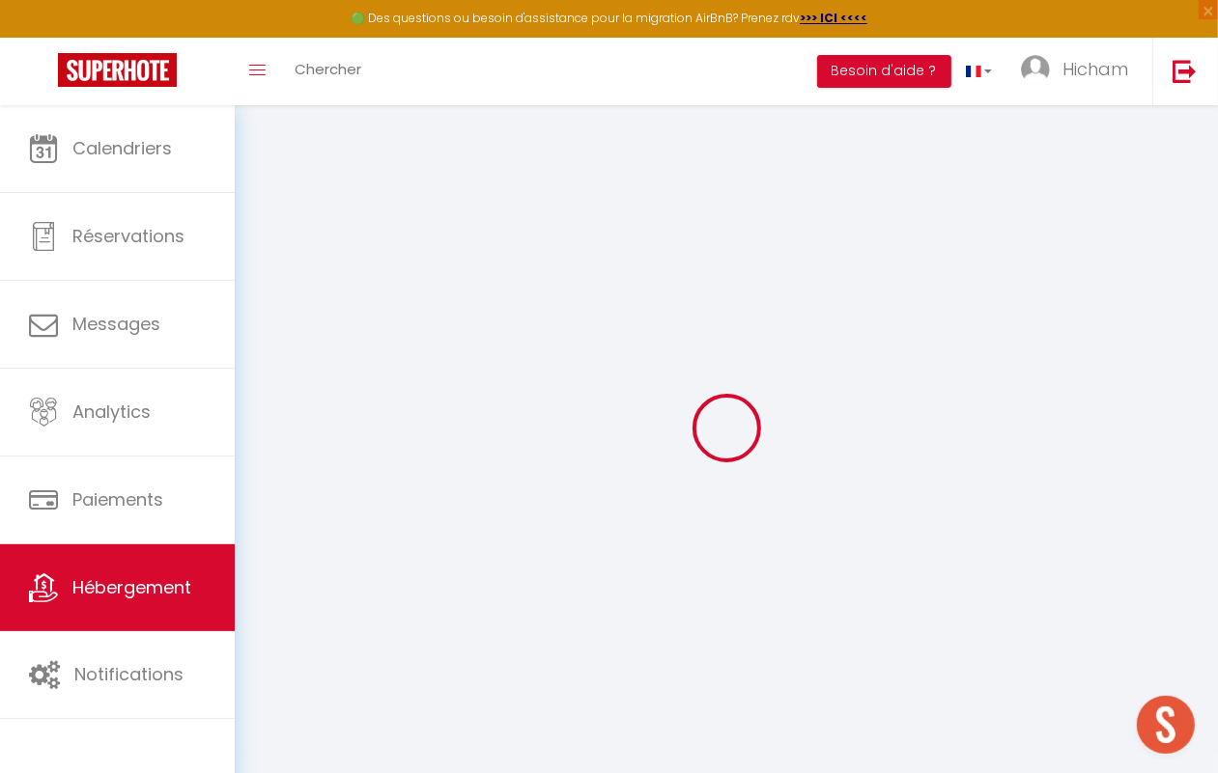
checkbox input "false"
select select
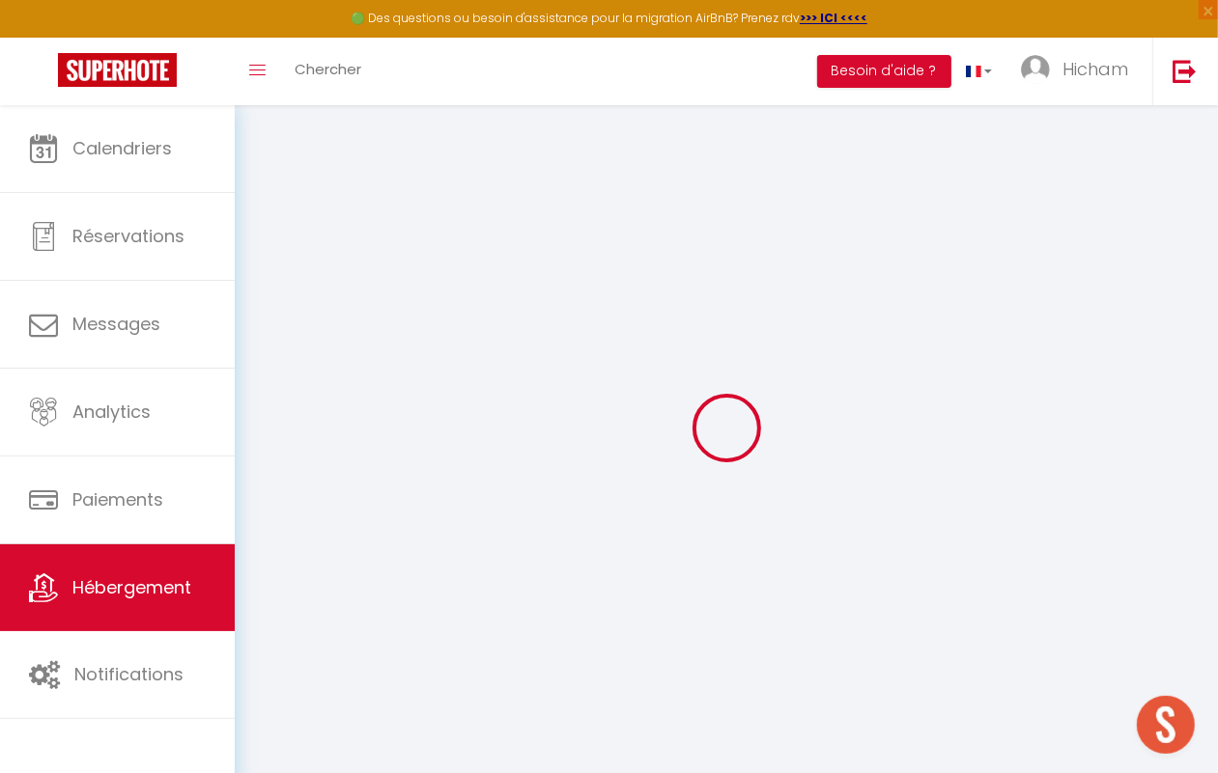
select select
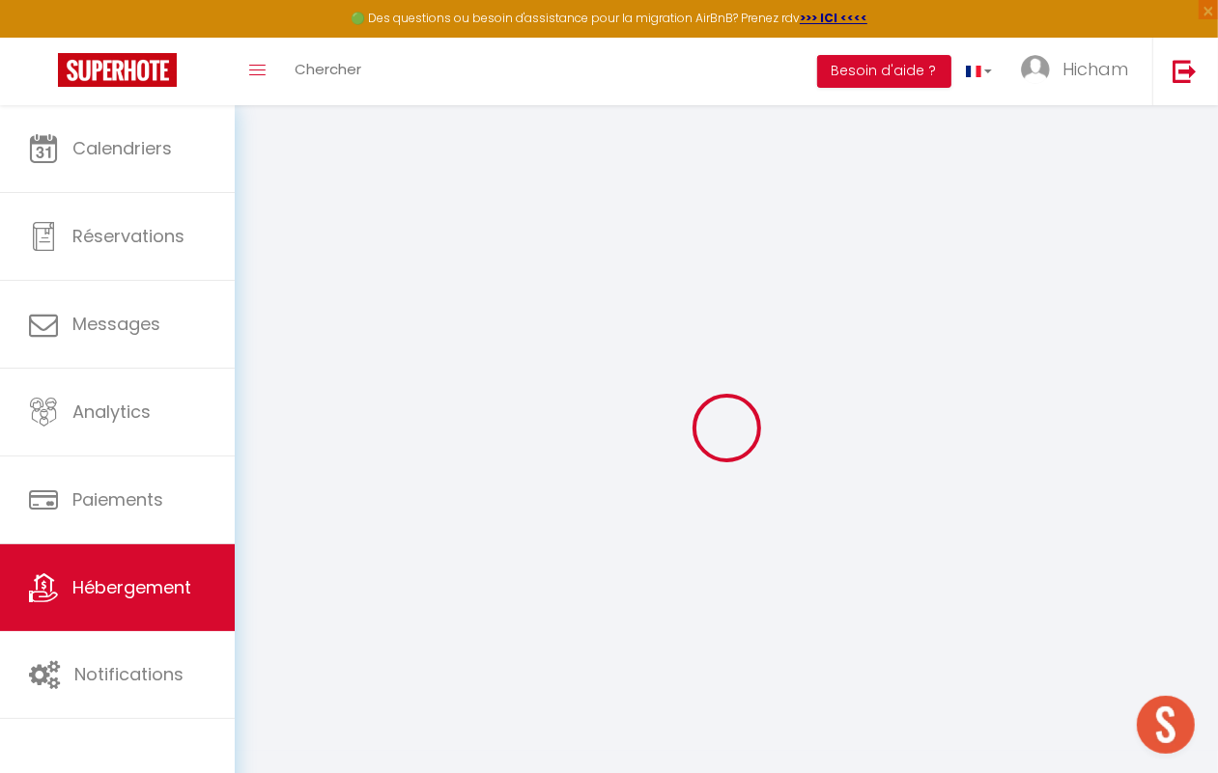
checkbox input "false"
select select
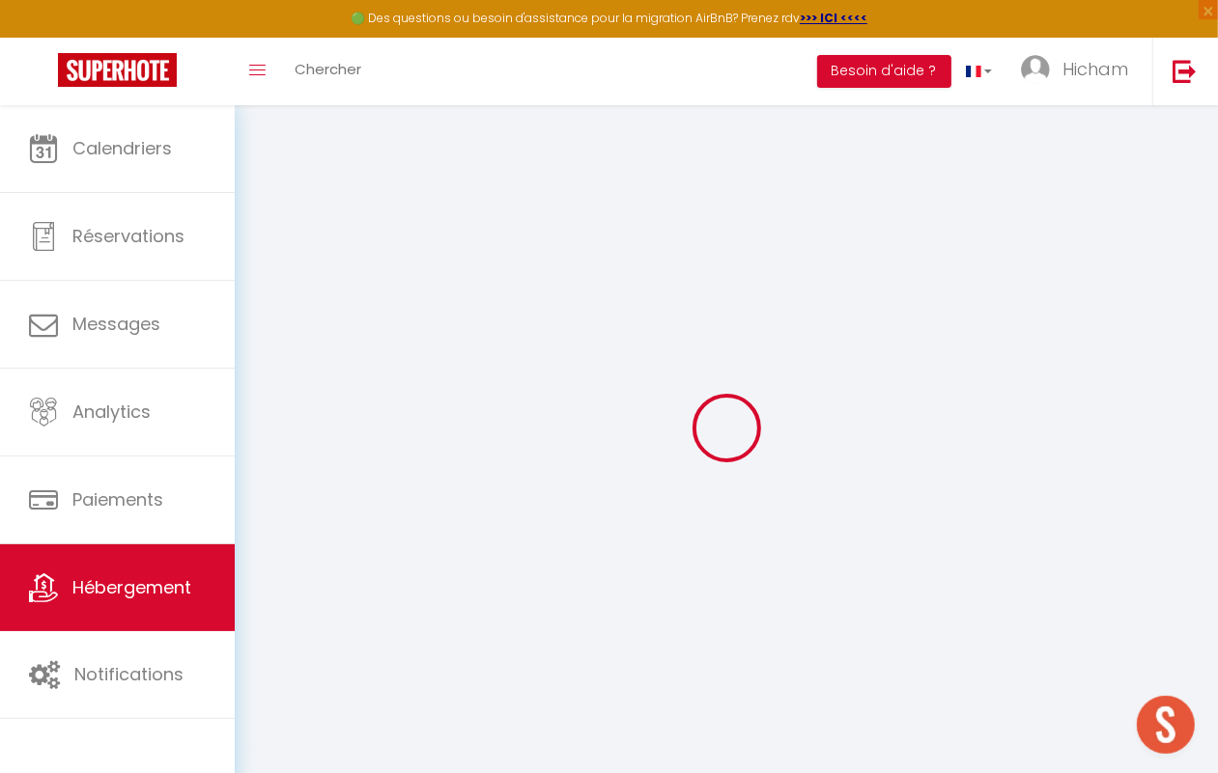
select select
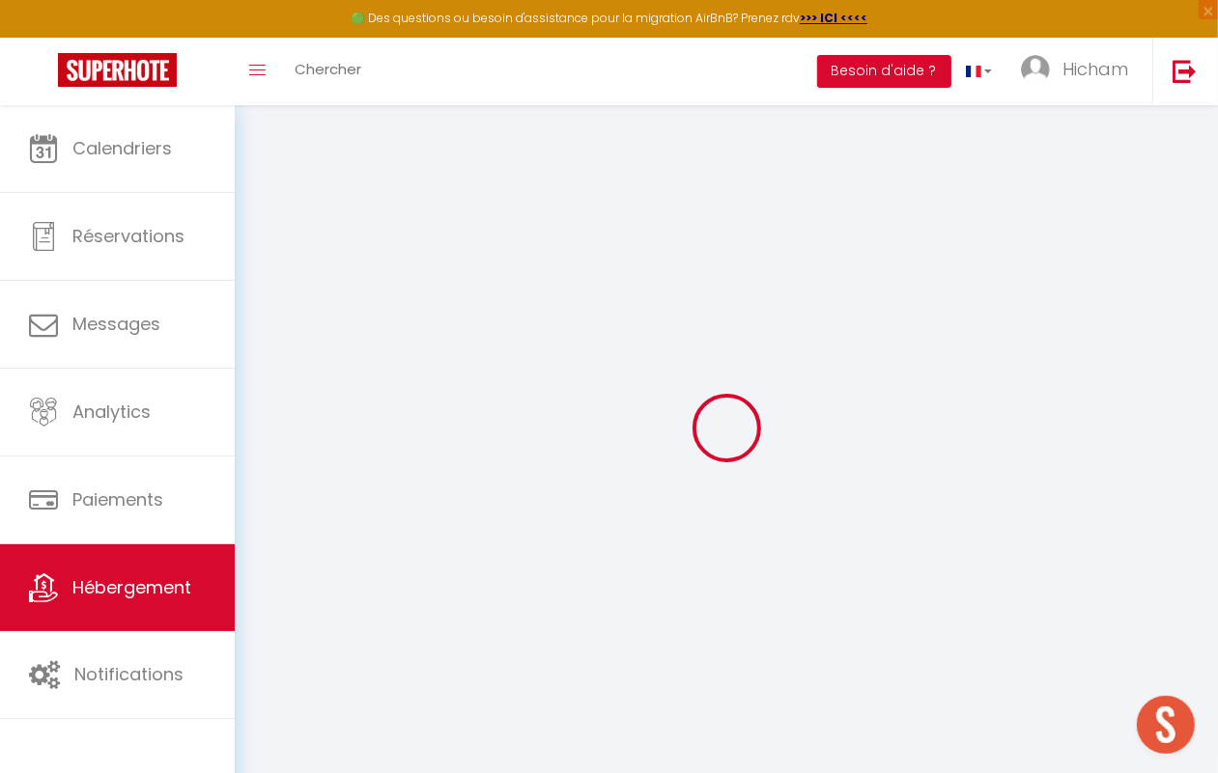
select select
checkbox input "false"
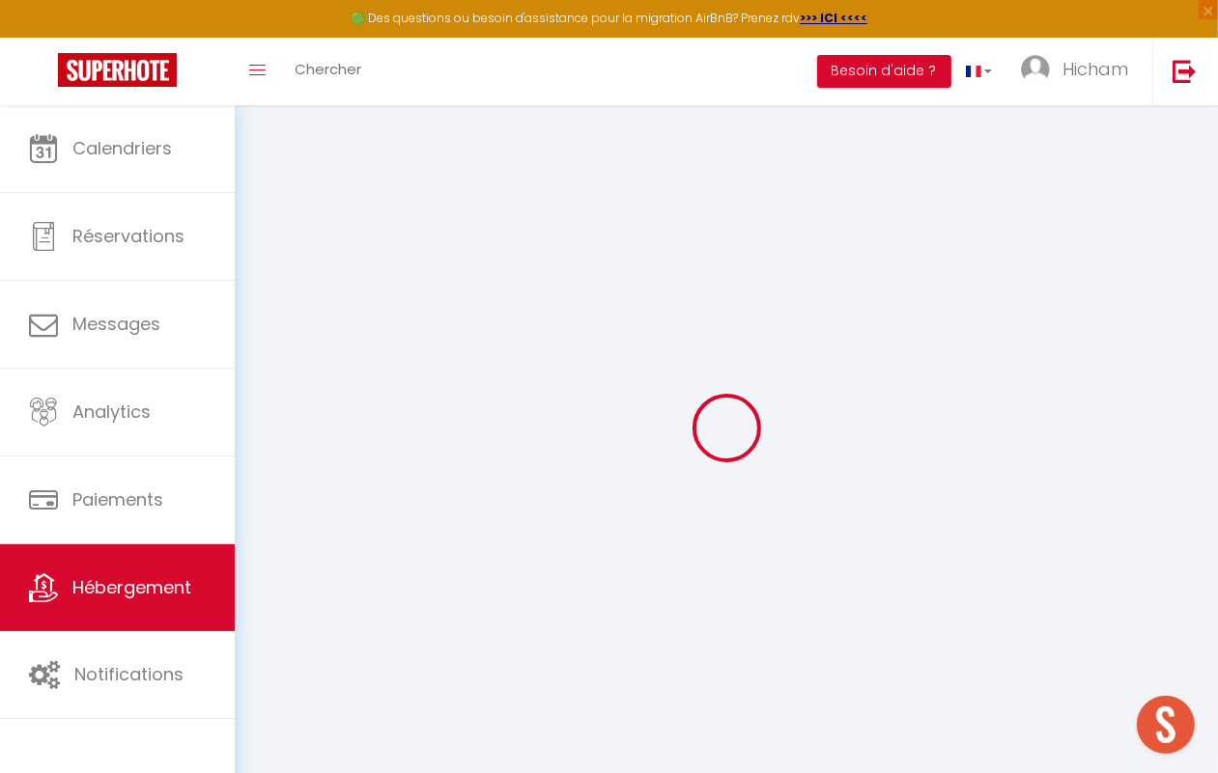
checkbox input "false"
select select
type input "Dades 21 · Appartement Sérénité à [GEOGRAPHIC_DATA]"
select select "condominium"
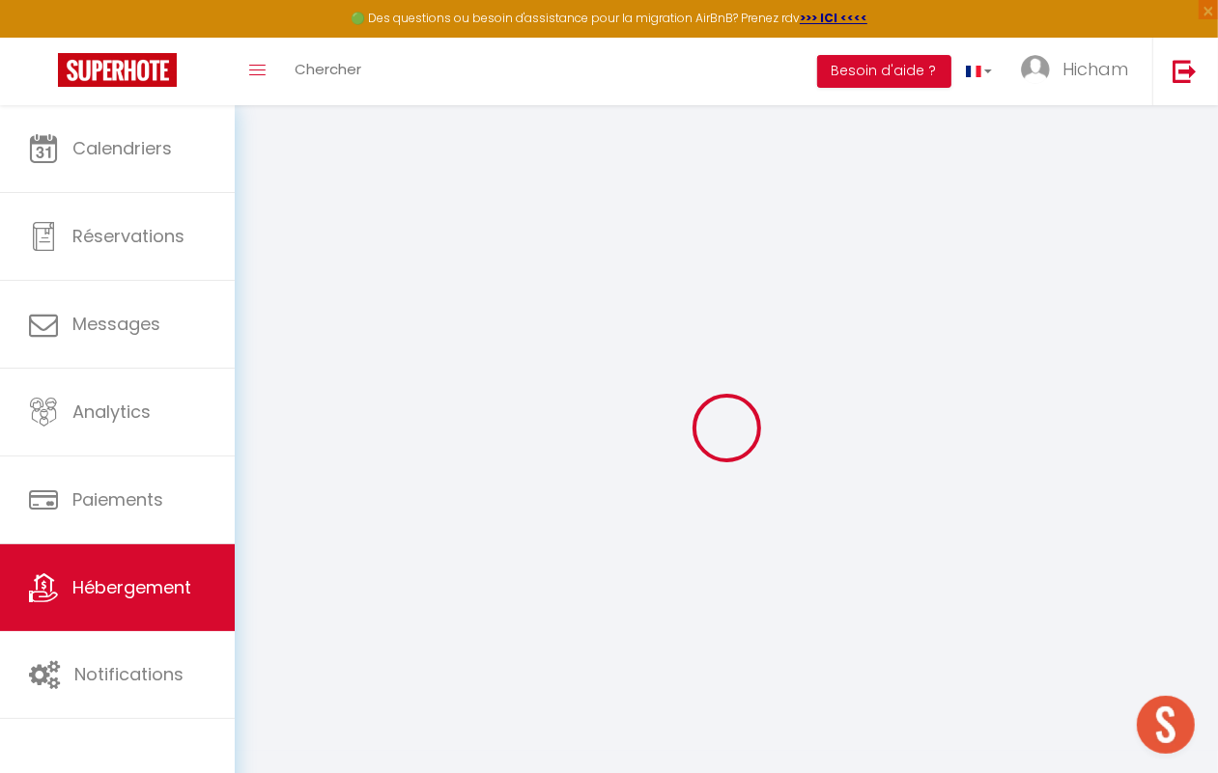
type input "458"
select select
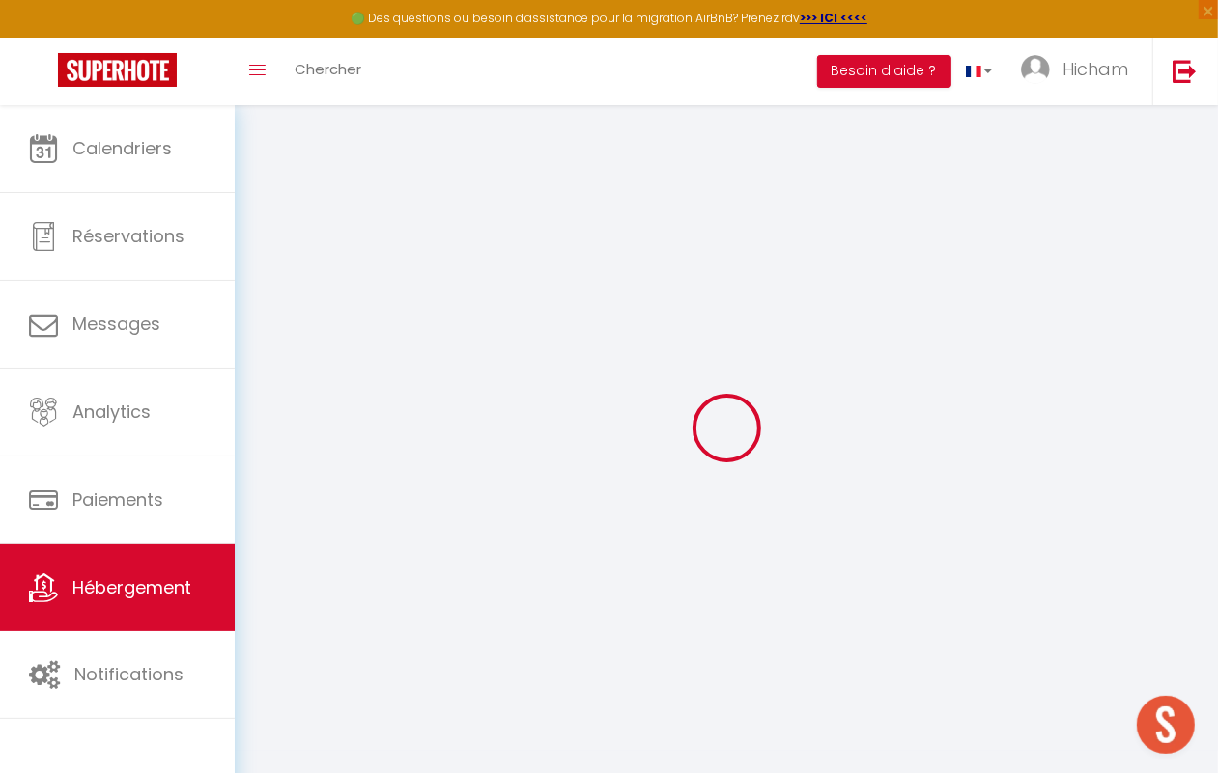
select select
type input "Rue Hassania"
type input "40000"
type input "Marrakesh"
select select "146"
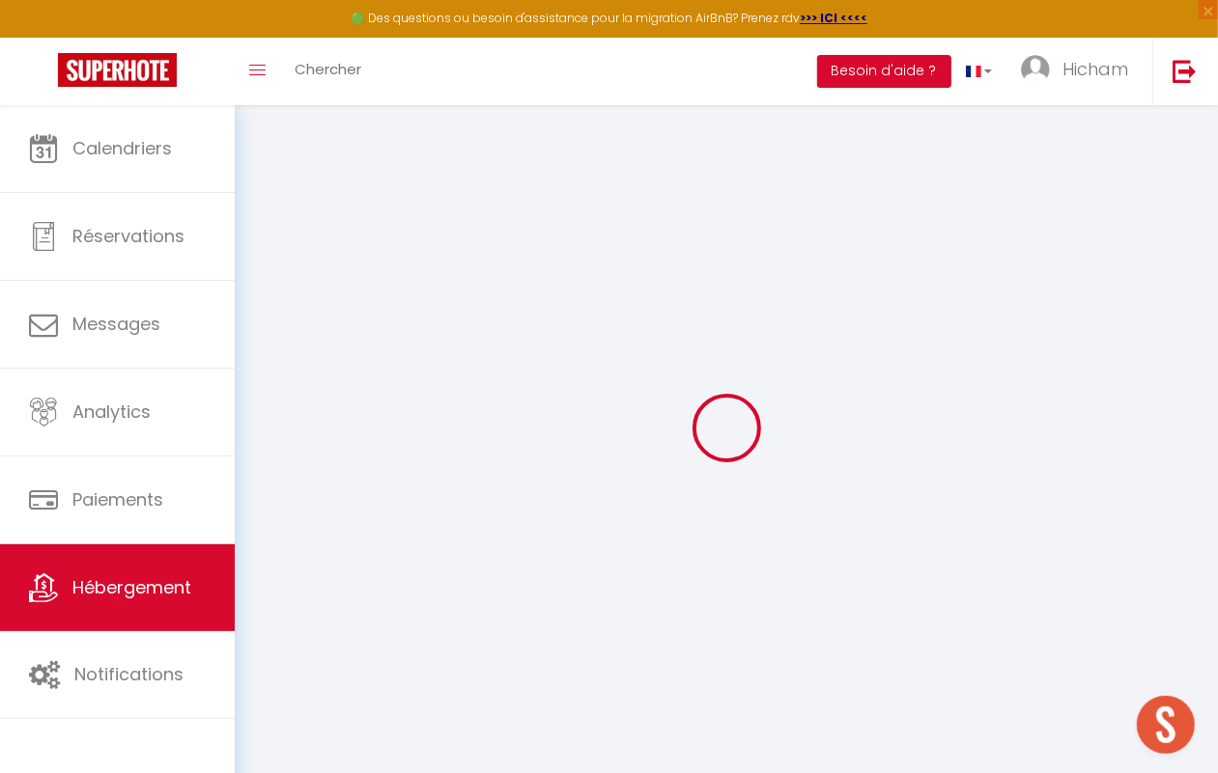
type input "[EMAIL_ADDRESS][DOMAIN_NAME]"
select select
checkbox input "false"
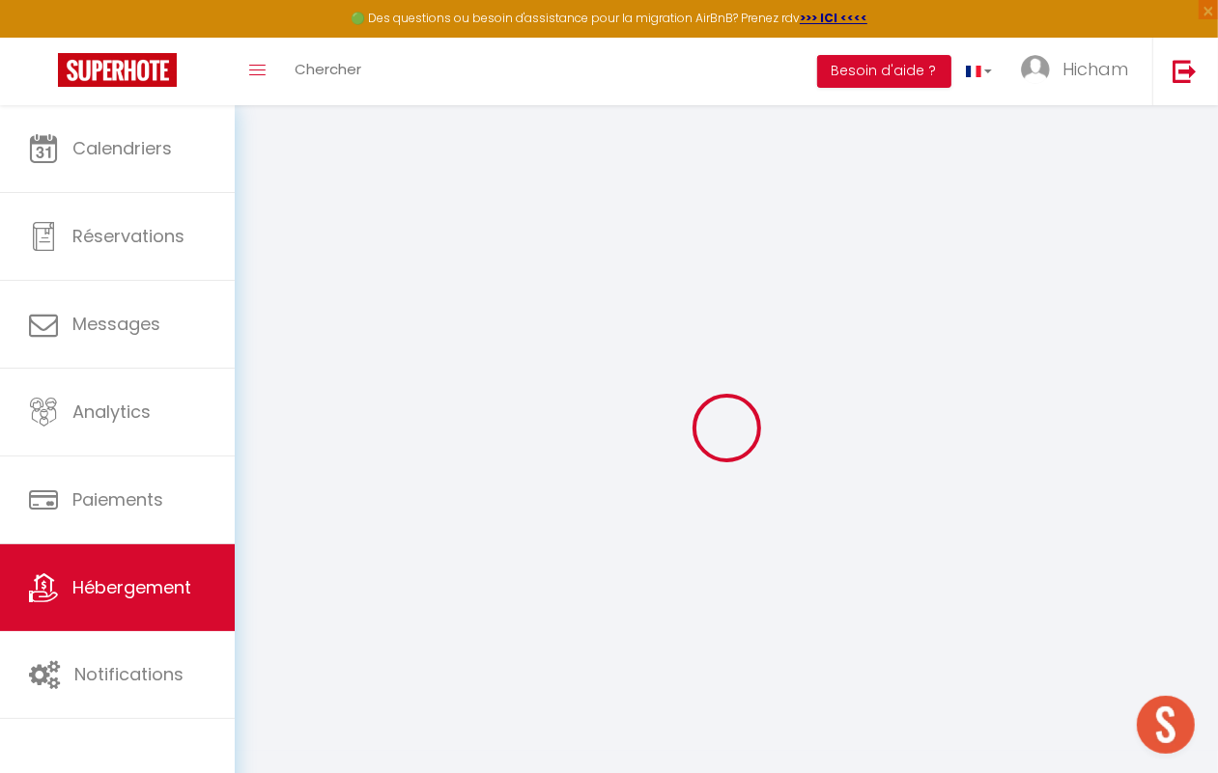
checkbox input "false"
select select "52"
type input "0"
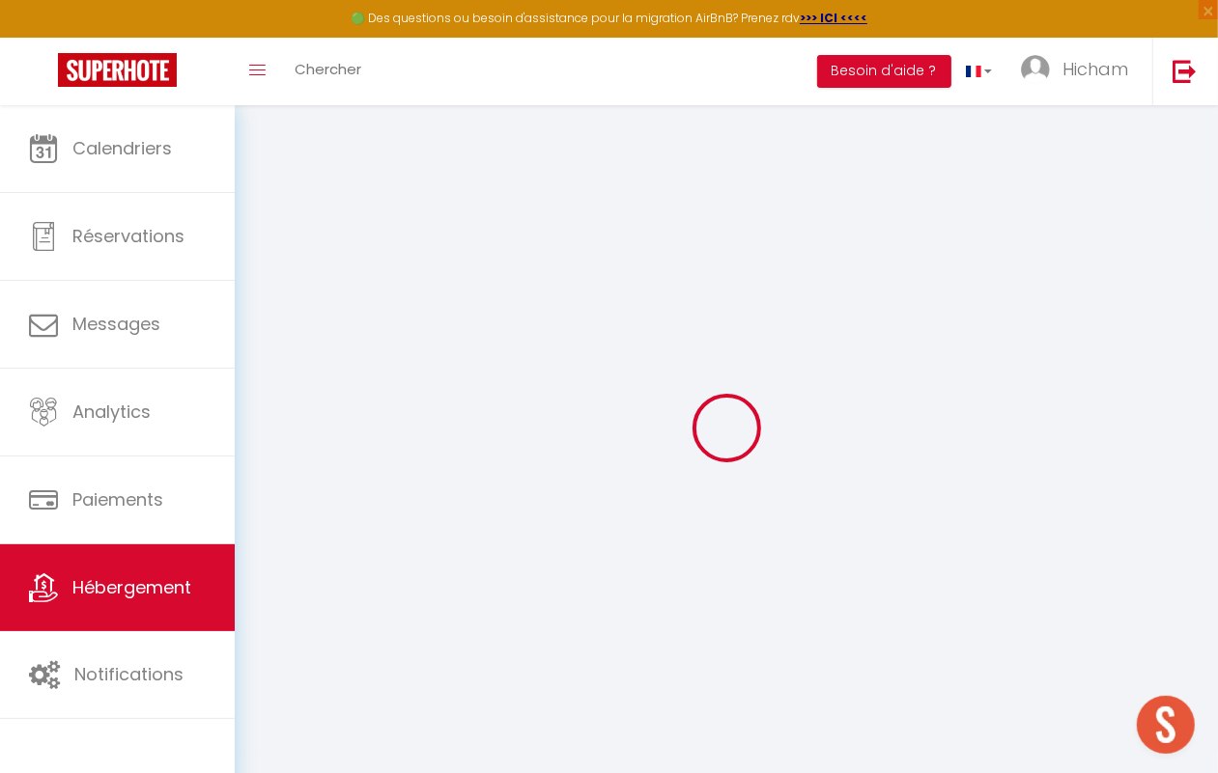
type input "0"
select select
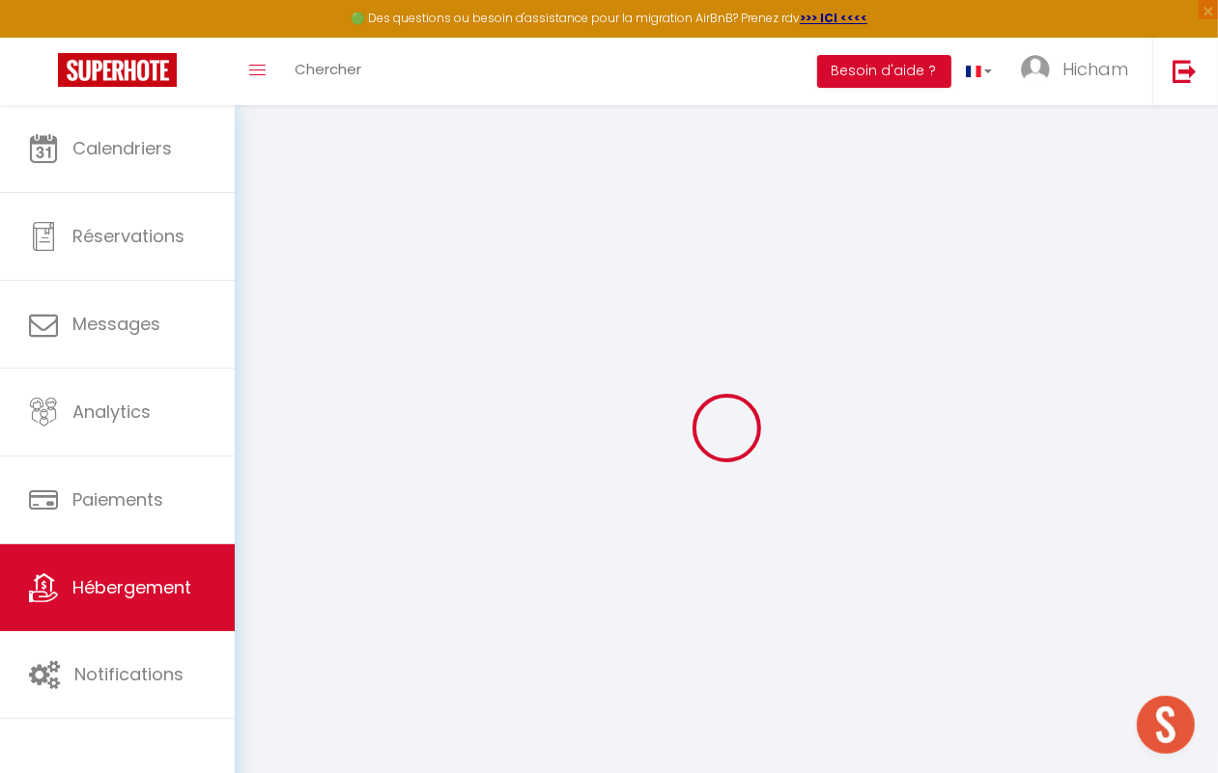
select select
checkbox input "false"
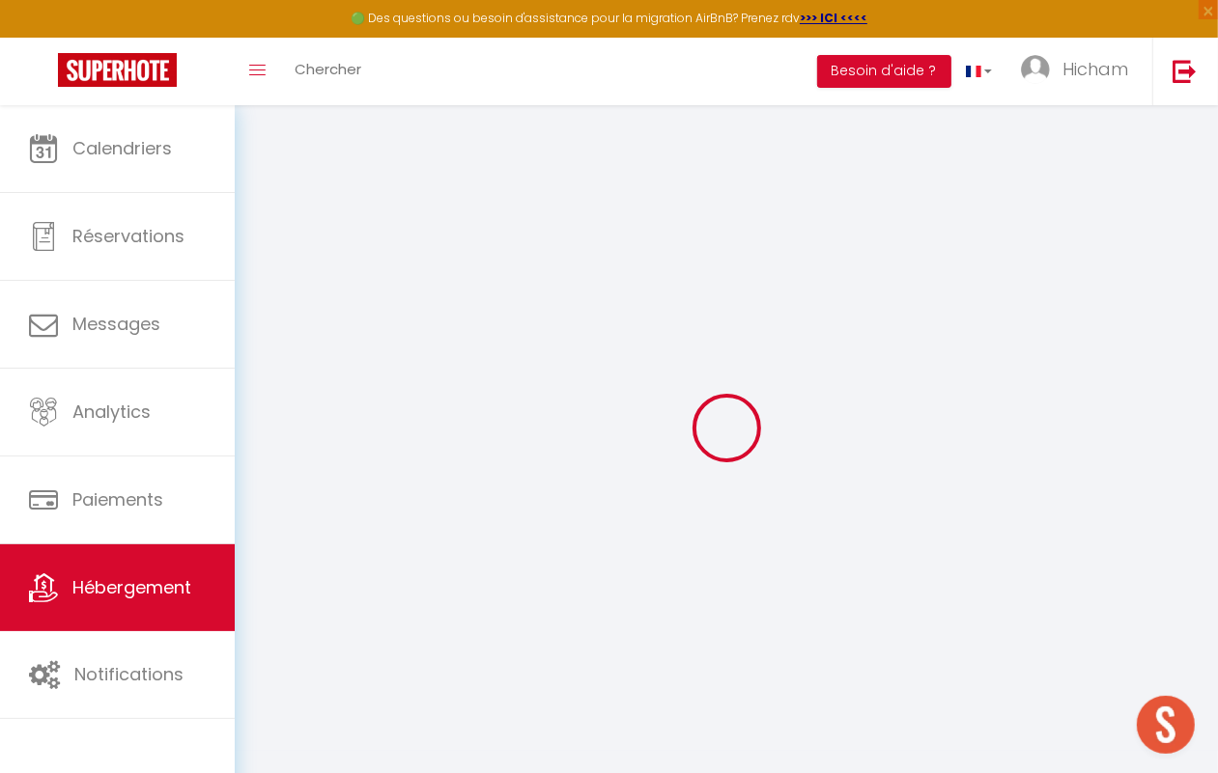
checkbox input "false"
select select
checkbox input "false"
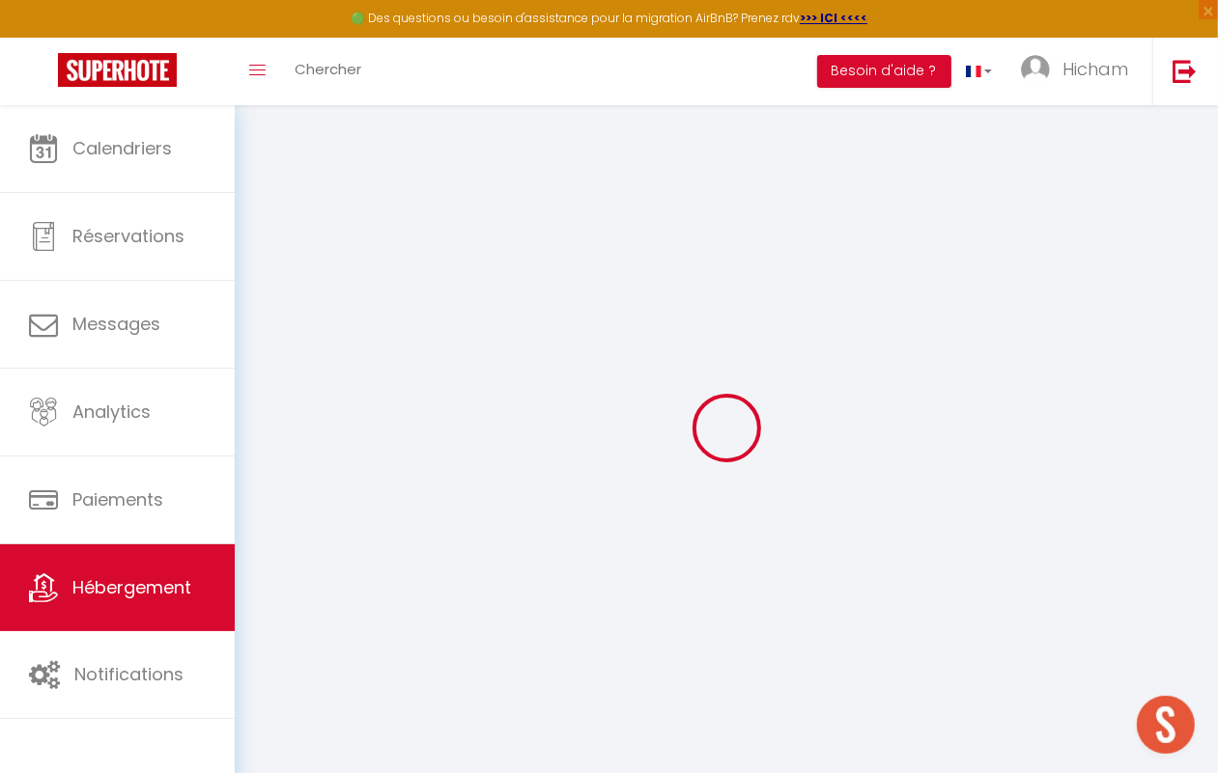
checkbox input "false"
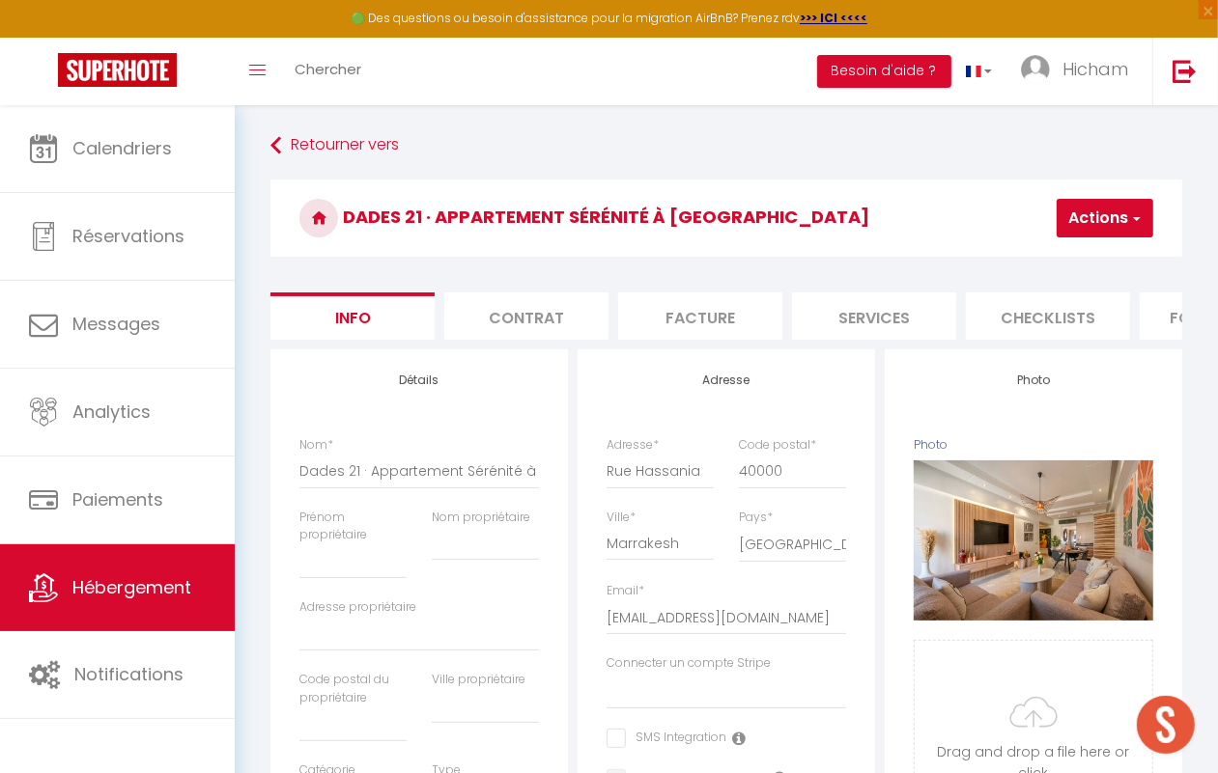
select select
checkbox input "false"
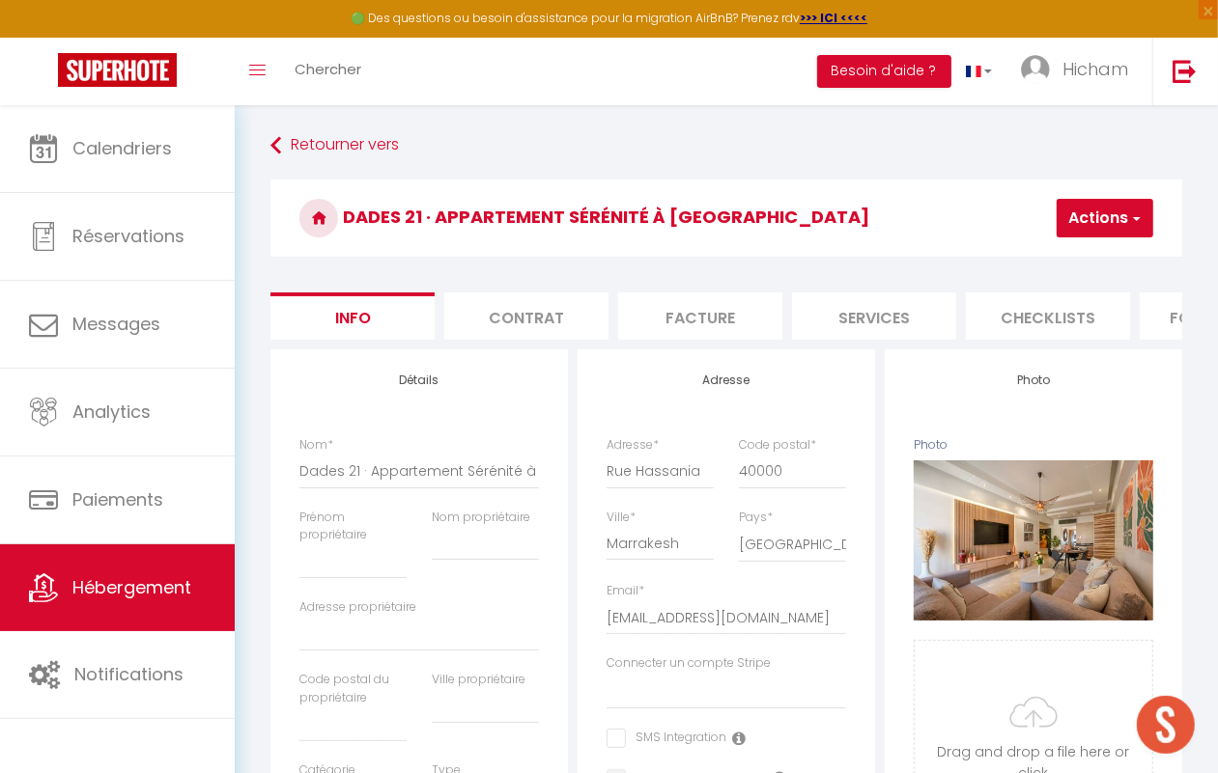
select select
checkbox input "false"
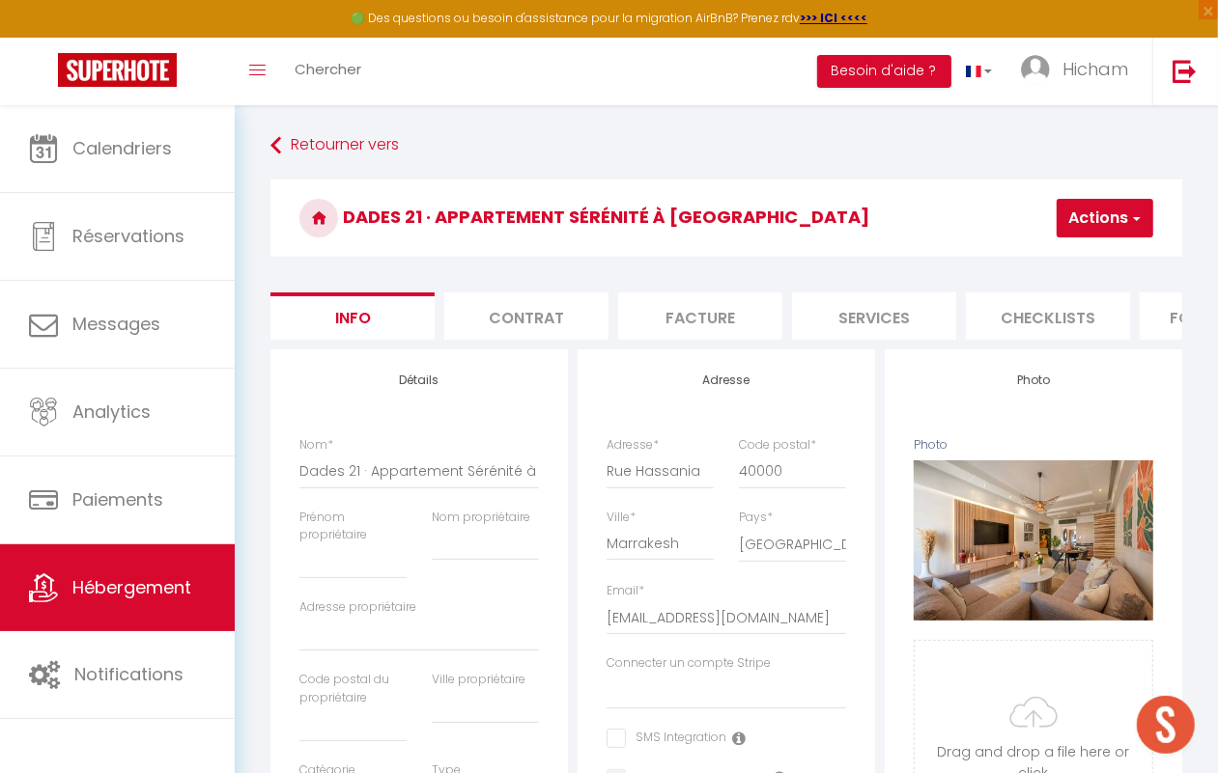
click at [1072, 211] on button "Actions" at bounding box center [1104, 218] width 97 height 39
click at [1006, 306] on link "Supprimer" at bounding box center [1048, 310] width 207 height 25
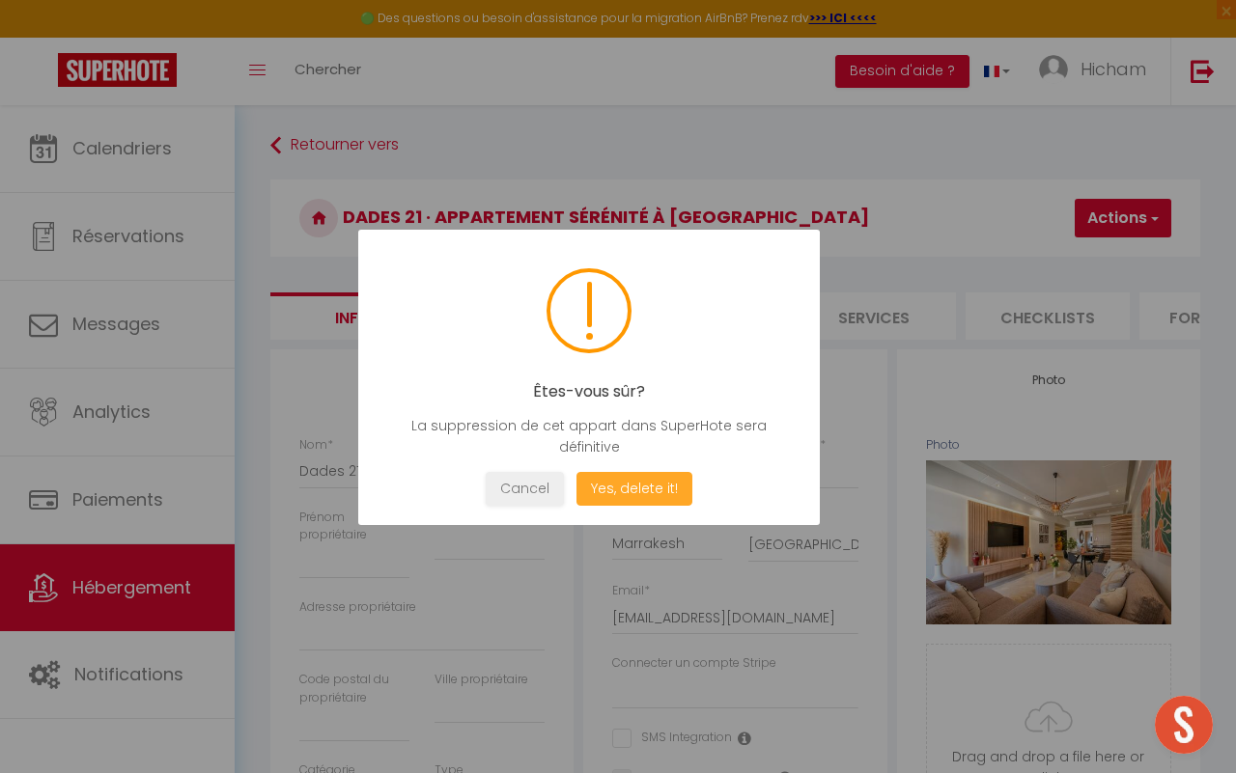
click at [655, 476] on button "Yes, delete it!" at bounding box center [635, 489] width 116 height 34
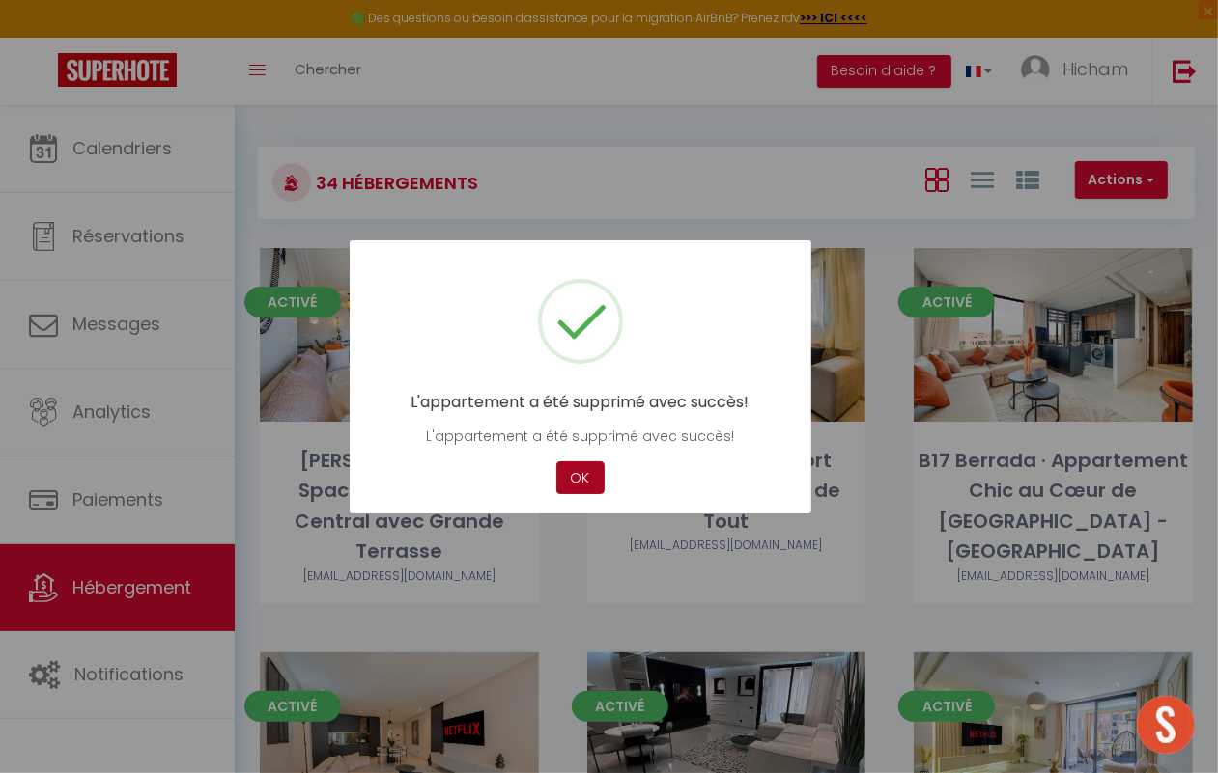
click at [579, 484] on button "OK" at bounding box center [580, 479] width 48 height 34
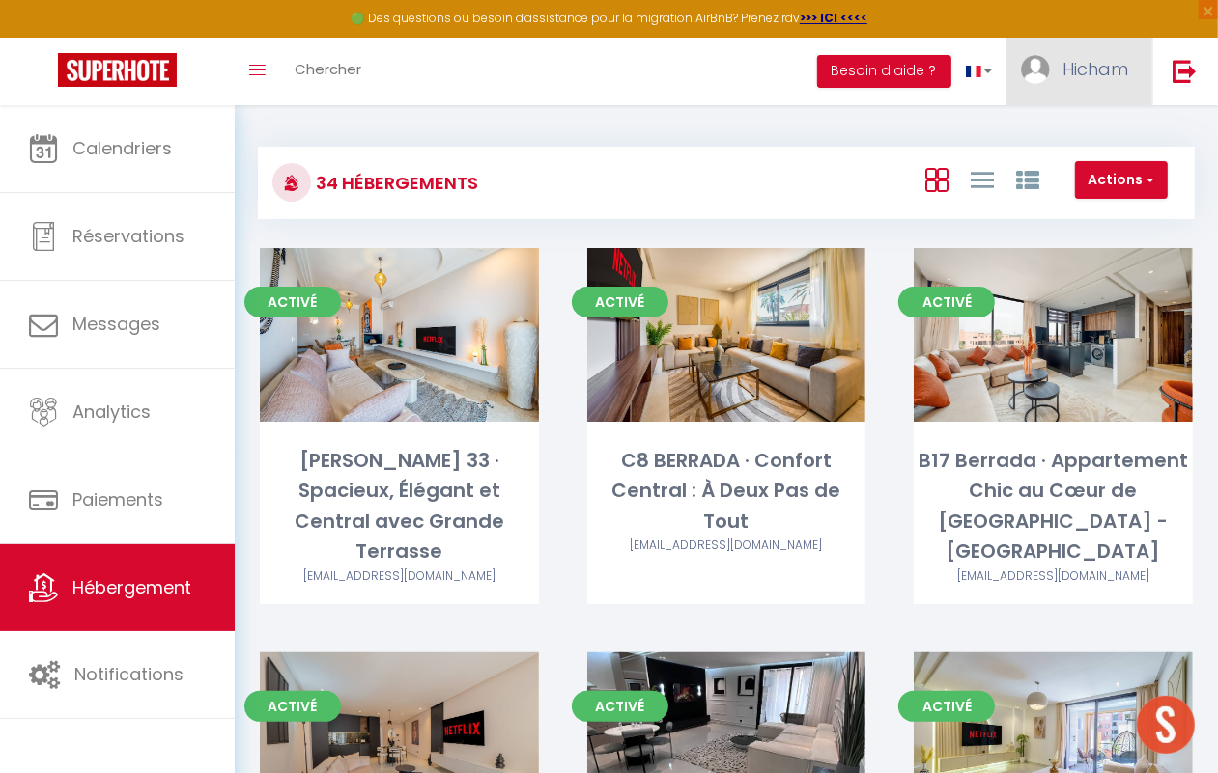
click at [1025, 61] on img at bounding box center [1035, 69] width 29 height 29
click at [1045, 138] on link "Paramètres" at bounding box center [1074, 134] width 143 height 33
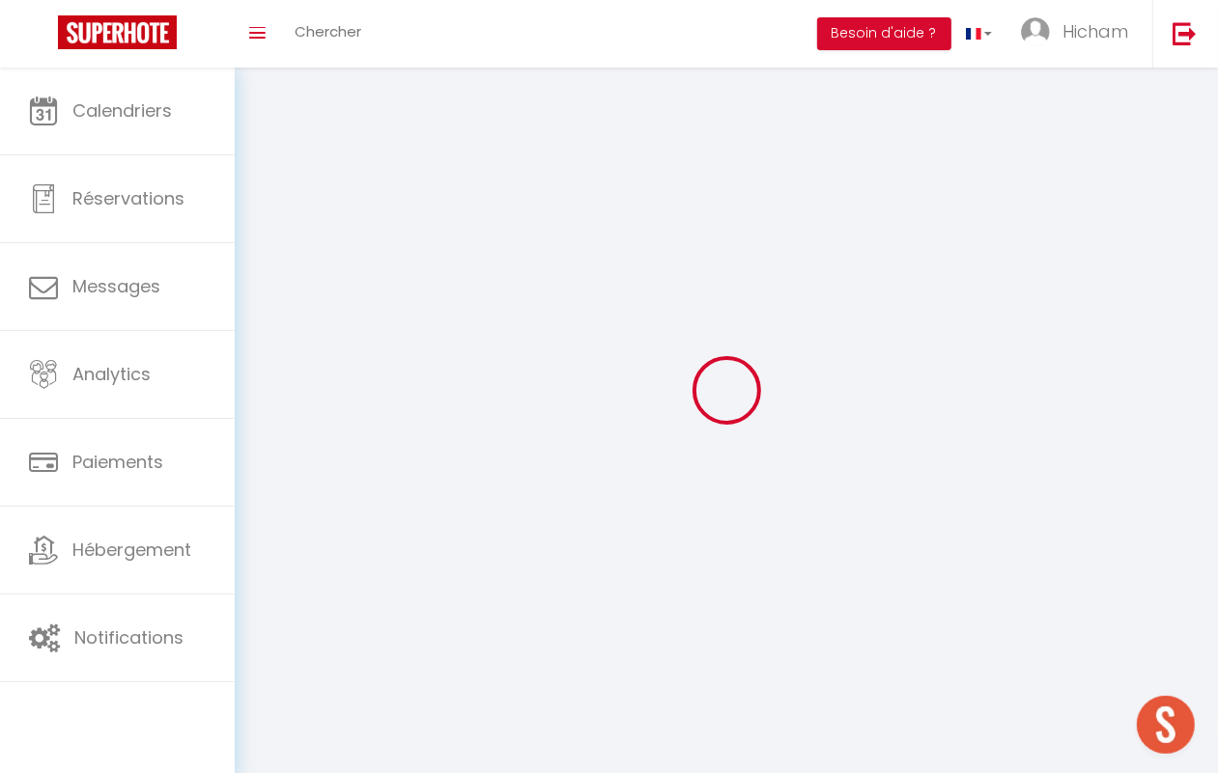
type input "Hicham"
type input "Boussarsaouane"
type input "[PHONE_NUMBER]"
type input "[STREET_ADDRESS]"
type input "40000"
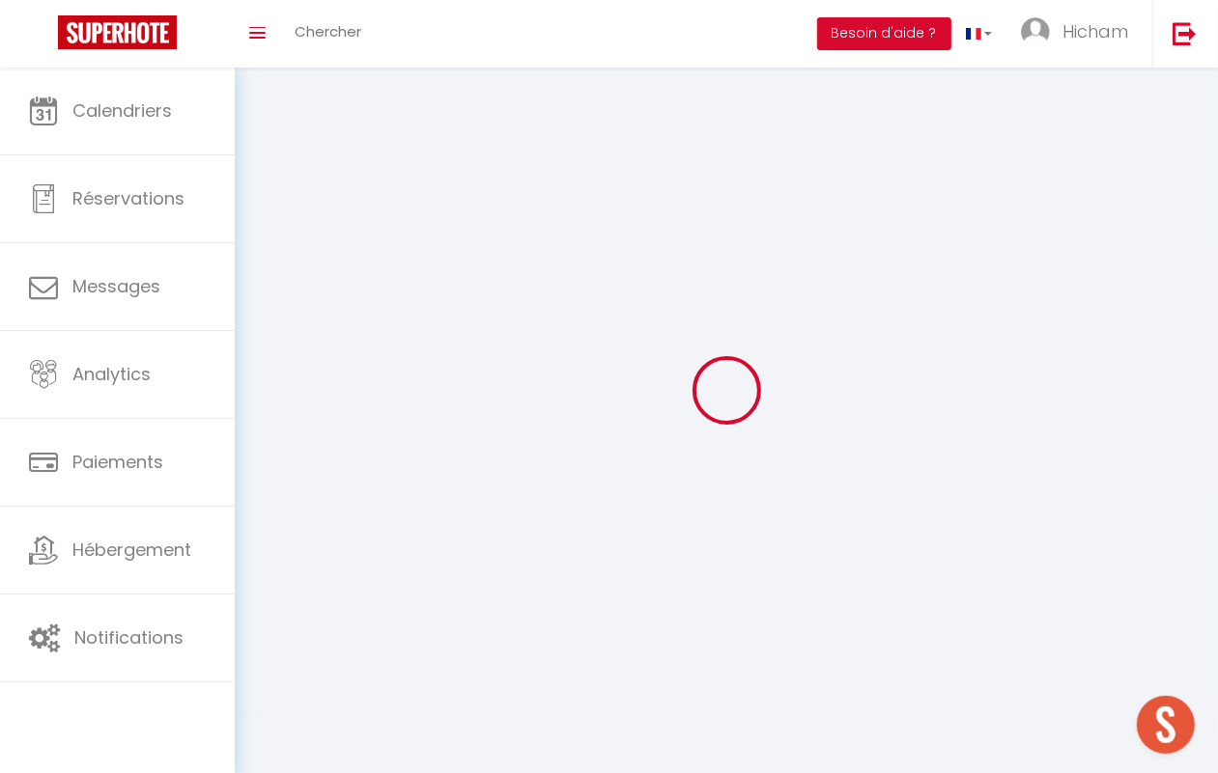
type input "[GEOGRAPHIC_DATA]"
type input "xKTCzCcSPIKBid7xPy4ykUYuZ"
type input "A2ycFfeBJRYbyta5Y6FoAWbo9"
select select "146"
select select "28"
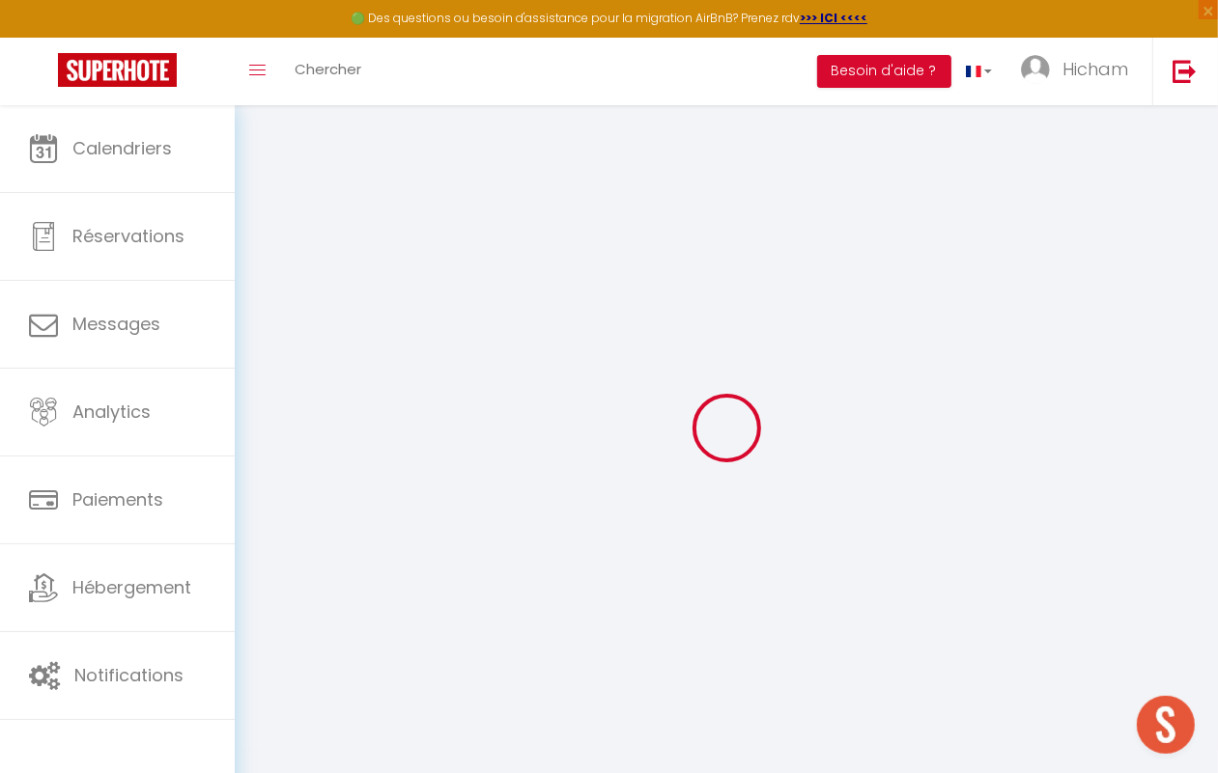
type input "xKTCzCcSPIKBid7xPy4ykUYuZ"
type input "A2ycFfeBJRYbyta5Y6FoAWbo9"
type input "[URL][DOMAIN_NAME]"
select select "fr"
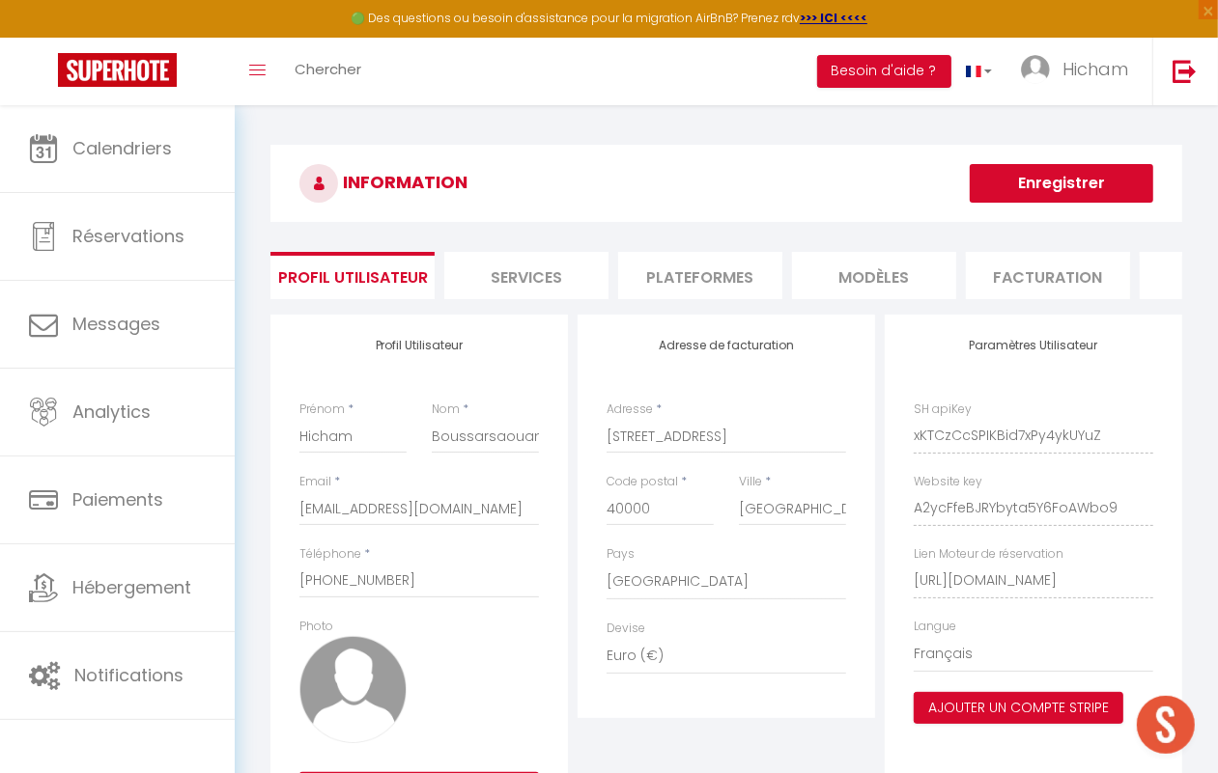
scroll to position [124, 0]
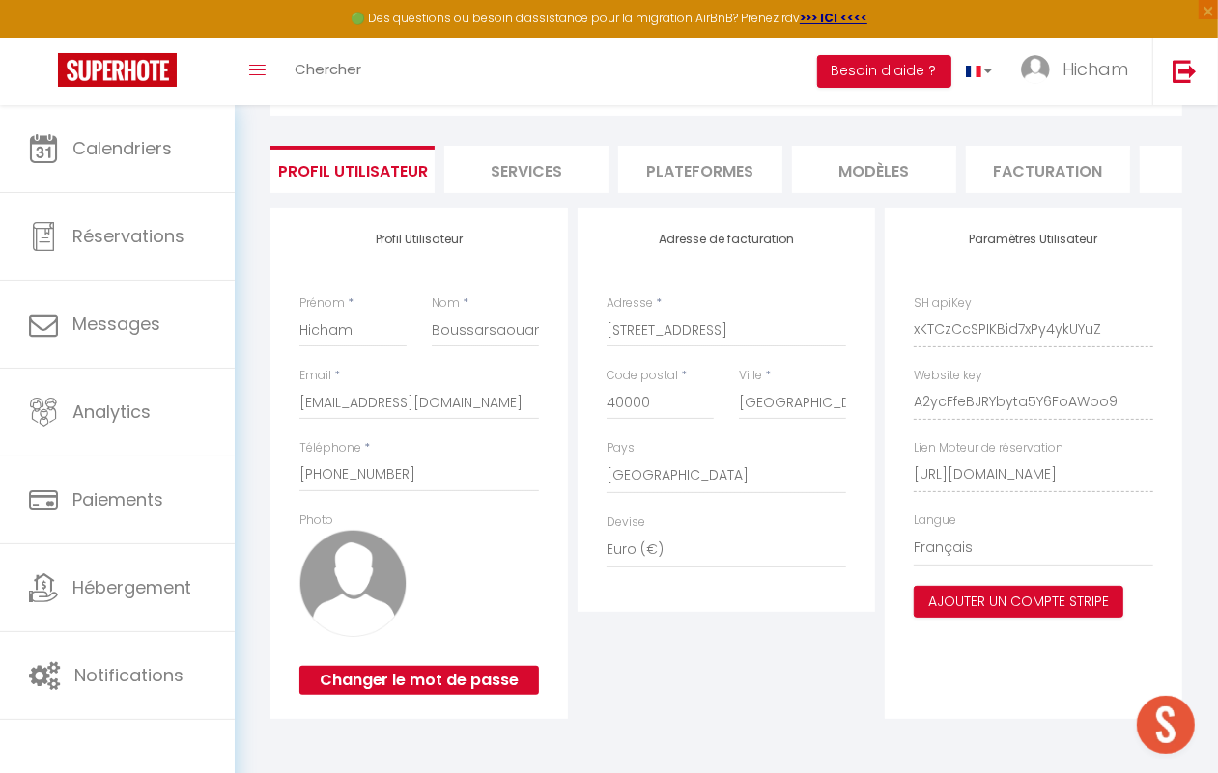
click at [688, 161] on li "Plateformes" at bounding box center [700, 169] width 164 height 47
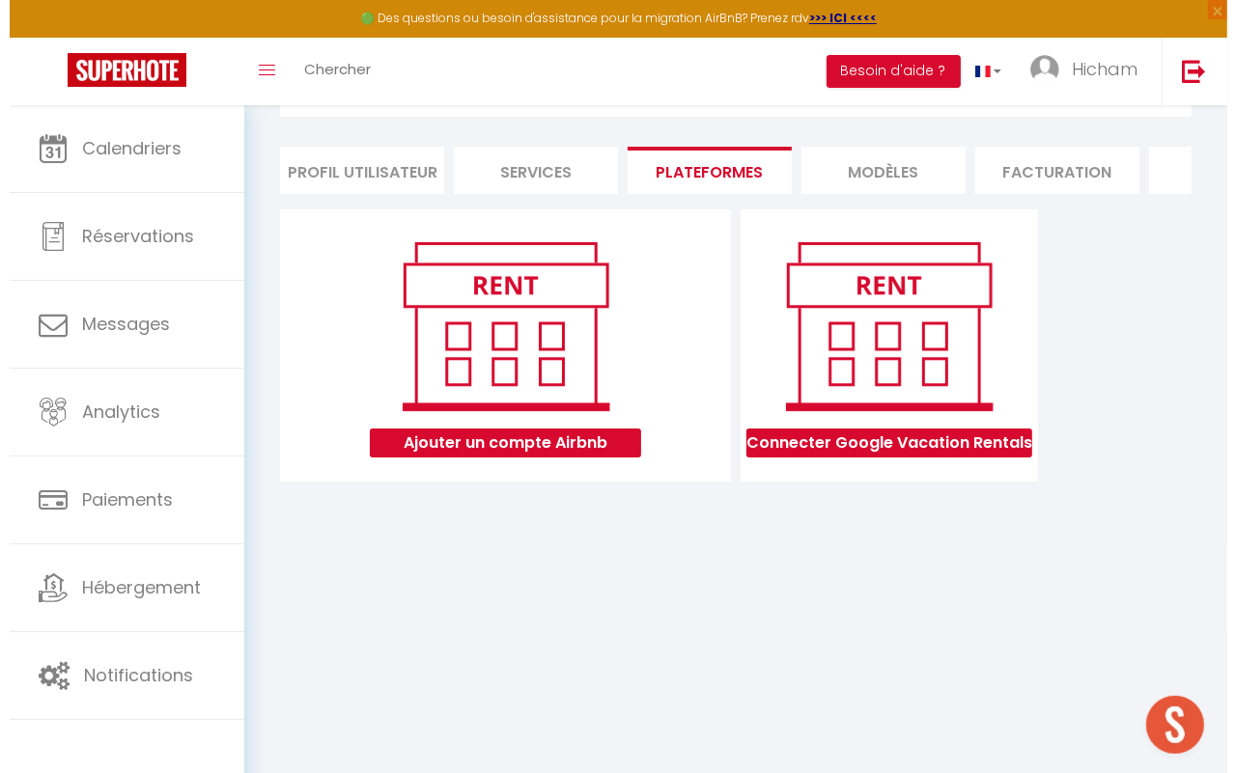
scroll to position [104, 0]
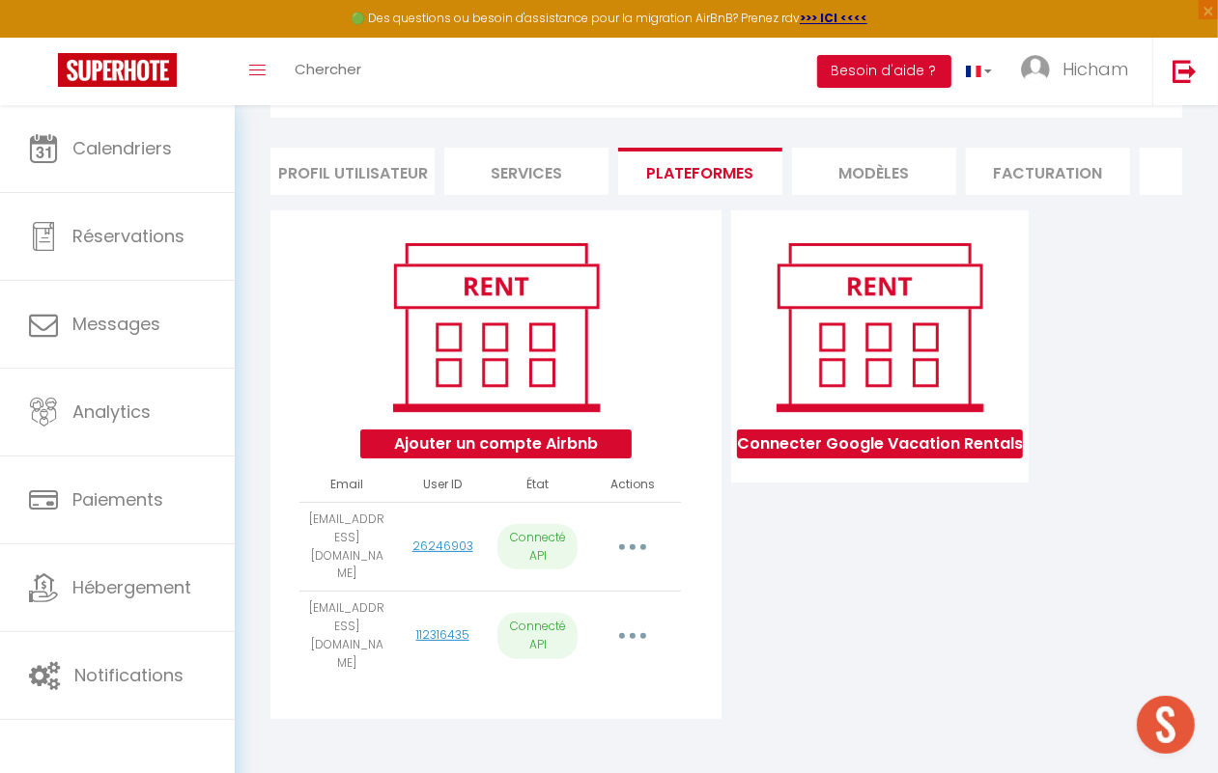
click at [639, 619] on button "button" at bounding box center [632, 636] width 51 height 37
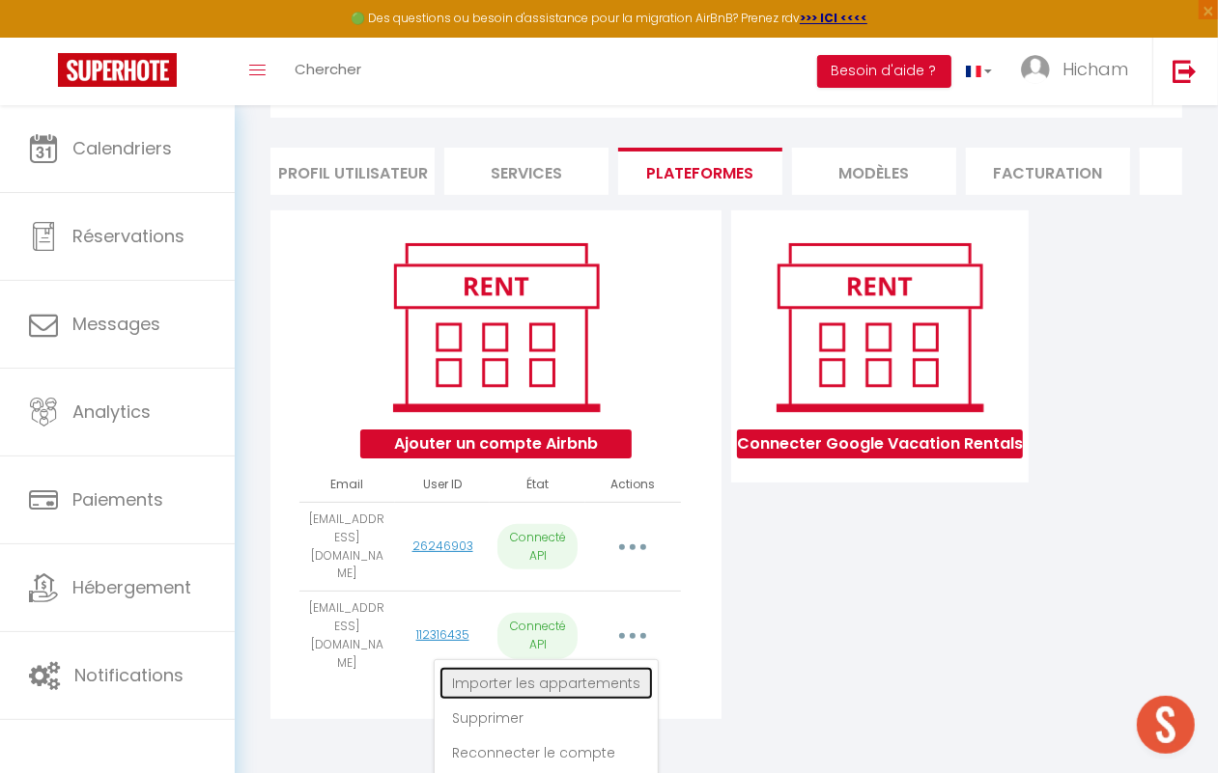
click at [563, 676] on link "Importer les appartements" at bounding box center [545, 683] width 213 height 33
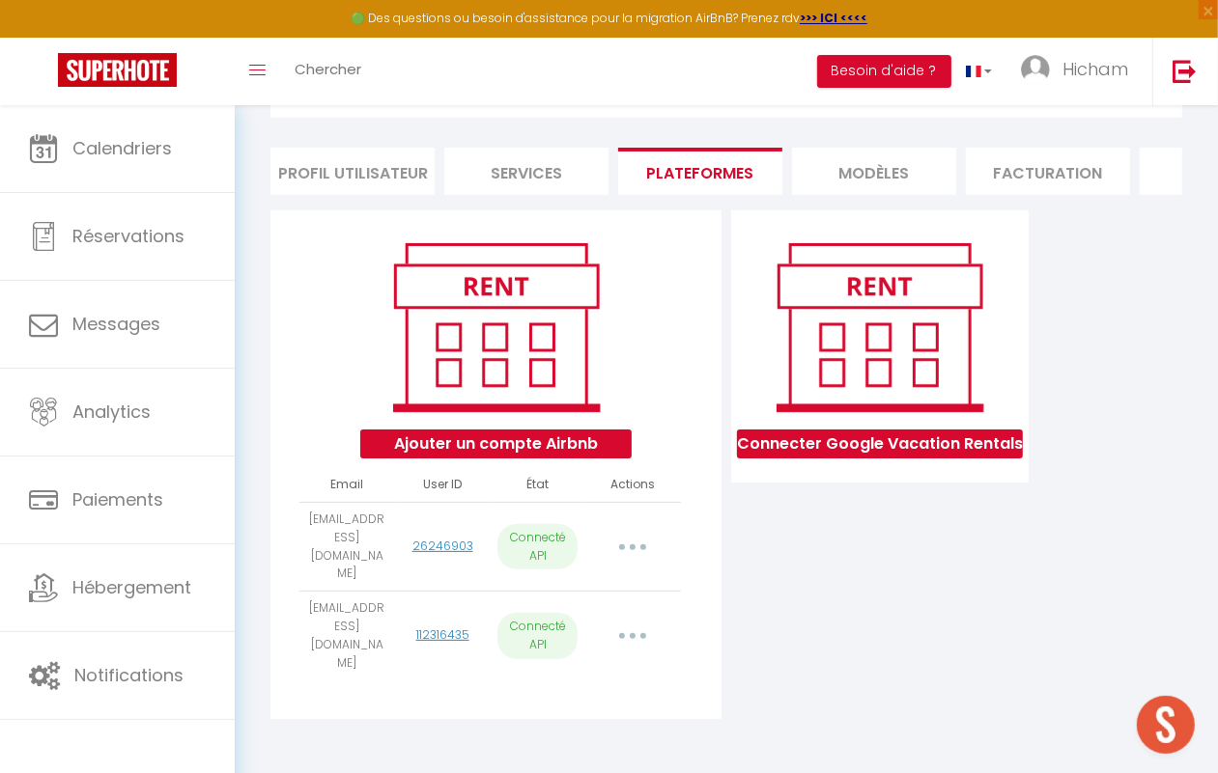
select select "32092"
select select "32093"
select select "32094"
select select "75571"
select select "35550"
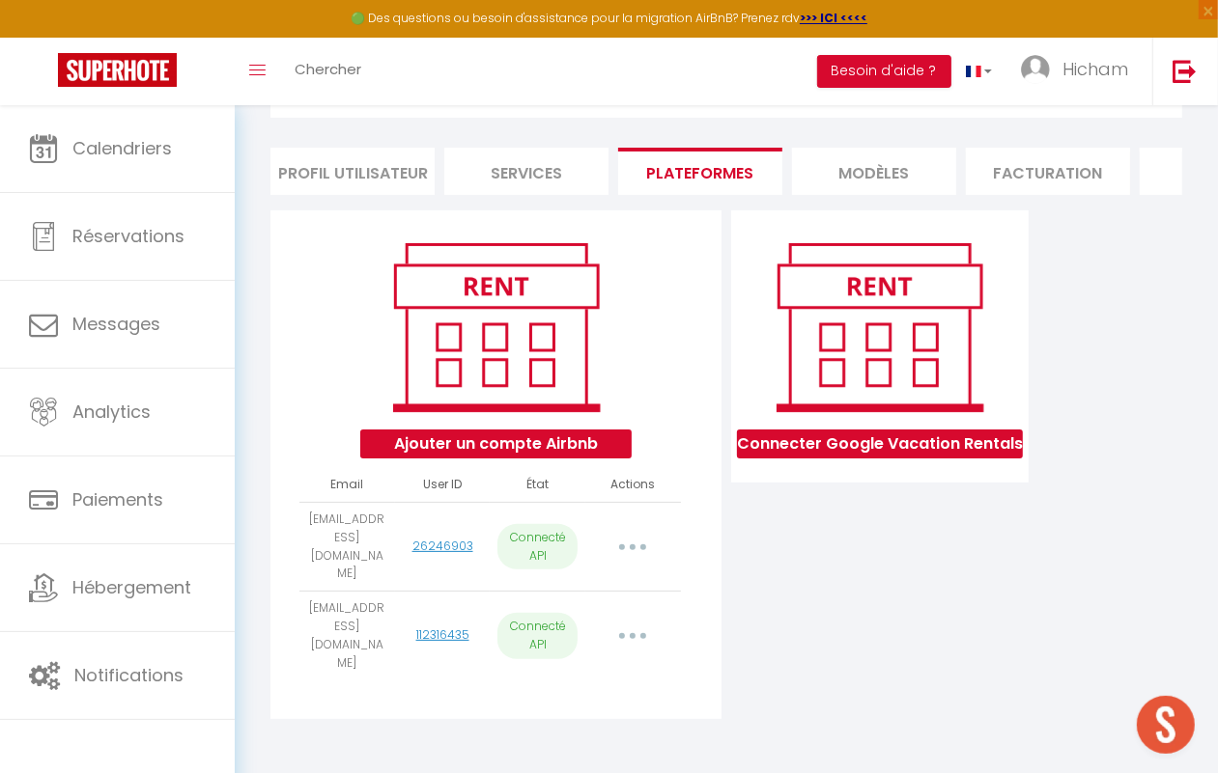
select select "43150"
select select "44205"
select select "47463"
select select "47464"
select select "47465"
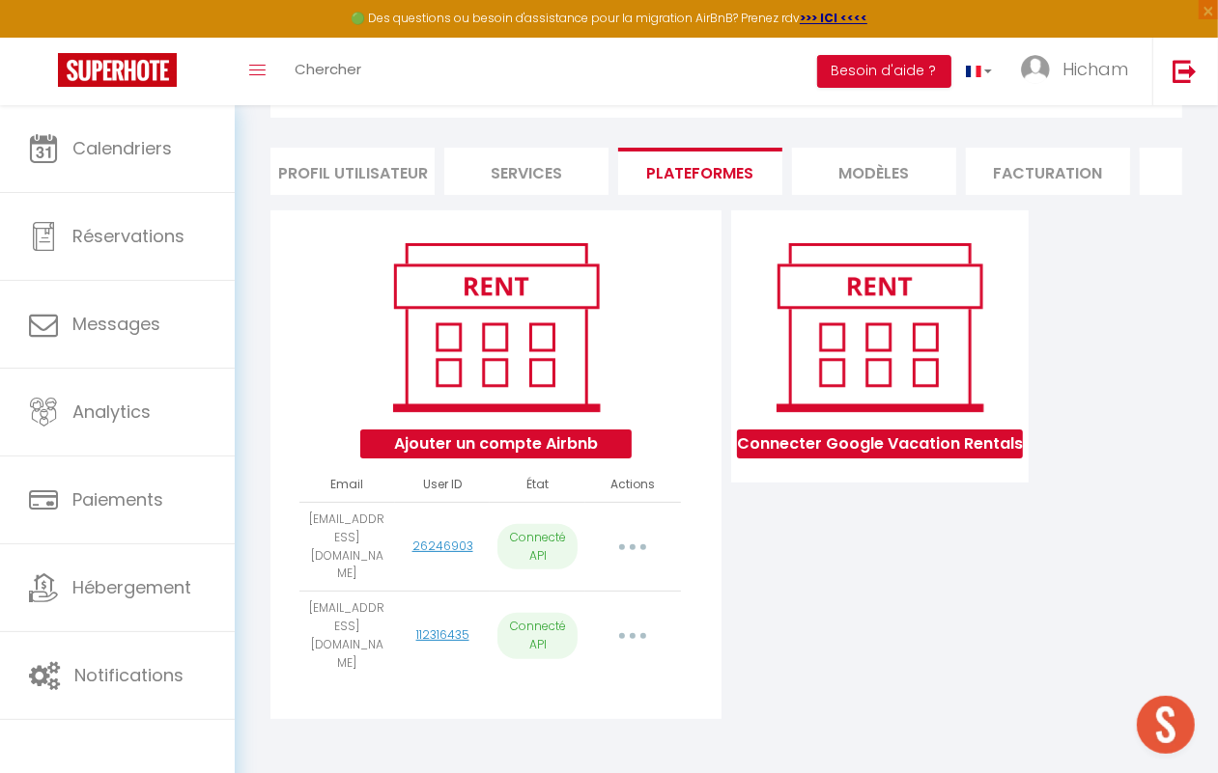
select select "47466"
select select "48542"
select select "49653"
select select "52919"
select select "52920"
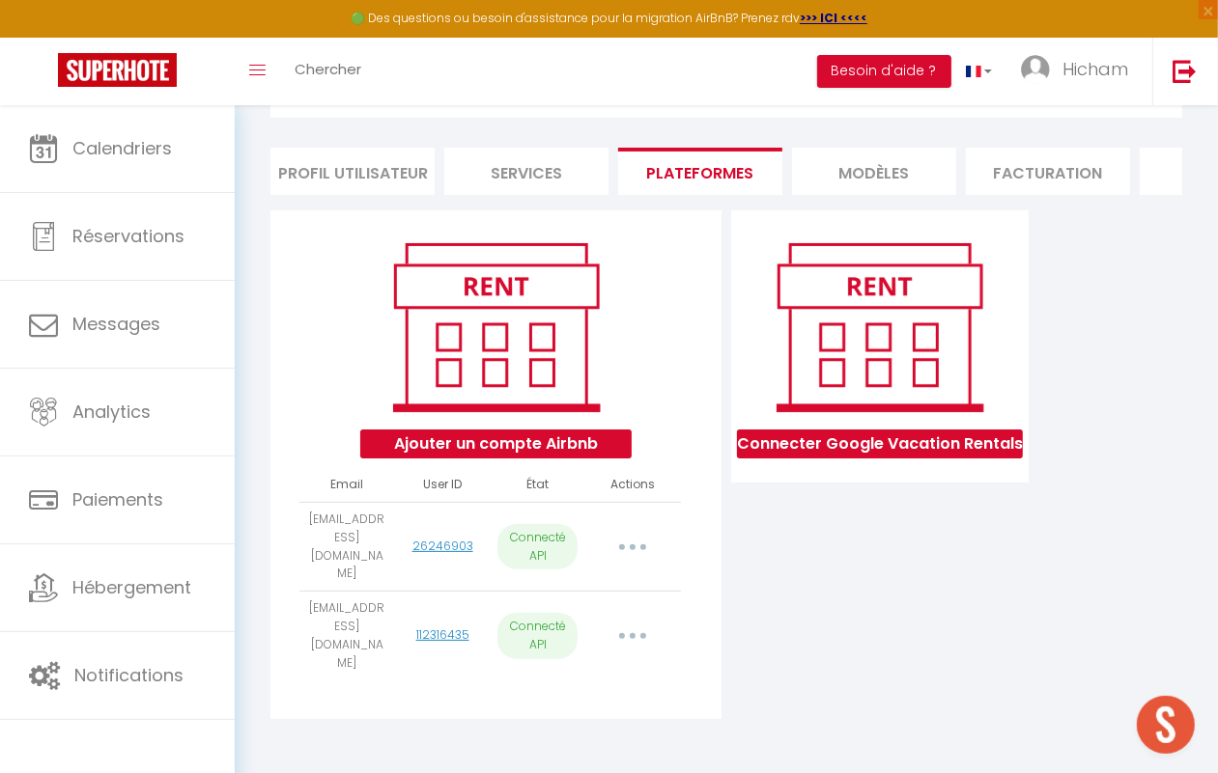
select select "60141"
select select "57085"
select select "60142"
select select "56925"
select select "61643"
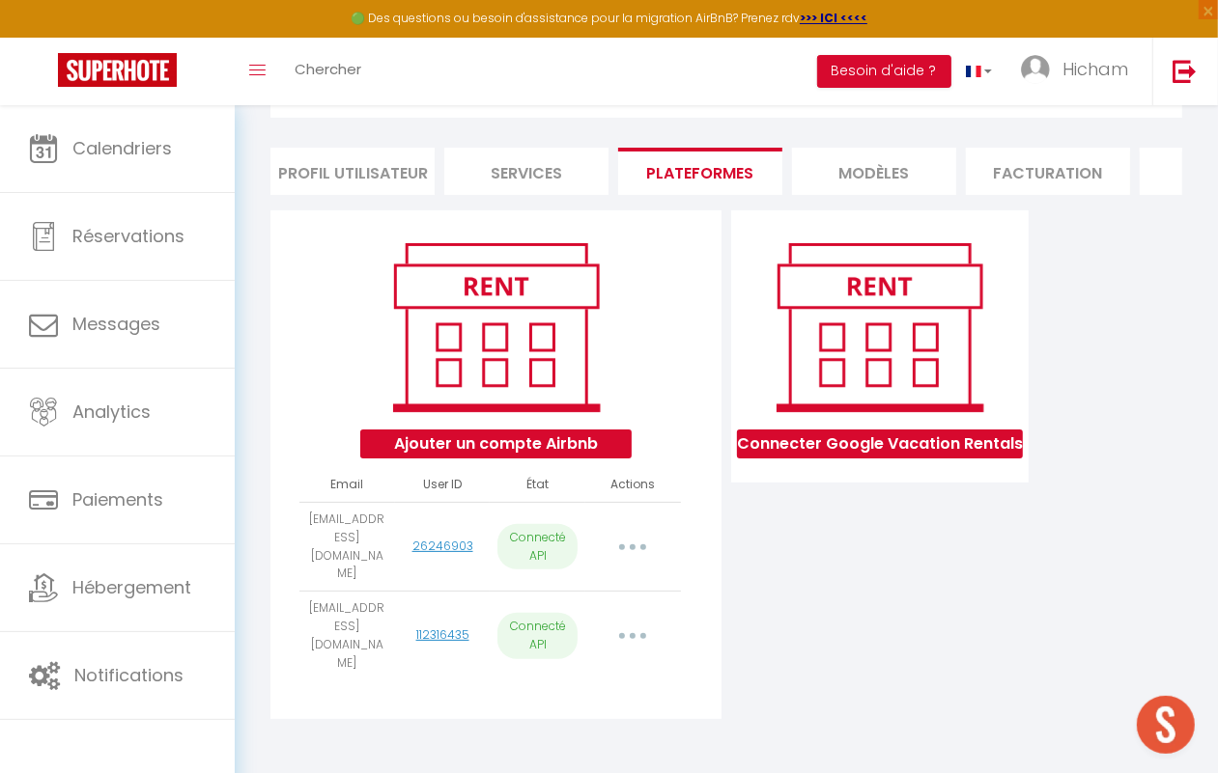
select select "58073"
select select "63302"
select select "63942"
select select "67667"
select select "71269"
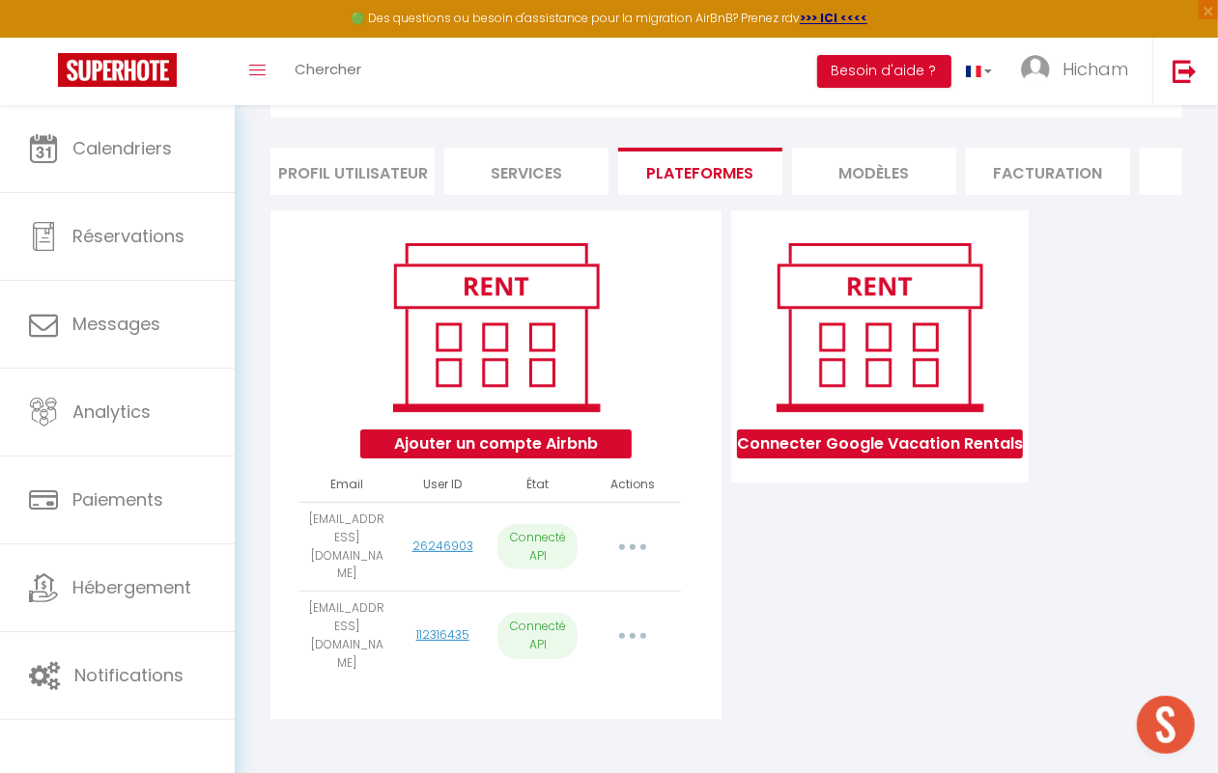
select select
select select "74852"
select select "75713"
select select "75706"
select select "75707"
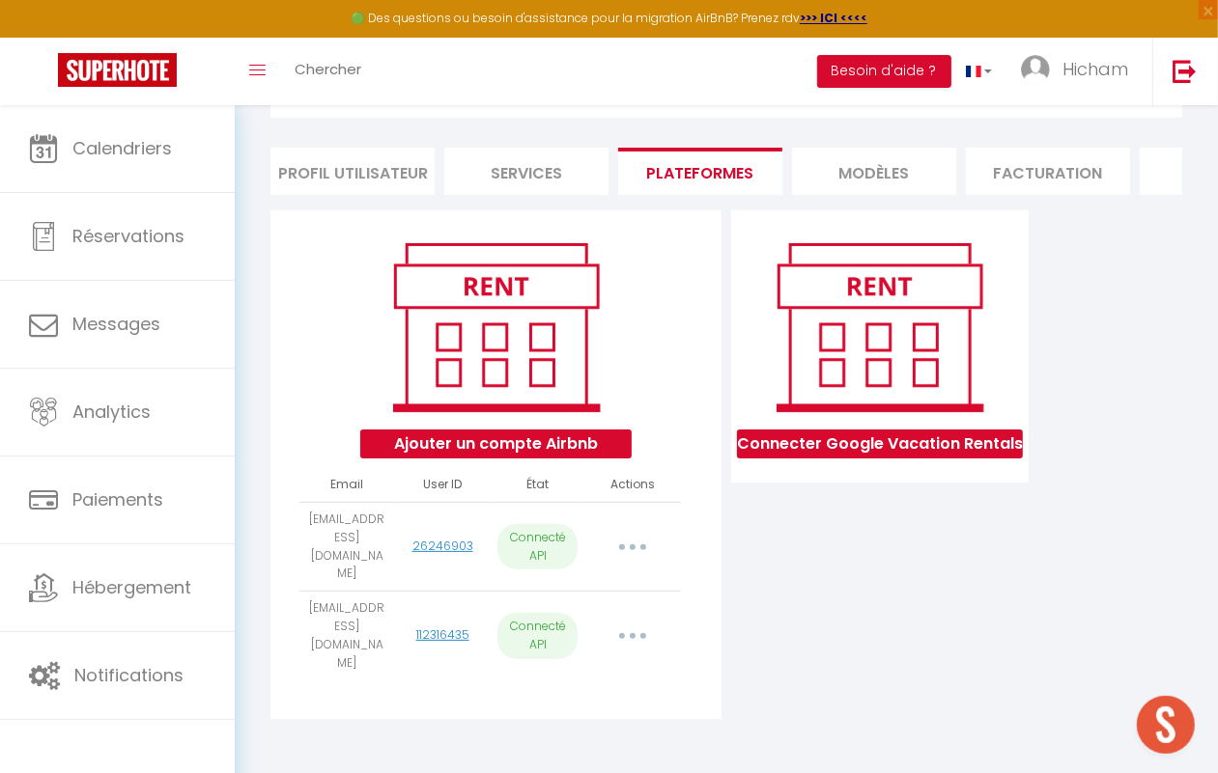
select select "75812"
select select "76451"
select select "77515"
select select
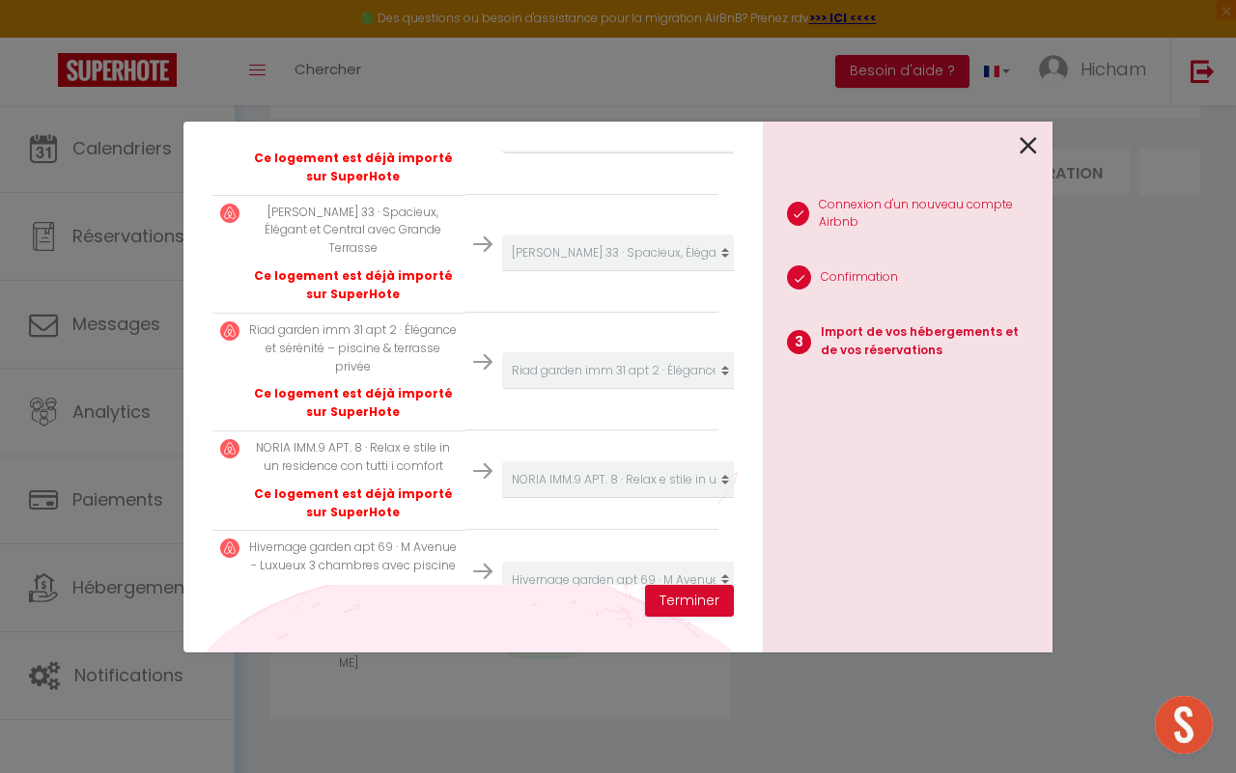
scroll to position [3546, 0]
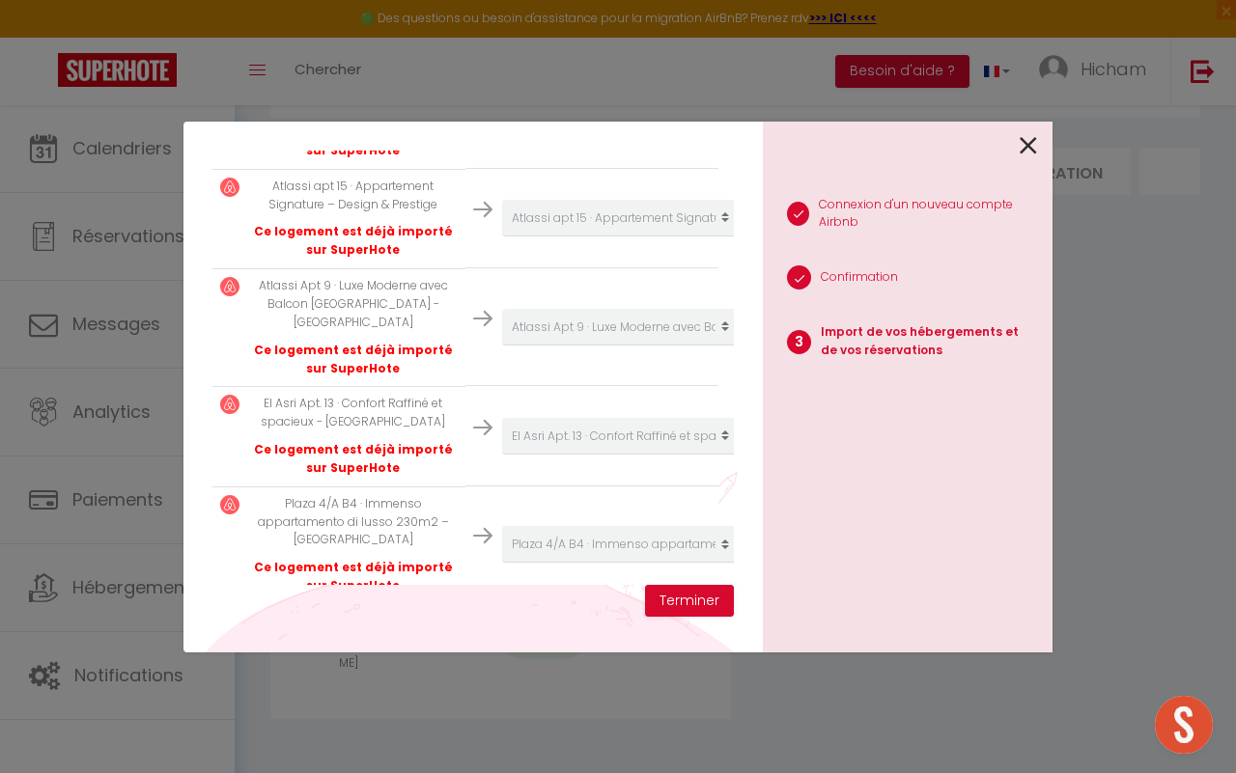
click at [570, 766] on select "Créer un nouvel hébergement Ne rien faire [PERSON_NAME] 33 · Spacieux, Élégant …" at bounding box center [621, 784] width 238 height 37
select select "create_new"
click at [502, 766] on select "Créer un nouvel hébergement Ne rien faire [PERSON_NAME] 33 · Spacieux, Élégant …" at bounding box center [621, 784] width 238 height 37
click at [707, 592] on button "Terminer" at bounding box center [689, 601] width 89 height 33
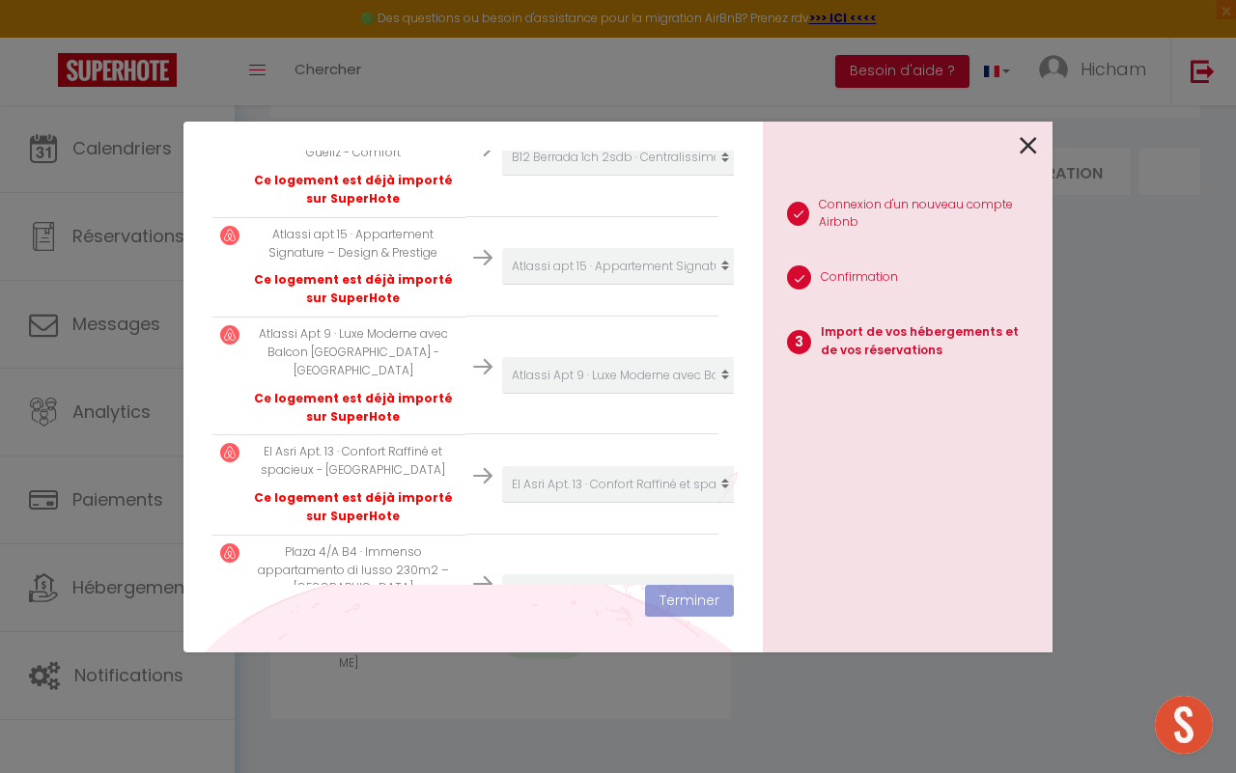
scroll to position [3594, 0]
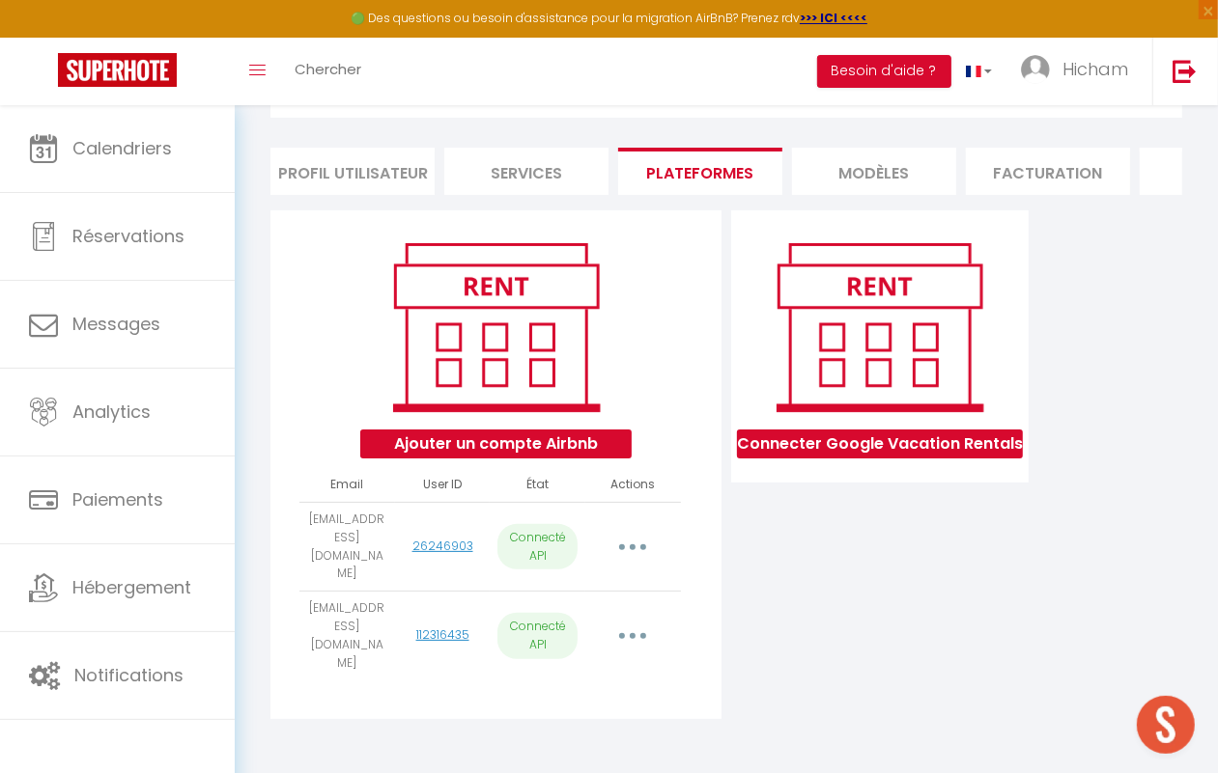
click at [628, 618] on button "button" at bounding box center [632, 636] width 51 height 37
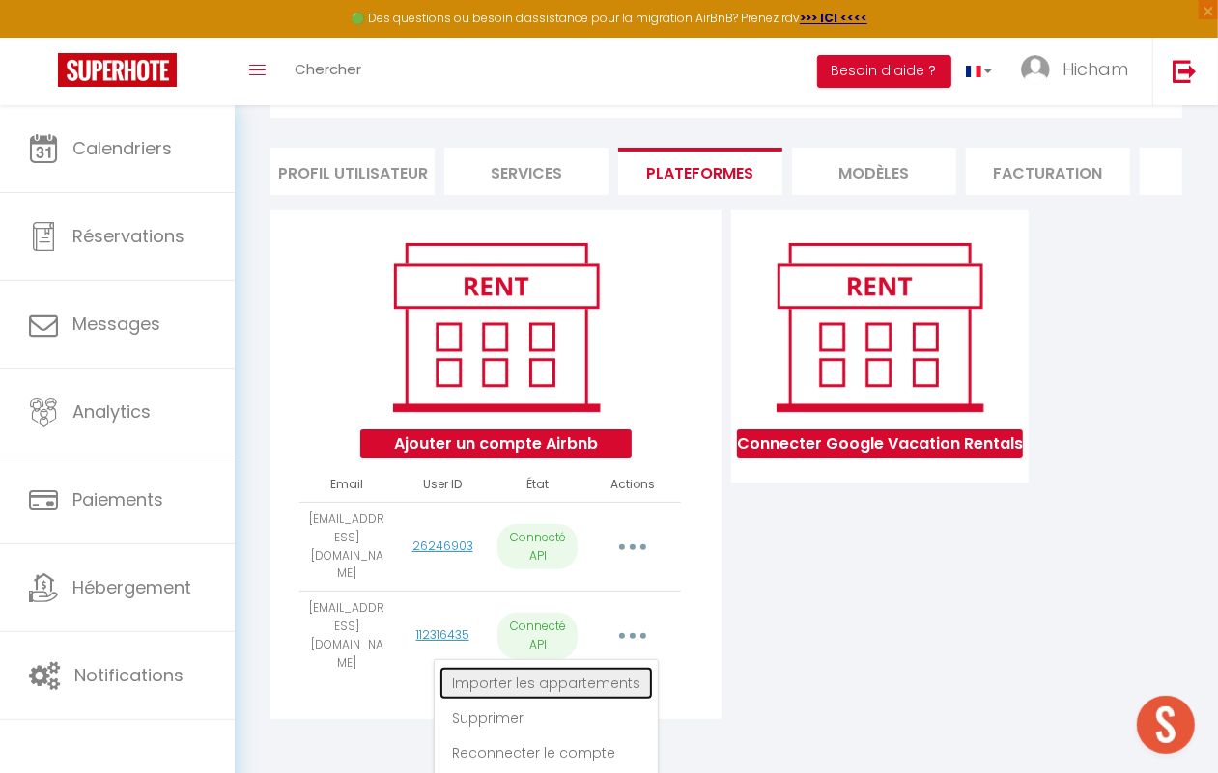
click at [532, 671] on link "Importer les appartements" at bounding box center [545, 683] width 213 height 33
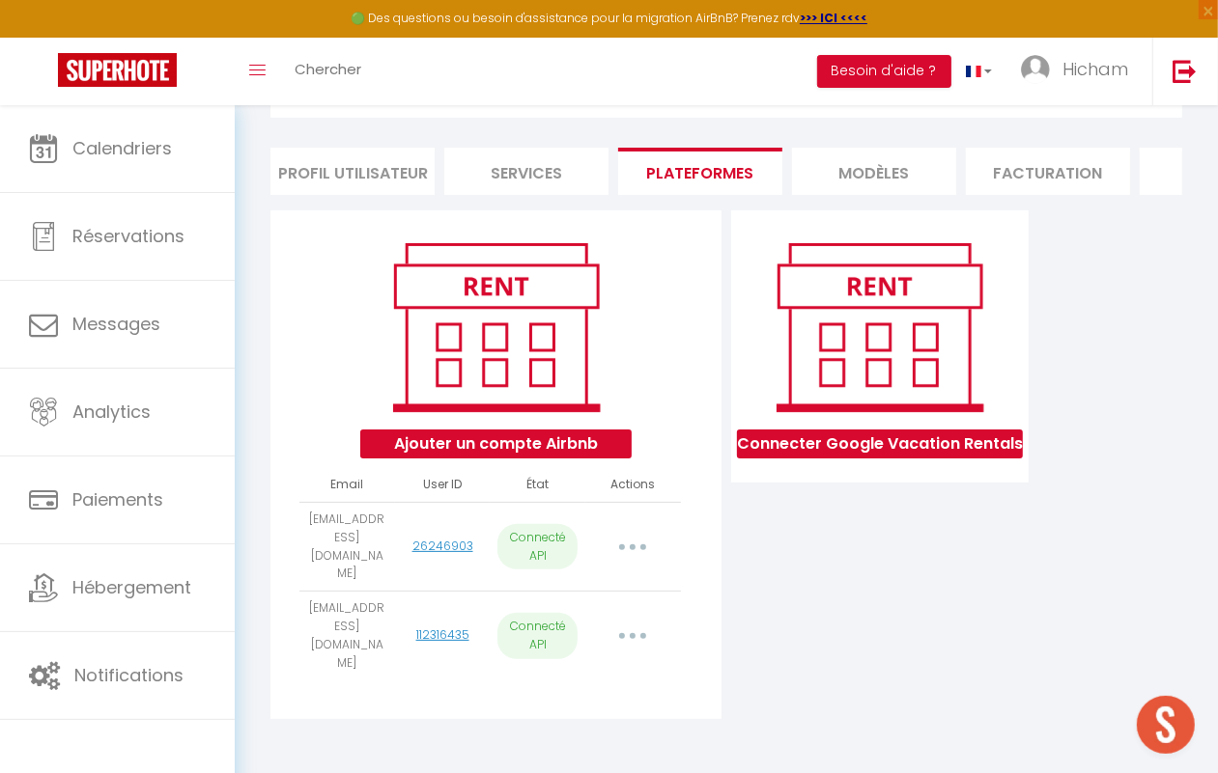
select select "32092"
select select "32093"
select select "32094"
select select "75571"
select select "35550"
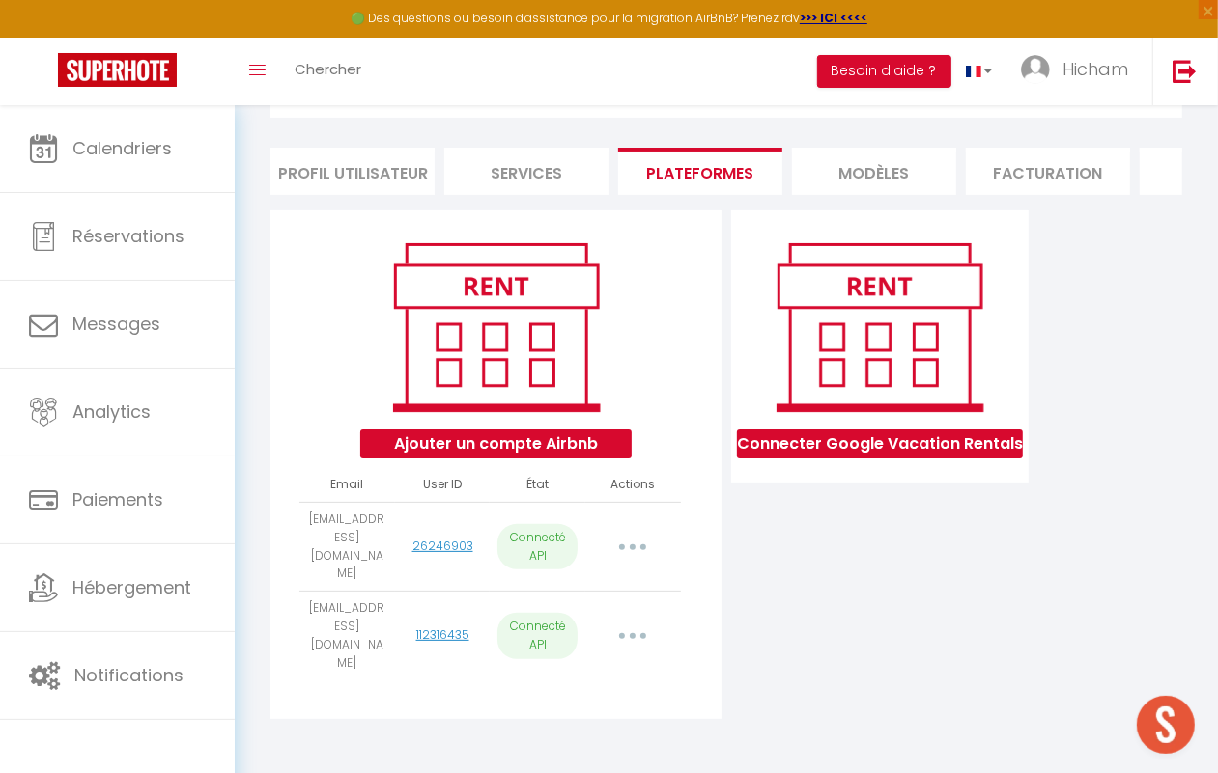
select select "43150"
select select "44205"
select select "47463"
select select "47464"
select select "47465"
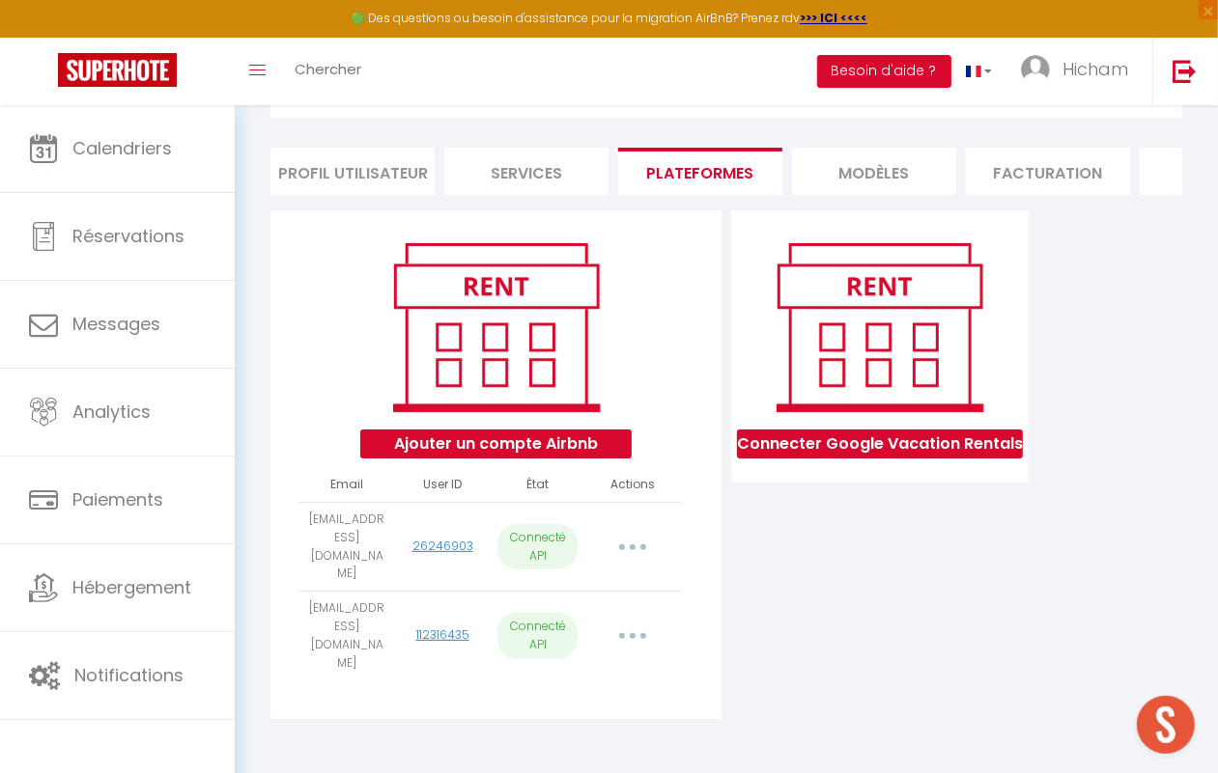
select select "47466"
select select "48542"
select select "49653"
select select "52919"
select select "52920"
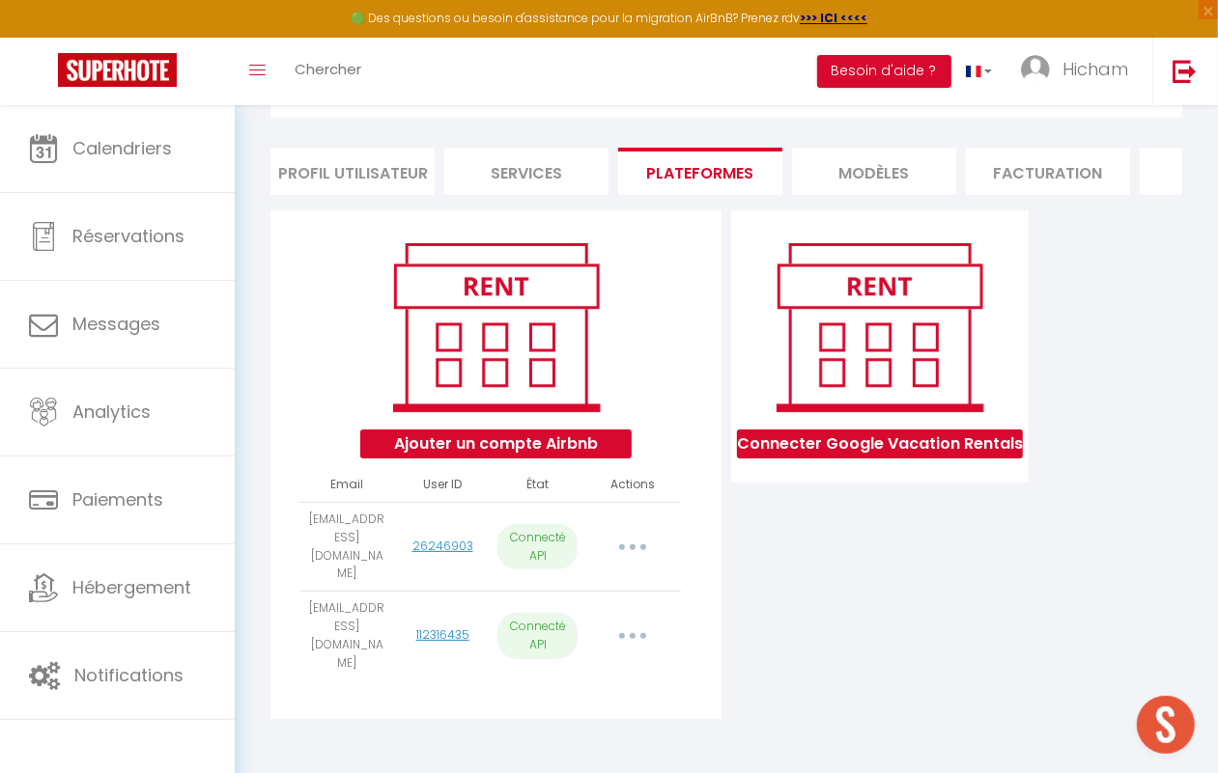
select select "60141"
select select "57085"
select select "60142"
select select "56925"
select select "61643"
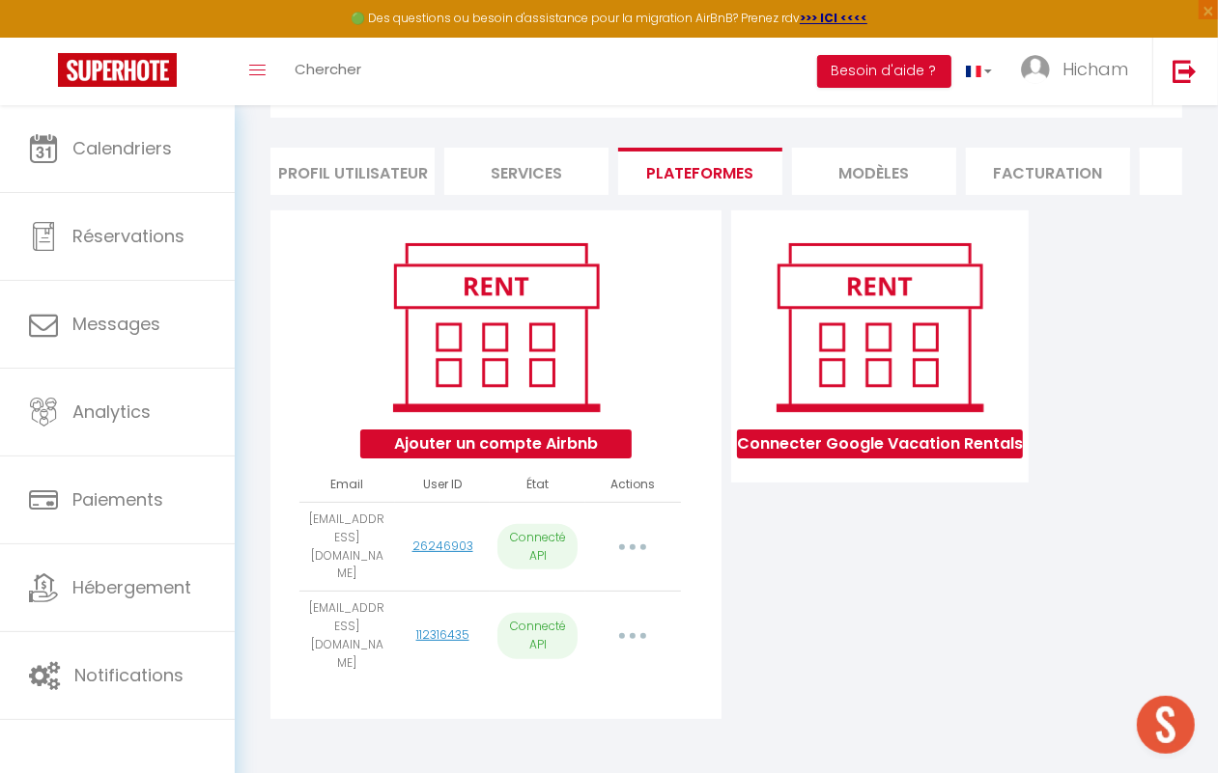
select select "58073"
select select "63302"
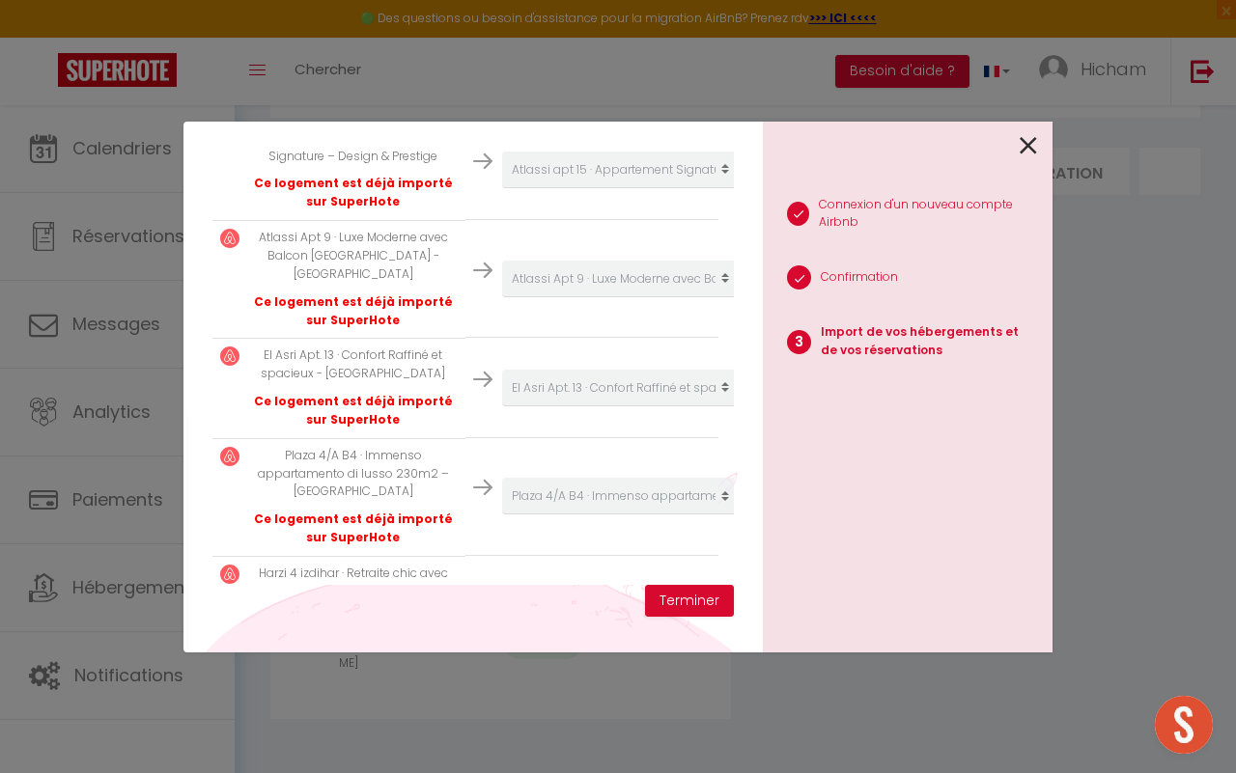
scroll to position [3593, 0]
click at [666, 611] on button "Terminer" at bounding box center [689, 601] width 89 height 33
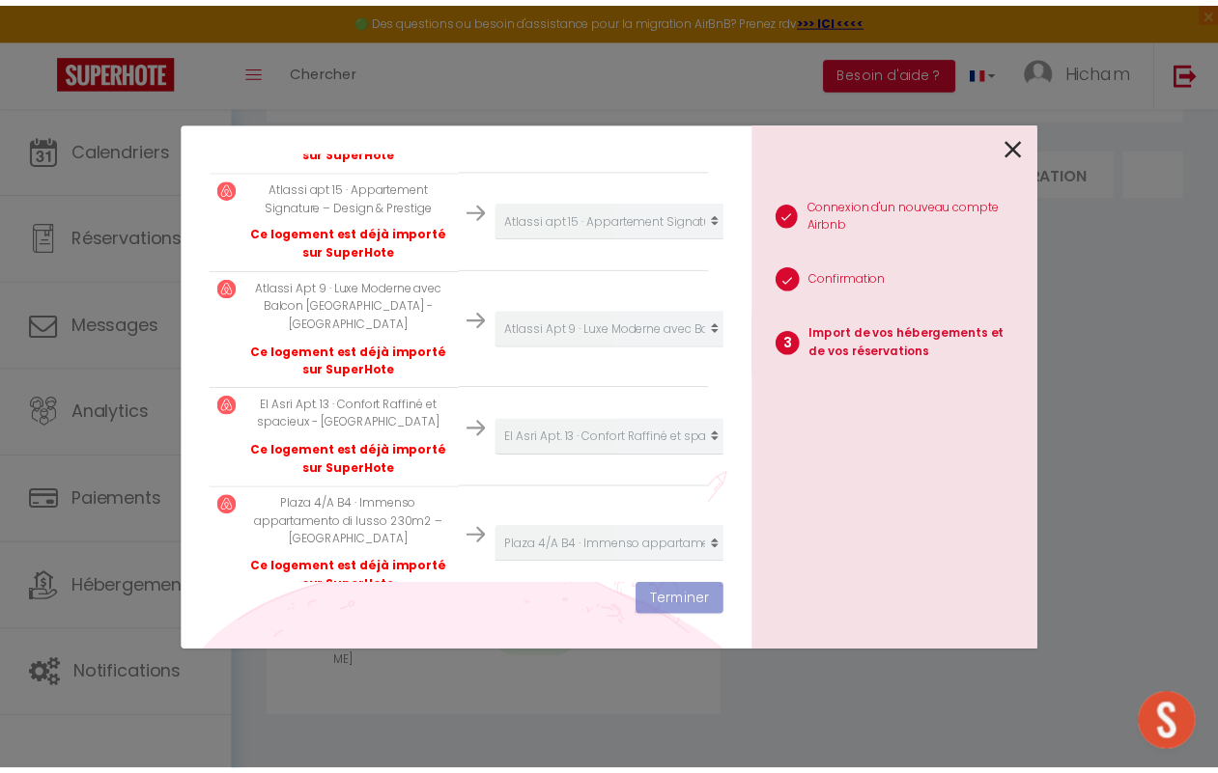
scroll to position [3642, 0]
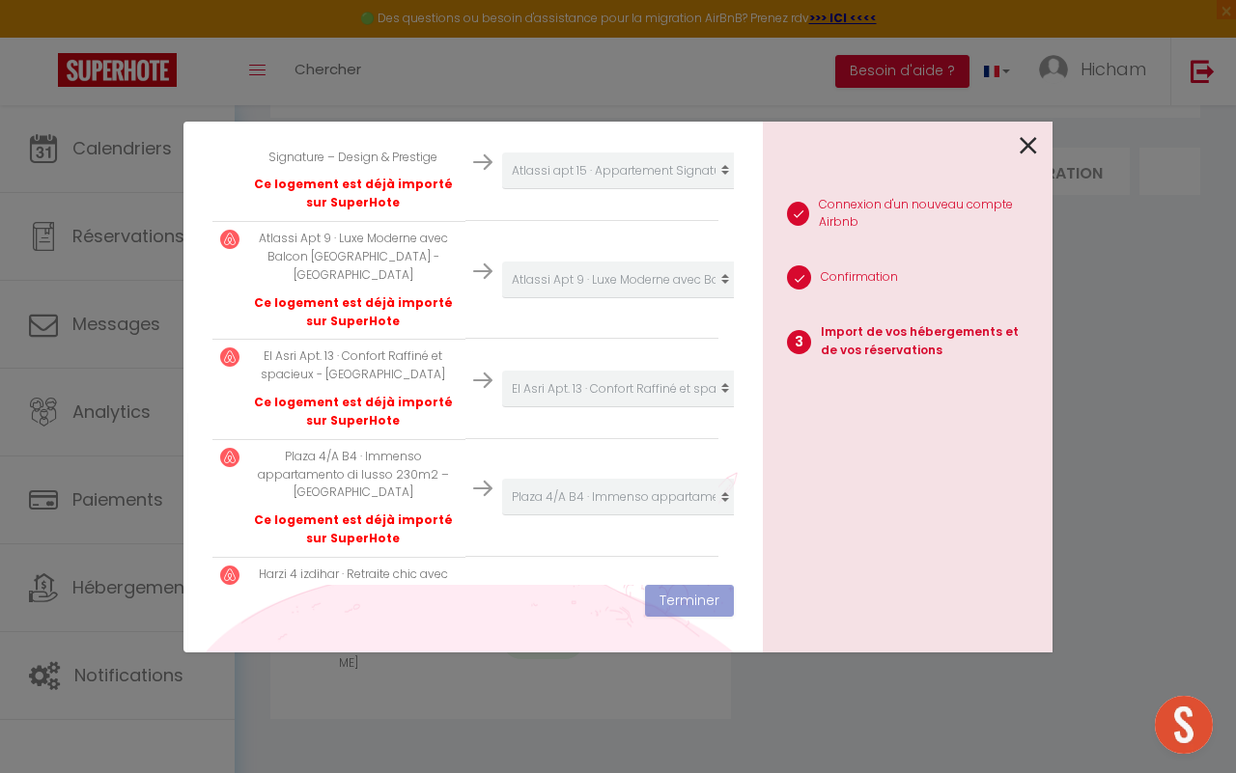
click at [1020, 145] on icon at bounding box center [1028, 145] width 17 height 29
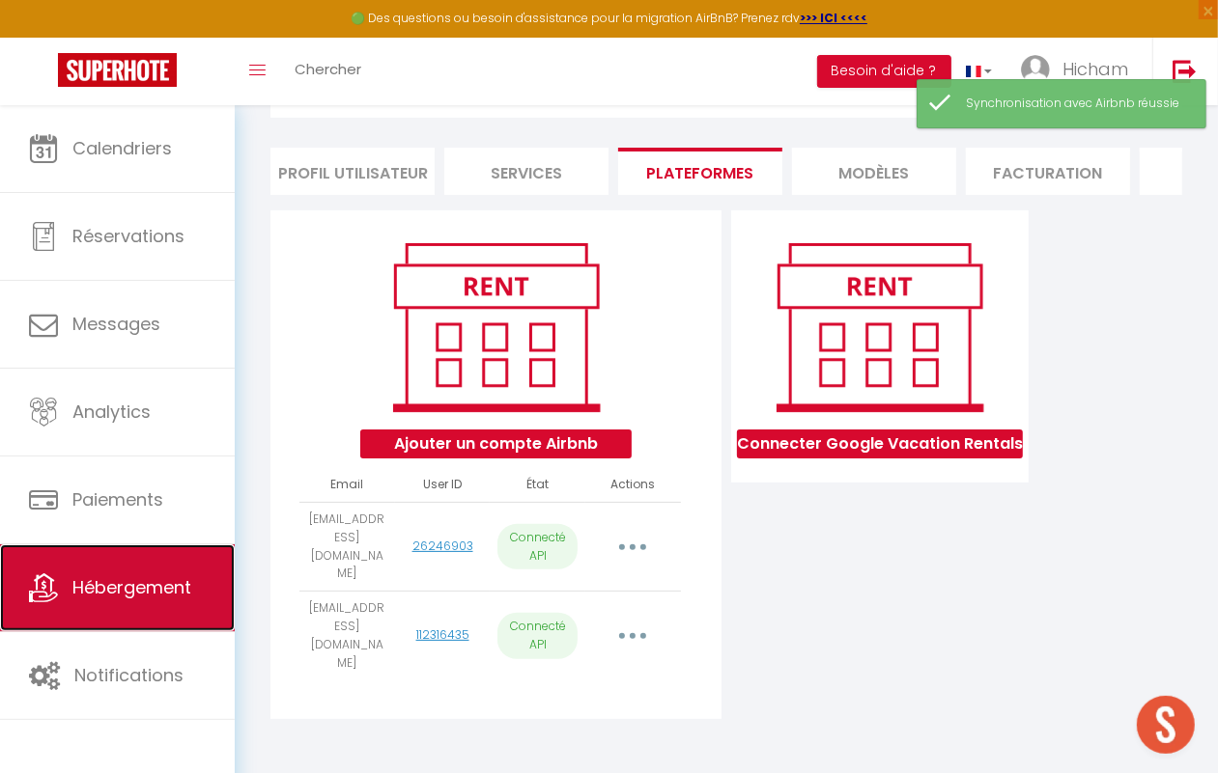
click at [56, 582] on icon at bounding box center [43, 588] width 29 height 29
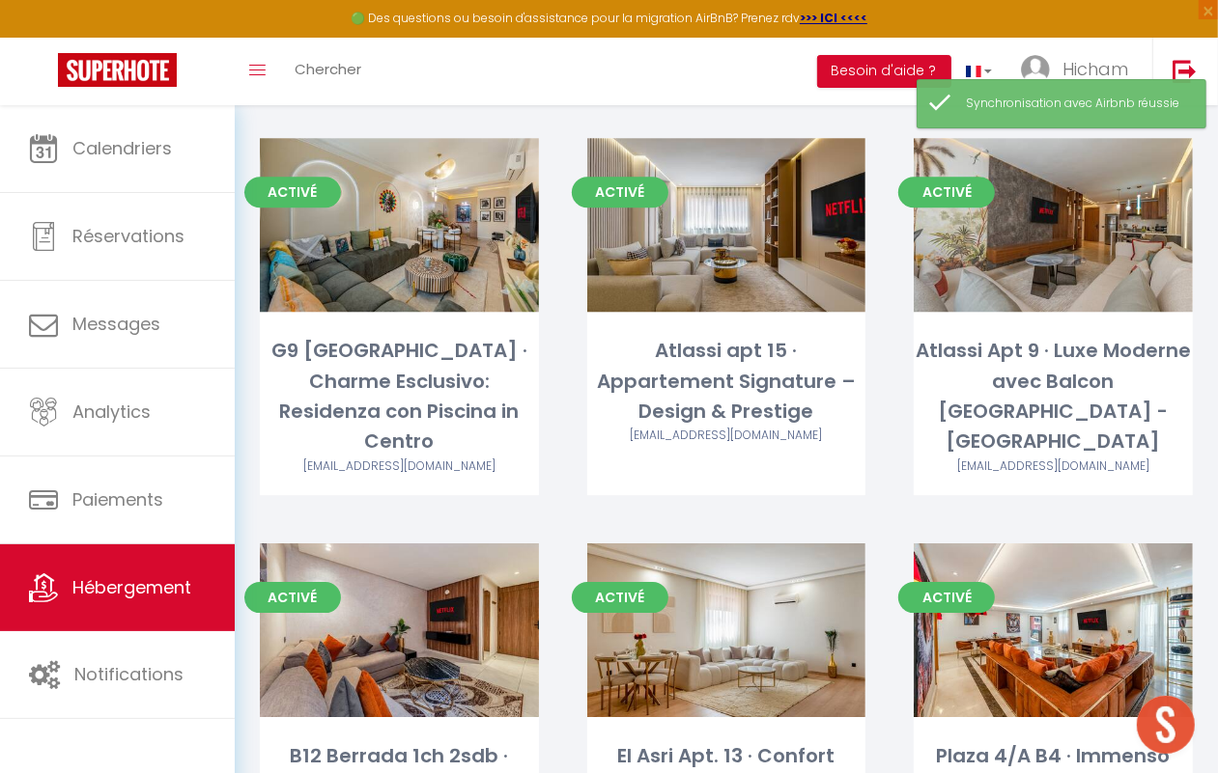
scroll to position [4025, 0]
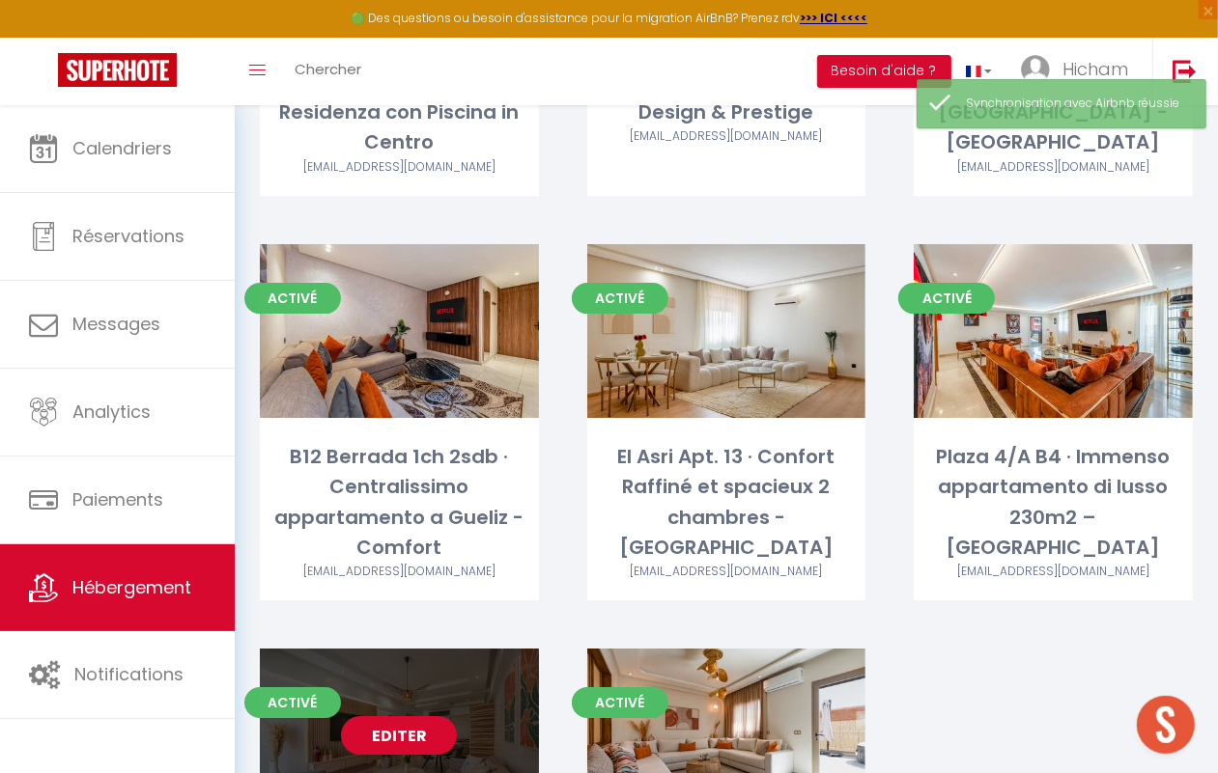
click at [422, 717] on link "Editer" at bounding box center [399, 736] width 116 height 39
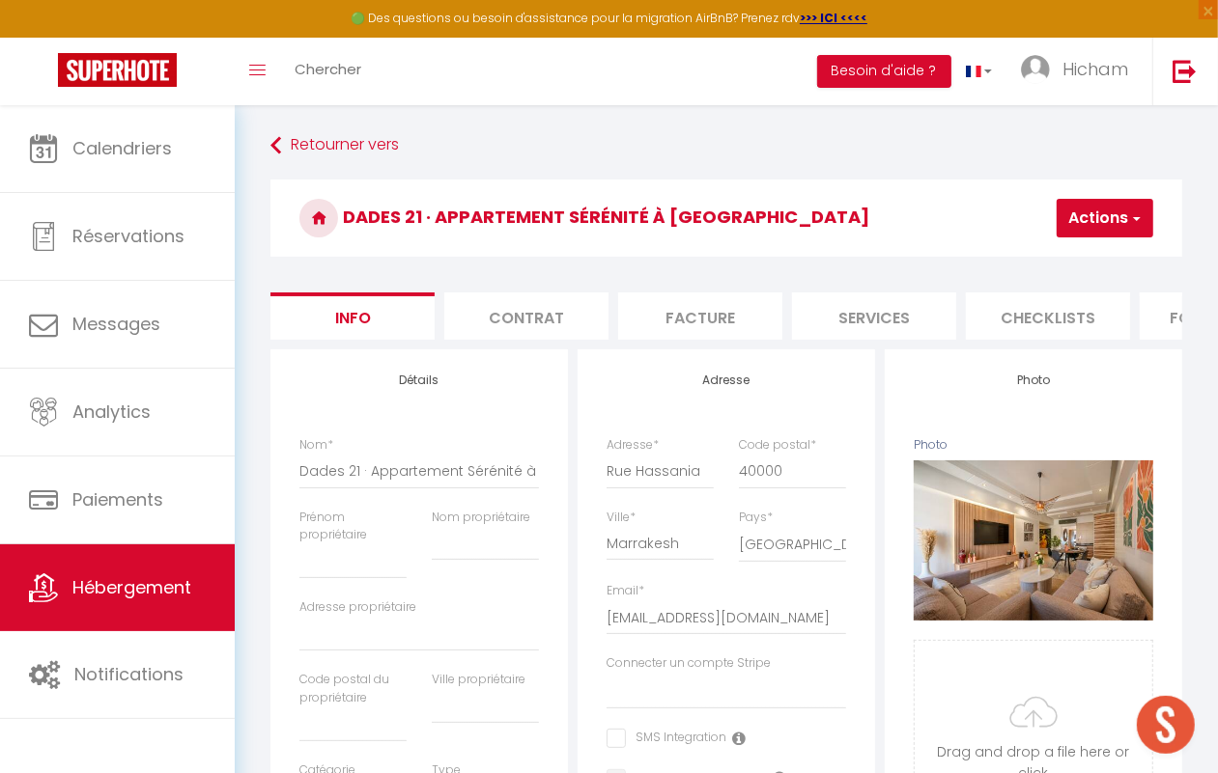
click at [528, 315] on li "Contrat" at bounding box center [526, 316] width 164 height 47
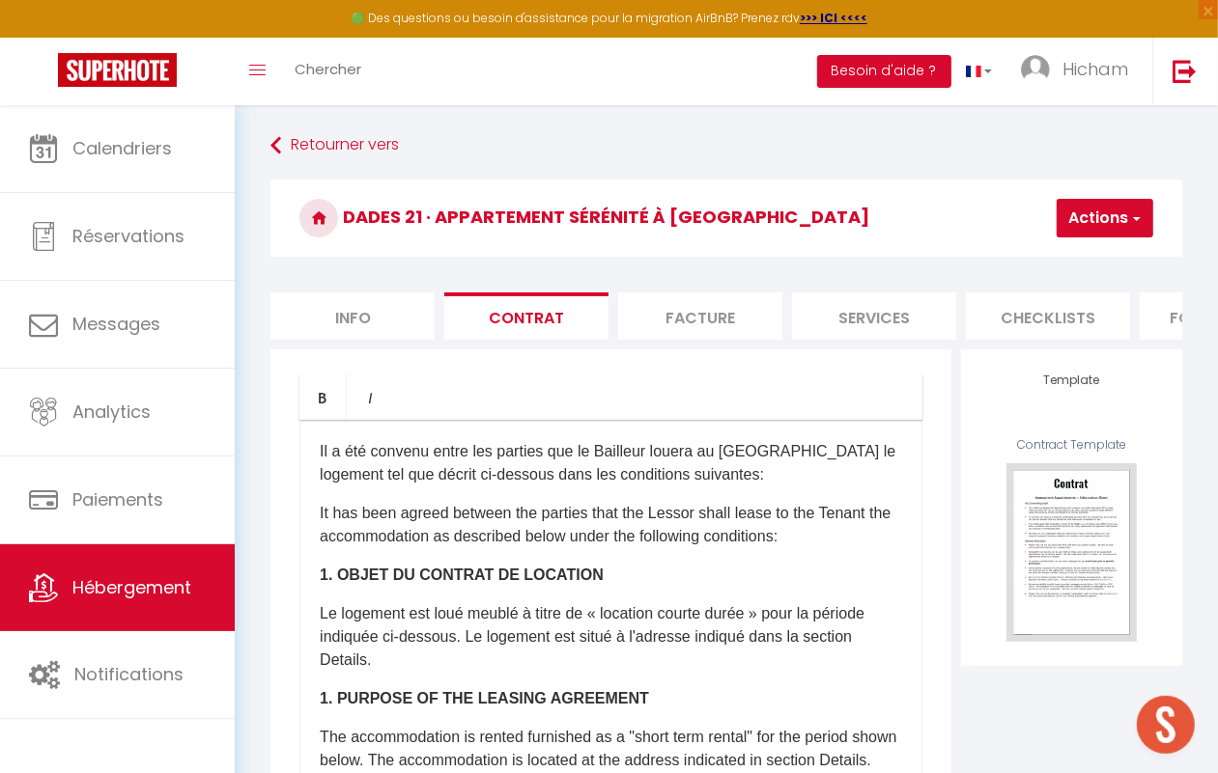
click at [692, 320] on li "Facture" at bounding box center [700, 316] width 164 height 47
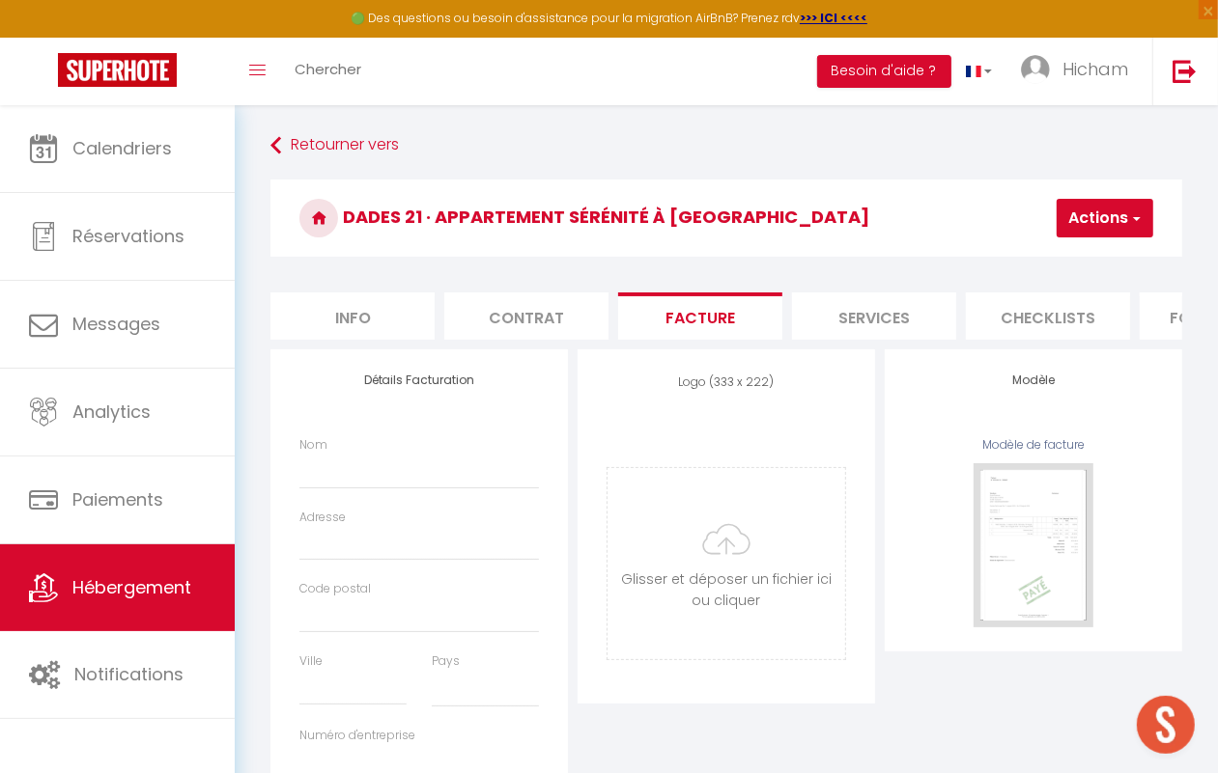
click at [848, 319] on li "Services" at bounding box center [874, 316] width 164 height 47
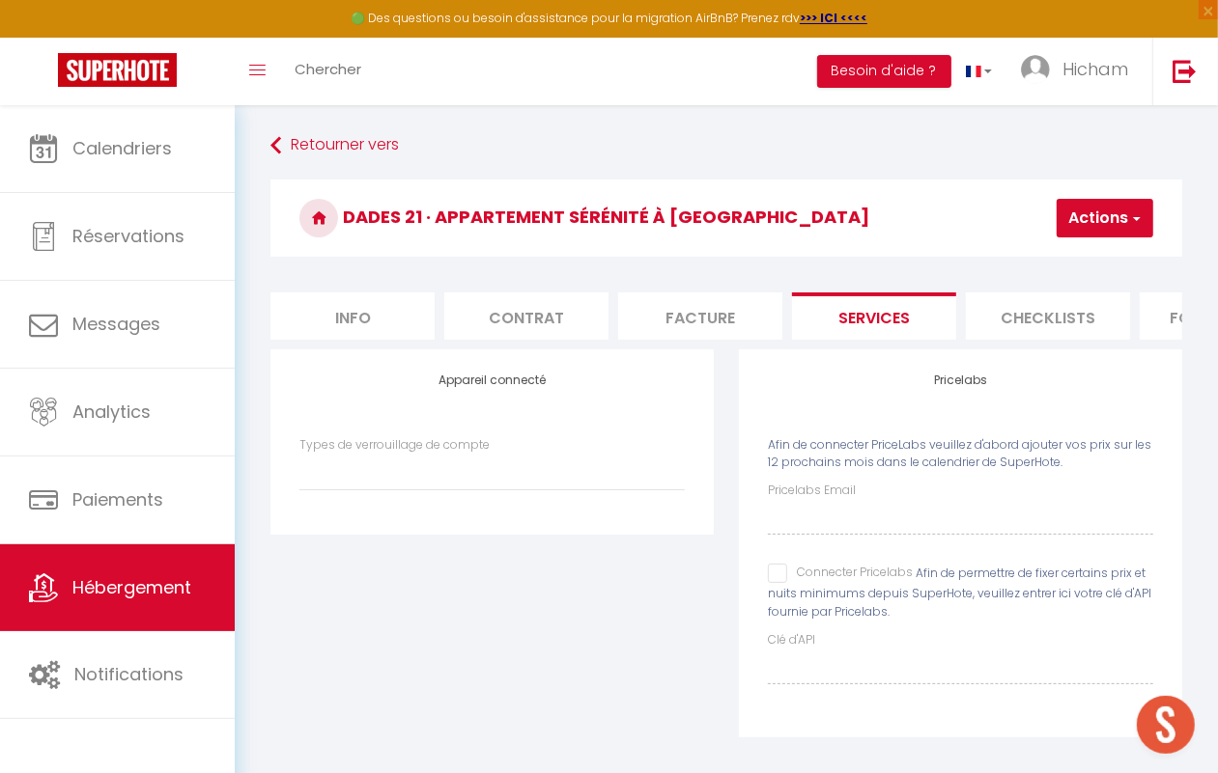
drag, startPoint x: 969, startPoint y: 293, endPoint x: 981, endPoint y: 293, distance: 12.6
click at [976, 293] on li "Checklists" at bounding box center [1048, 316] width 164 height 47
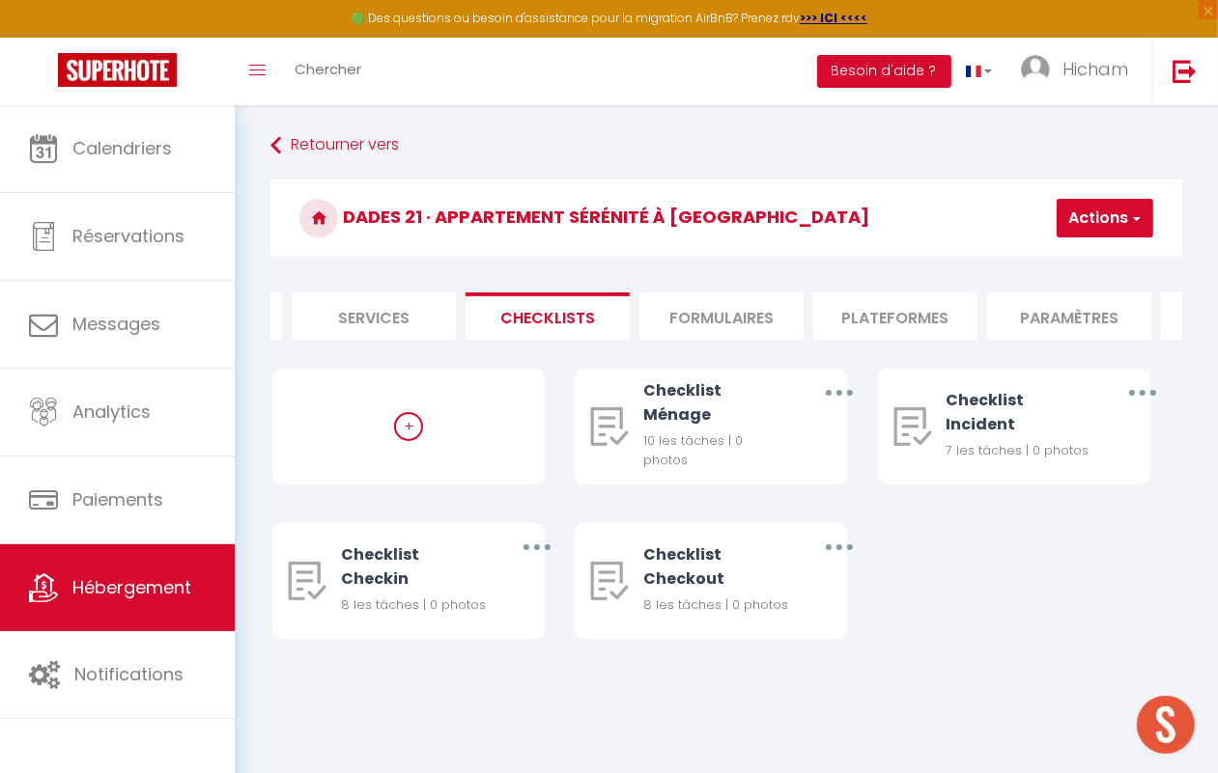
scroll to position [0, 488]
click at [773, 307] on li "Formulaires" at bounding box center [734, 316] width 164 height 47
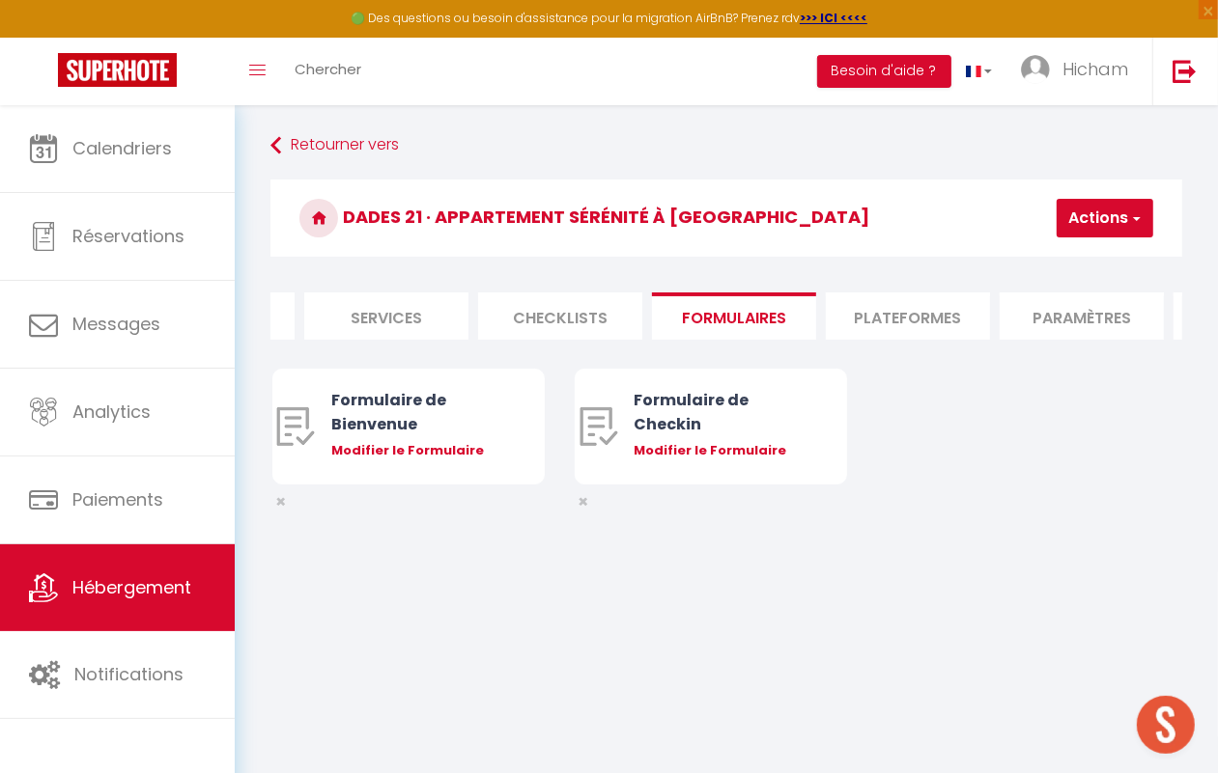
click at [886, 307] on li "Plateformes" at bounding box center [908, 316] width 164 height 47
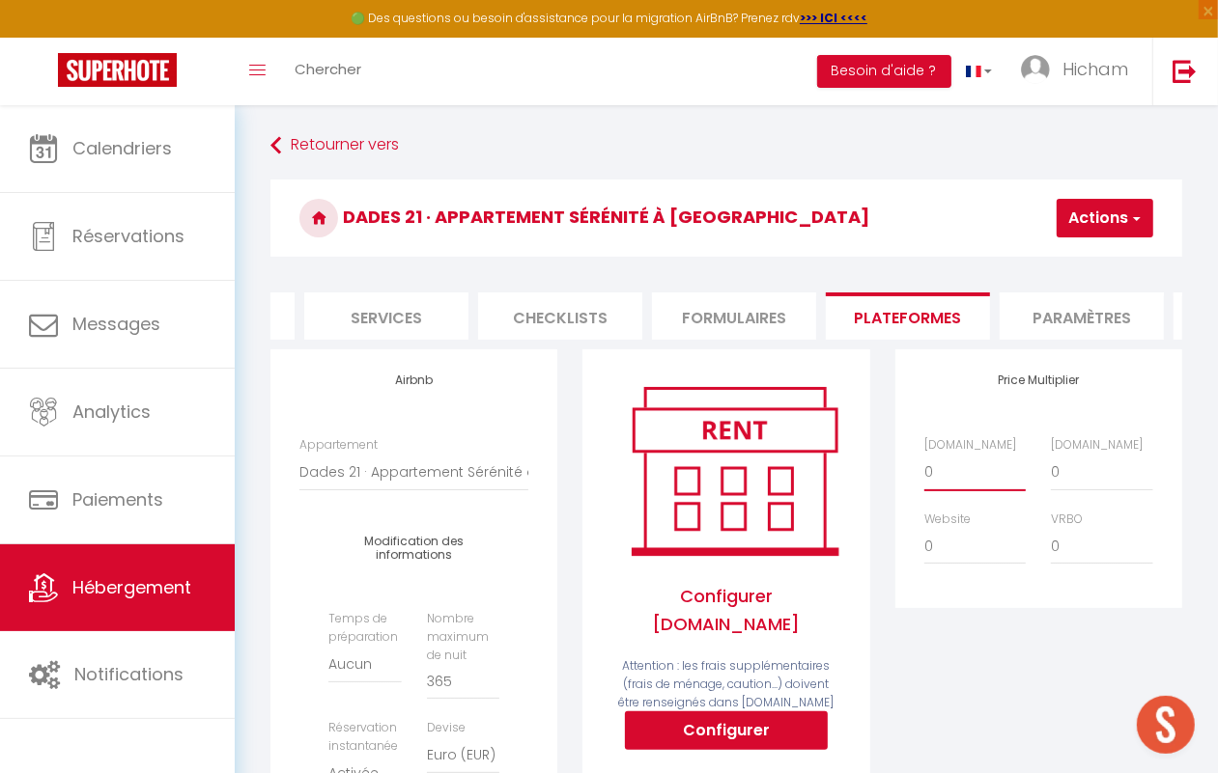
click at [962, 484] on select "0 + 1 % + 2 % + 3 % + 4 % + 5 % + 6 % + 7 % + 8 % + 9 %" at bounding box center [974, 472] width 101 height 37
click at [924, 472] on select "0 + 1 % + 2 % + 3 % + 4 % + 5 % + 6 % + 7 % + 8 % + 9 %" at bounding box center [974, 472] width 101 height 37
click at [1057, 334] on li "Paramètres" at bounding box center [1081, 316] width 164 height 47
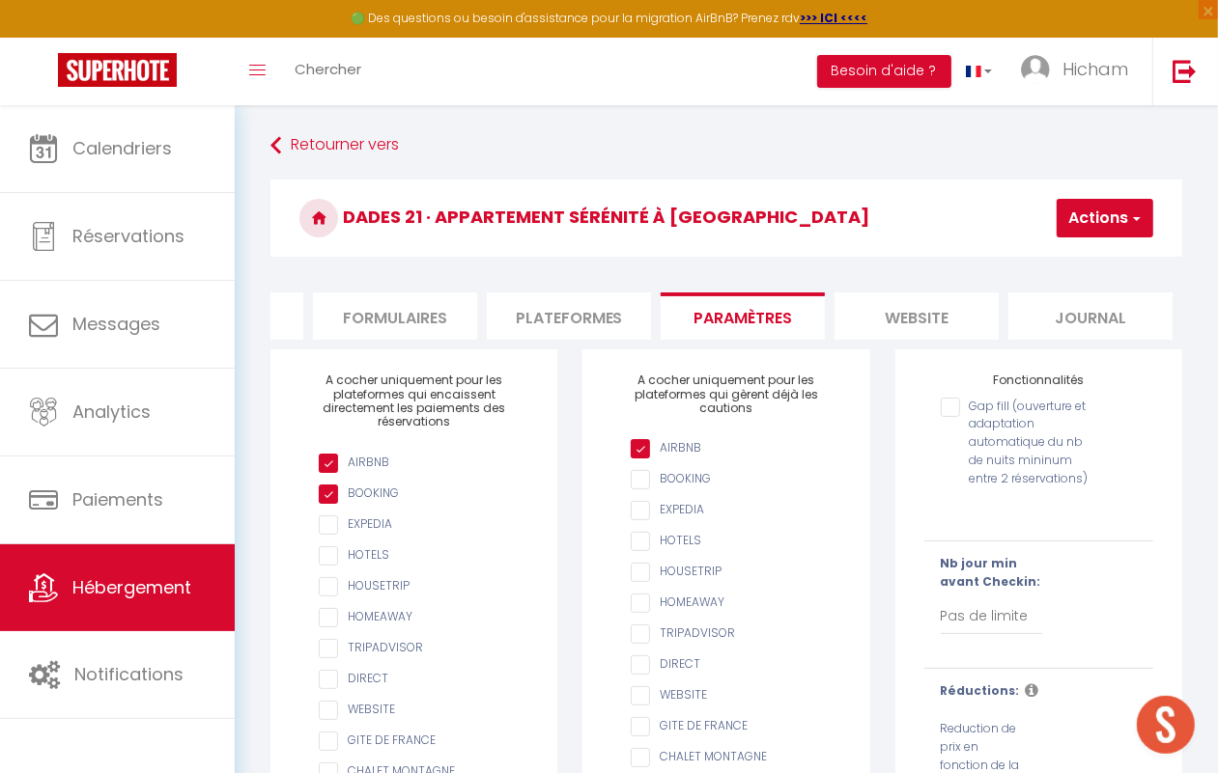
click at [900, 329] on li "website" at bounding box center [916, 316] width 164 height 47
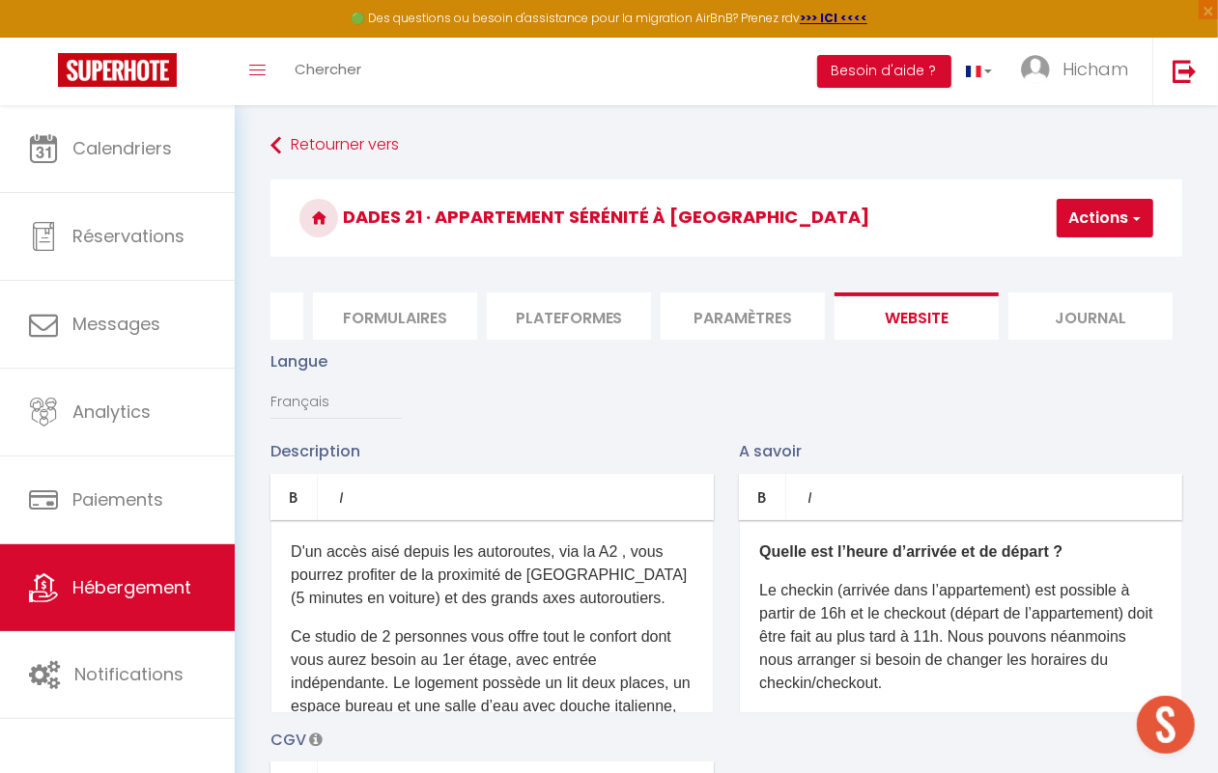
click at [1054, 304] on li "Journal" at bounding box center [1090, 316] width 164 height 47
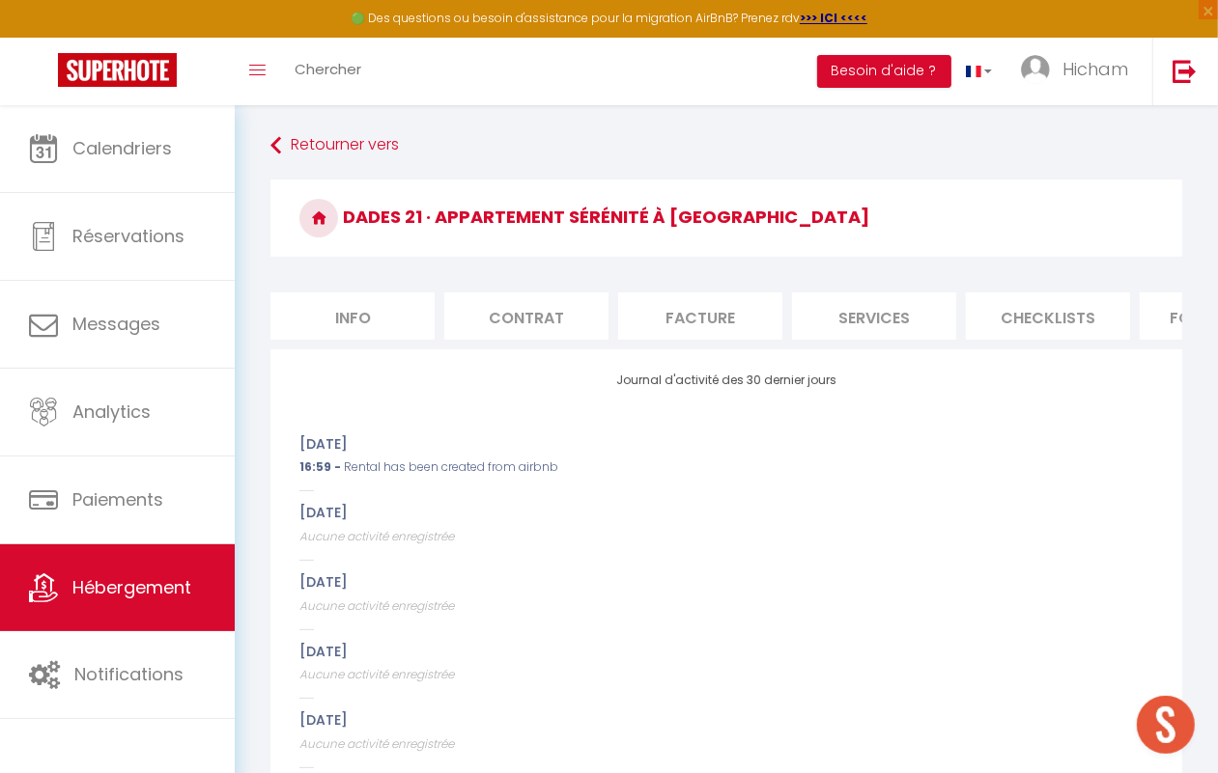
click at [372, 335] on li "Info" at bounding box center [352, 316] width 164 height 47
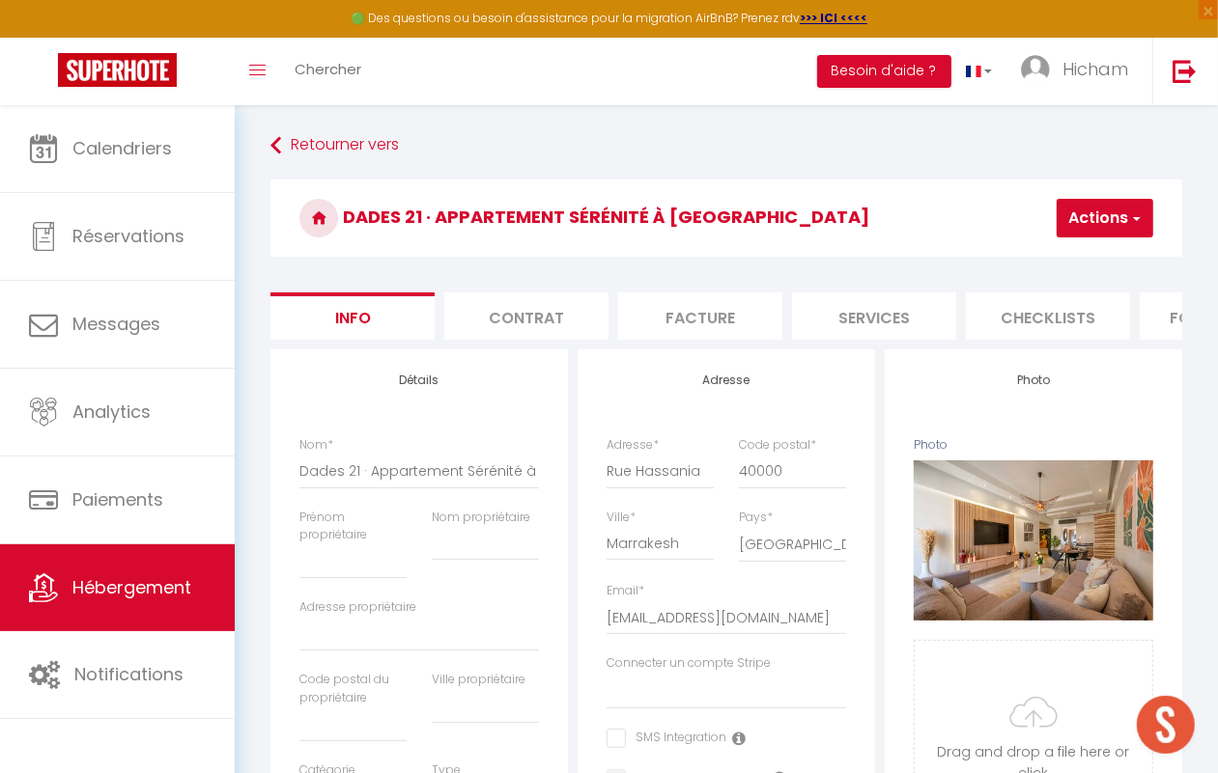
click at [1093, 204] on button "Actions" at bounding box center [1104, 218] width 97 height 39
